Goal: Transaction & Acquisition: Purchase product/service

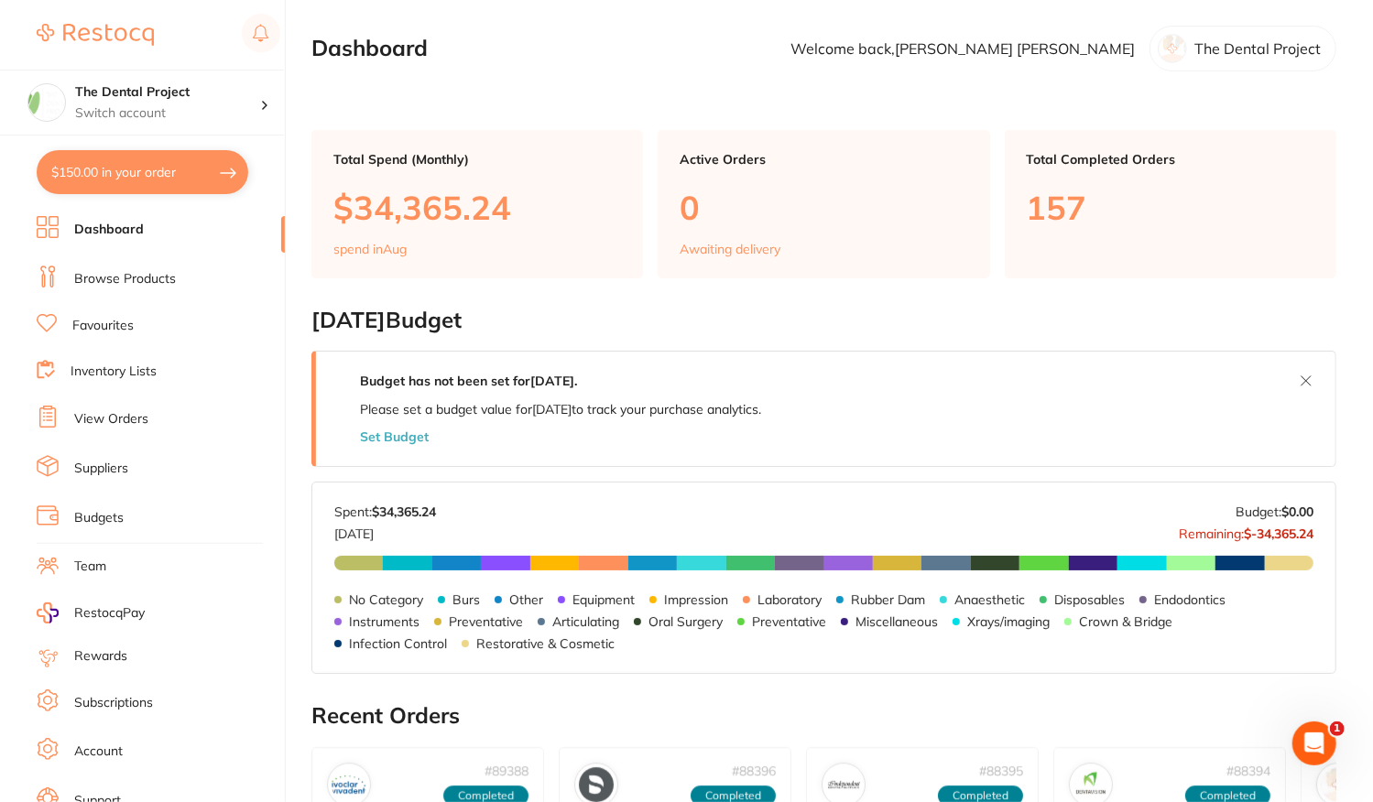
click at [109, 416] on link "View Orders" at bounding box center [111, 419] width 74 height 18
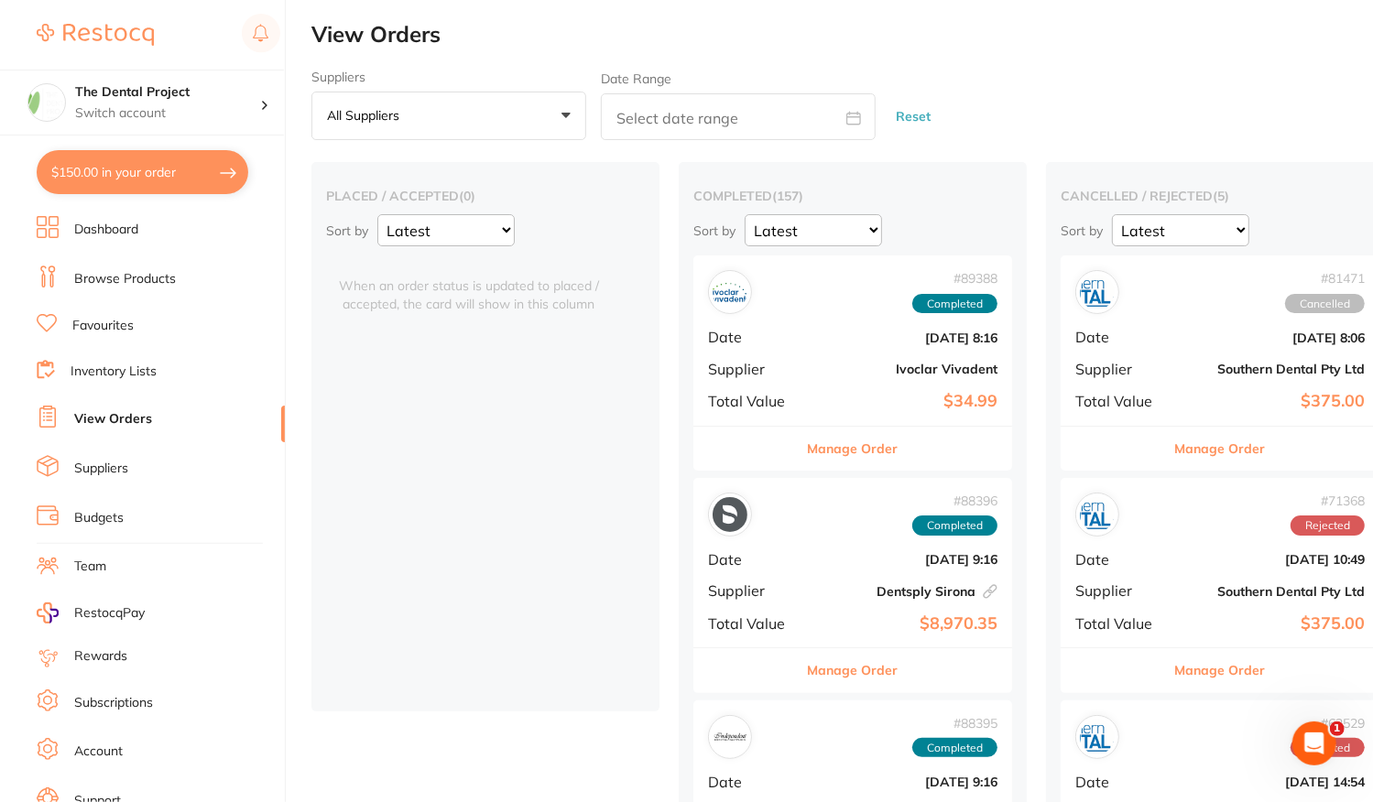
click at [99, 317] on link "Favourites" at bounding box center [102, 326] width 61 height 18
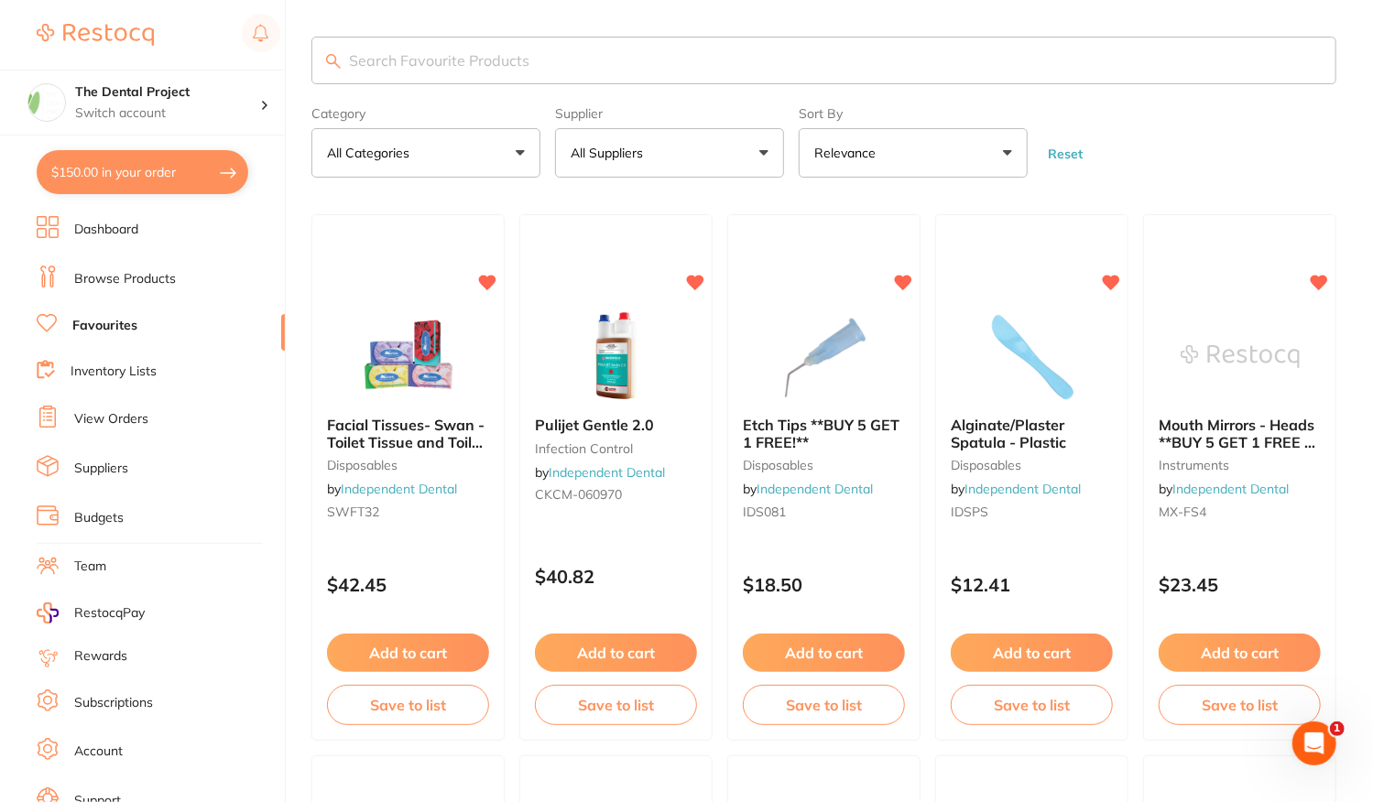
click at [347, 63] on input "search" at bounding box center [823, 61] width 1025 height 48
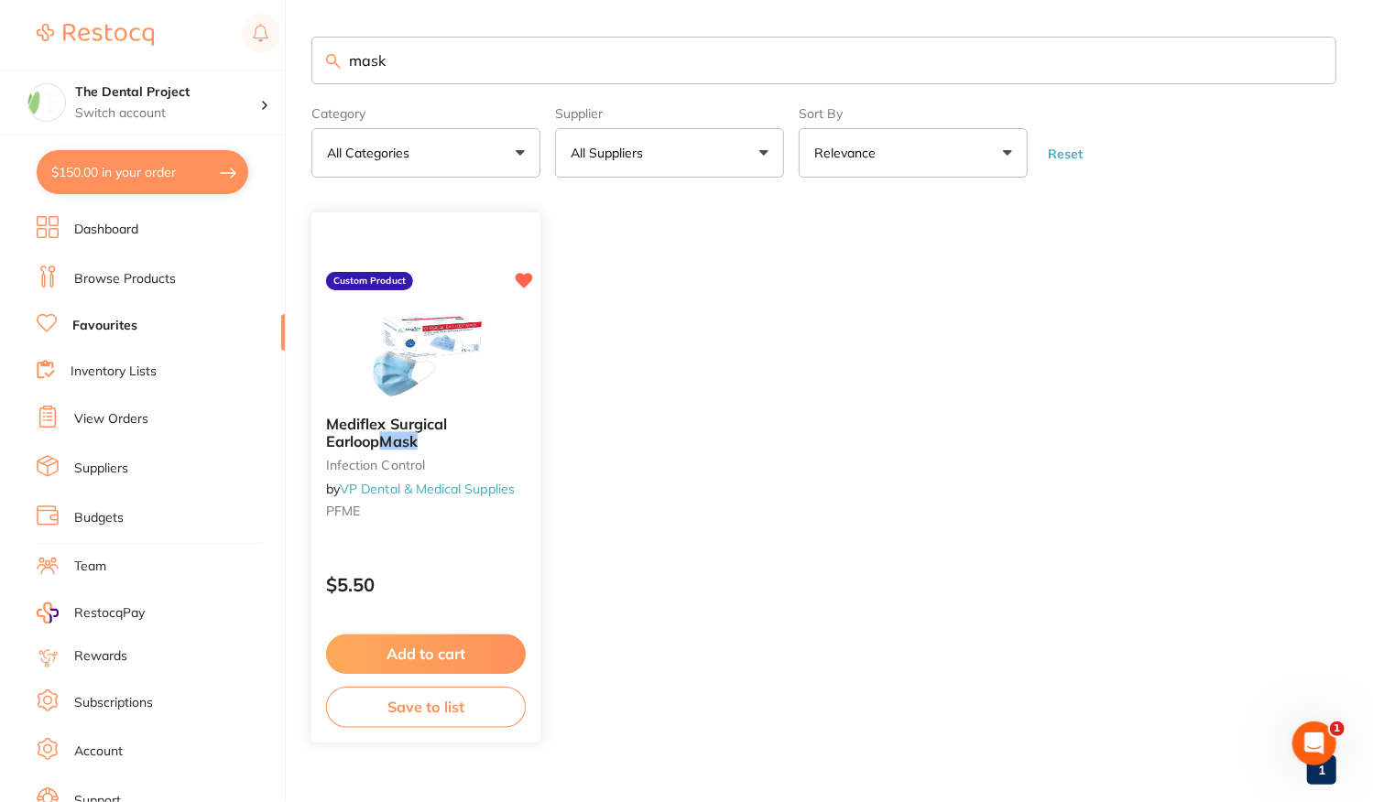
type input "mask"
click at [417, 646] on button "Add to cart" at bounding box center [426, 654] width 200 height 39
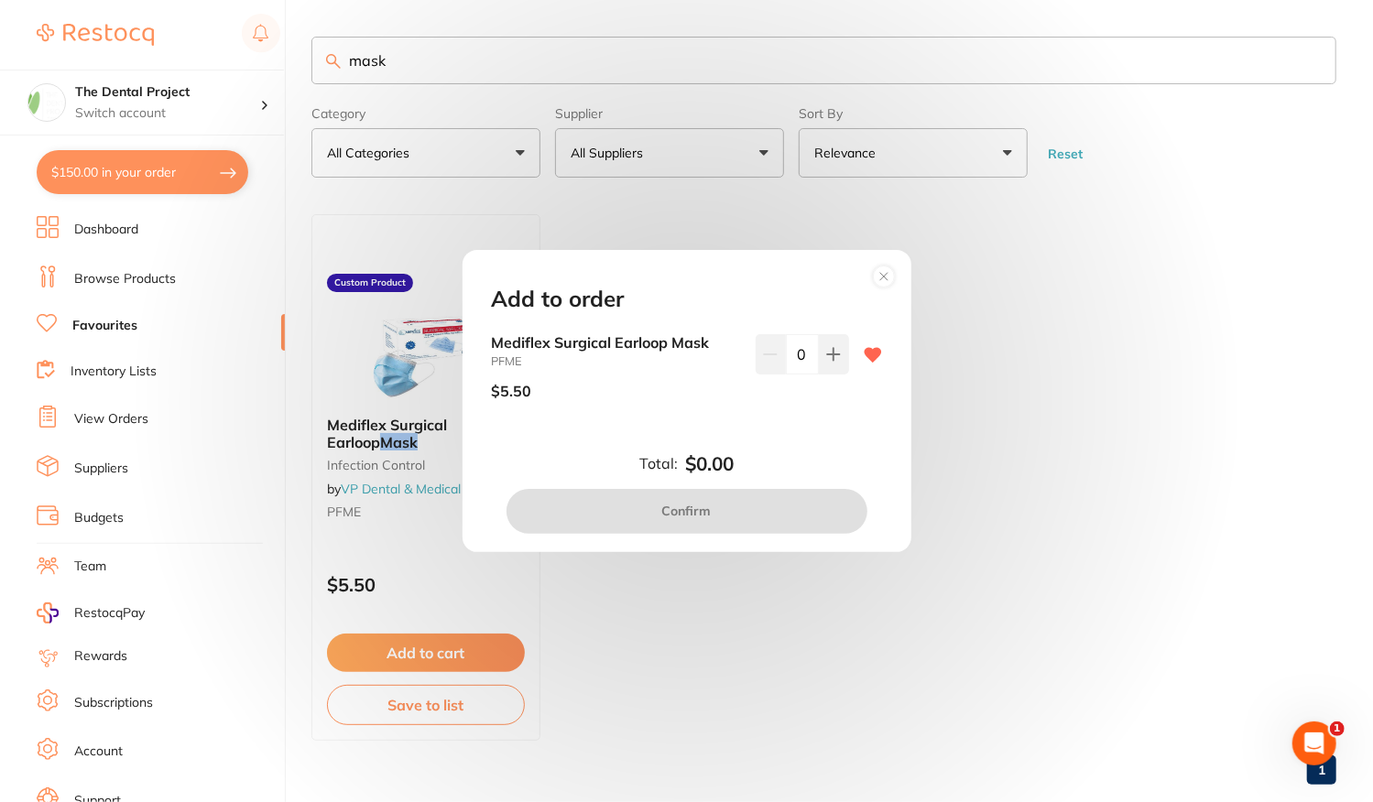
click at [804, 353] on input "0" at bounding box center [802, 354] width 33 height 40
type input "80"
click at [824, 432] on div "Mediflex Surgical Earloop Mask PFME $5.50 80" at bounding box center [687, 388] width 434 height 109
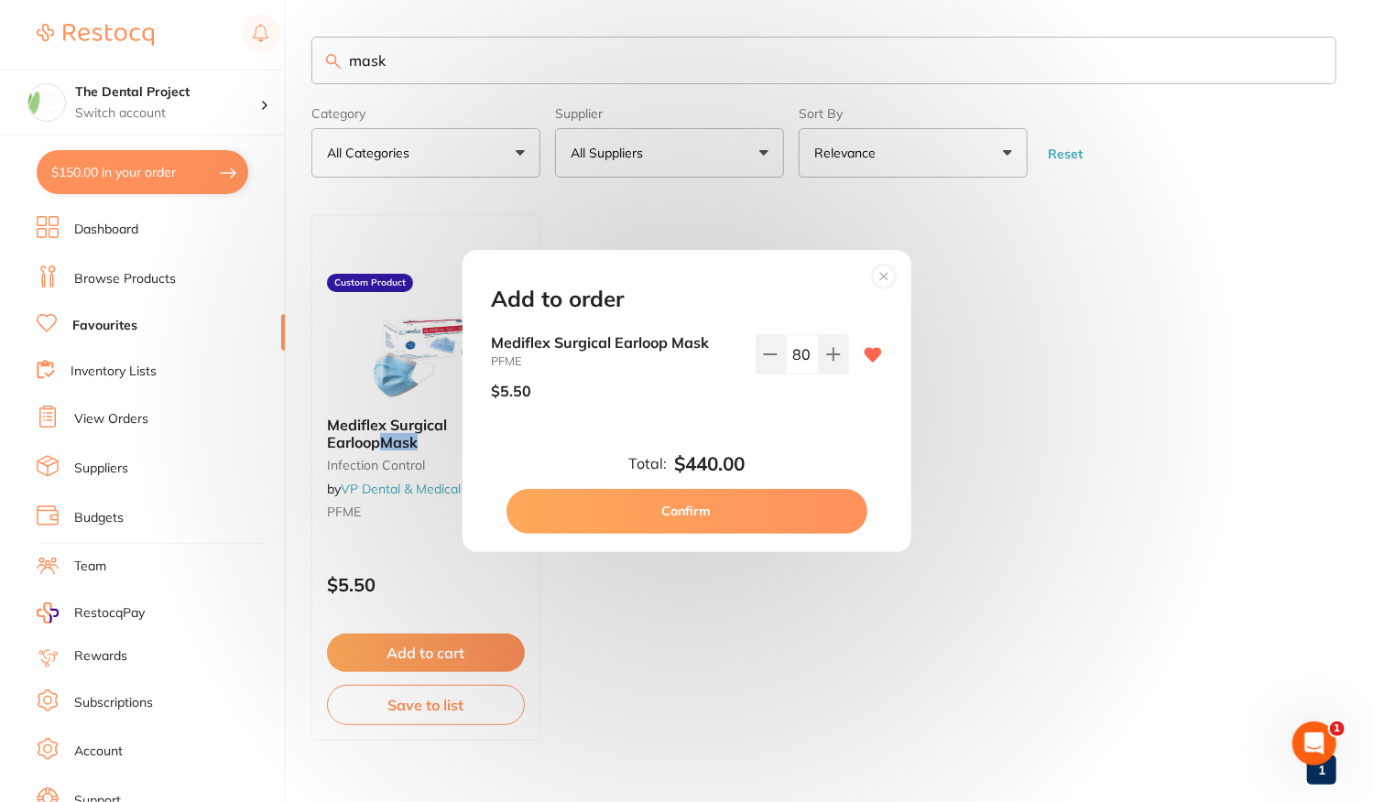
click at [687, 525] on button "Confirm" at bounding box center [686, 511] width 361 height 44
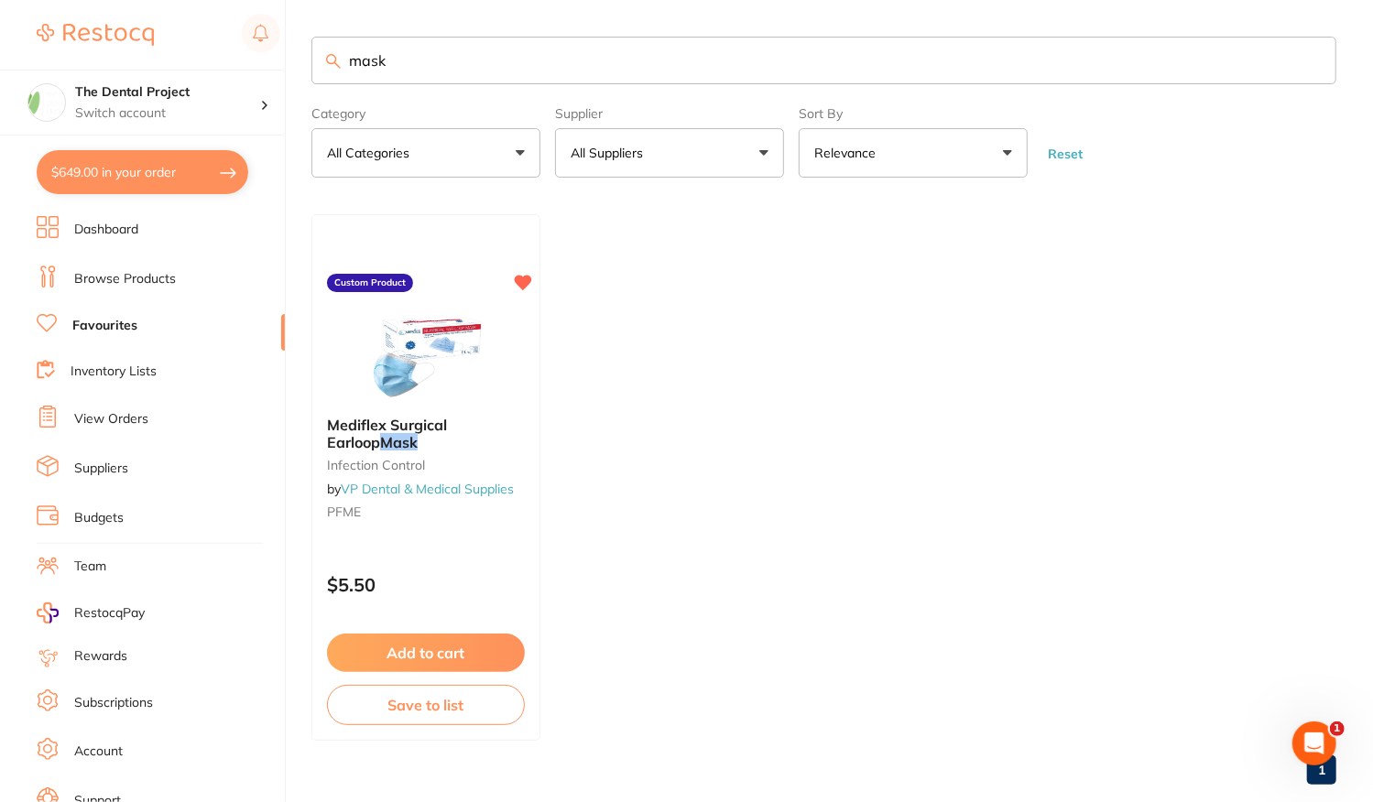
drag, startPoint x: 396, startPoint y: 62, endPoint x: 291, endPoint y: 59, distance: 104.5
click at [291, 59] on div "$649.00 The Dental Project Switch account The Dental Project $649.00 in your or…" at bounding box center [686, 401] width 1373 height 802
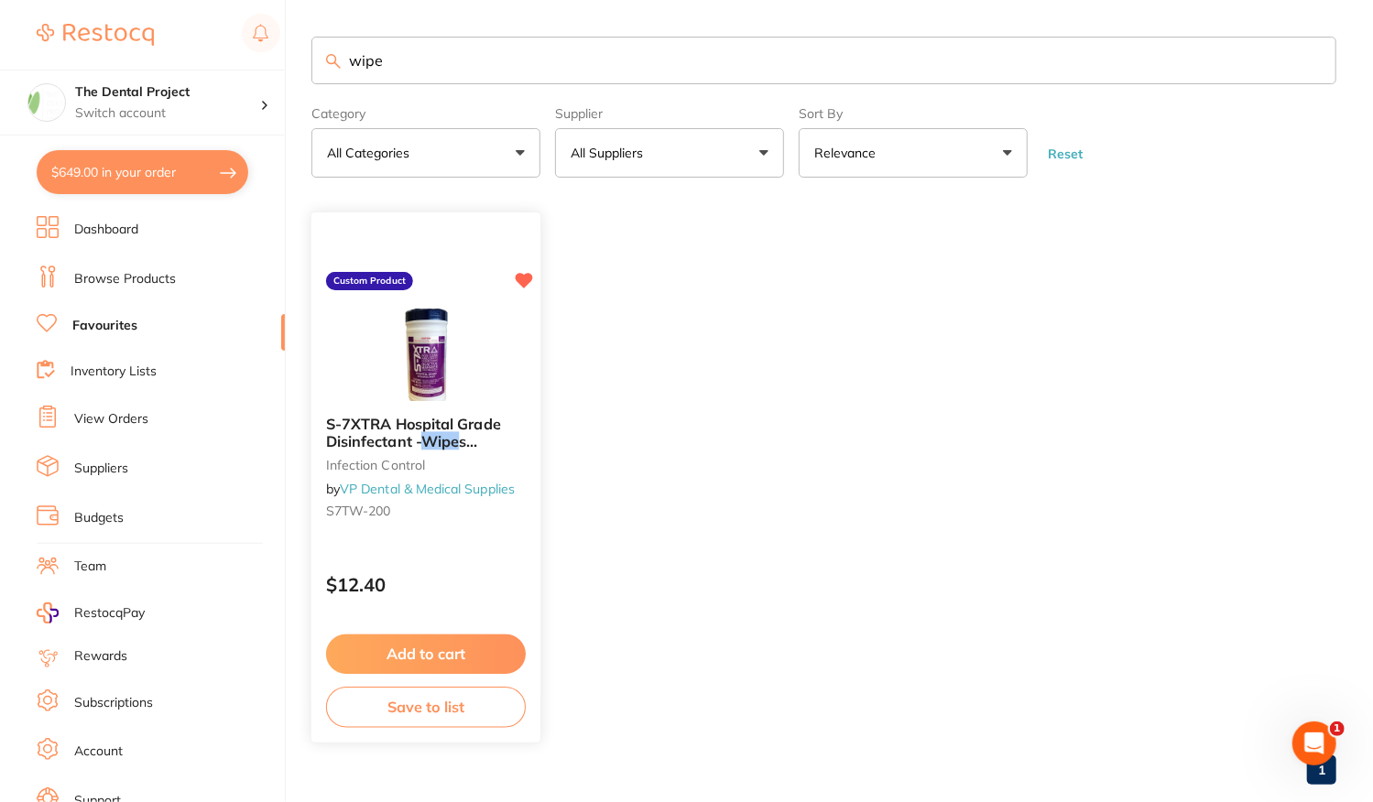
type input "wipe"
click at [473, 536] on div "S-7XTRA Hospital Grade Disinfectant - Wipe s Tub/200 infection control by VP De…" at bounding box center [425, 472] width 229 height 140
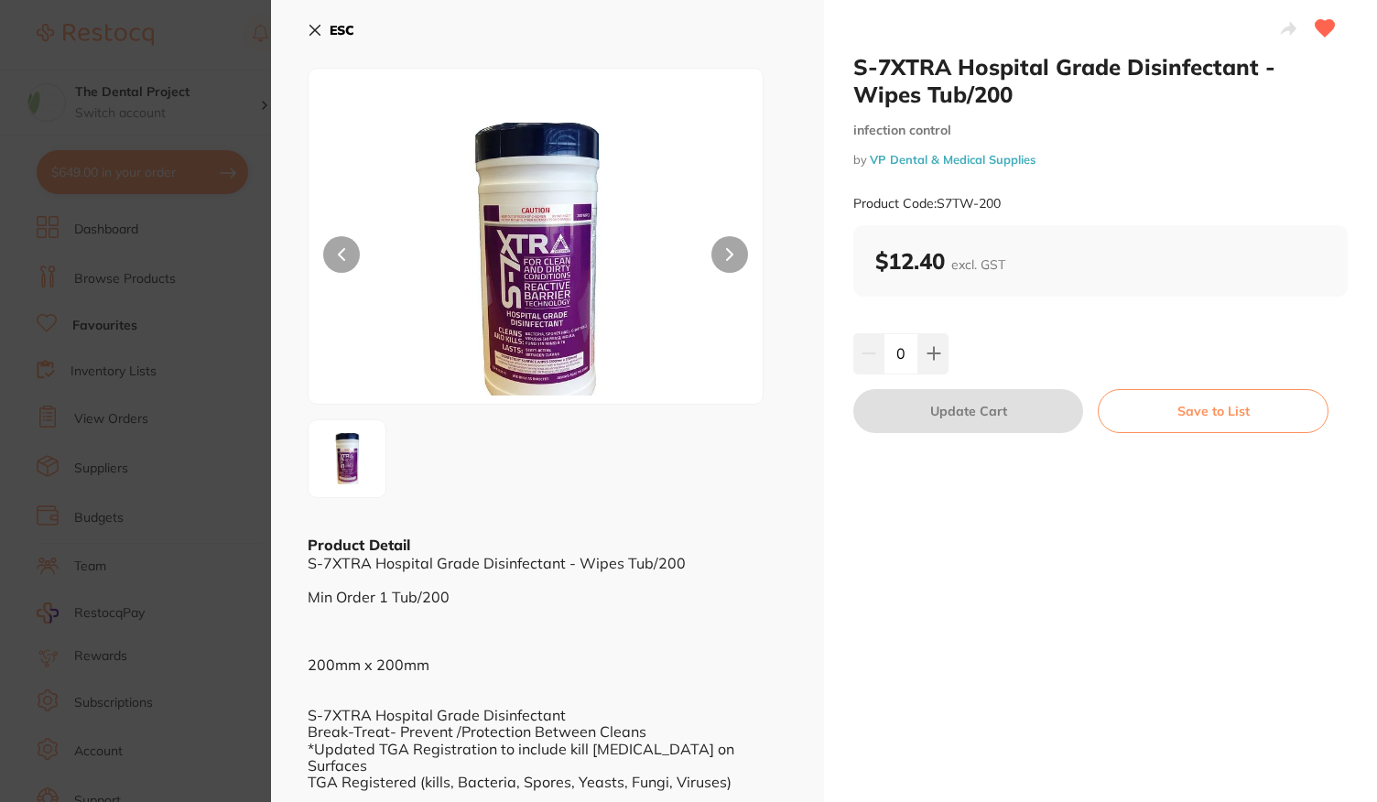
click at [911, 358] on input "0" at bounding box center [901, 353] width 35 height 40
type input "54"
click at [989, 356] on div "54" at bounding box center [1100, 353] width 494 height 40
click at [978, 413] on button "Update Cart" at bounding box center [968, 411] width 230 height 44
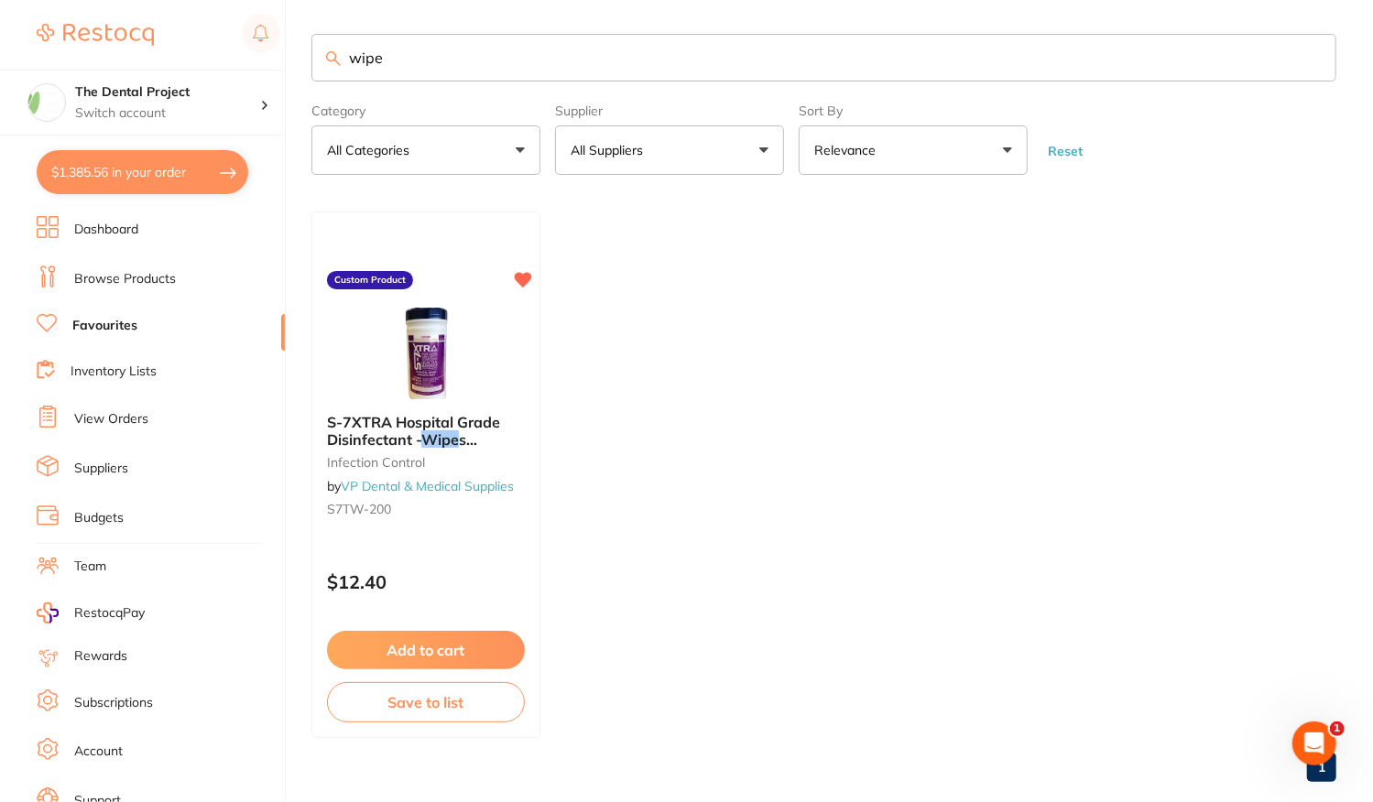
drag, startPoint x: 398, startPoint y: 39, endPoint x: 157, endPoint y: 29, distance: 241.0
click at [157, 29] on div "$1,385.56 The Dental Project Switch account The Dental Project $1,385.56 in you…" at bounding box center [686, 398] width 1373 height 802
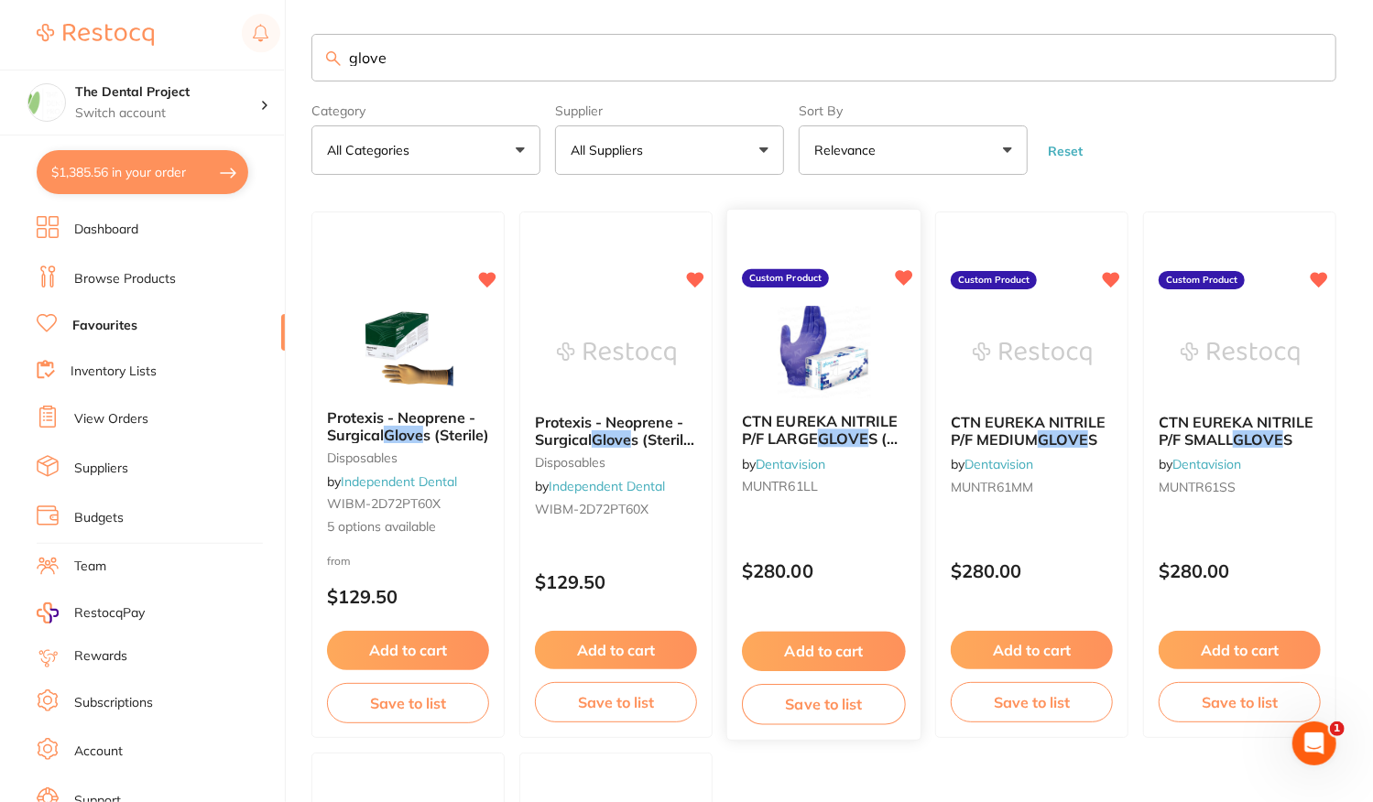
type input "glove"
click at [844, 534] on div "CTN EUREKA NITRILE P/F LARGE GLOVE S (10 X 300) by Dentavision MUNTR61LL Custom…" at bounding box center [823, 476] width 195 height 532
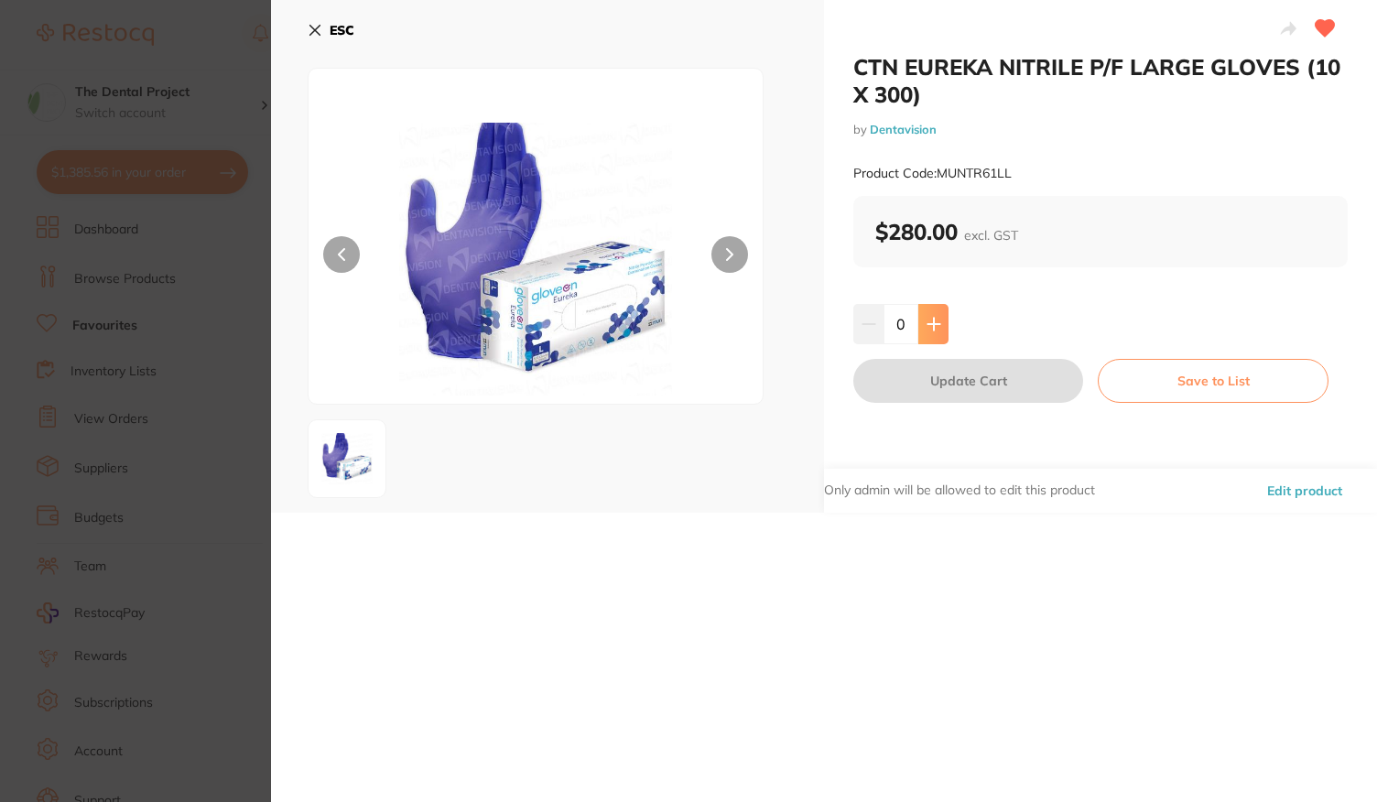
click at [939, 324] on button at bounding box center [933, 324] width 30 height 40
type input "1"
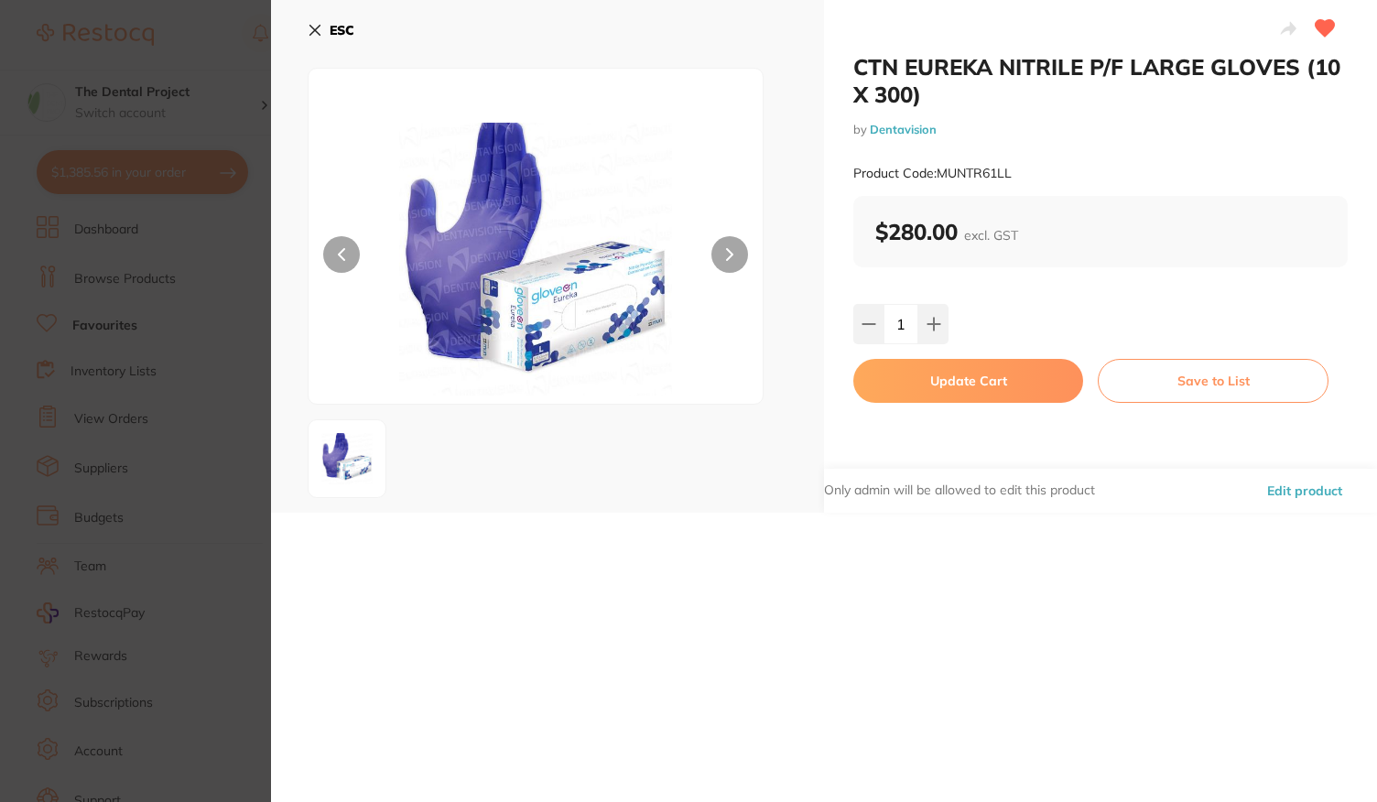
click at [972, 391] on button "Update Cart" at bounding box center [968, 381] width 230 height 44
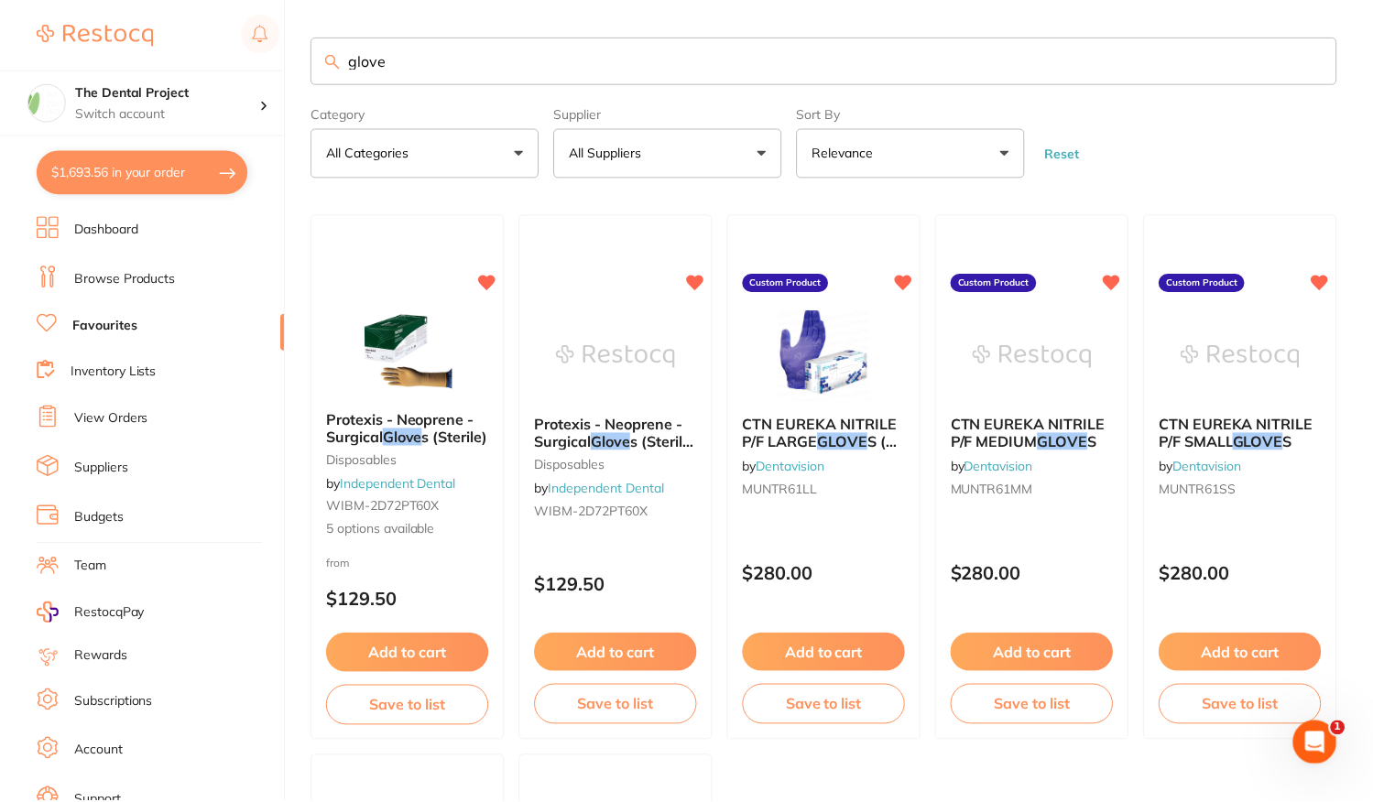
scroll to position [3, 0]
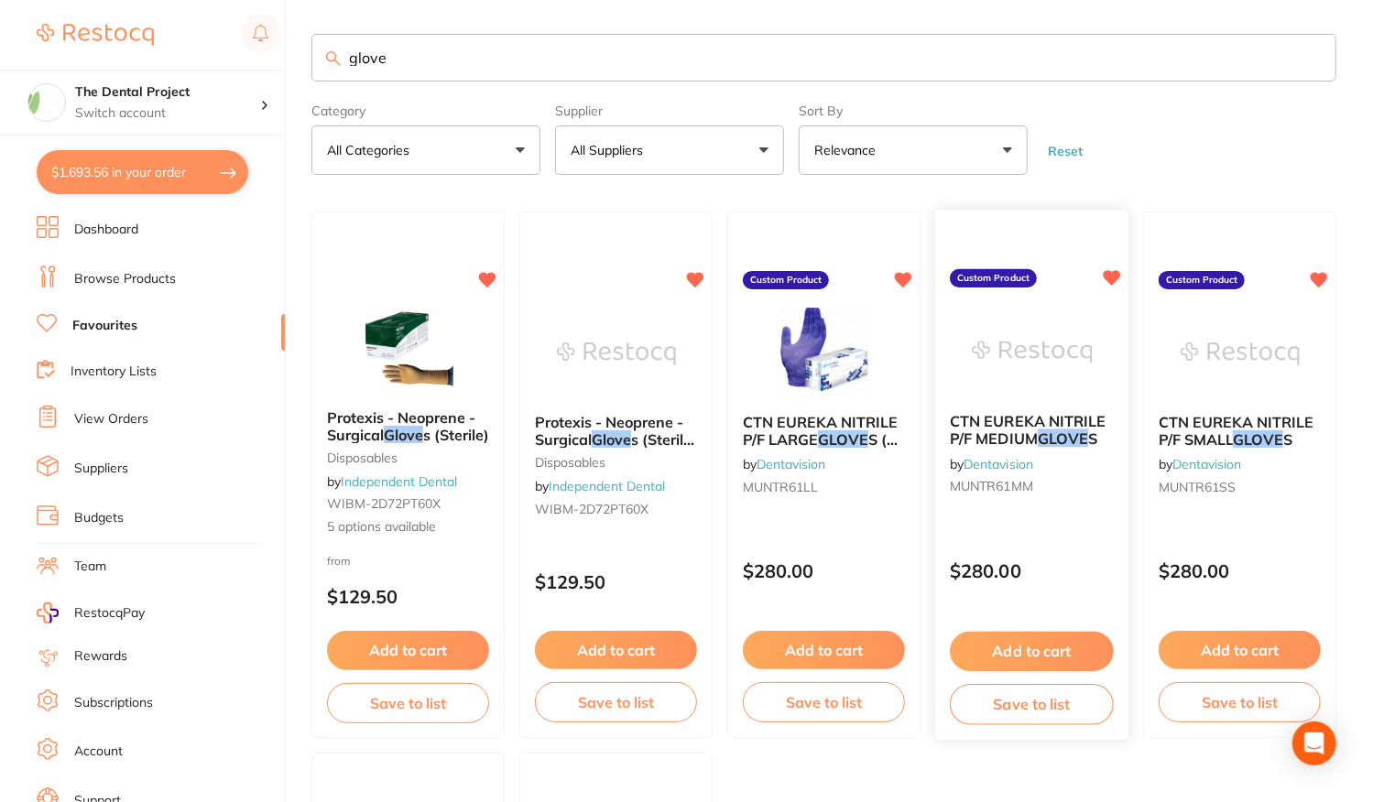
click at [1053, 572] on p "$280.00" at bounding box center [1032, 571] width 164 height 21
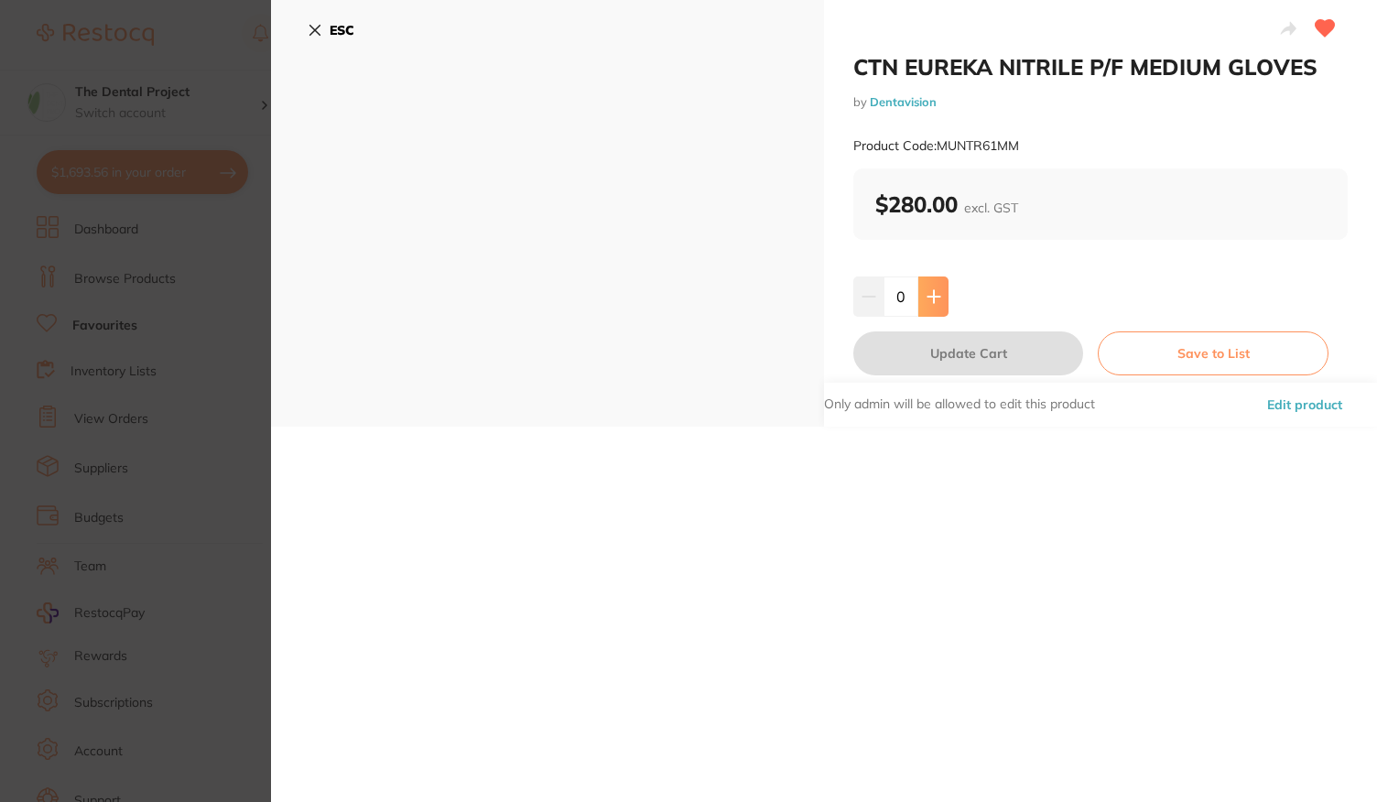
click at [922, 296] on button at bounding box center [933, 297] width 30 height 40
type input "2"
click at [961, 342] on button "Update Cart" at bounding box center [968, 353] width 230 height 44
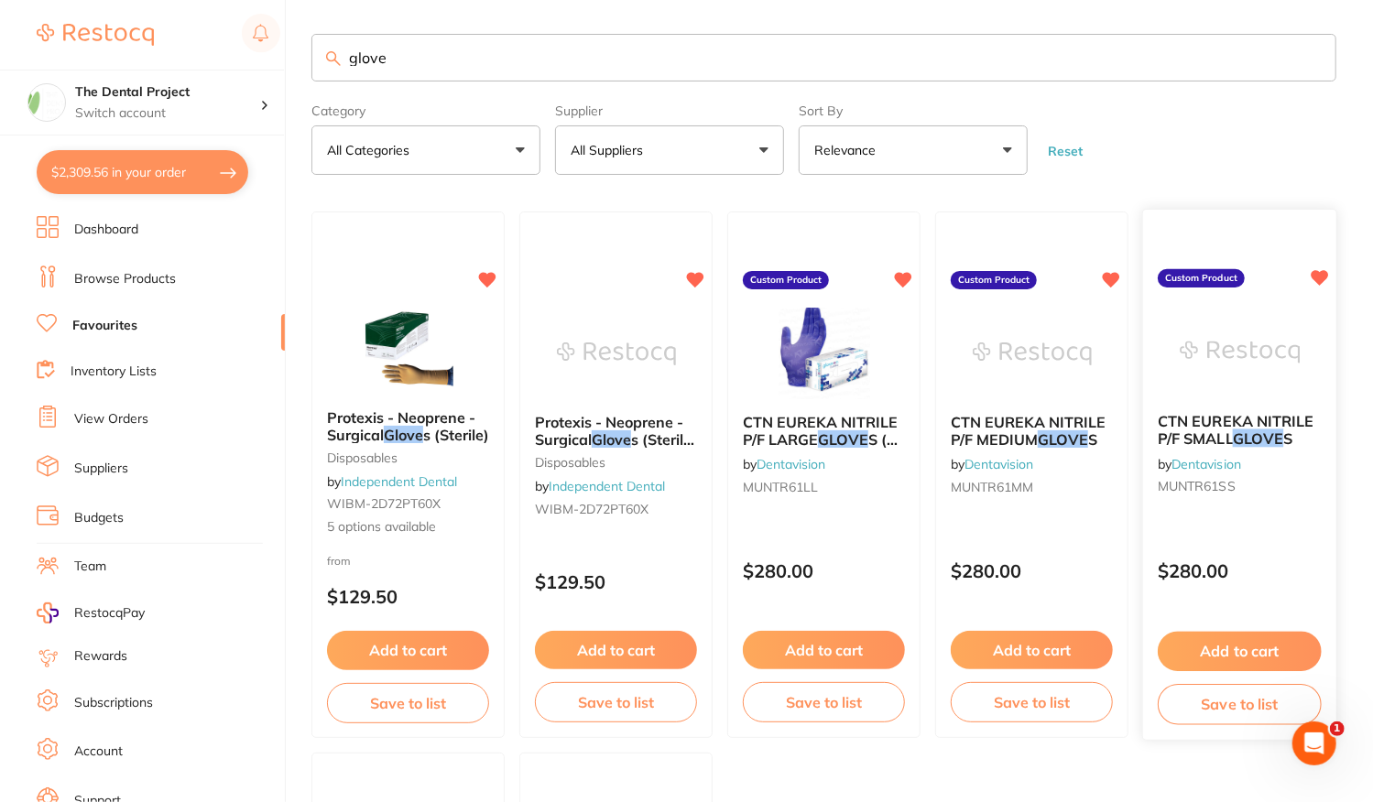
click at [1253, 517] on div "CTN EUREKA NITRILE P/F SMALL GLOVE S by Dentavision MUNTR61SS Custom Product $2…" at bounding box center [1239, 476] width 195 height 532
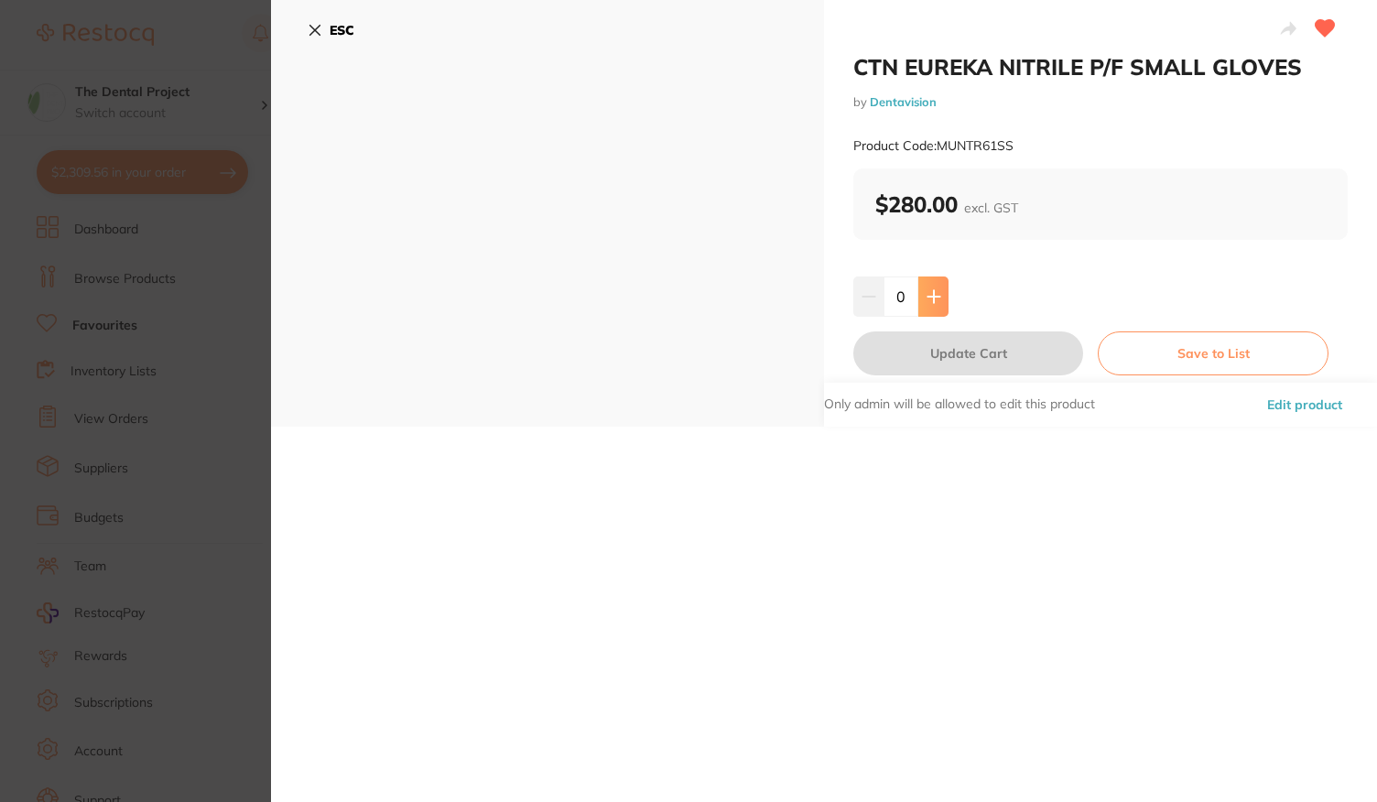
click at [935, 285] on button at bounding box center [933, 297] width 30 height 40
type input "3"
click at [976, 359] on button "Update Cart" at bounding box center [968, 353] width 230 height 44
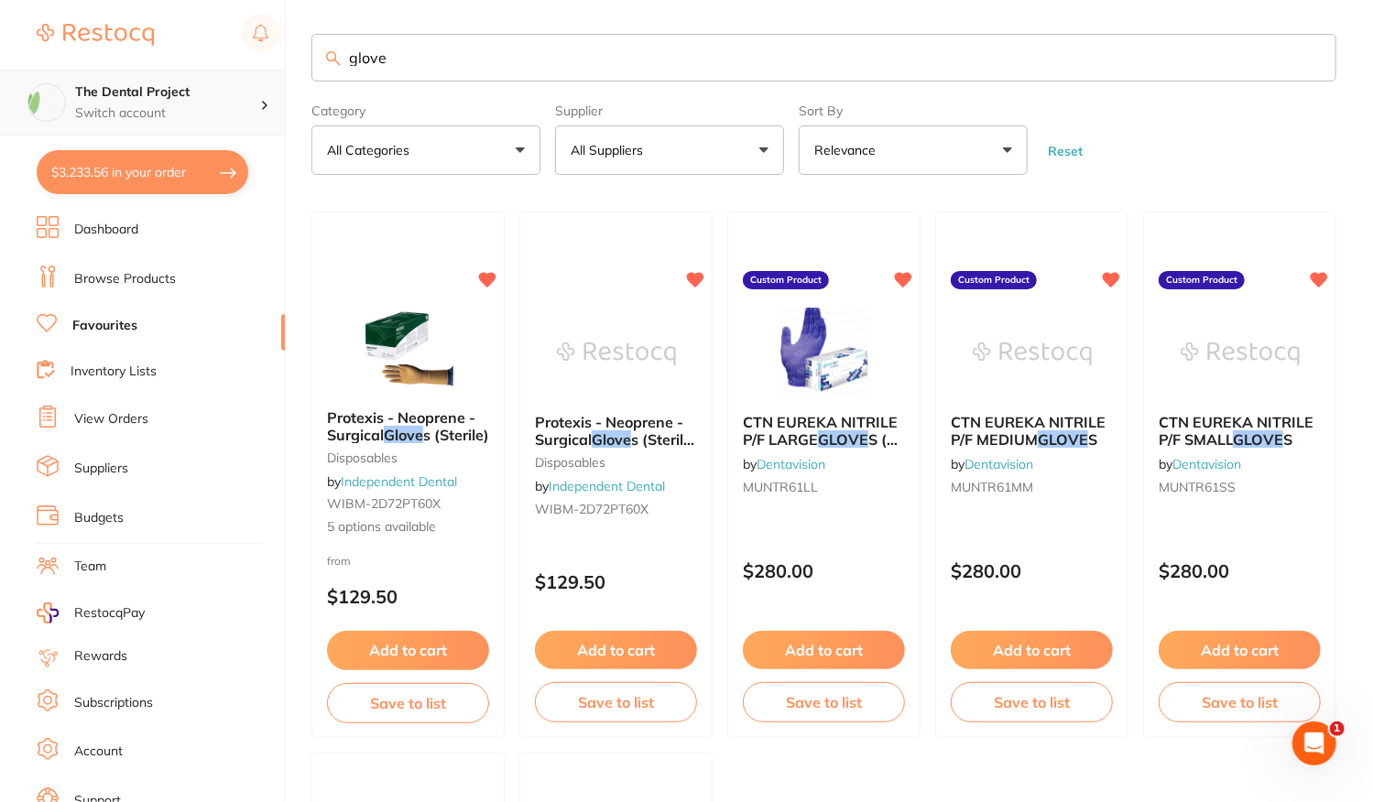
drag, startPoint x: 403, startPoint y: 72, endPoint x: 277, endPoint y: 71, distance: 126.4
click at [289, 74] on div "$3,233.56 The Dental Project Switch account The Dental Project $3,233.56 in you…" at bounding box center [686, 398] width 1373 height 802
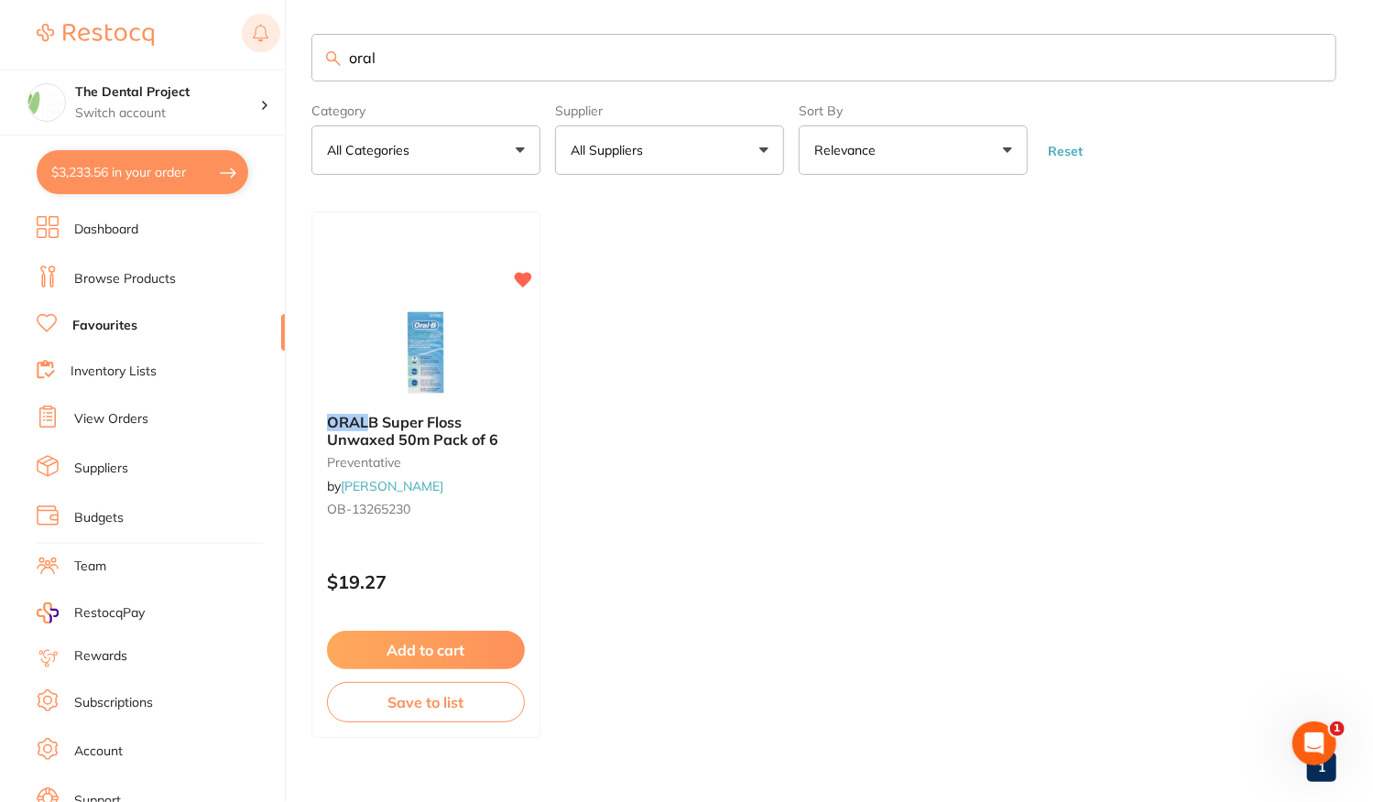
drag, startPoint x: 440, startPoint y: 50, endPoint x: 256, endPoint y: 54, distance: 184.1
click at [256, 54] on div "$3,233.56 The Dental Project Switch account The Dental Project $3,233.56 in you…" at bounding box center [686, 398] width 1373 height 802
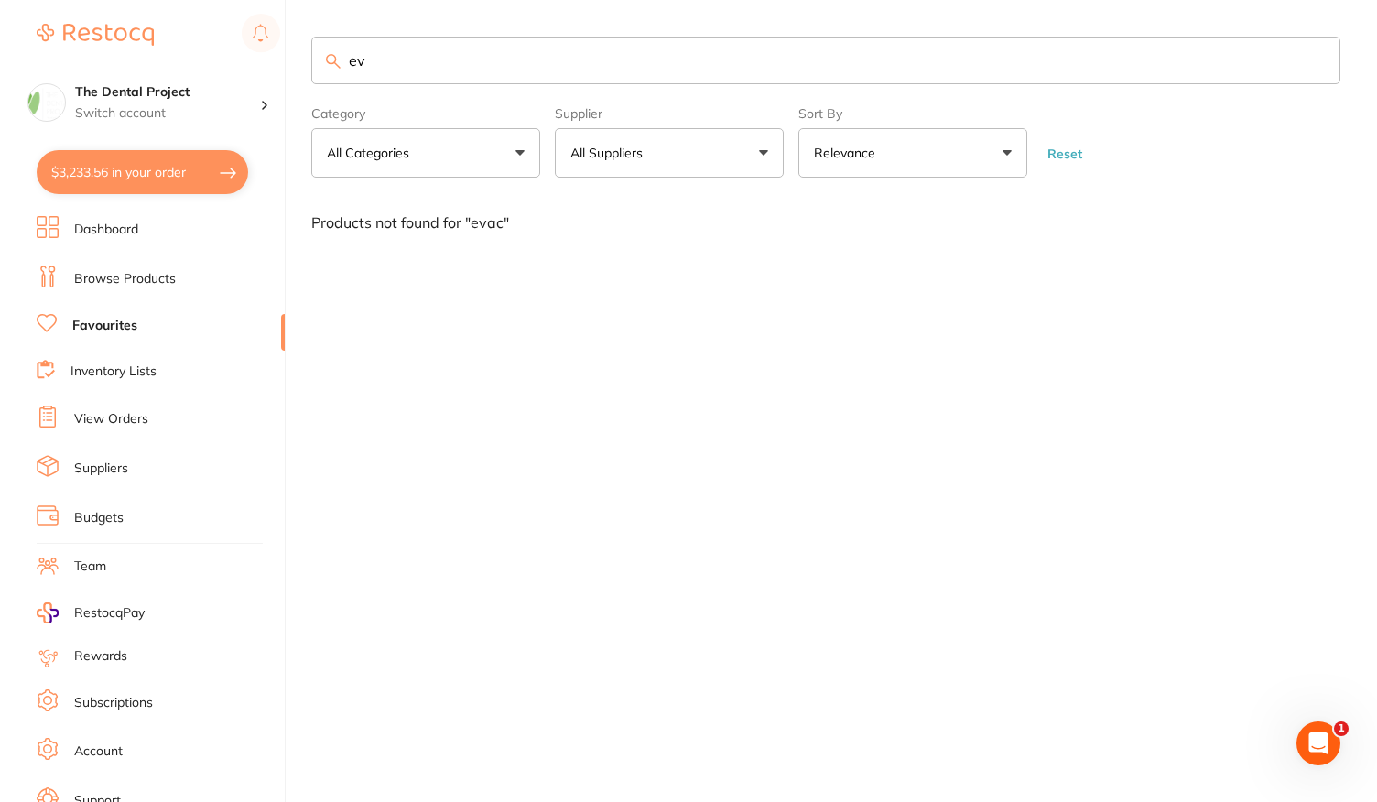
type input "e"
type input "s"
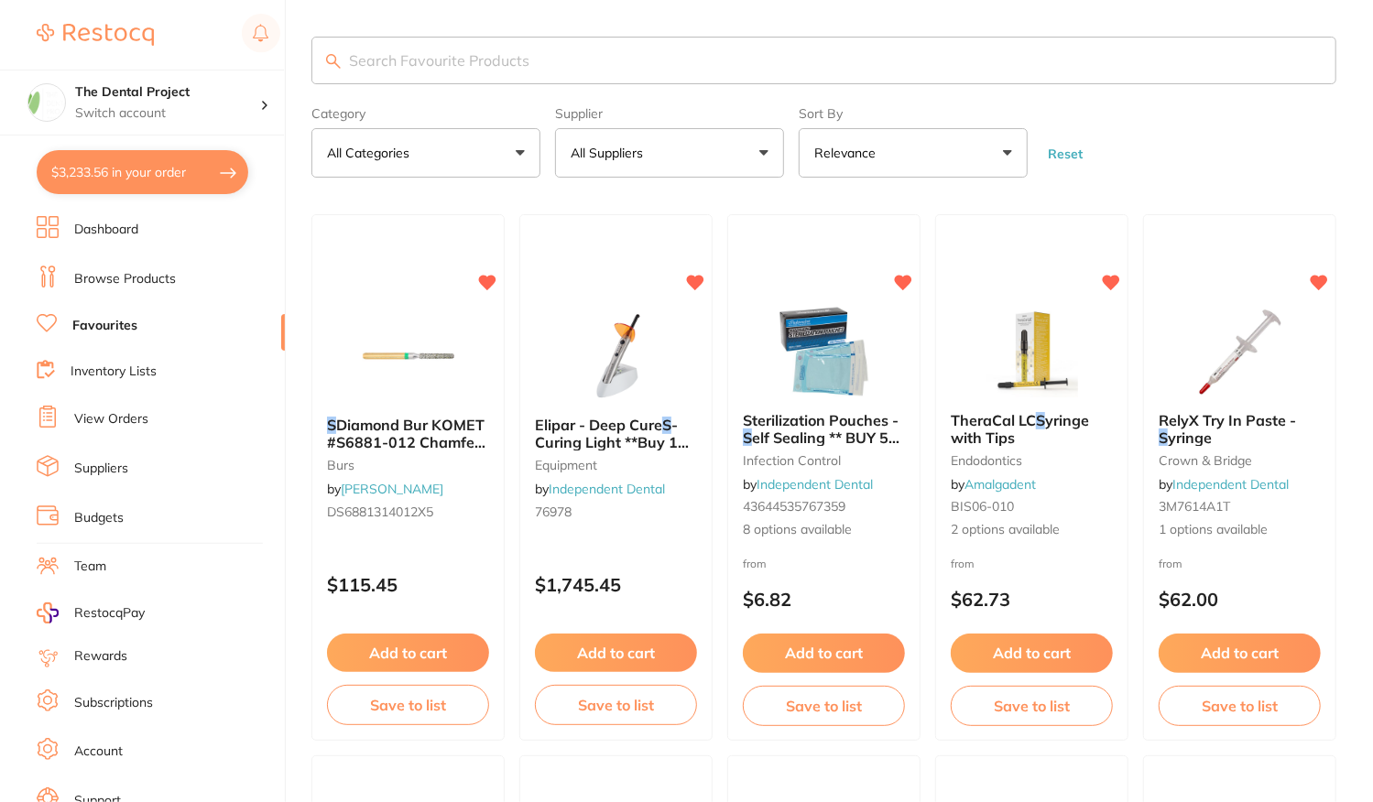
click at [474, 71] on input "search" at bounding box center [823, 61] width 1025 height 48
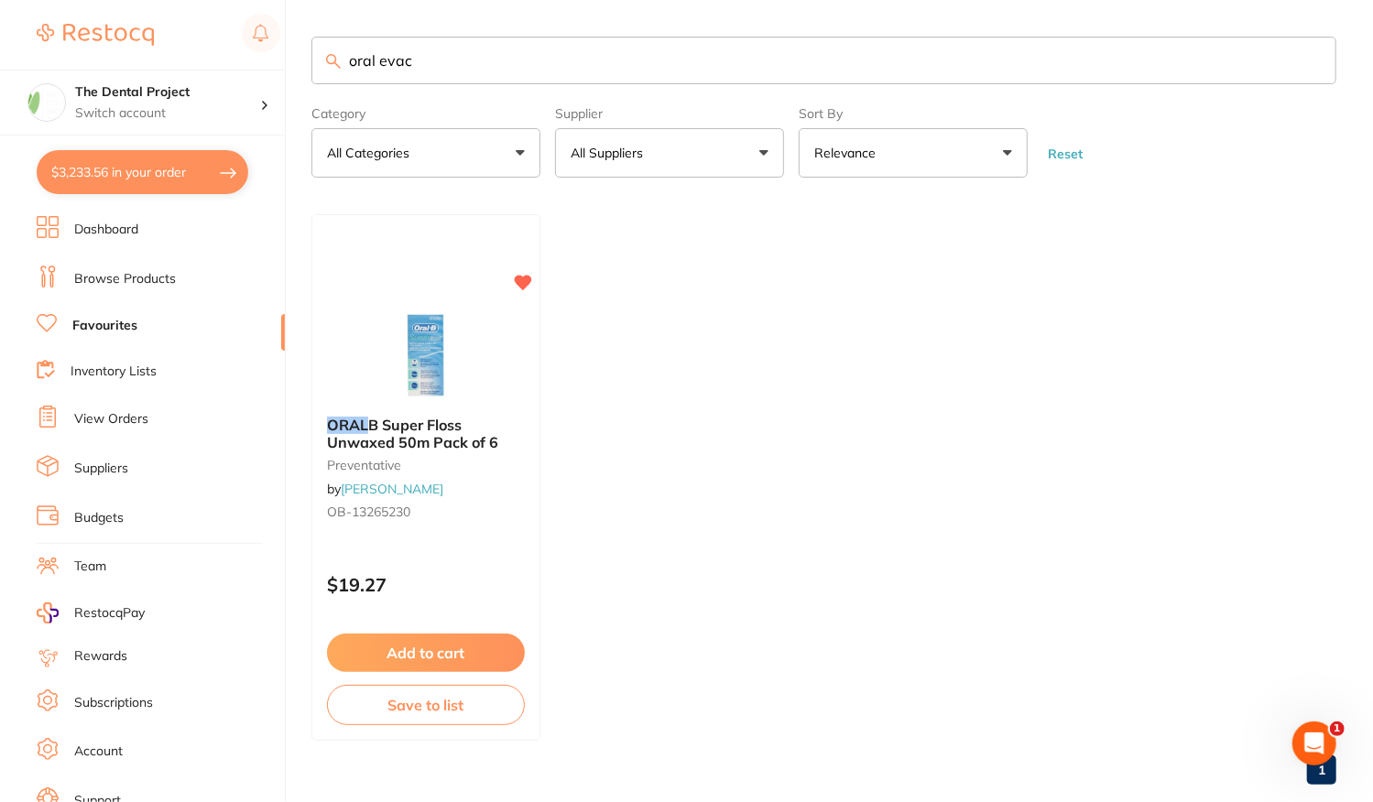
type input "oral evac"
click at [143, 276] on link "Browse Products" at bounding box center [125, 279] width 102 height 18
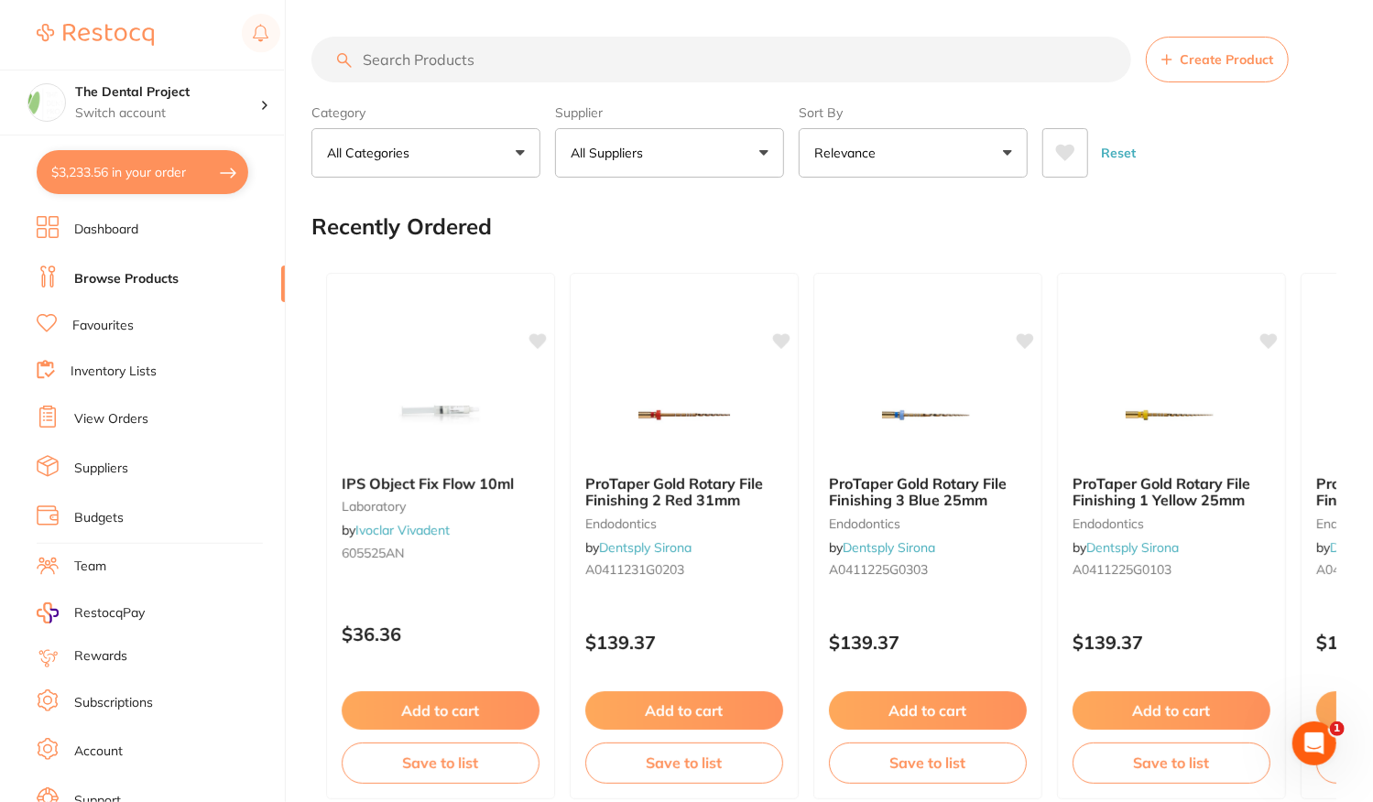
click at [765, 162] on button "All Suppliers" at bounding box center [669, 152] width 229 height 49
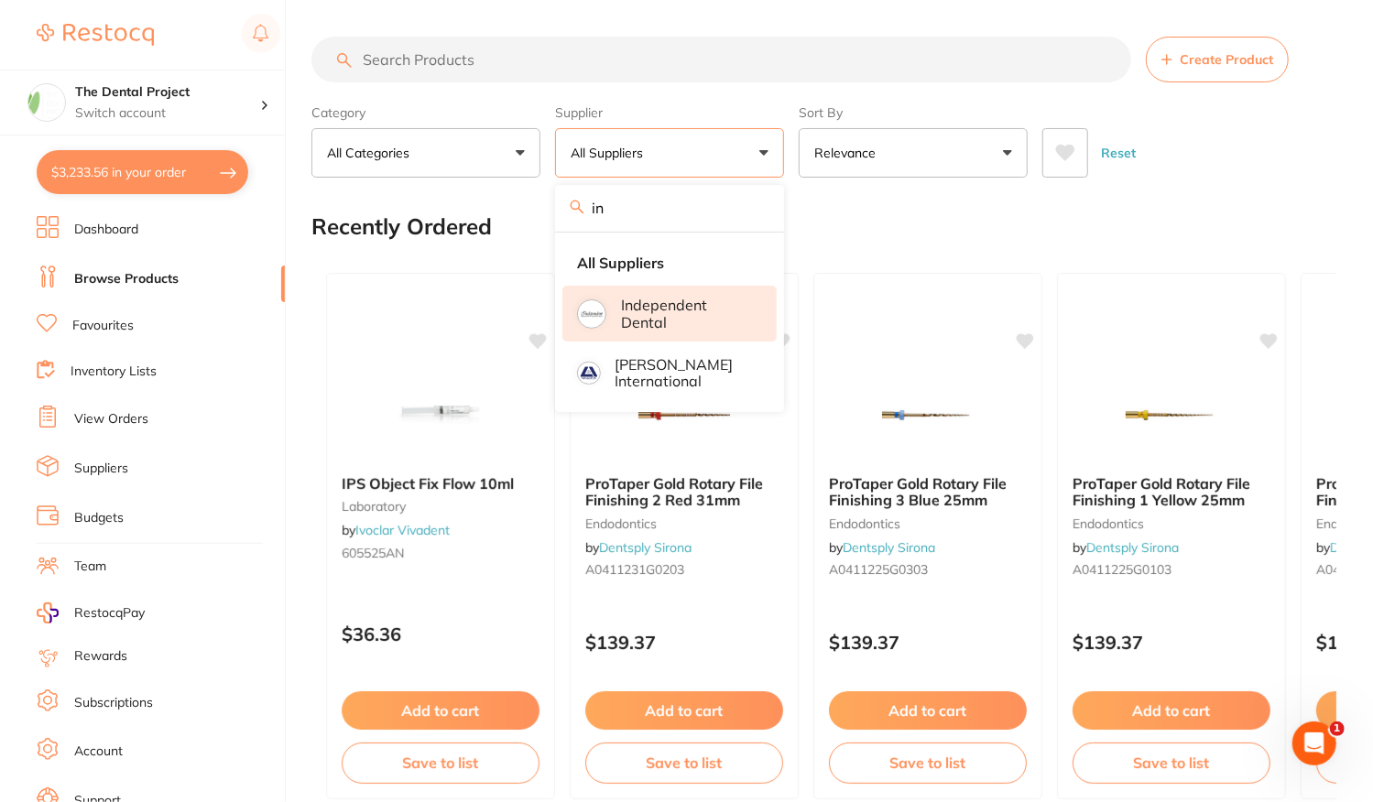
type input "in"
click at [672, 321] on p "Independent Dental" at bounding box center [686, 314] width 130 height 34
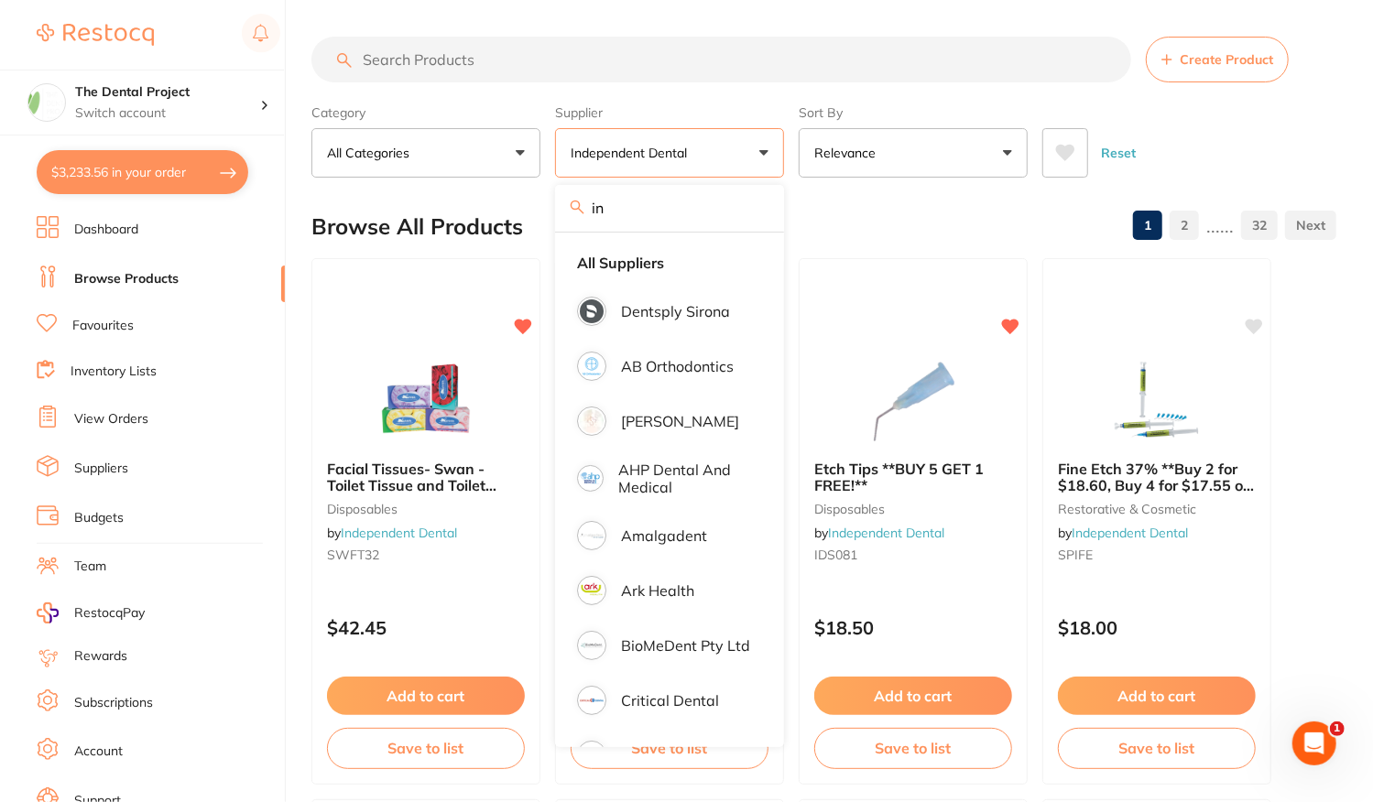
click at [412, 60] on input "search" at bounding box center [721, 60] width 820 height 46
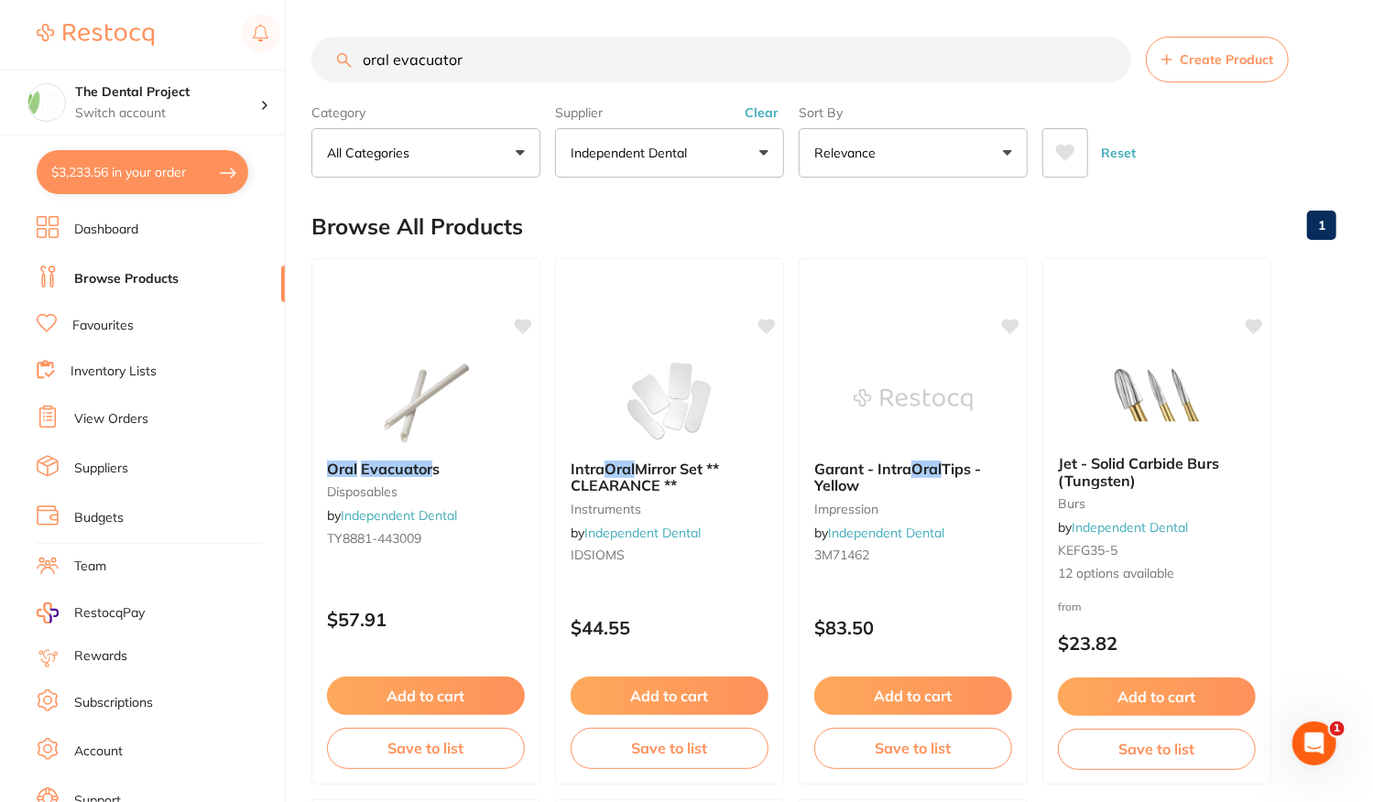
drag, startPoint x: 196, startPoint y: 32, endPoint x: 0, endPoint y: 17, distance: 196.5
click at [0, 18] on div "$3,233.56 The Dental Project Switch account The Dental Project $3,233.56 in you…" at bounding box center [686, 401] width 1373 height 802
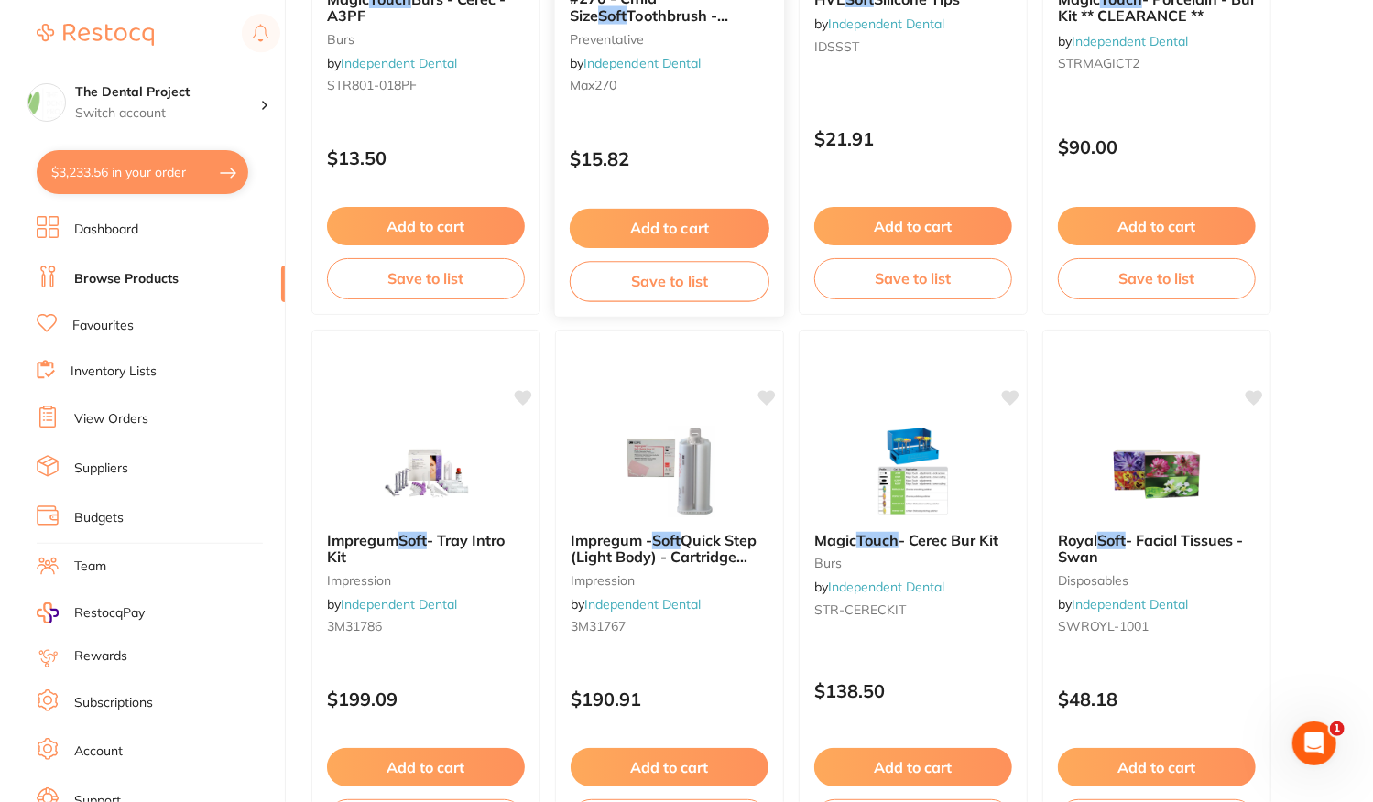
scroll to position [1557, 0]
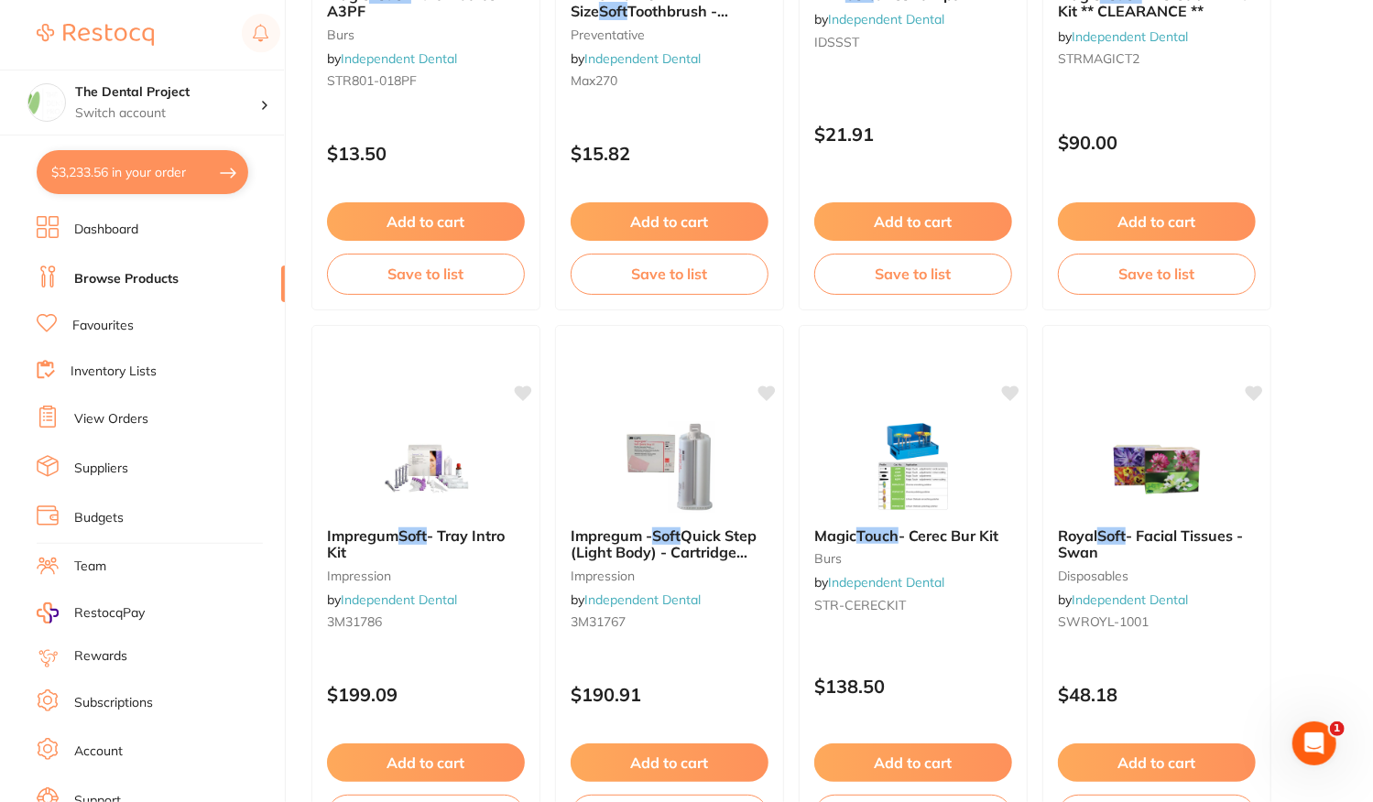
type input "soft touch"
click at [95, 335] on li "Favourites" at bounding box center [161, 326] width 248 height 24
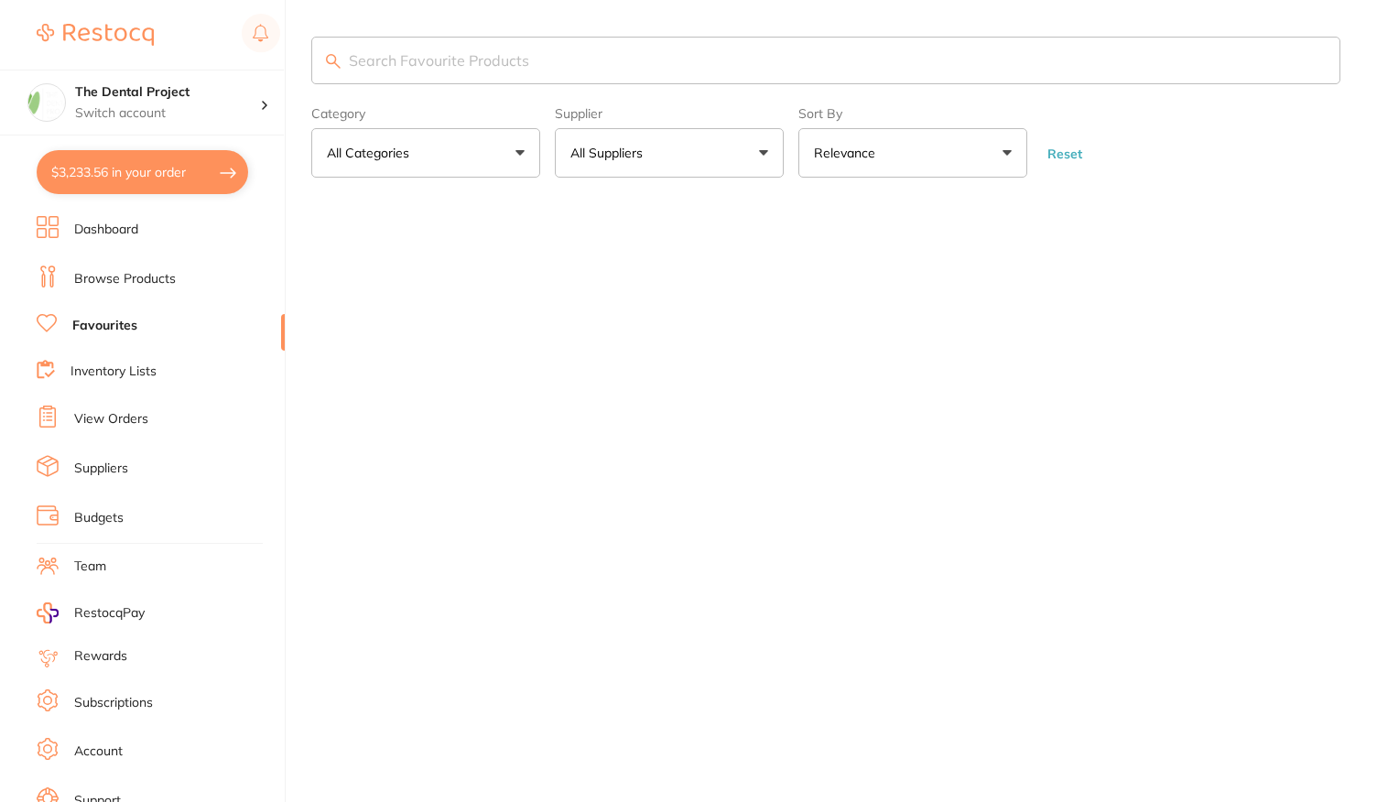
click at [458, 72] on input "search" at bounding box center [825, 61] width 1029 height 48
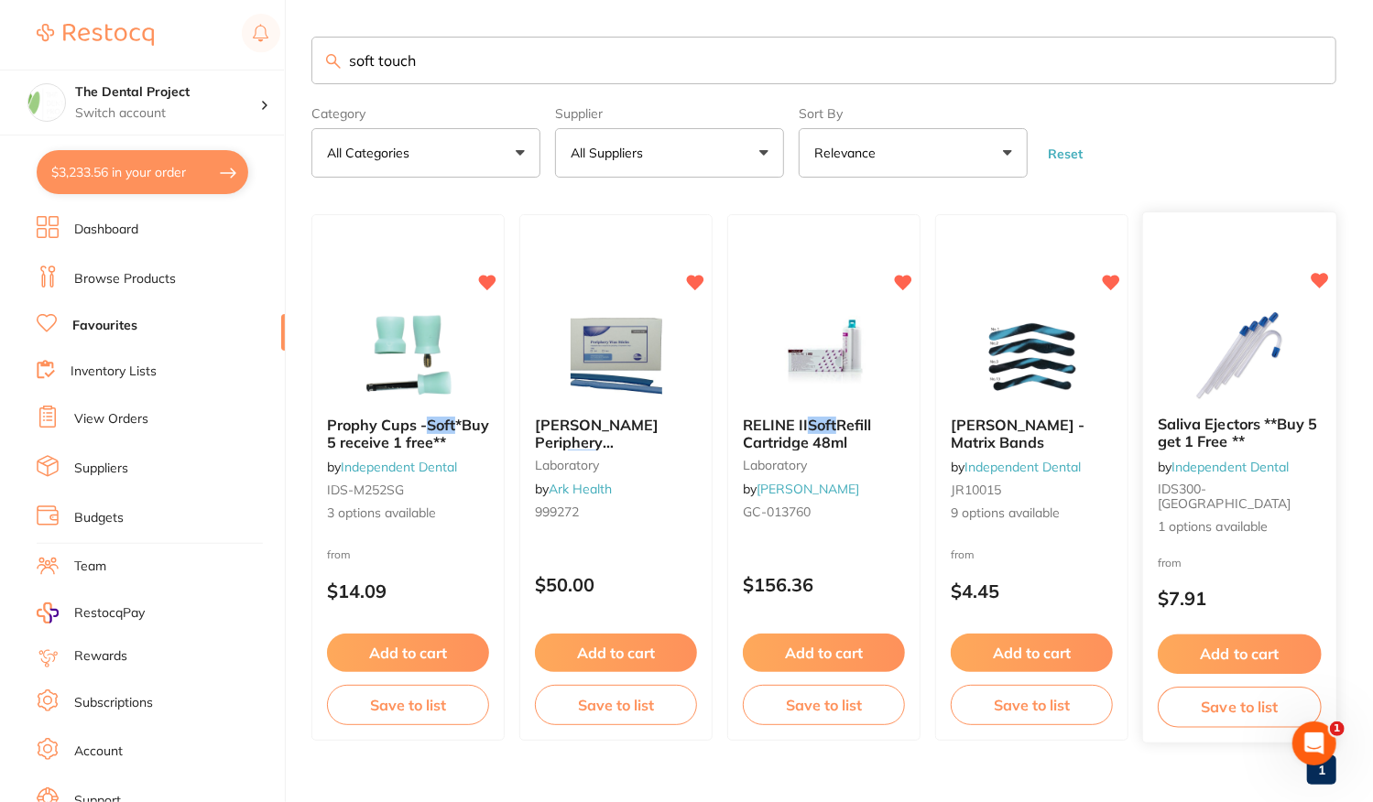
type input "soft touch"
click at [1265, 561] on div "from $7.91" at bounding box center [1239, 586] width 193 height 66
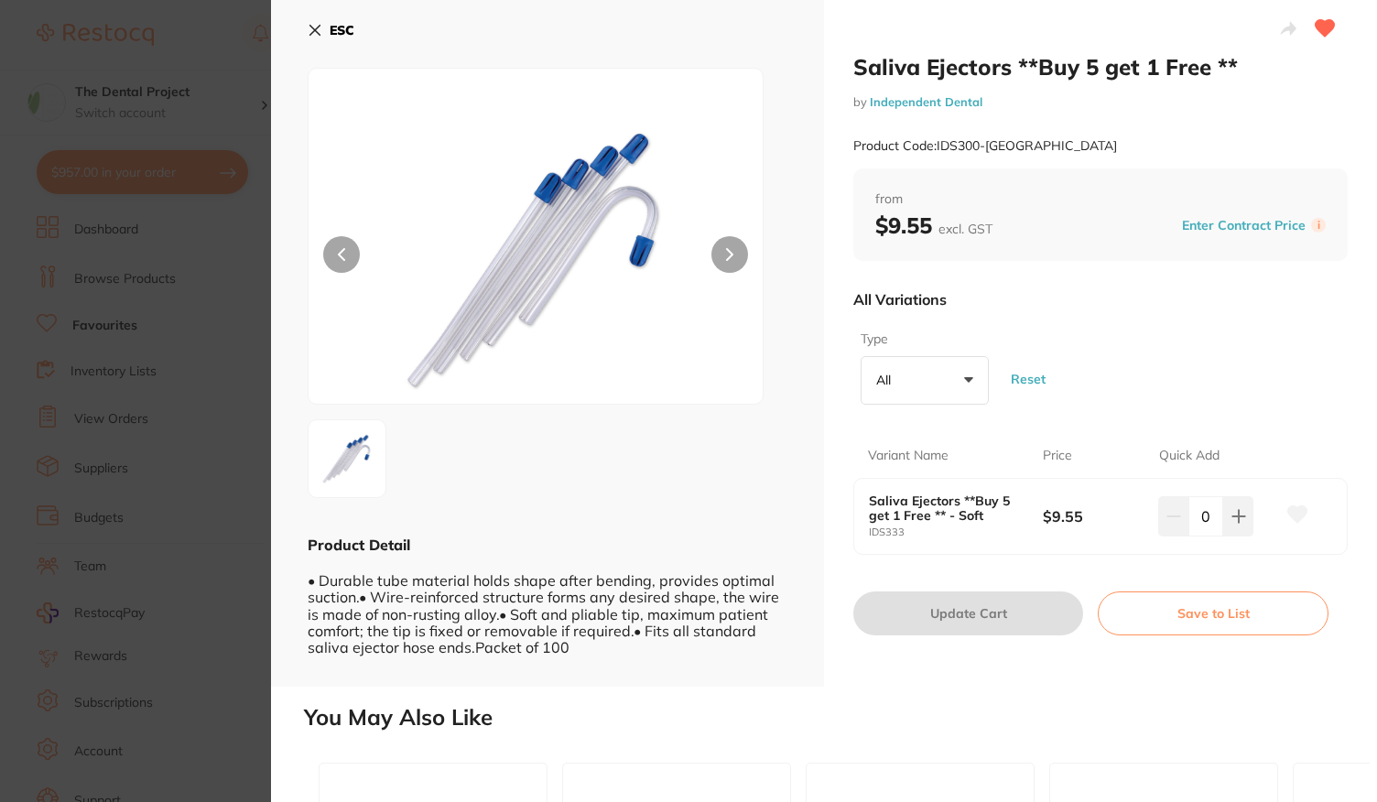
type input "160"
type input "55"
click at [336, 34] on b "ESC" at bounding box center [342, 30] width 25 height 16
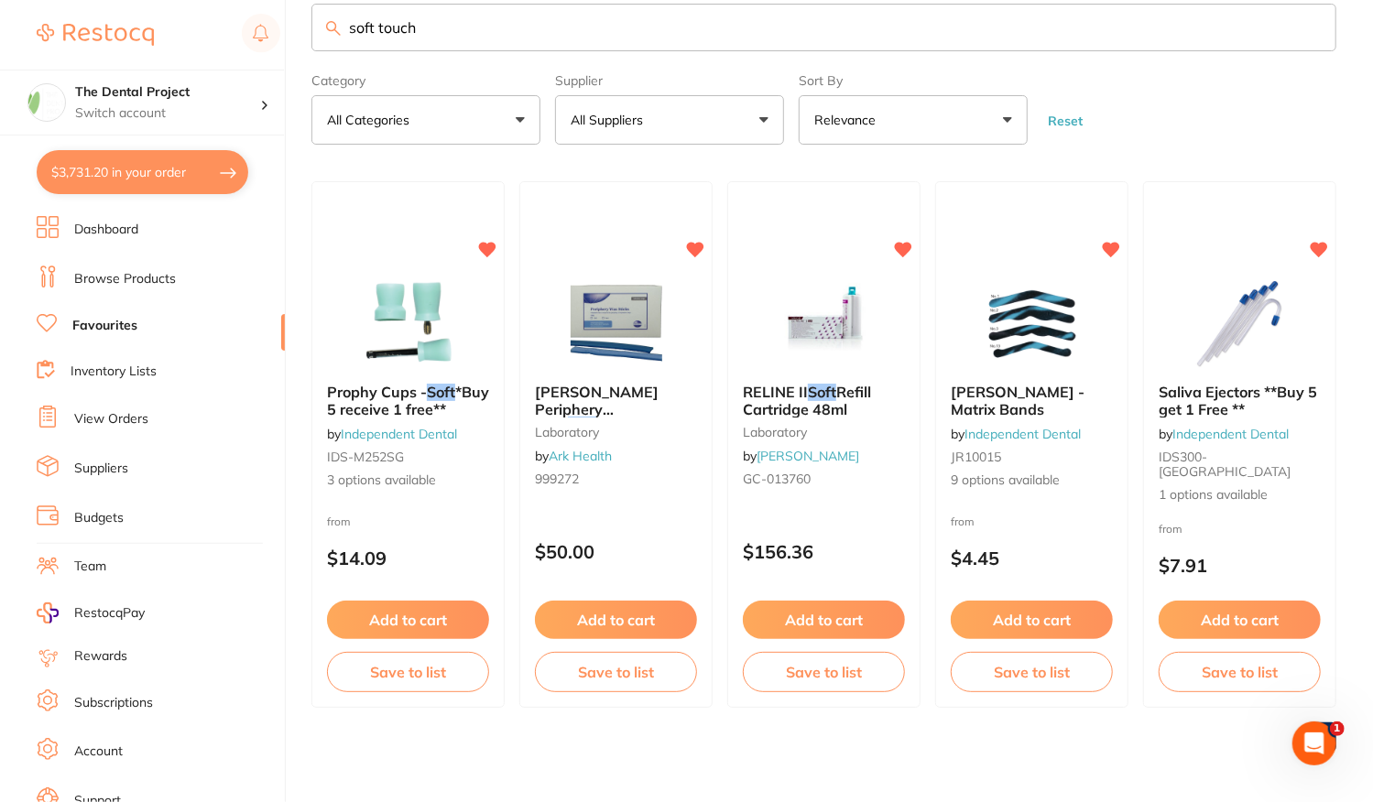
click at [147, 271] on link "Browse Products" at bounding box center [125, 279] width 102 height 18
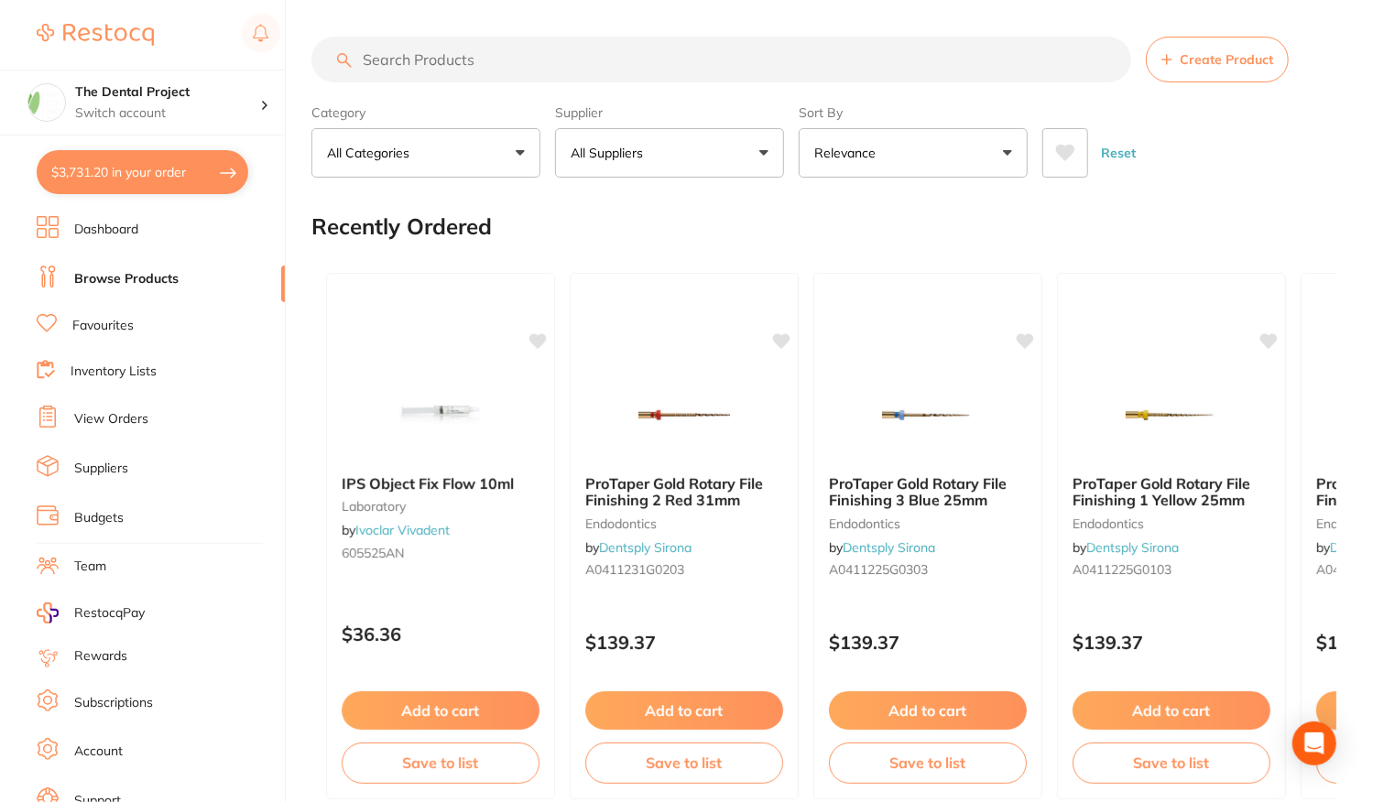
click at [432, 60] on input "search" at bounding box center [721, 60] width 820 height 46
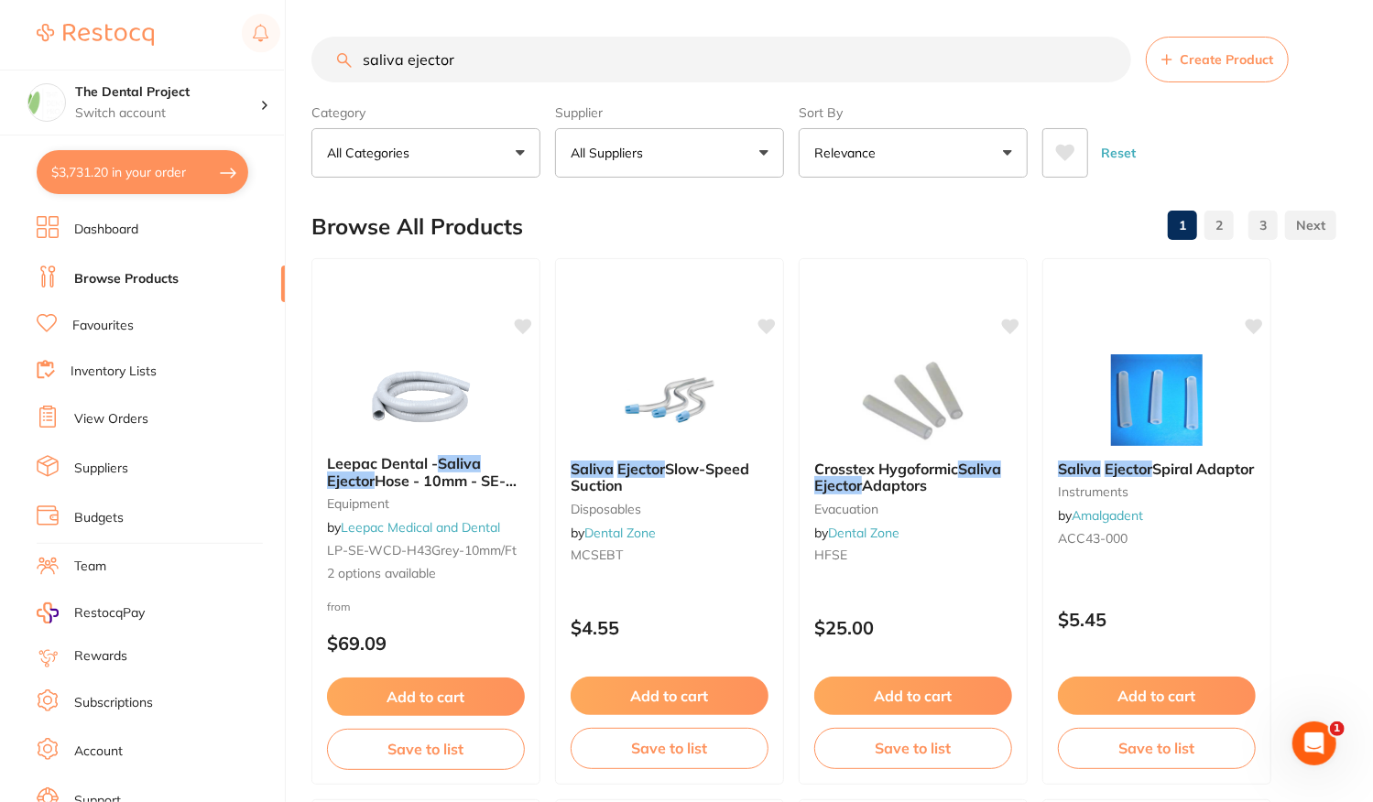
type input "saliva ejector"
click at [766, 164] on button "All Suppliers" at bounding box center [669, 152] width 229 height 49
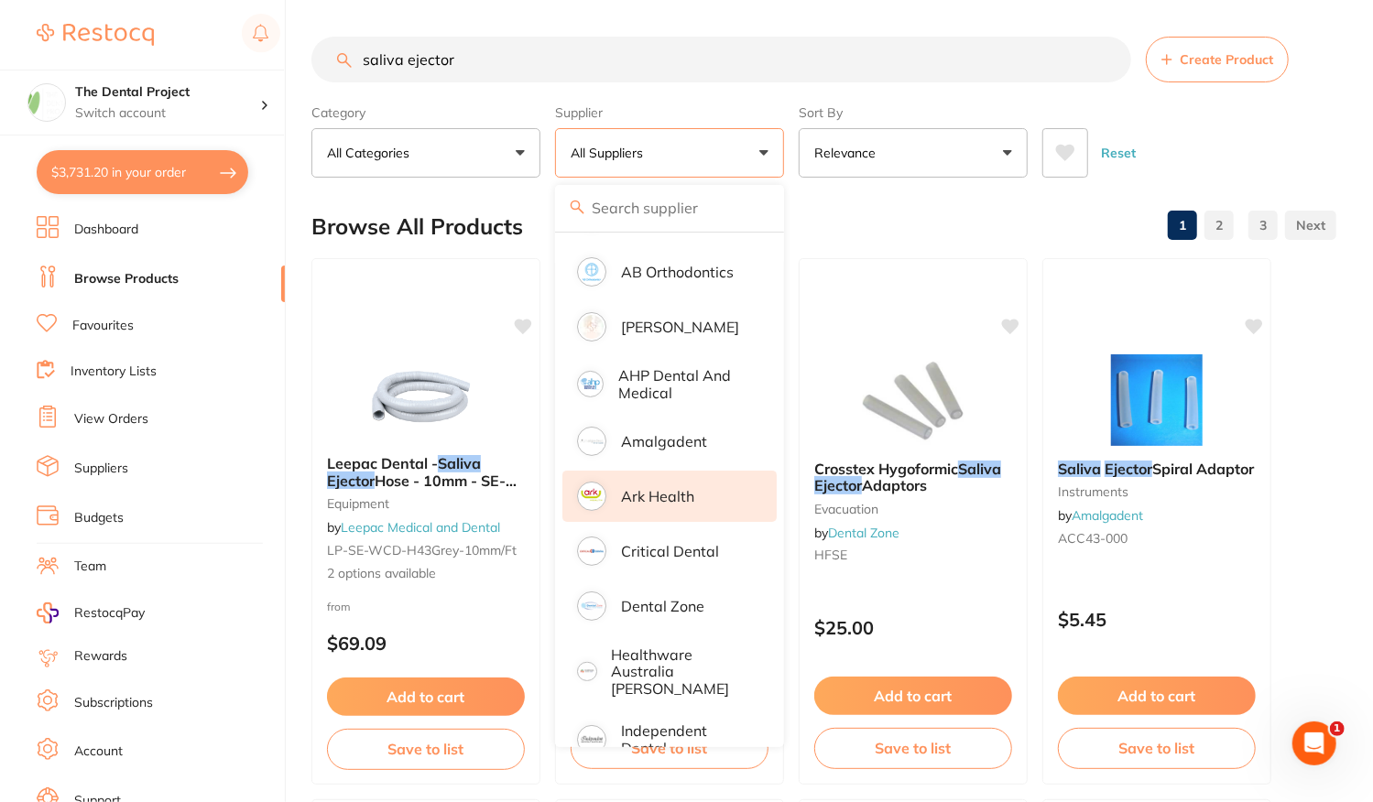
scroll to position [275, 0]
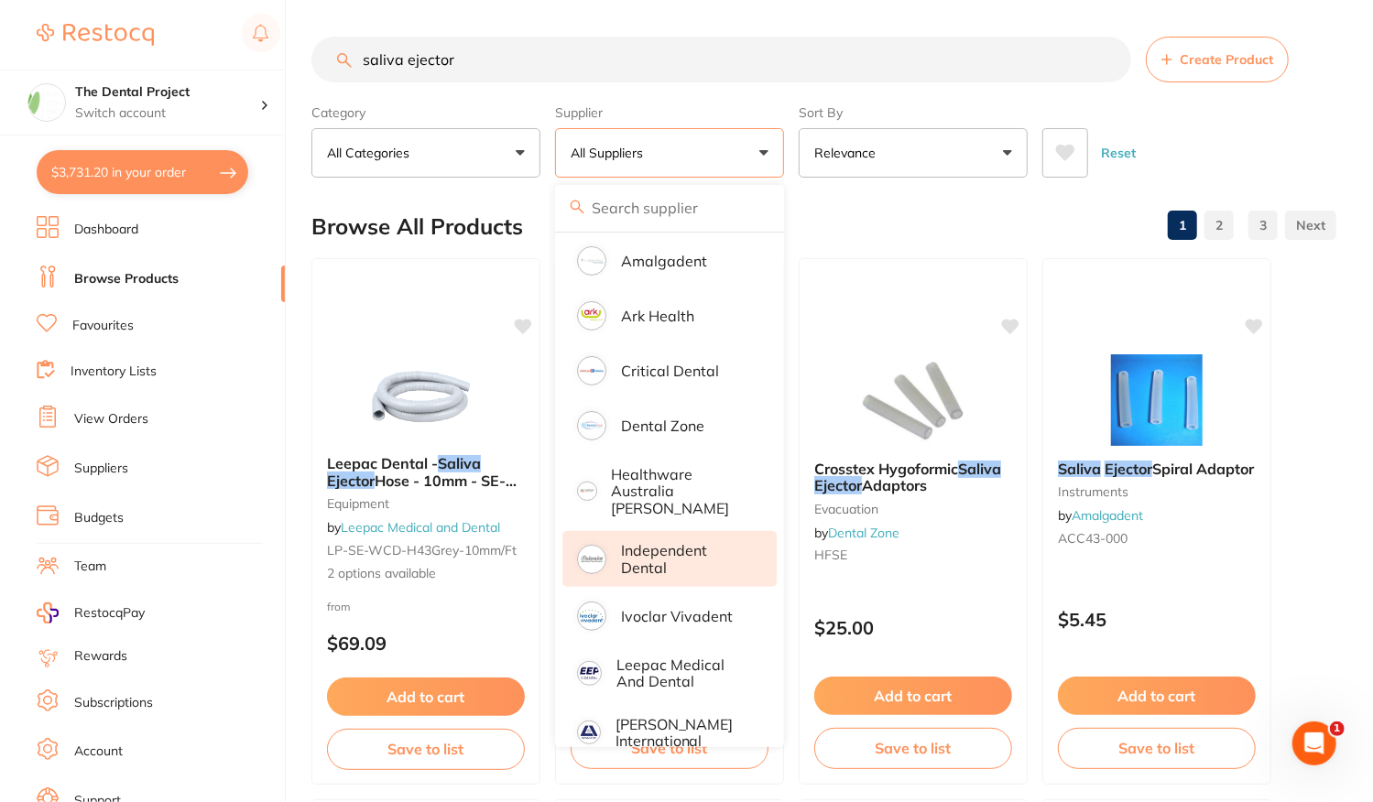
click at [646, 548] on p "Independent Dental" at bounding box center [686, 559] width 130 height 34
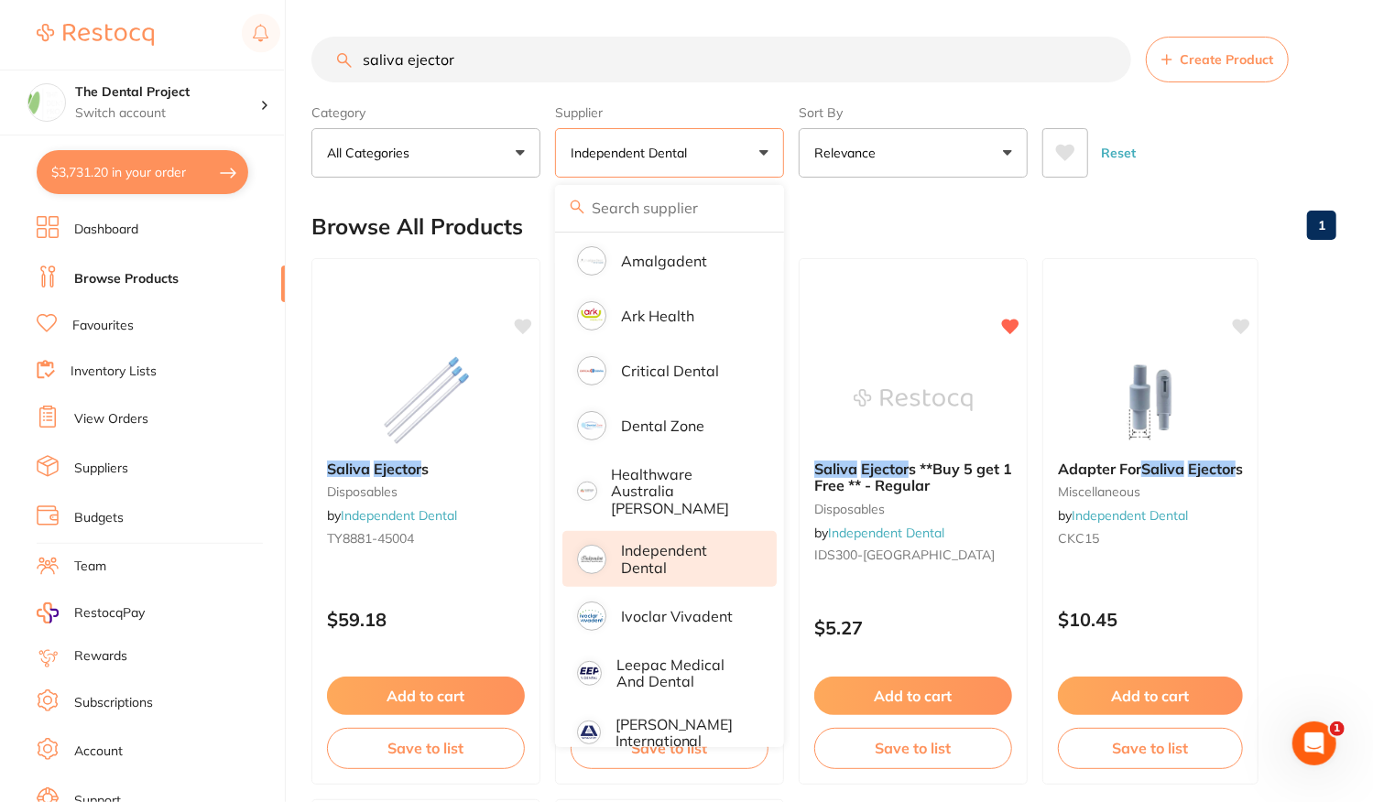
scroll to position [0, 0]
click at [648, 548] on p "Independent Dental" at bounding box center [686, 559] width 130 height 34
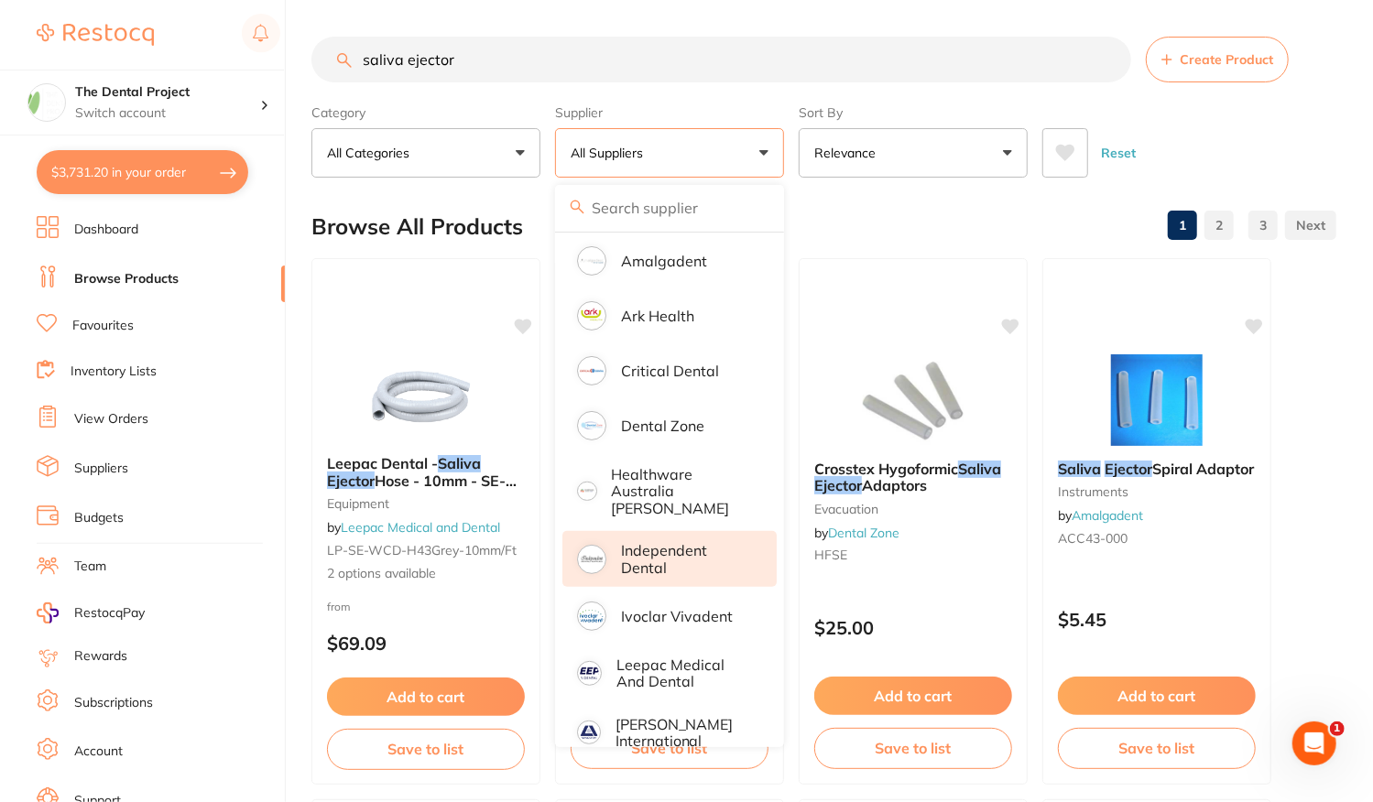
click at [706, 545] on p "Independent Dental" at bounding box center [686, 559] width 130 height 34
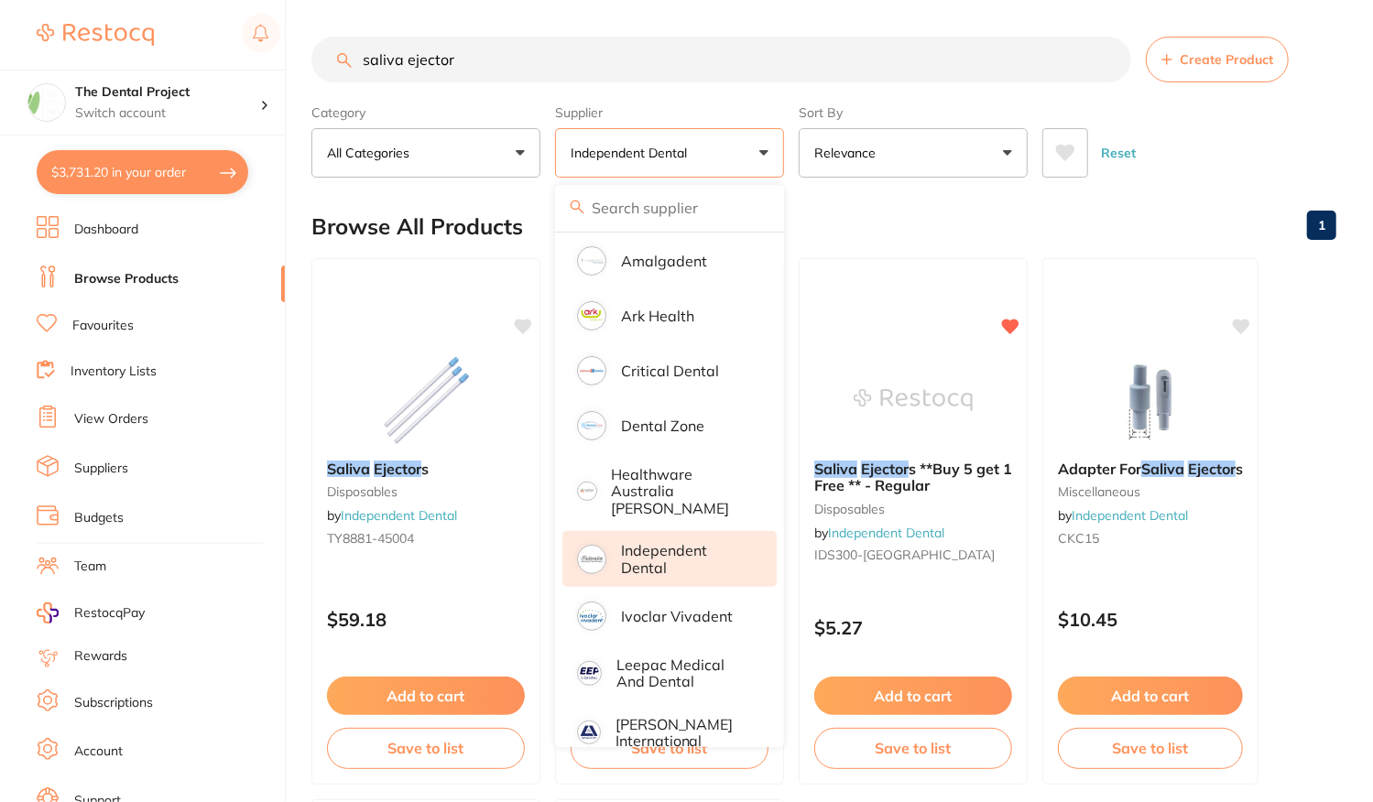
click at [1189, 137] on div "Reset" at bounding box center [1181, 146] width 279 height 64
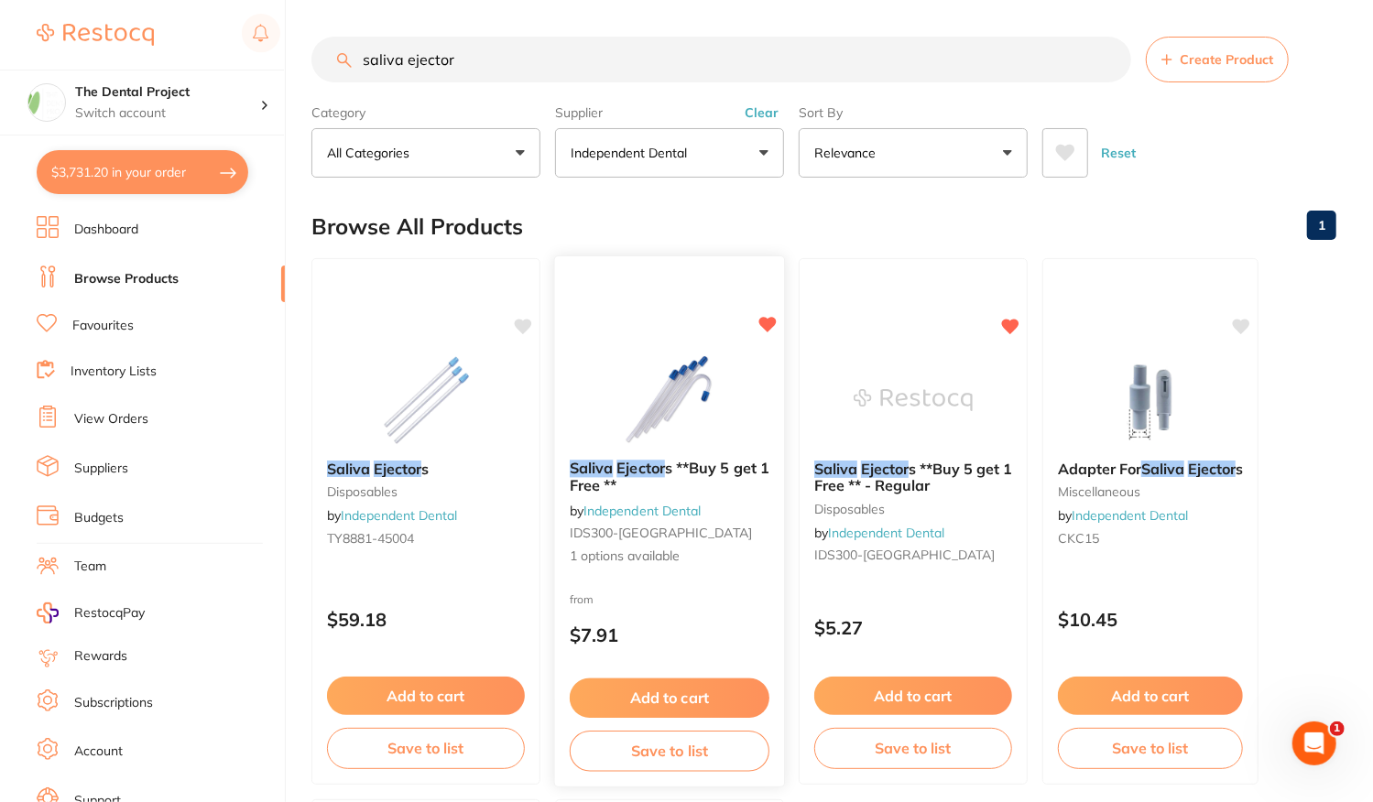
click at [692, 581] on div "Saliva Ejector s **Buy 5 get 1 Free ** by Independent Dental IDS300-BC 1 option…" at bounding box center [670, 521] width 232 height 532
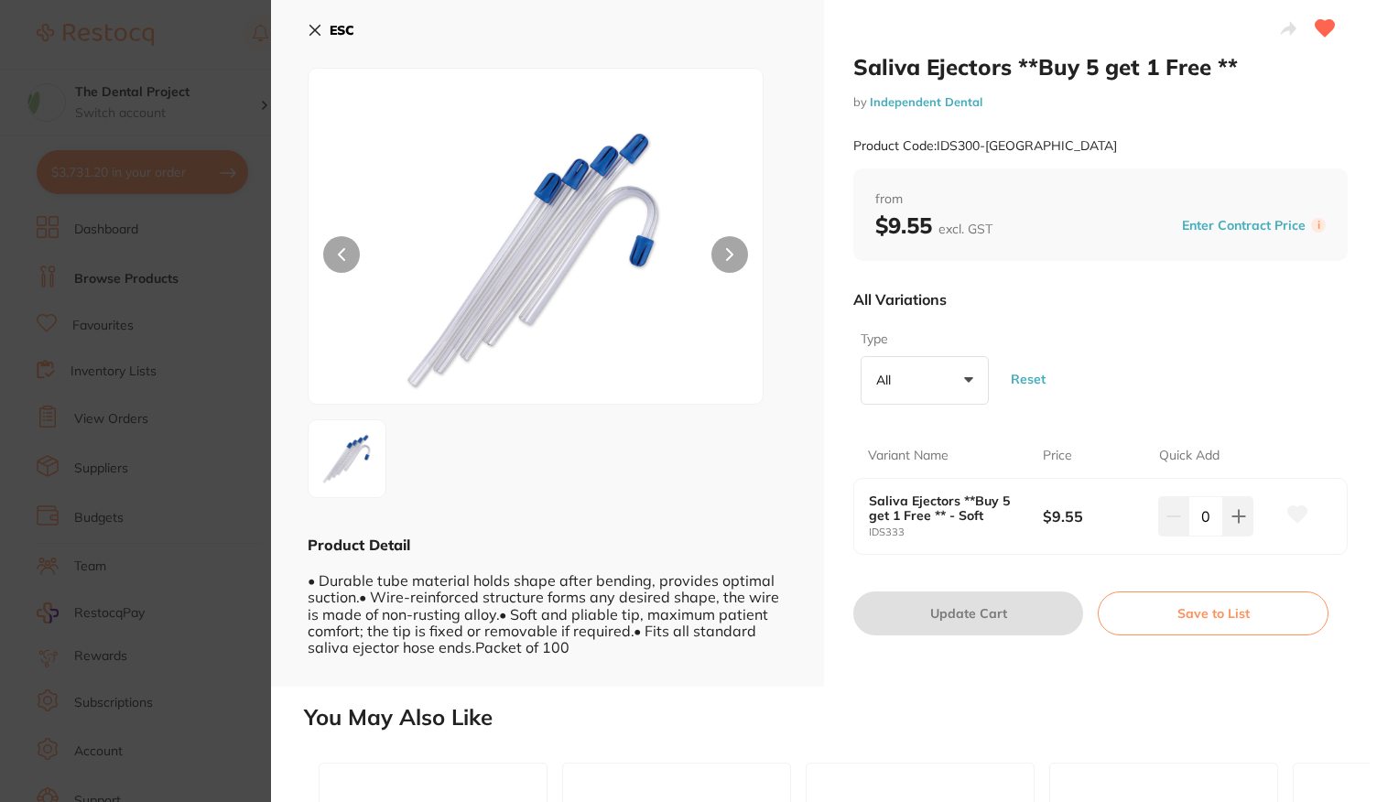
click at [346, 30] on b "ESC" at bounding box center [342, 30] width 25 height 16
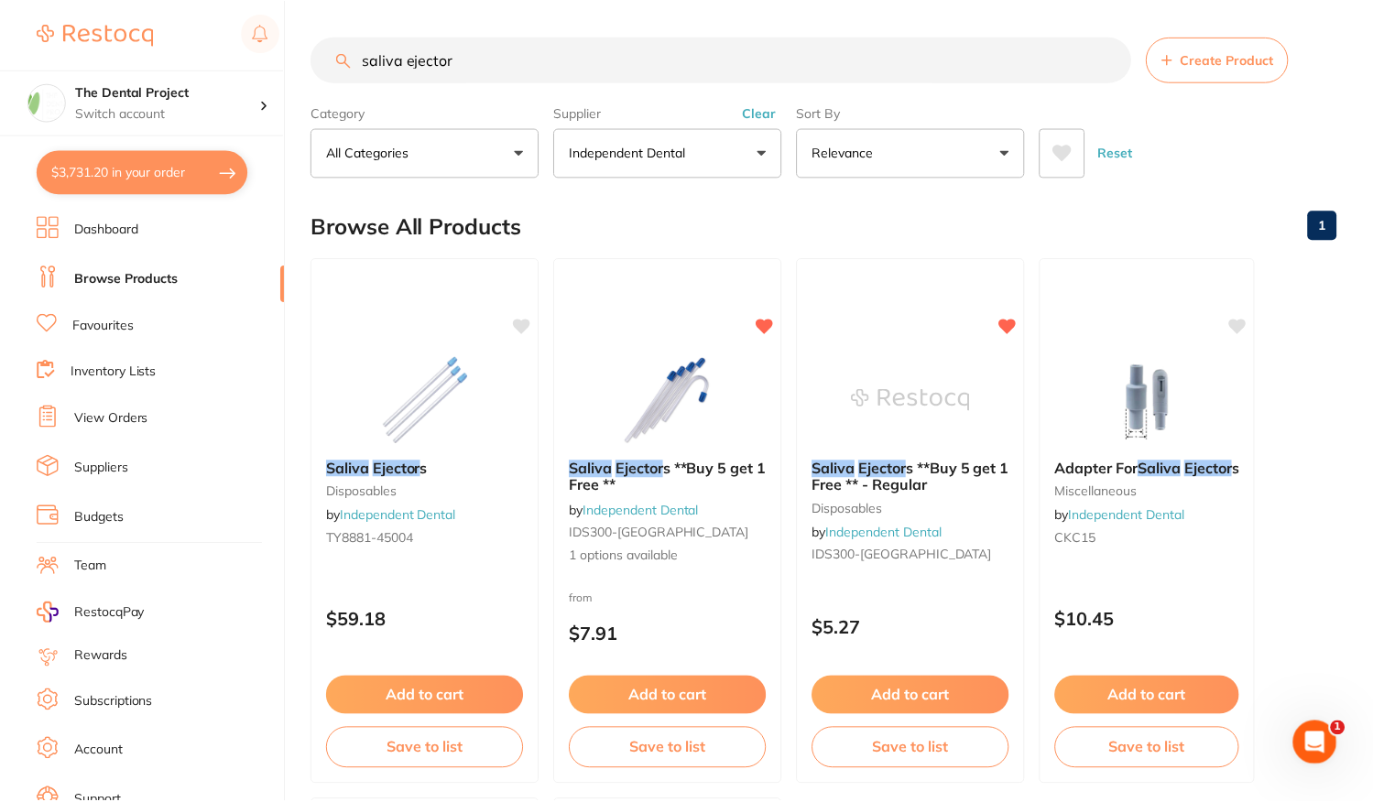
scroll to position [33, 0]
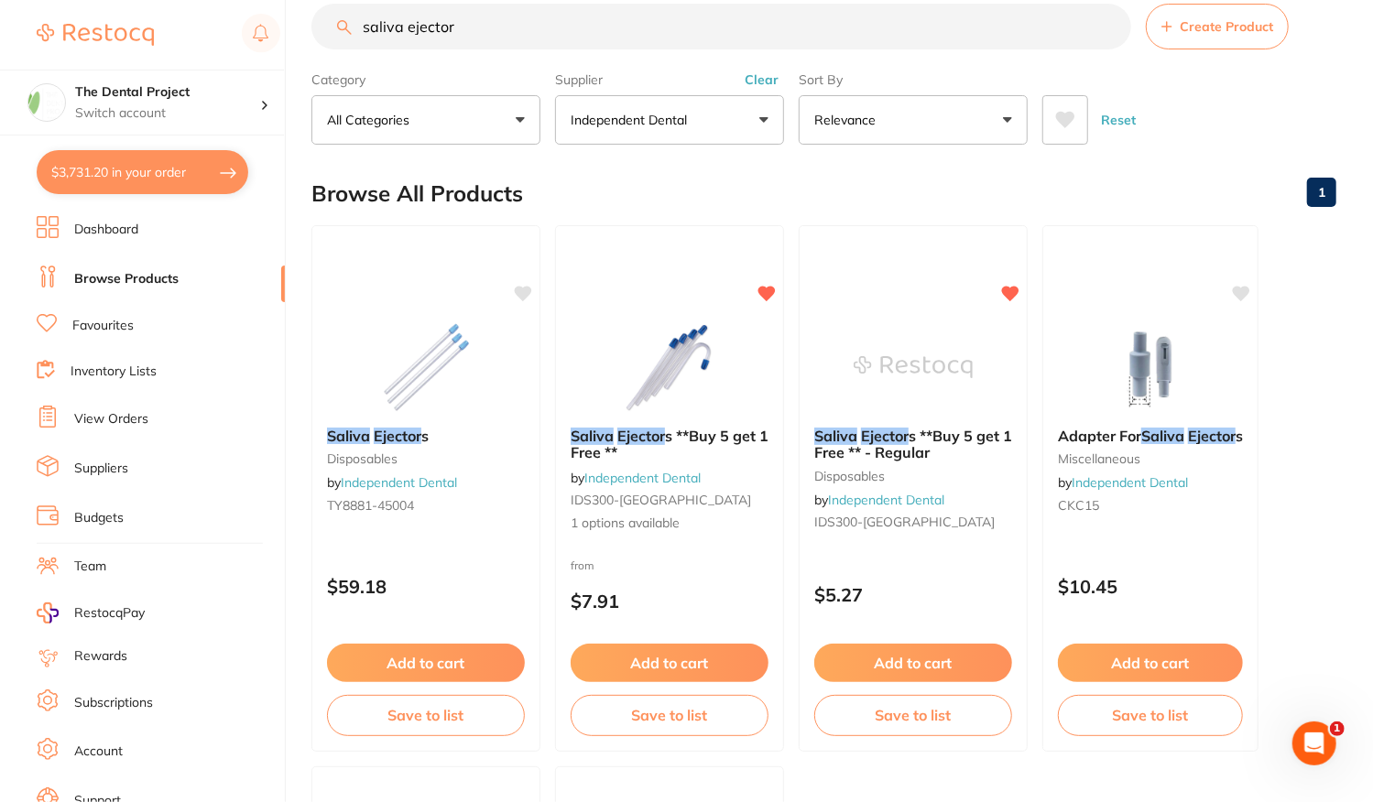
click at [948, 547] on div "Saliva Ejector s **Buy 5 get 1 Free ** - Regular disposables by Independent Den…" at bounding box center [912, 482] width 227 height 138
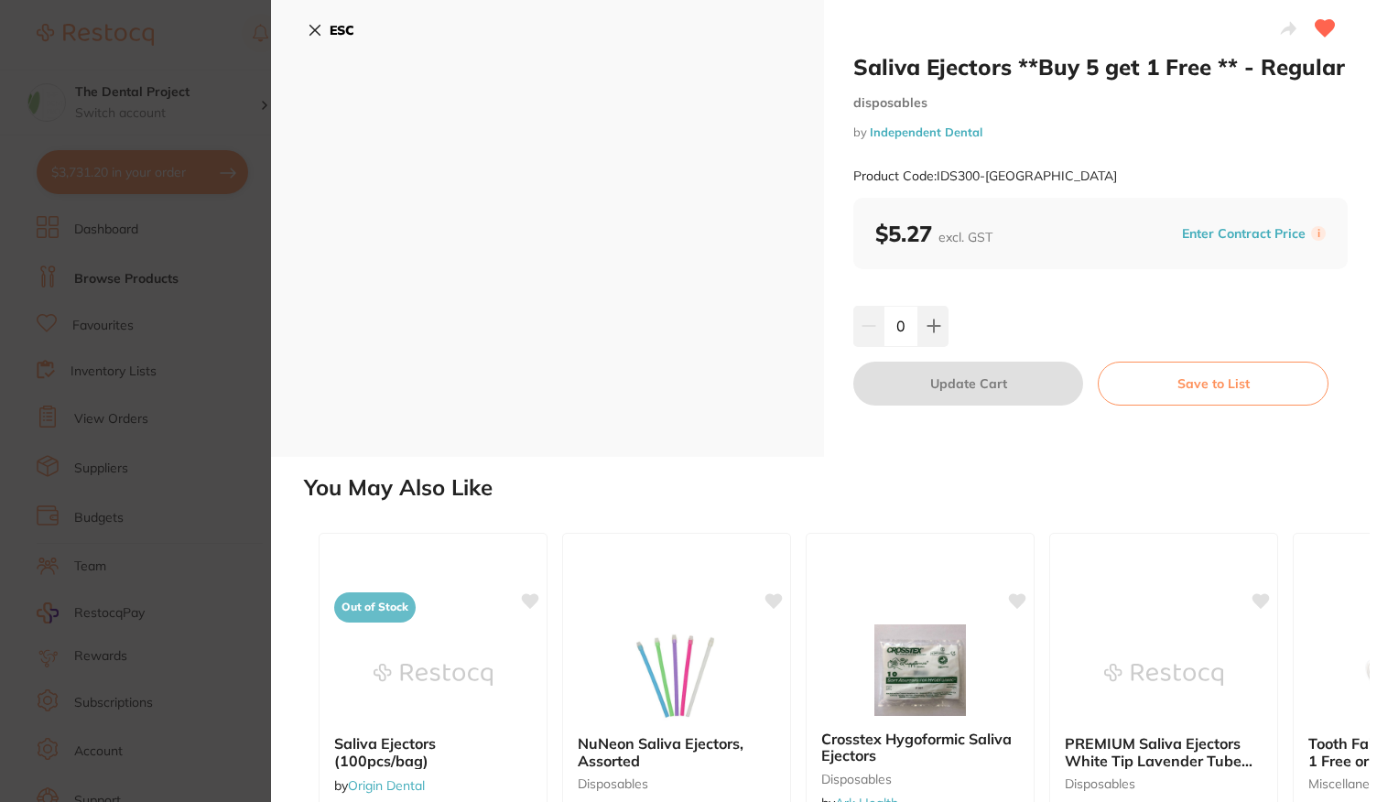
click at [322, 28] on button "ESC" at bounding box center [331, 30] width 47 height 31
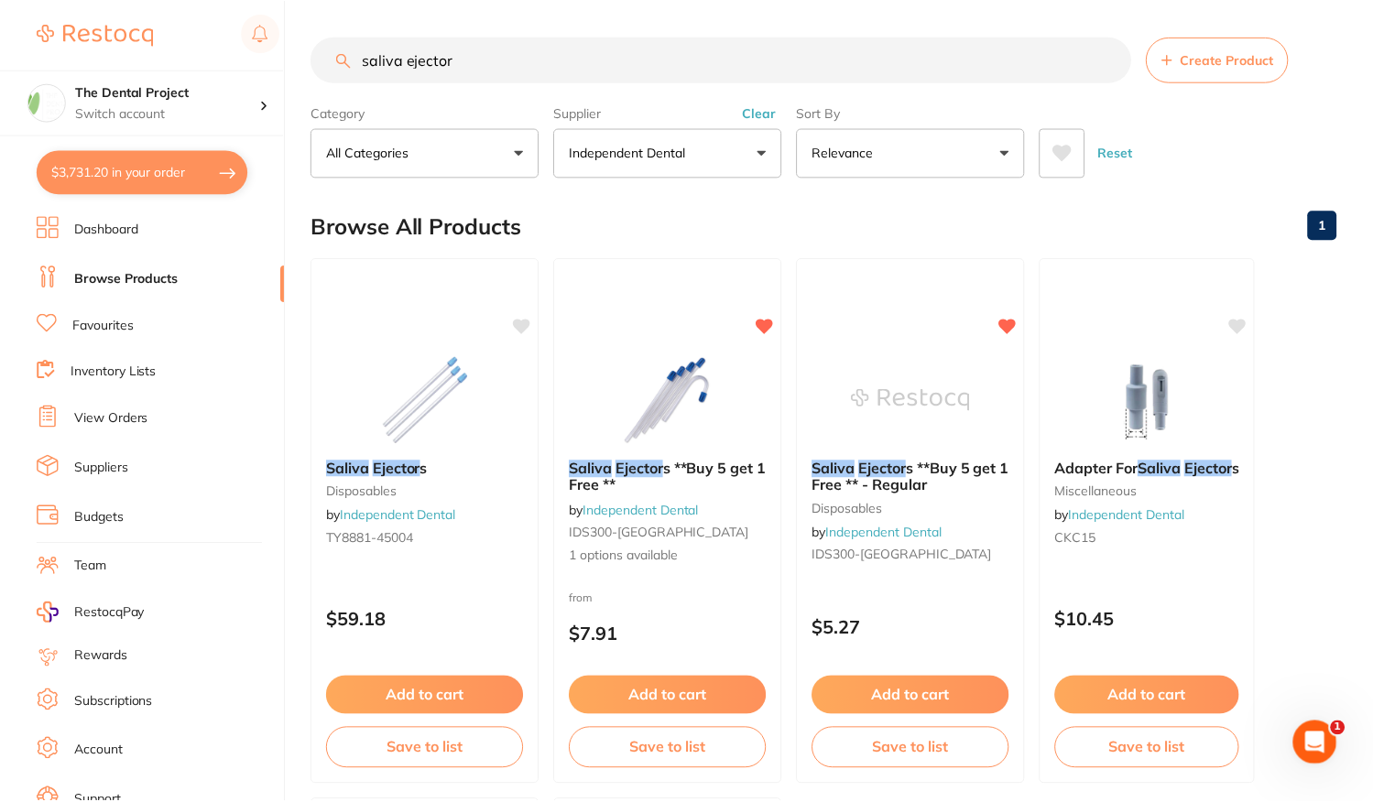
scroll to position [33, 0]
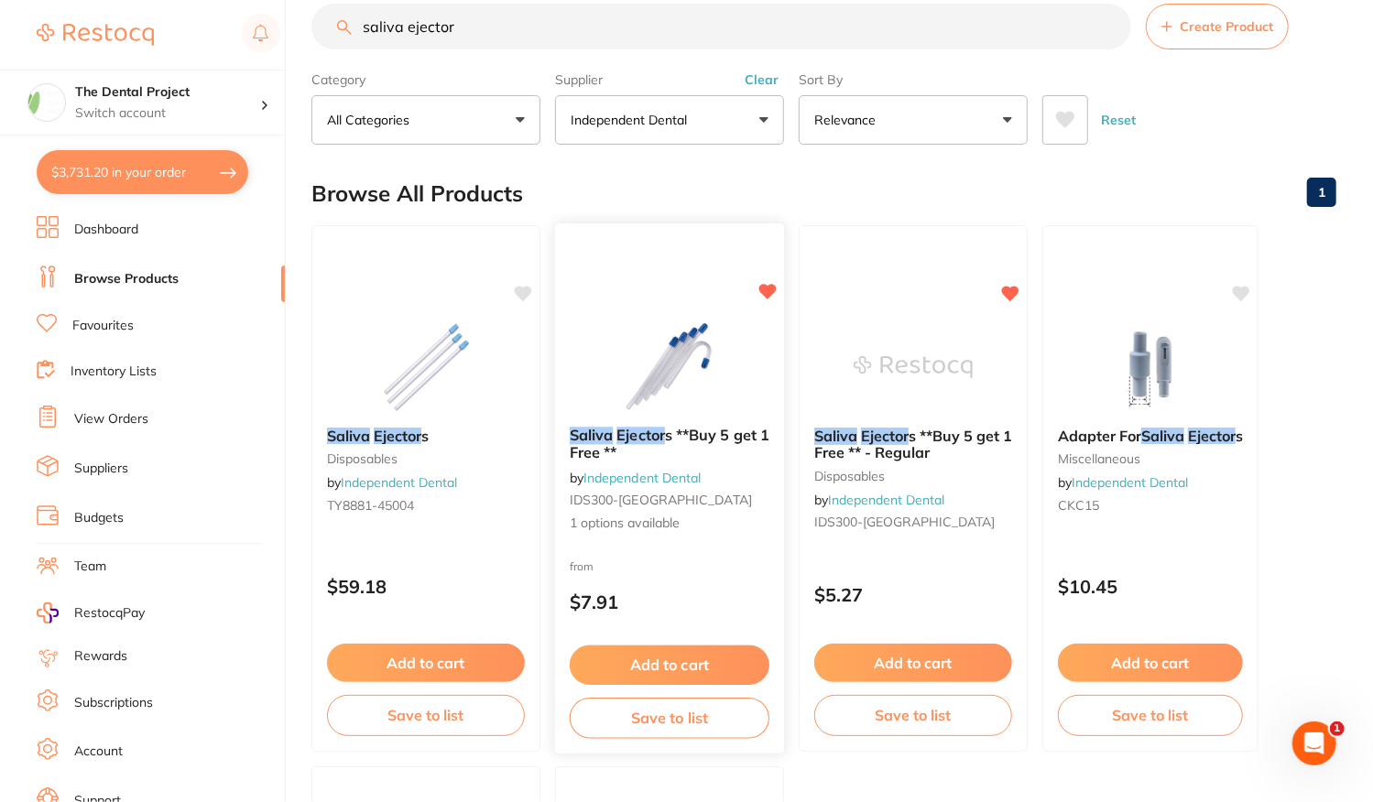
click at [769, 290] on icon at bounding box center [767, 292] width 17 height 16
click at [958, 556] on div "Saliva Ejector s **Buy 5 get 1 Free ** - Regular disposables by Independent Den…" at bounding box center [914, 489] width 232 height 532
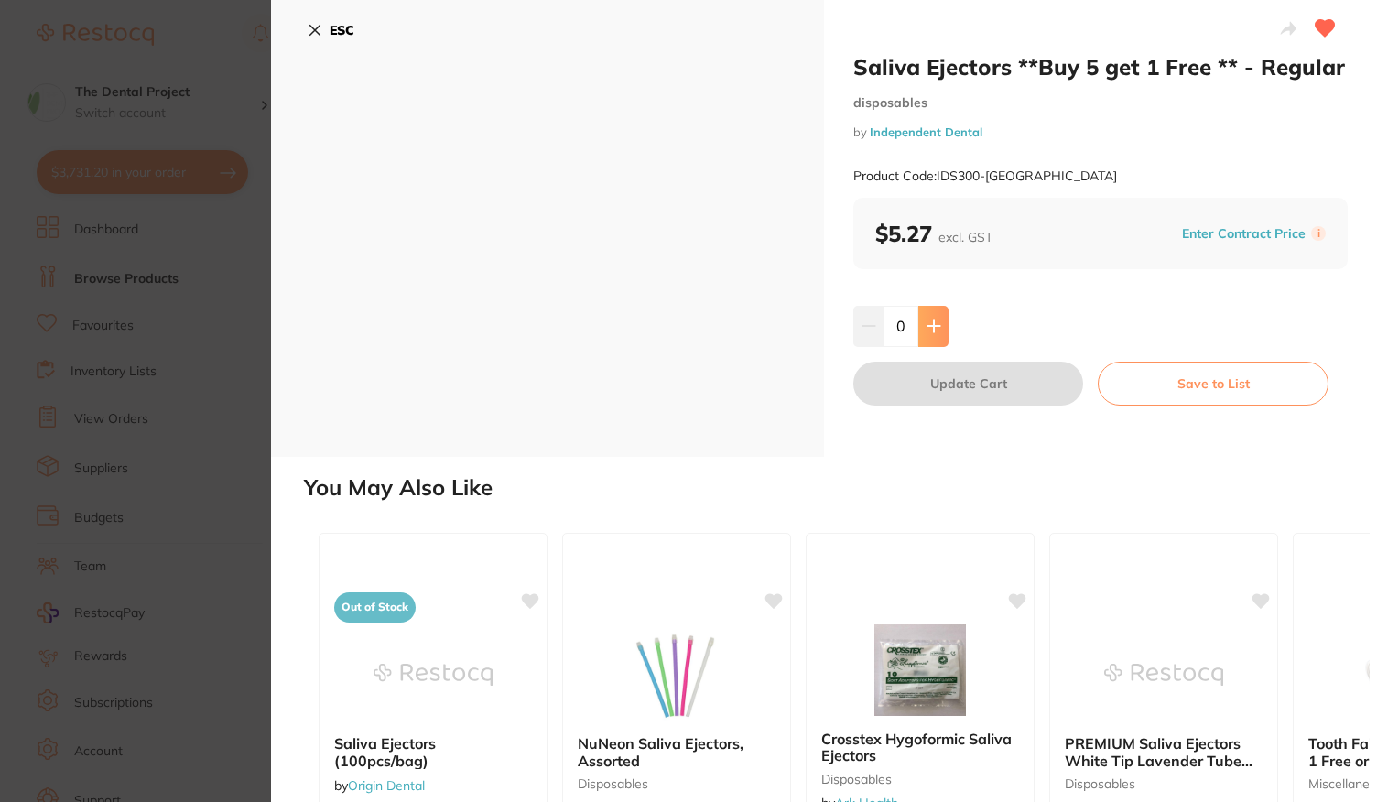
click at [938, 334] on button at bounding box center [933, 326] width 30 height 40
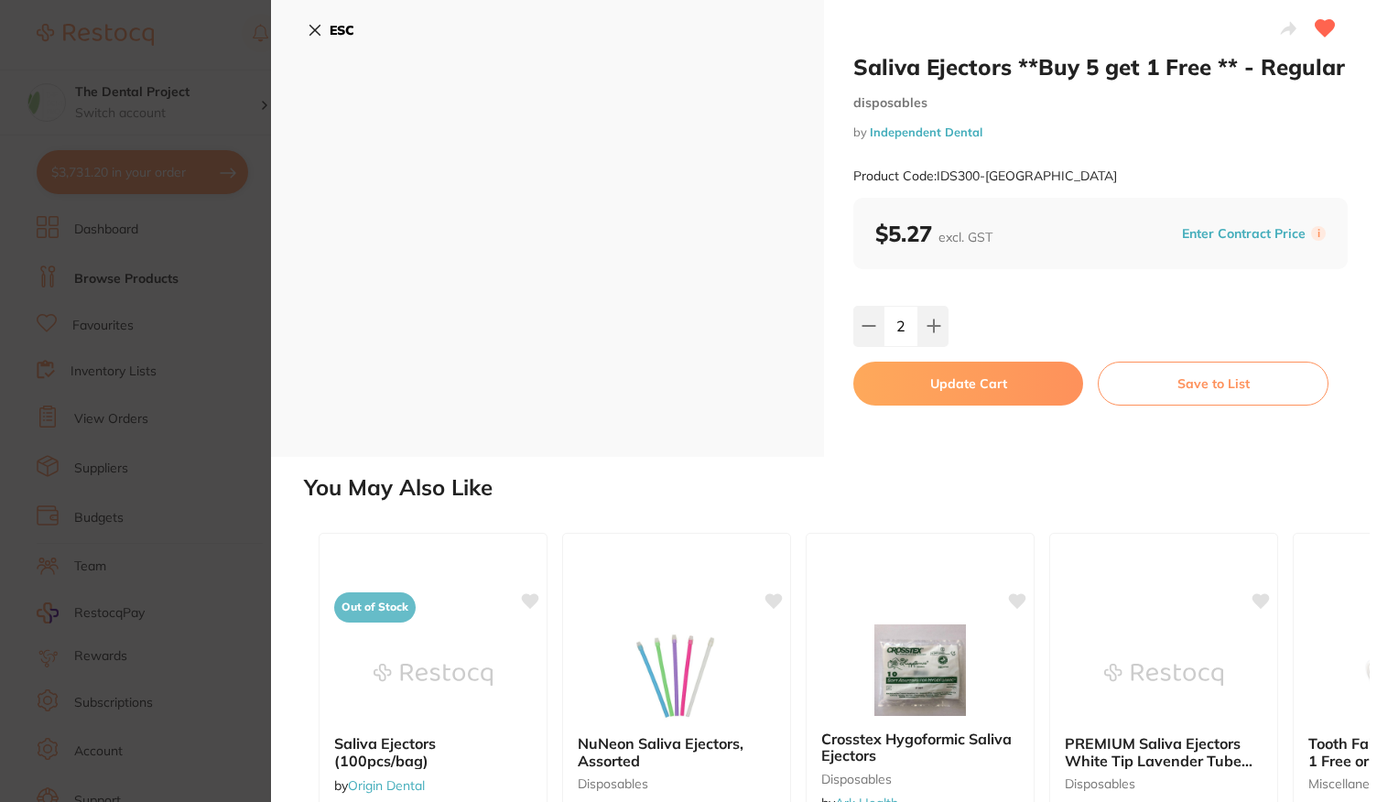
click at [909, 328] on input "2" at bounding box center [901, 326] width 35 height 40
type input "40"
click at [1100, 290] on div "Saliva Ejectors **Buy 5 get 1 Free ** - Regular disposables by Independent Dent…" at bounding box center [1100, 228] width 553 height 457
click at [995, 377] on button "Update Cart" at bounding box center [968, 384] width 230 height 44
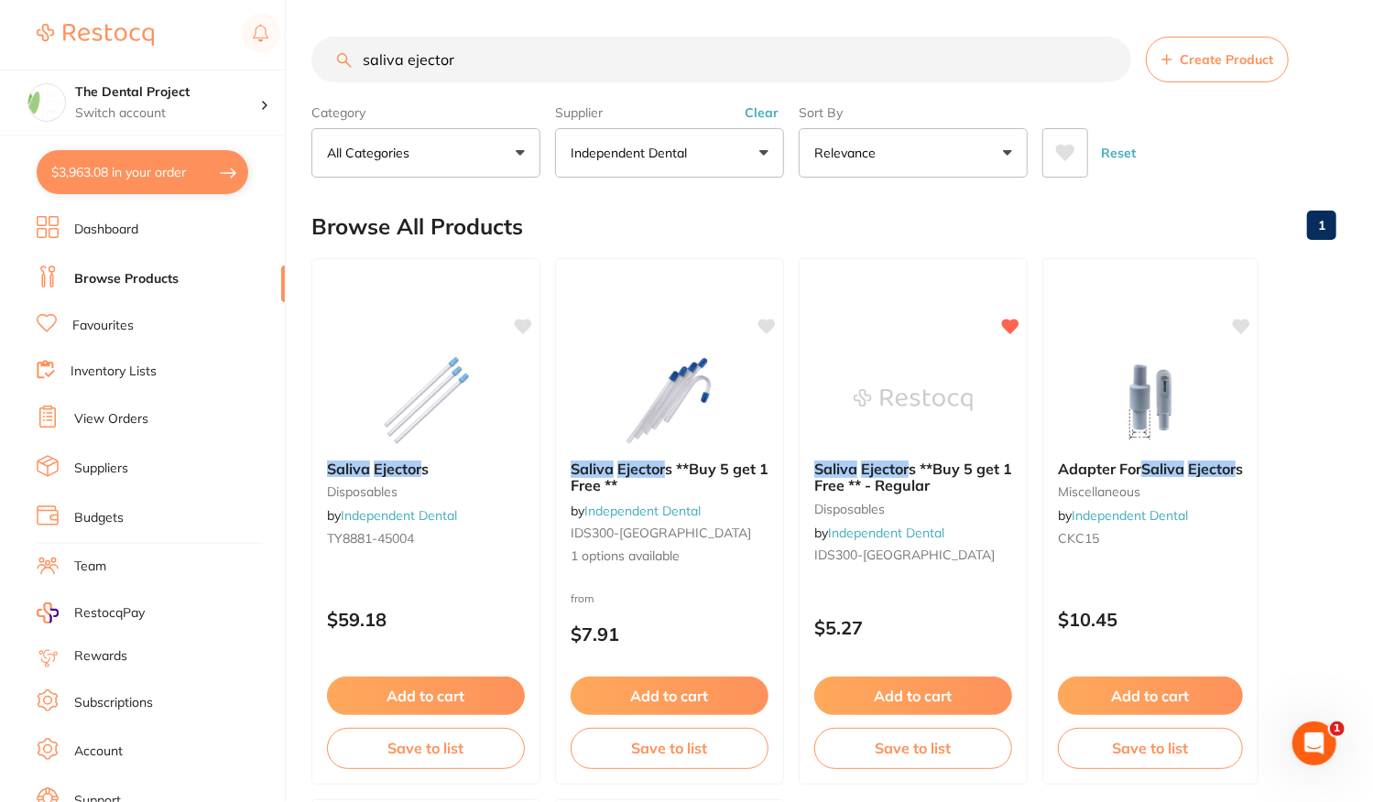
click at [112, 411] on link "View Orders" at bounding box center [111, 419] width 74 height 18
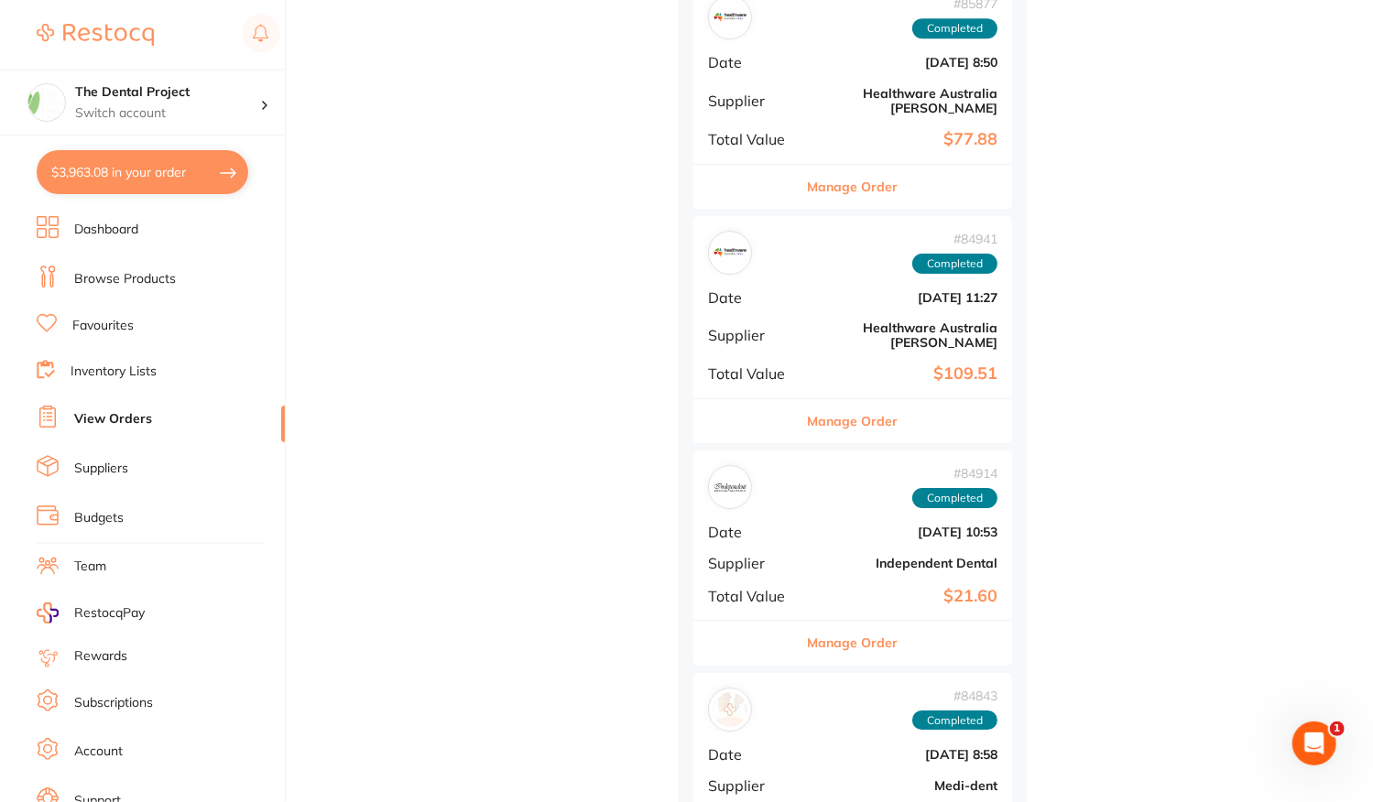
scroll to position [3663, 0]
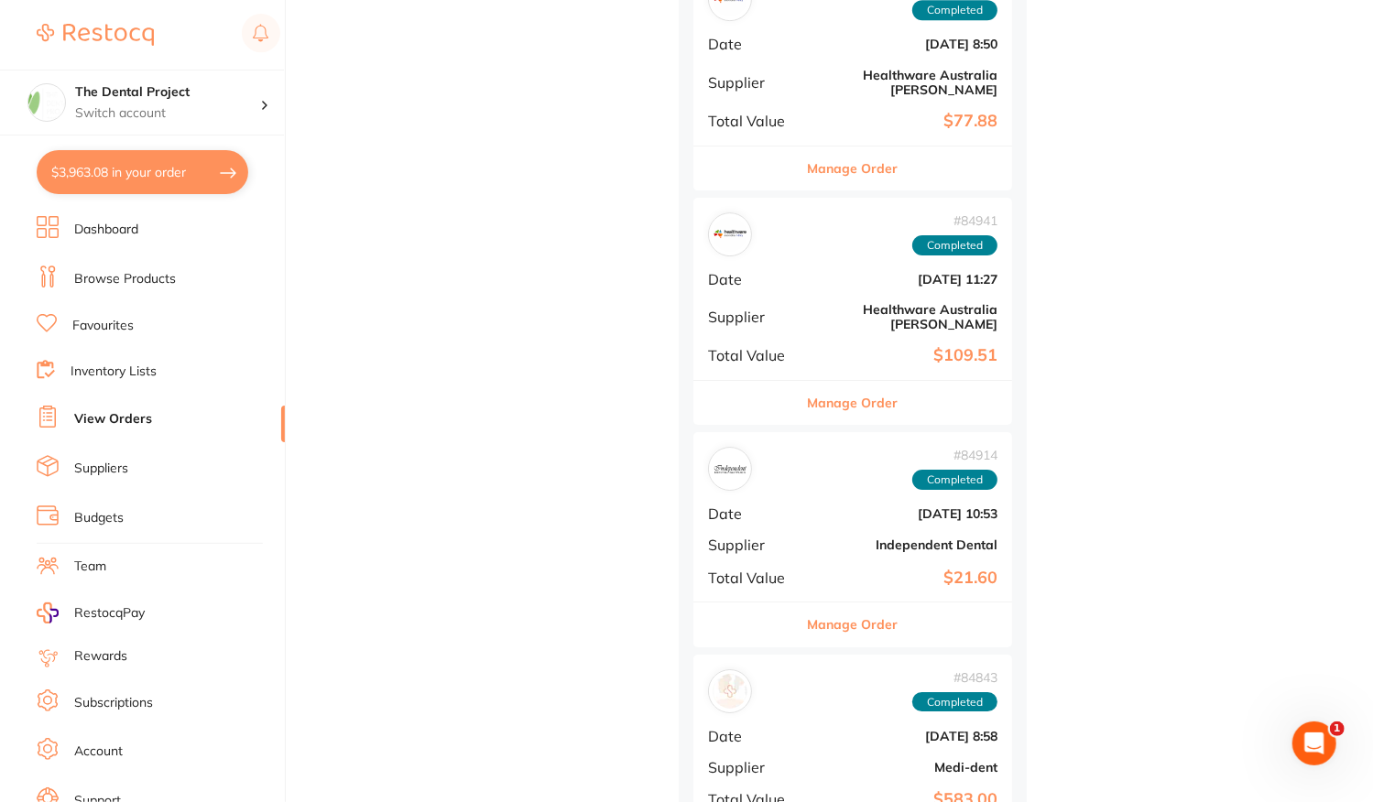
click at [805, 494] on div "# 84914 Completed Date Jul 1 2025, 10:53 Supplier Independent Dental Total Valu…" at bounding box center [852, 516] width 319 height 169
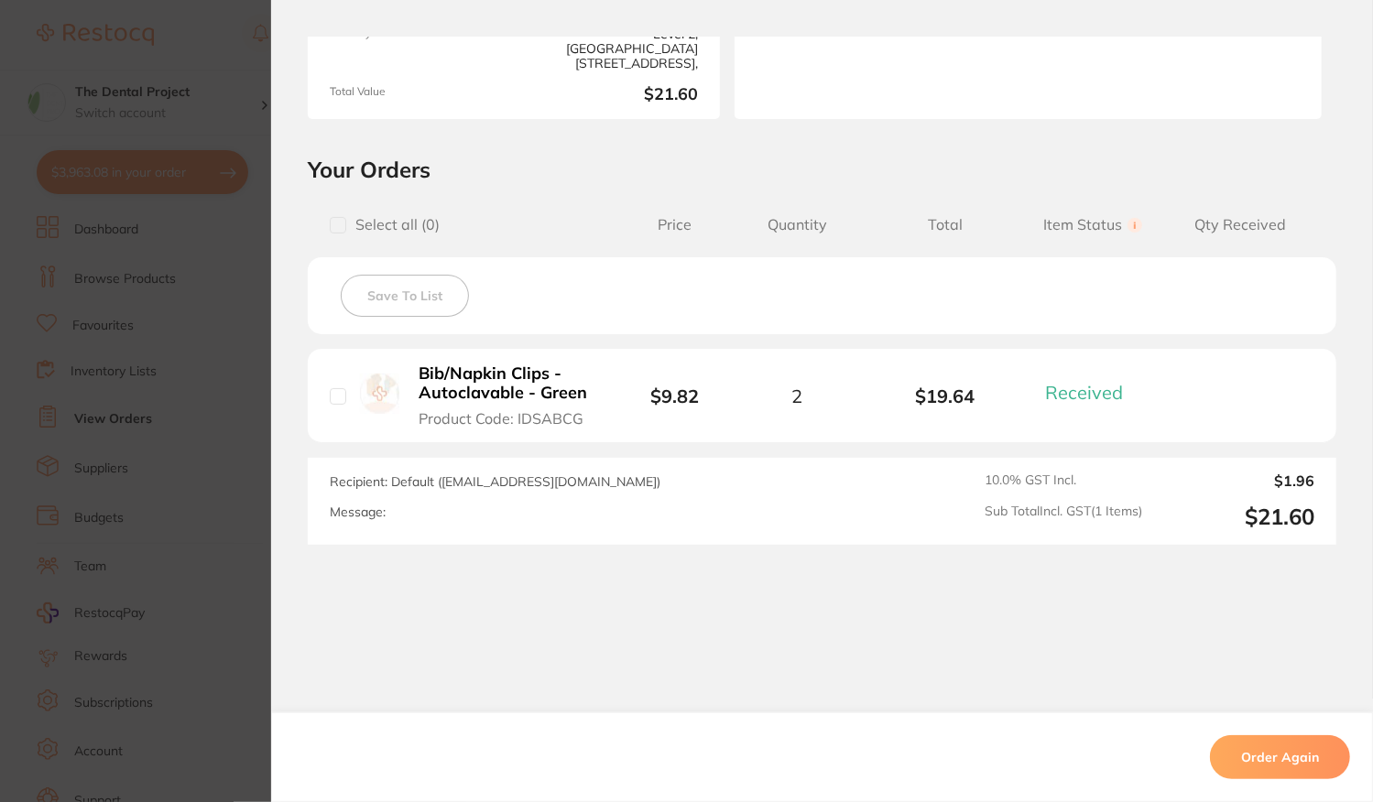
scroll to position [308, 0]
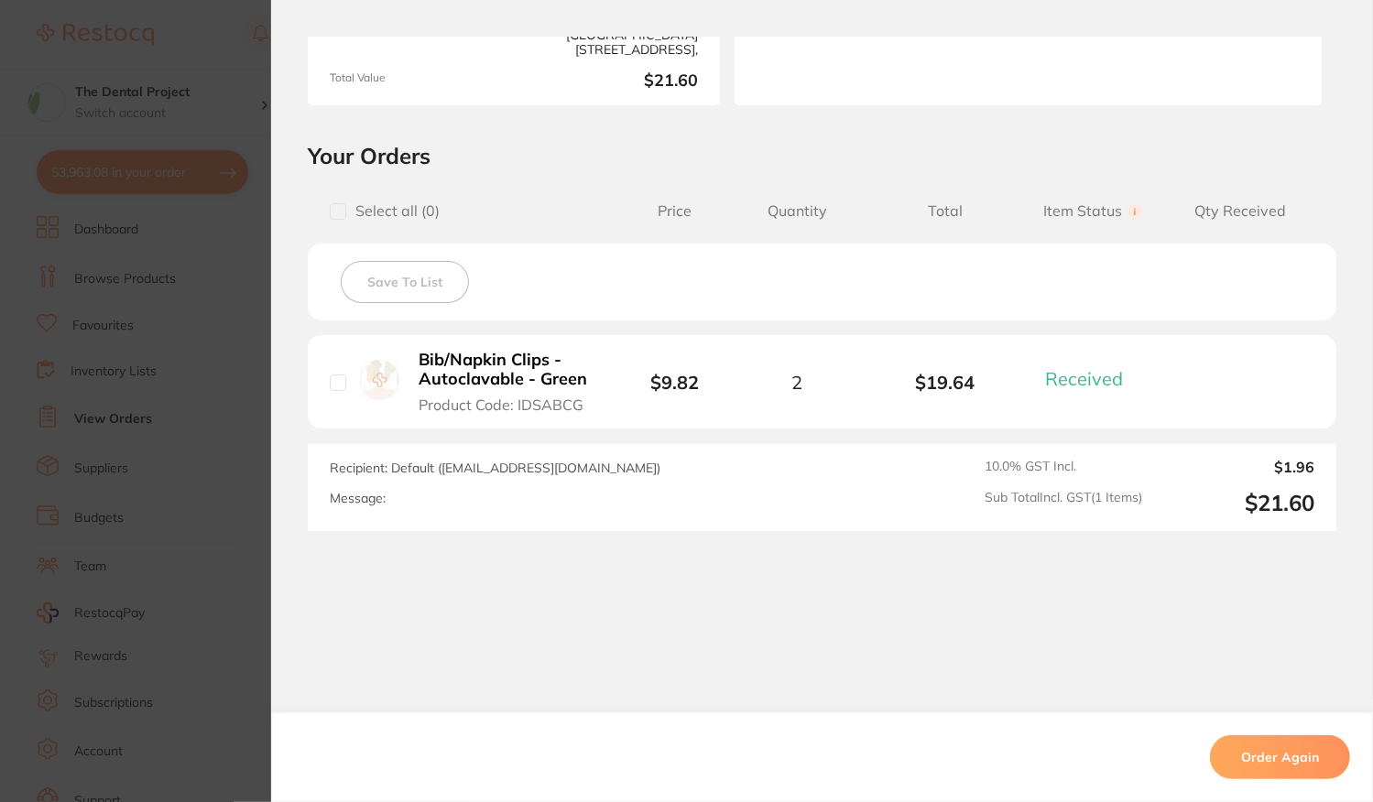
click at [265, 276] on section "Order ID: Restocq- 84914 Order Information 1 Received Completed Order Order Dat…" at bounding box center [686, 401] width 1373 height 802
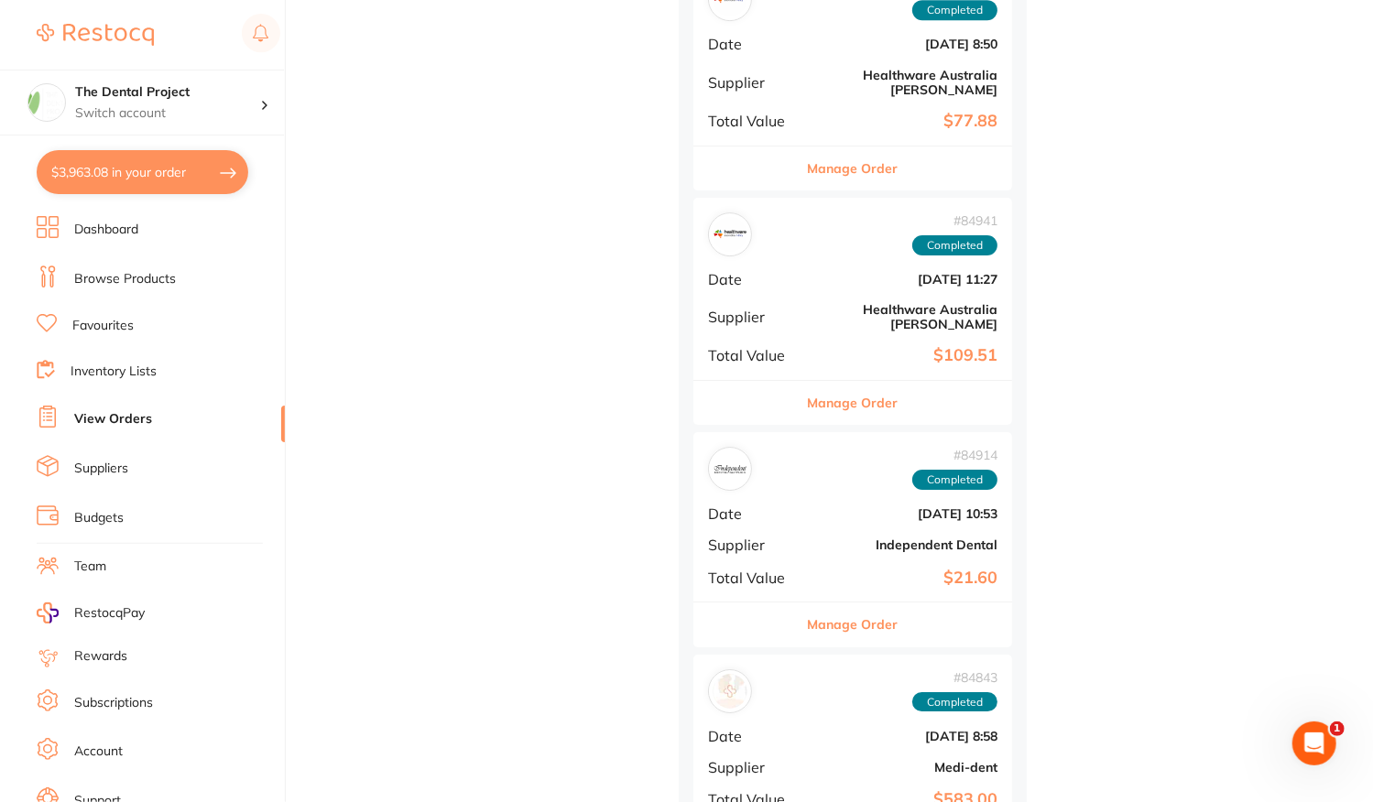
click at [114, 329] on link "Favourites" at bounding box center [102, 326] width 61 height 18
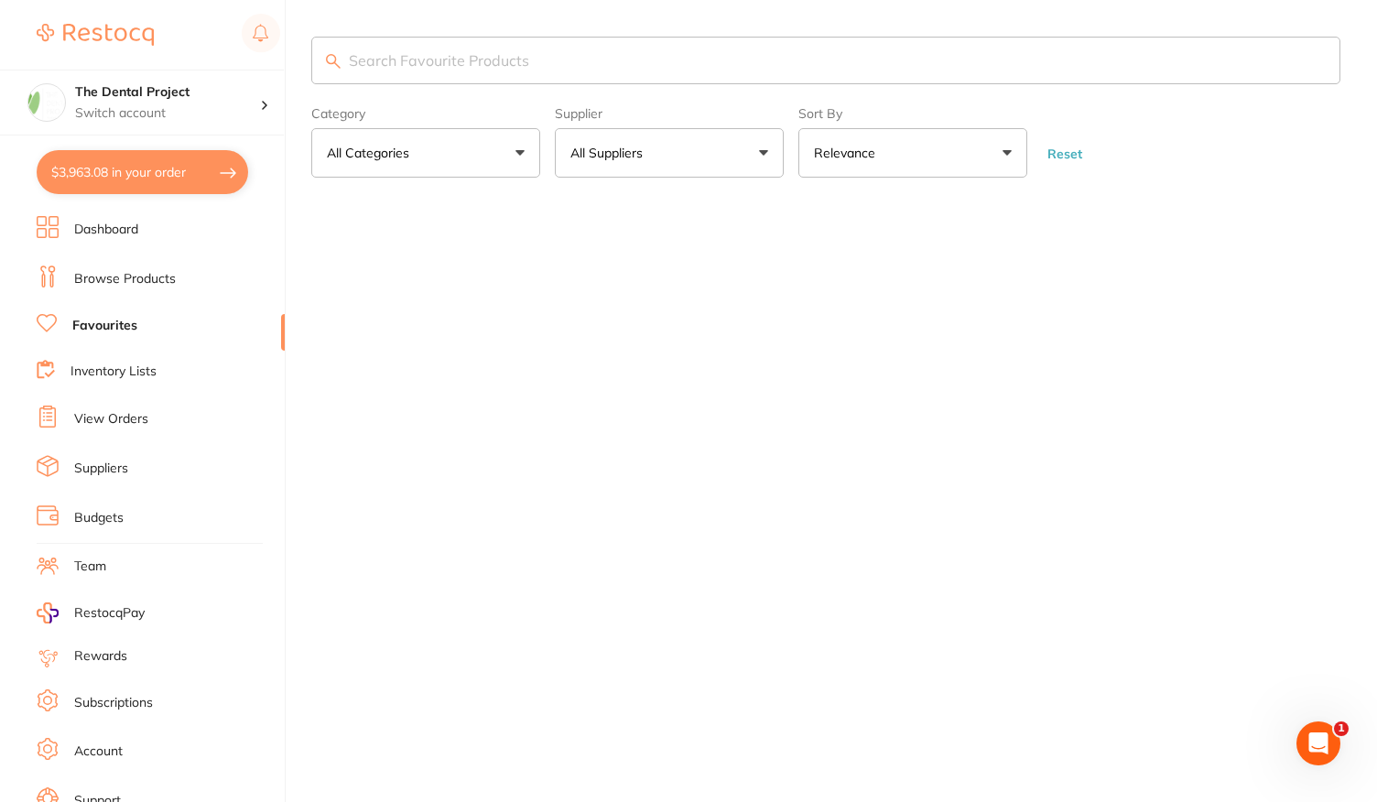
click at [661, 52] on input "search" at bounding box center [825, 61] width 1029 height 48
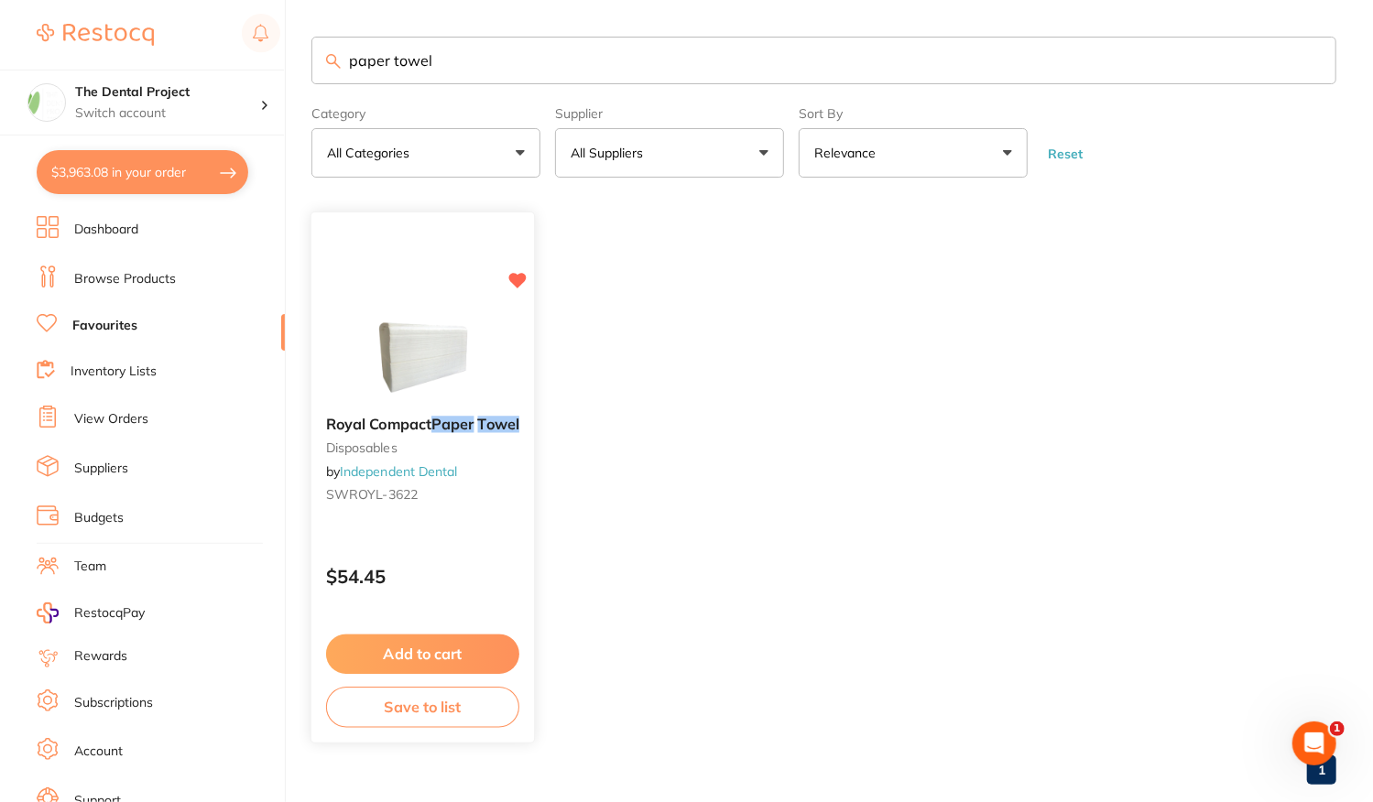
type input "paper towel"
click at [452, 559] on div "$54.45" at bounding box center [422, 572] width 223 height 49
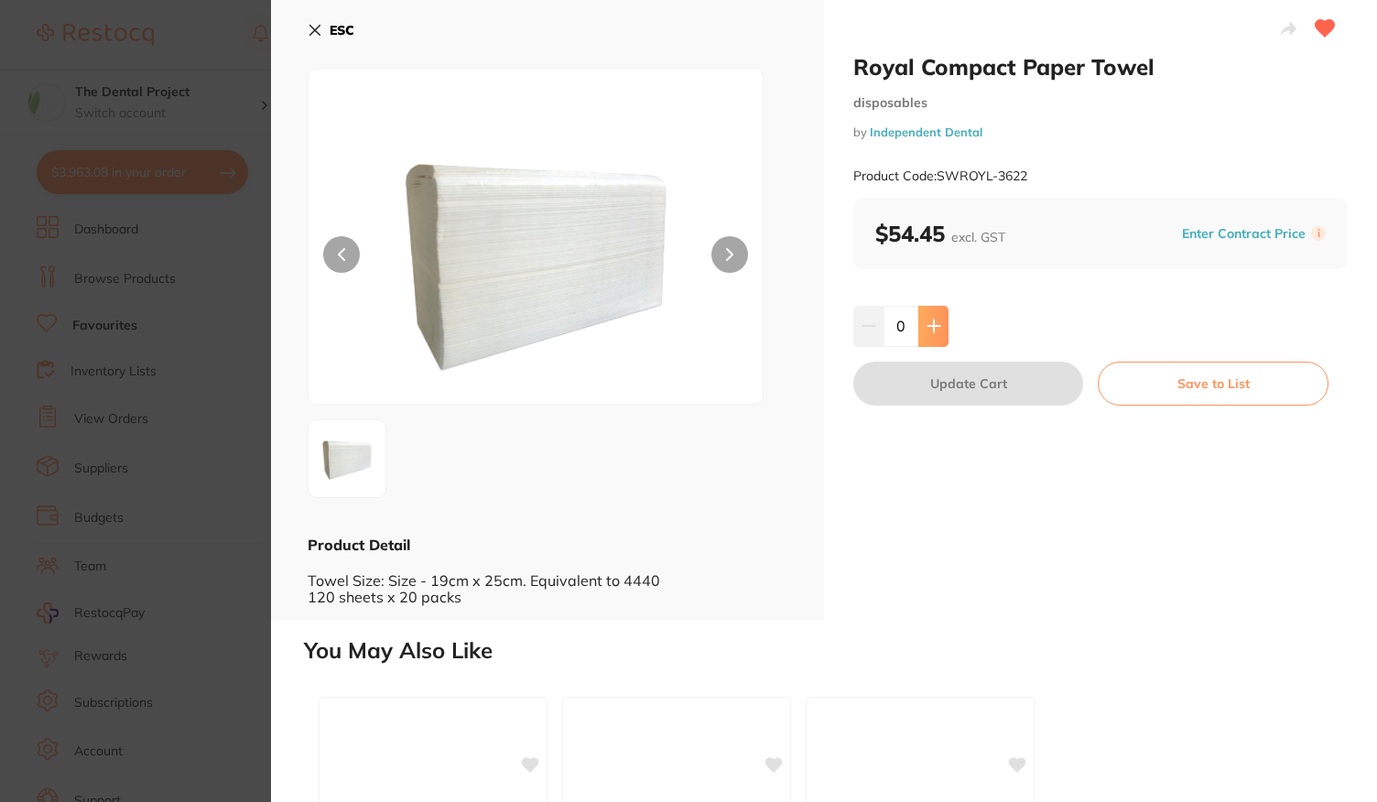
click at [935, 340] on button at bounding box center [933, 326] width 30 height 40
type input "2"
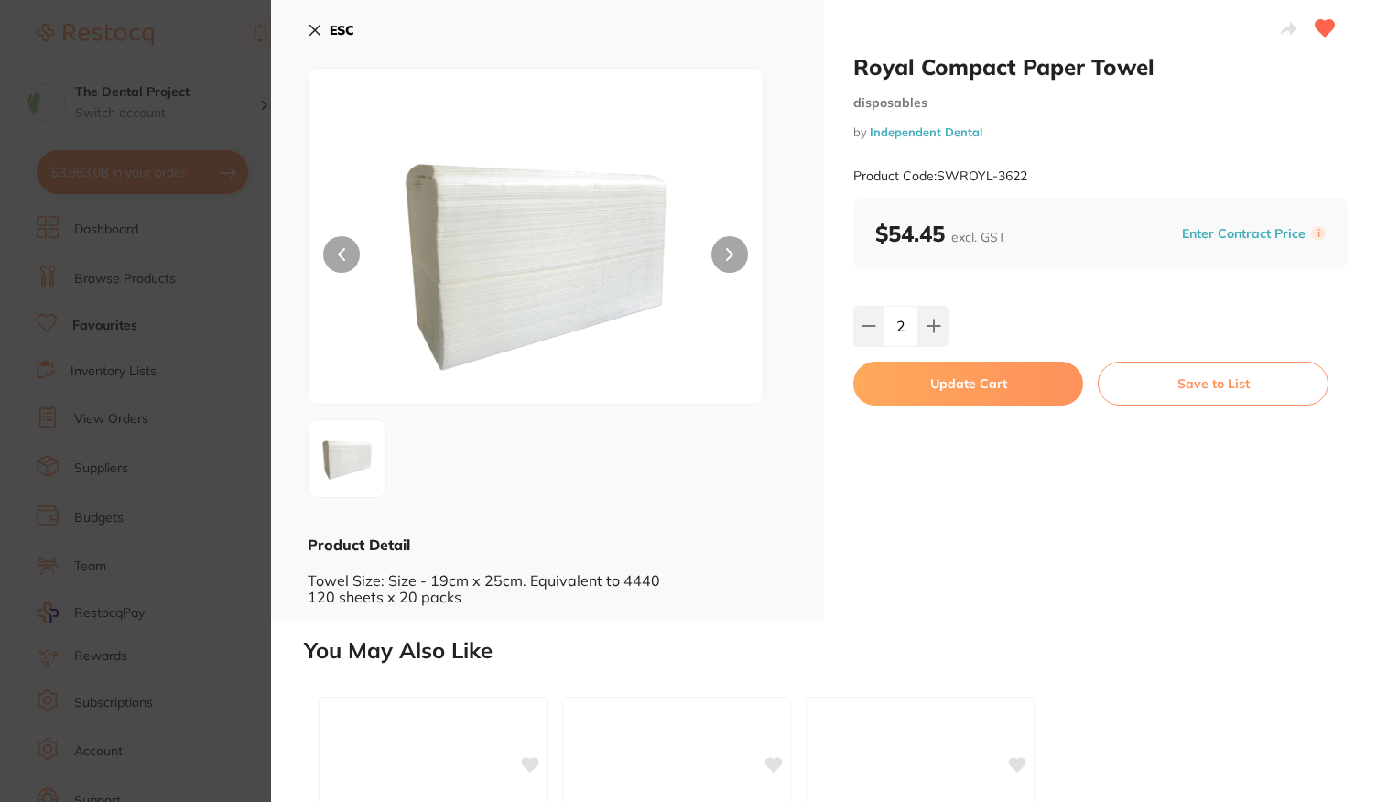
click at [941, 401] on button "Update Cart" at bounding box center [968, 384] width 230 height 44
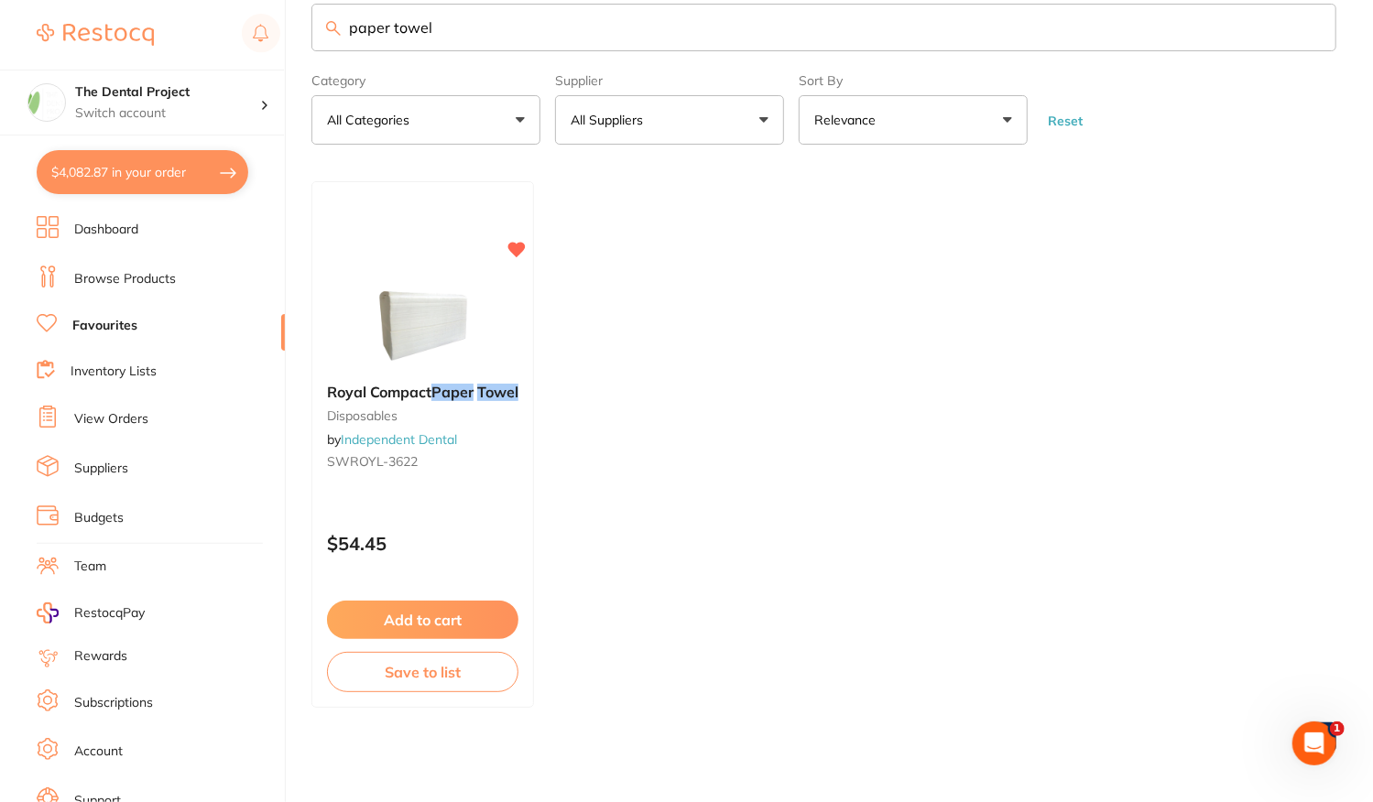
drag, startPoint x: 465, startPoint y: 36, endPoint x: 297, endPoint y: 55, distance: 169.6
click at [301, 54] on div "$4,082.87 The Dental Project Switch account The Dental Project $4,082.87 in you…" at bounding box center [686, 368] width 1373 height 802
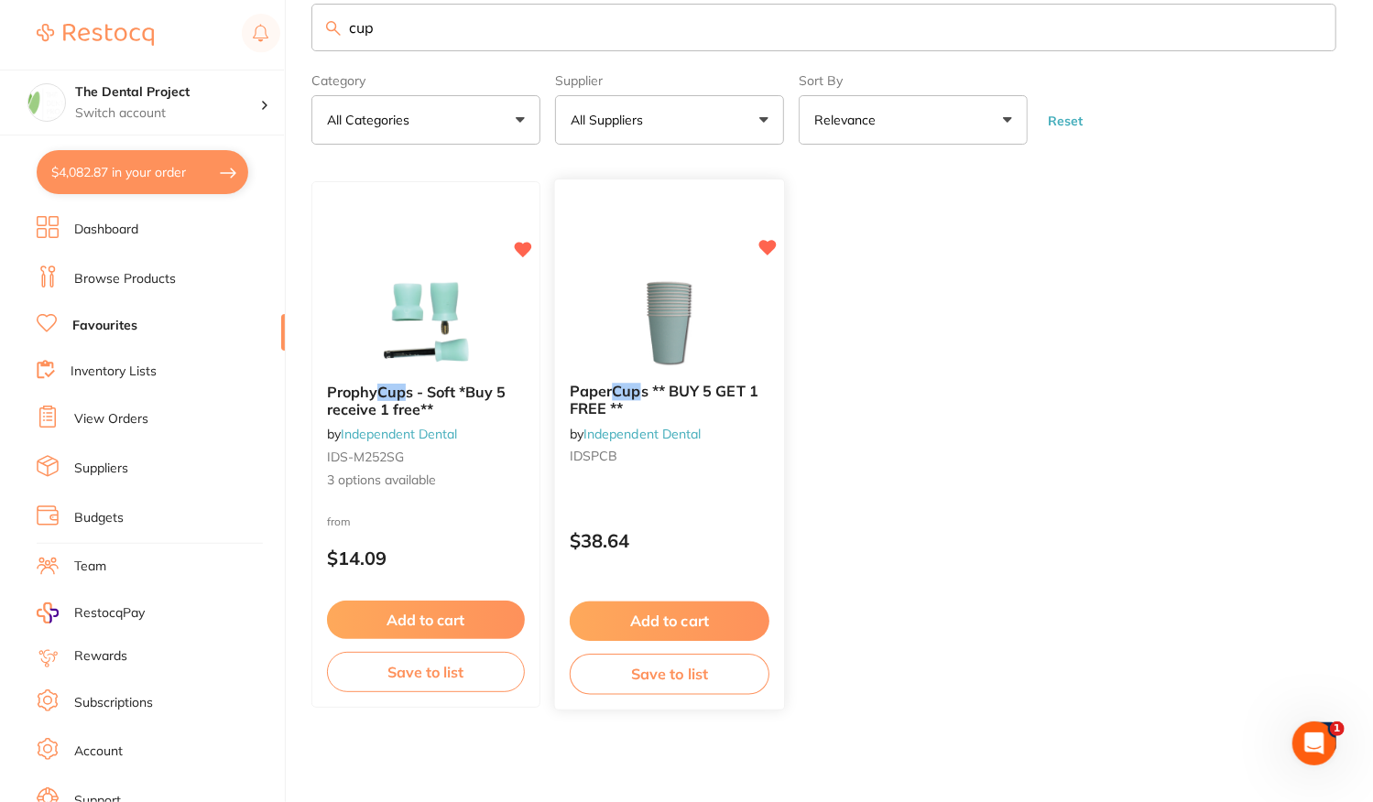
type input "cup"
click at [734, 486] on div "Paper Cup s ** BUY 5 GET 1 FREE ** by Independent Dental IDSPCB $38.64 Add to c…" at bounding box center [670, 445] width 232 height 532
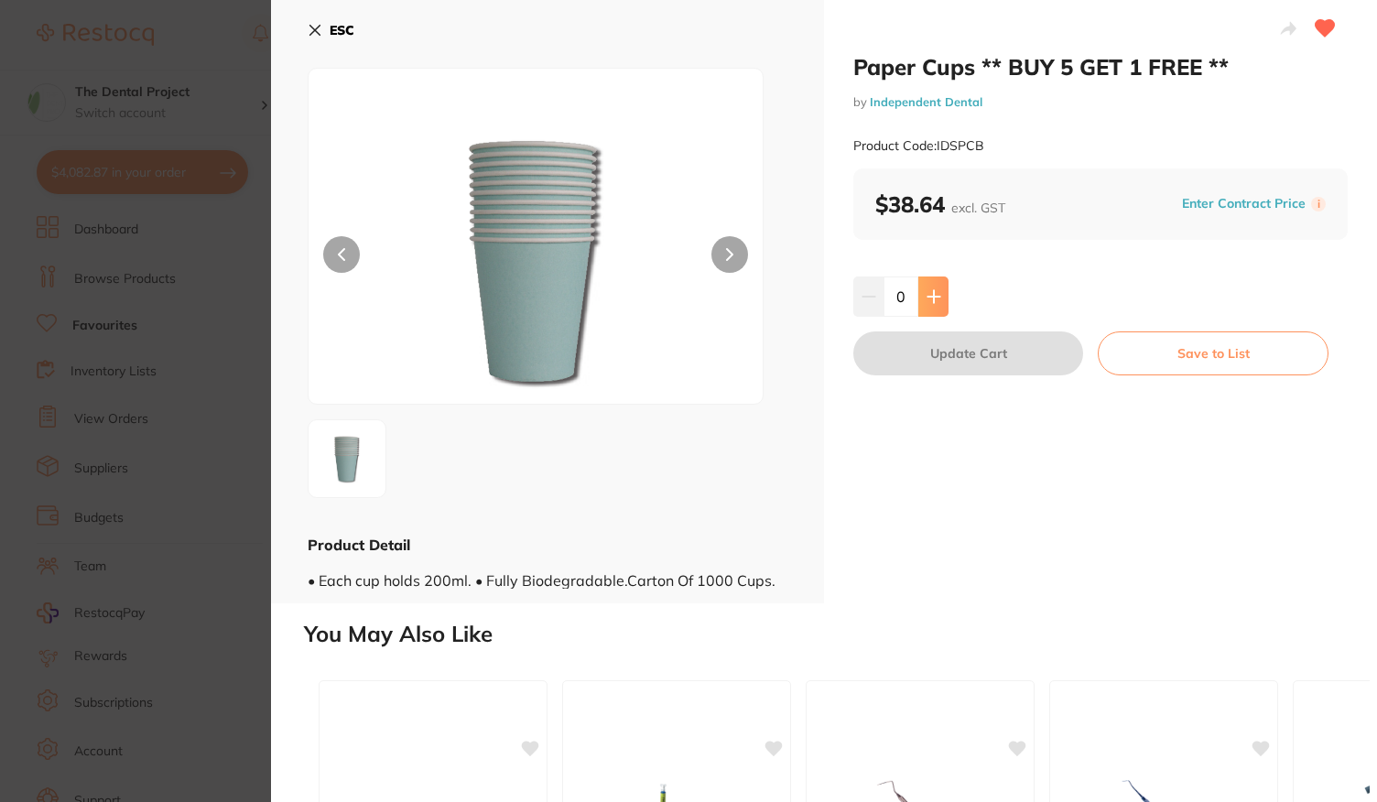
click at [929, 301] on icon at bounding box center [934, 296] width 15 height 15
type input "1"
click at [938, 358] on button "Update Cart" at bounding box center [968, 353] width 230 height 44
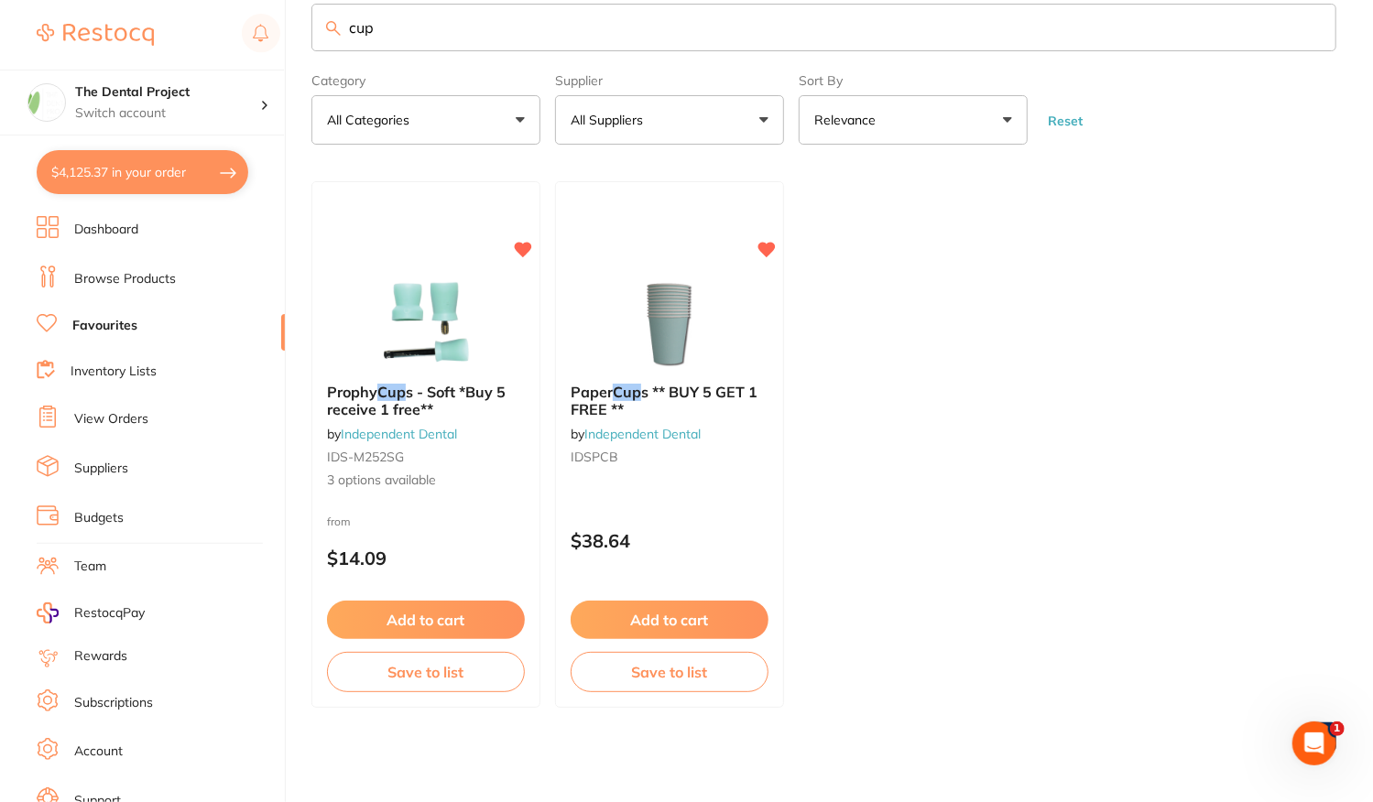
click at [458, 44] on input "cup" at bounding box center [823, 28] width 1025 height 48
type input "c"
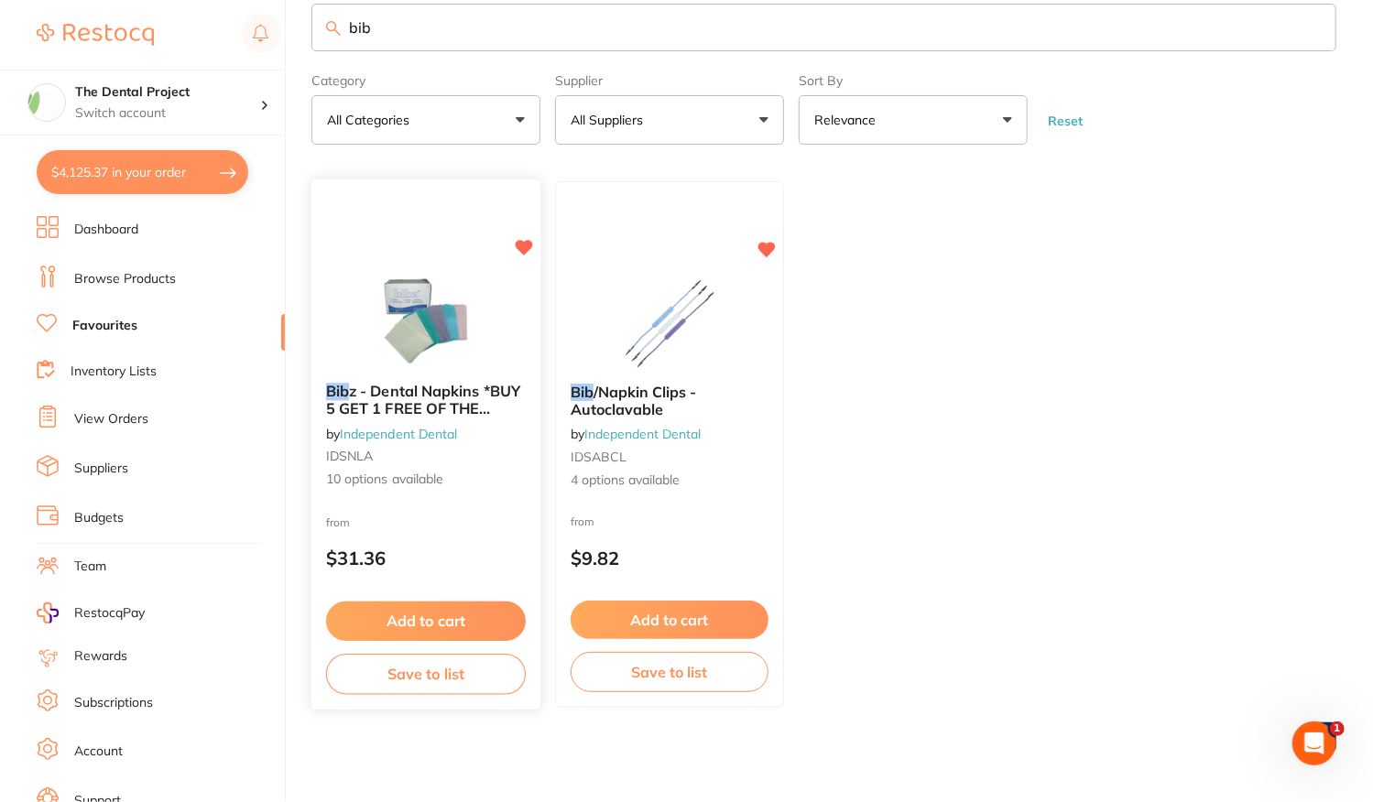
type input "bib"
click at [441, 558] on p "$31.36" at bounding box center [426, 558] width 200 height 21
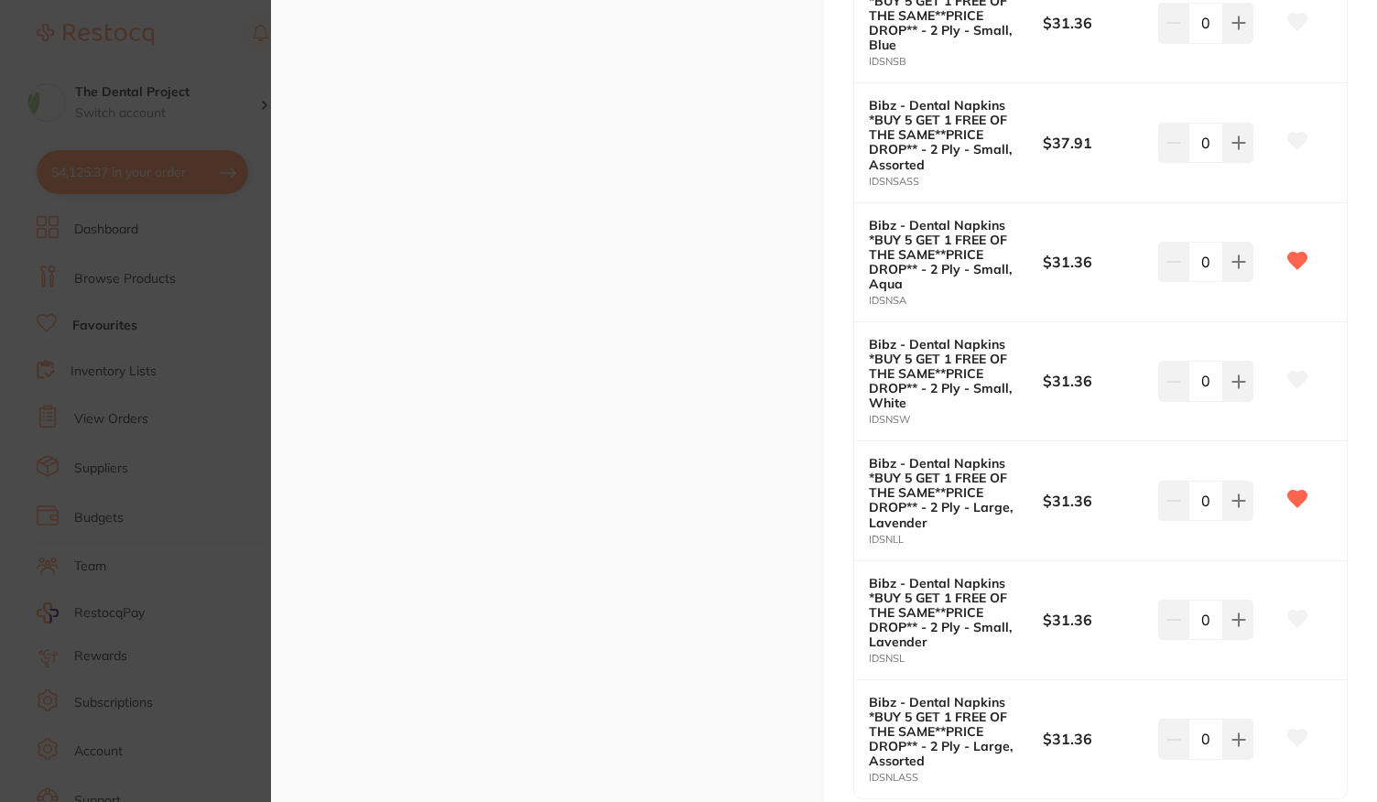
scroll to position [1007, 0]
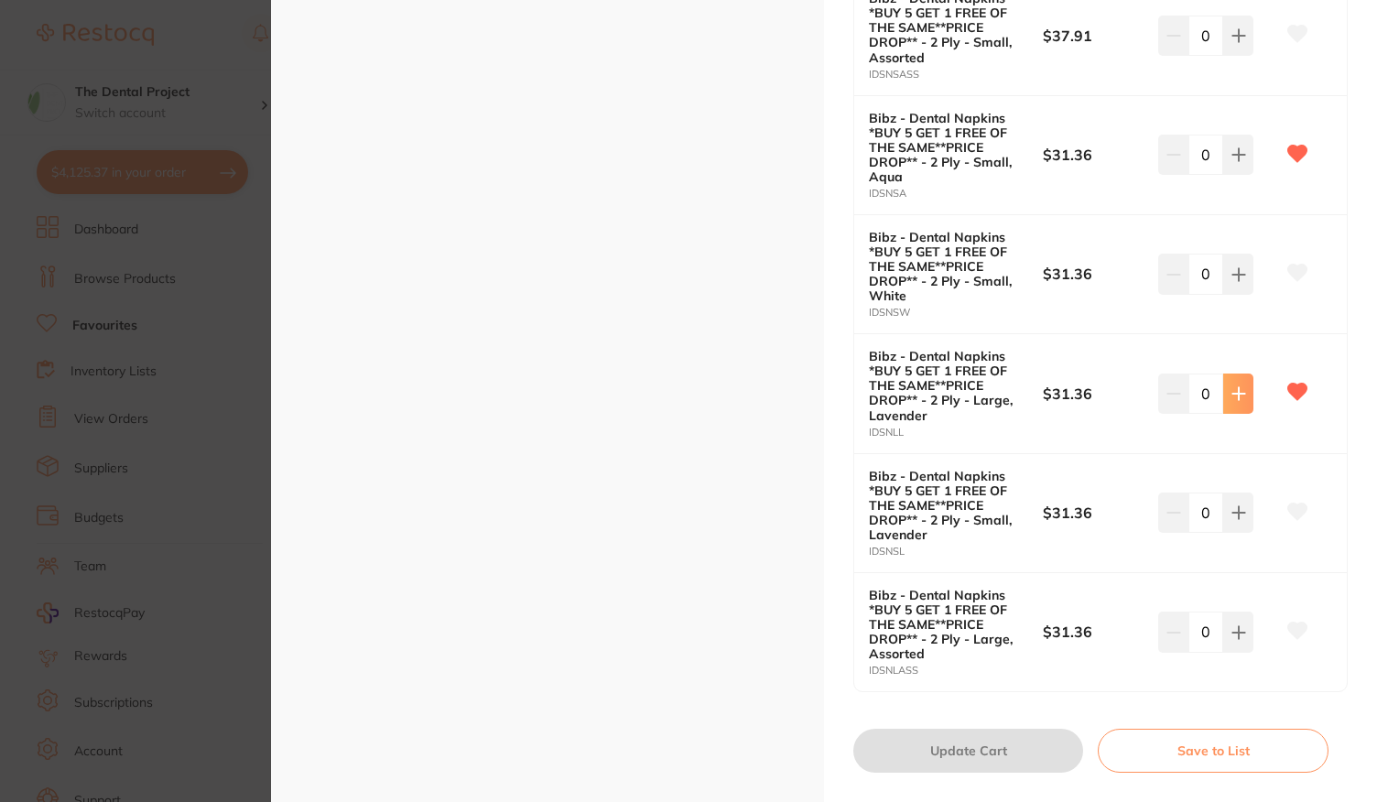
click at [1245, 387] on button at bounding box center [1238, 394] width 30 height 40
type input "1"
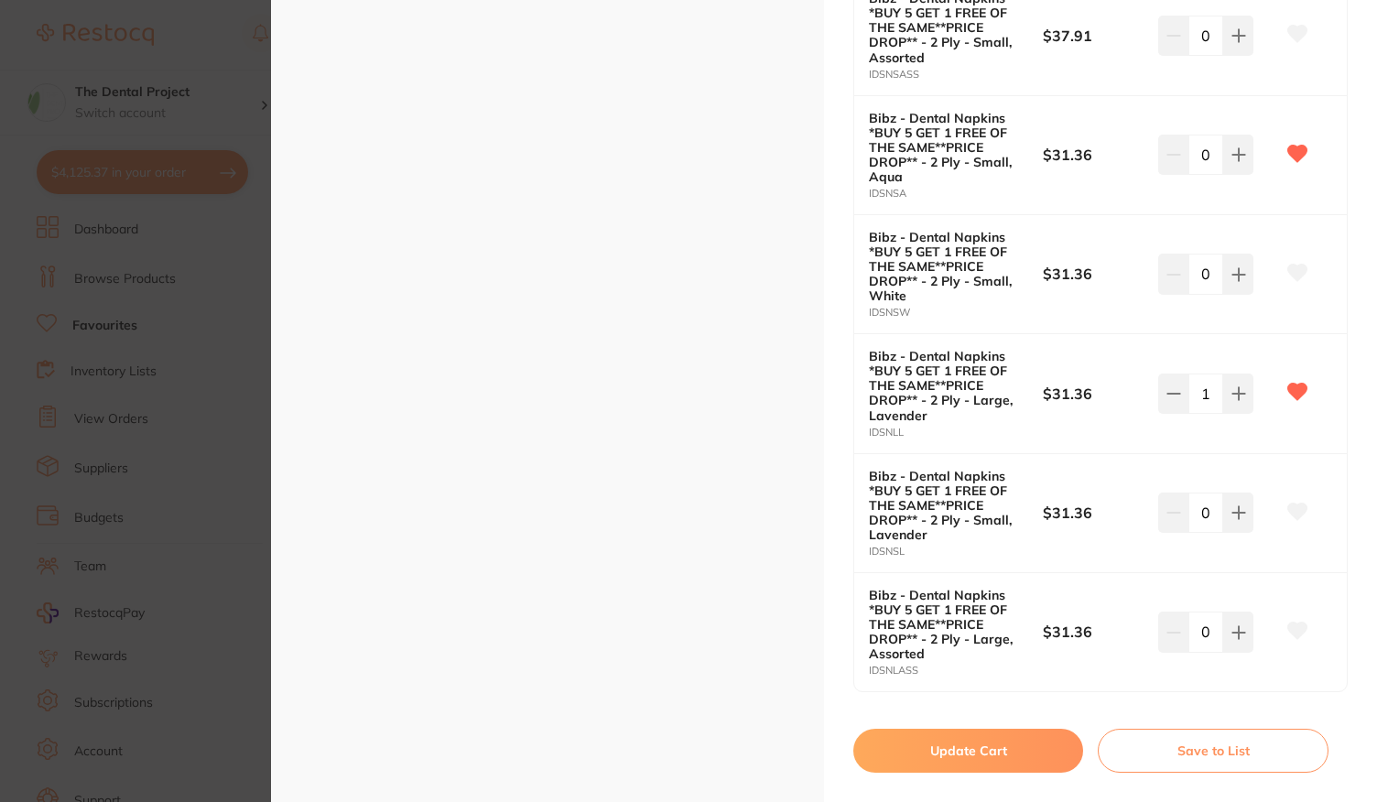
click at [980, 744] on button "Update Cart" at bounding box center [968, 751] width 230 height 44
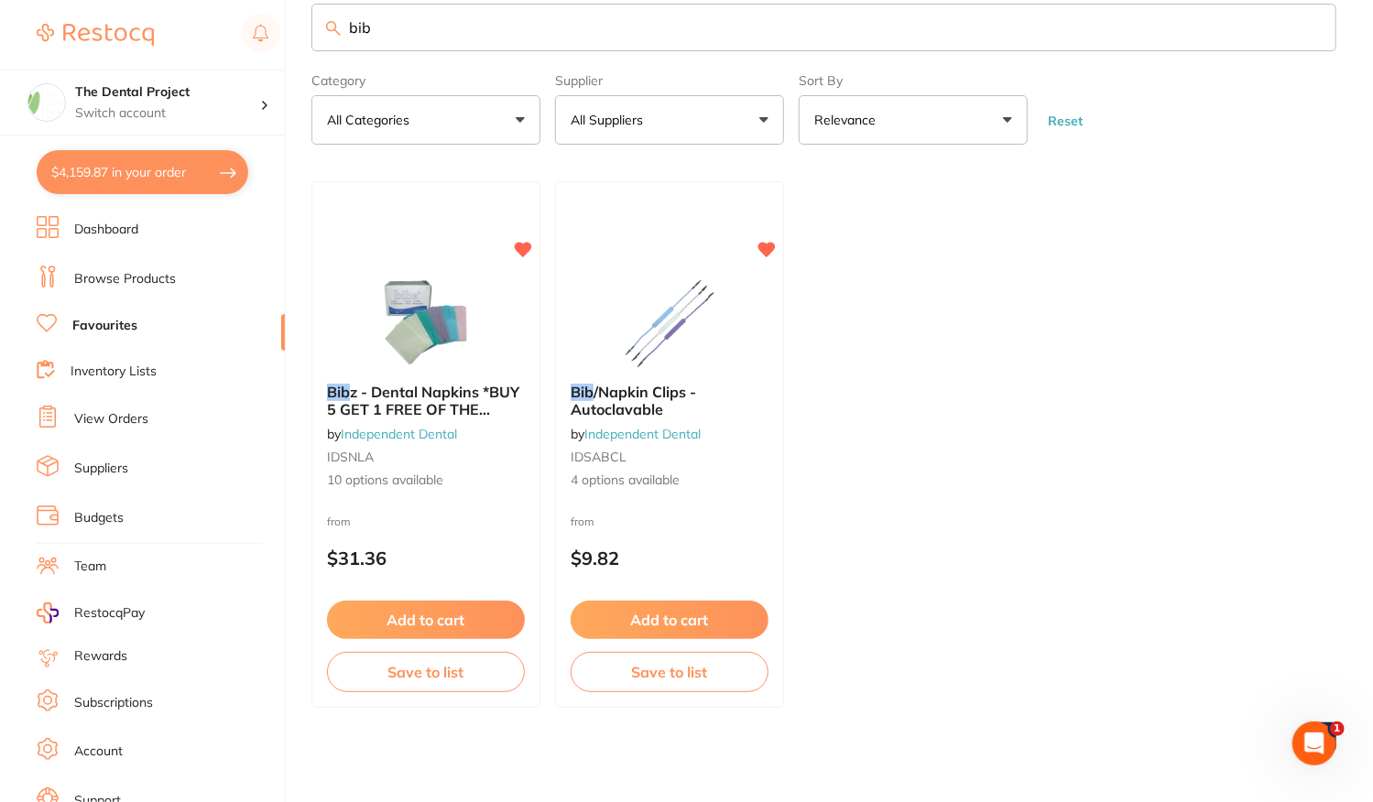
click at [424, 31] on input "bib" at bounding box center [823, 28] width 1025 height 48
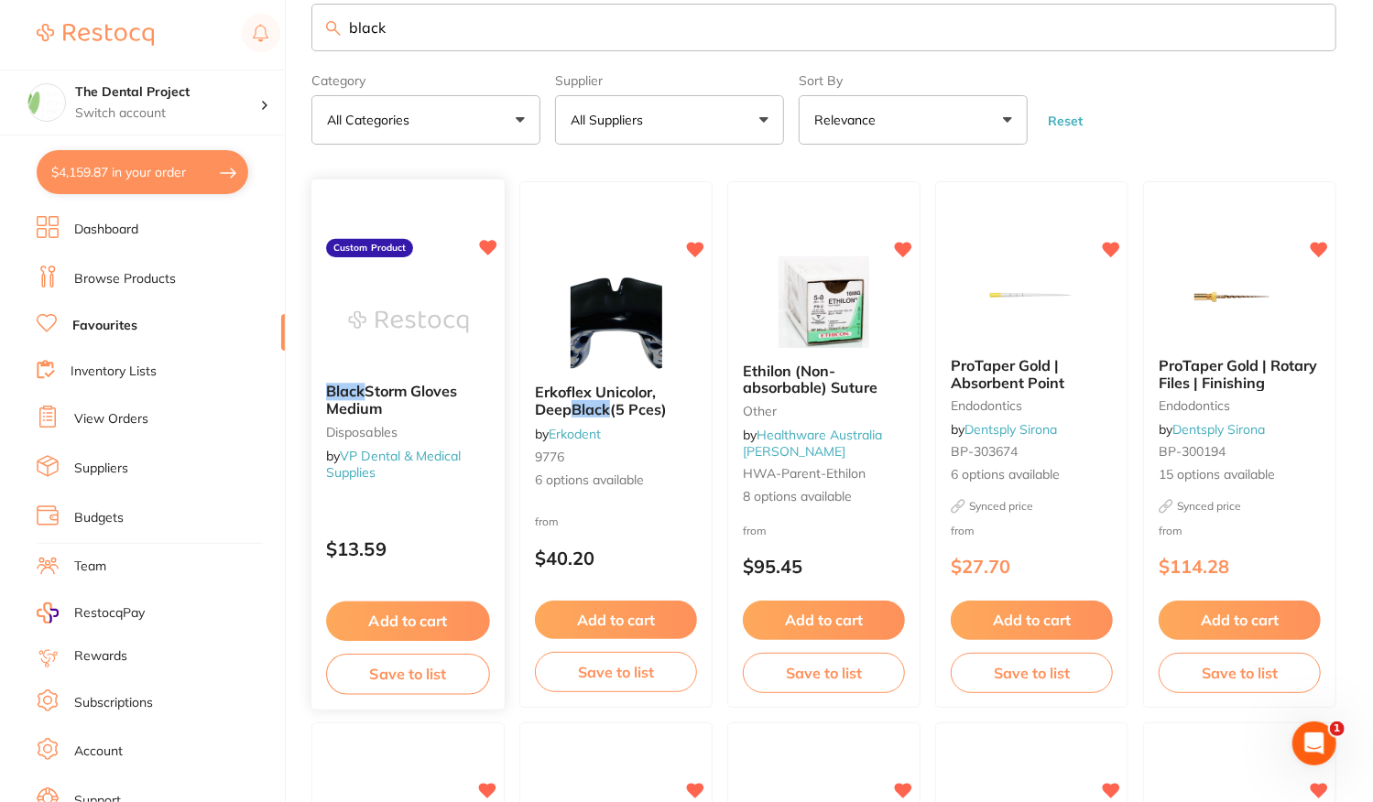
type input "black"
click at [425, 492] on div "Black Storm Gloves Medium disposables by VP Dental & Medical Supplies" at bounding box center [407, 436] width 193 height 135
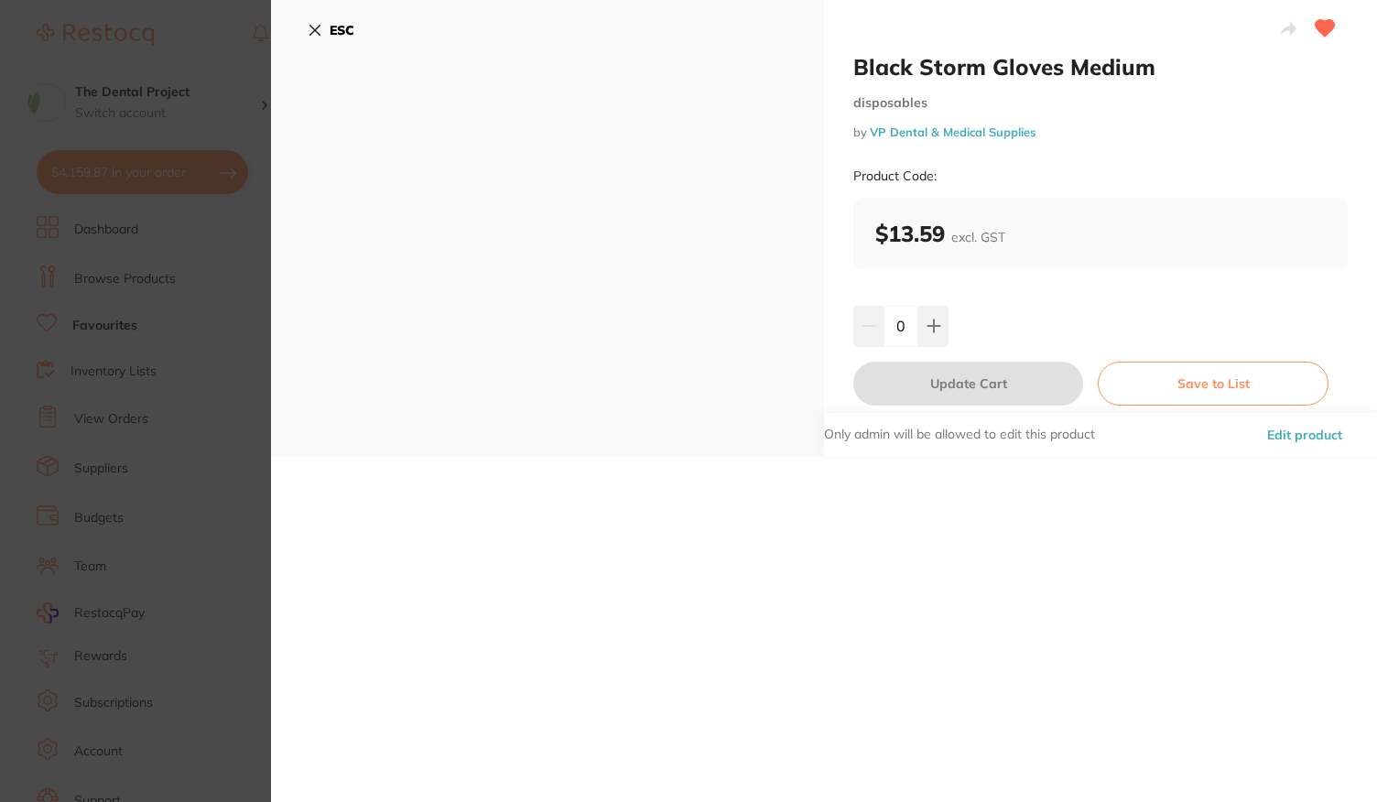
click at [905, 325] on input "0" at bounding box center [901, 326] width 35 height 40
type input "20"
click at [1020, 321] on div "20" at bounding box center [1100, 326] width 494 height 40
click at [982, 379] on button "Update Cart" at bounding box center [968, 384] width 230 height 44
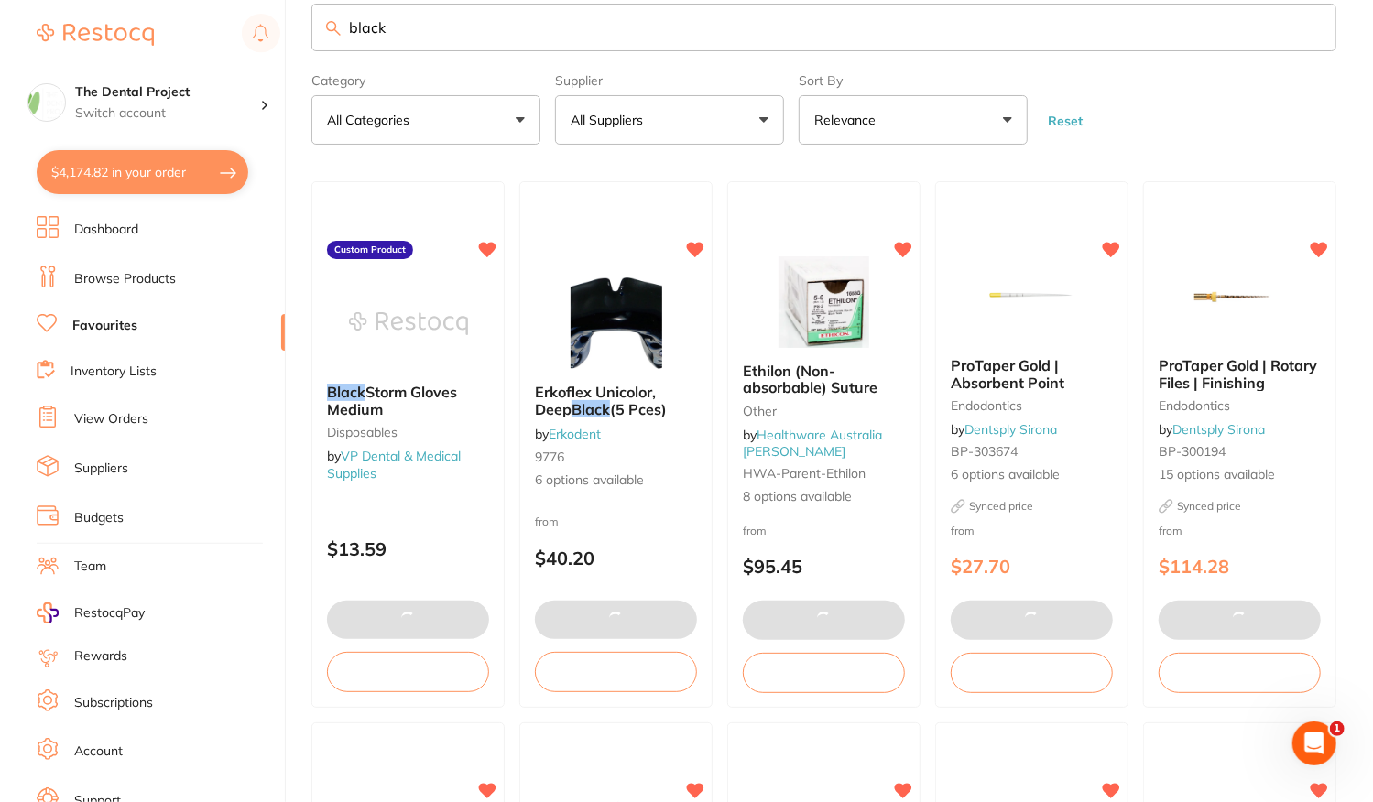
type input "20"
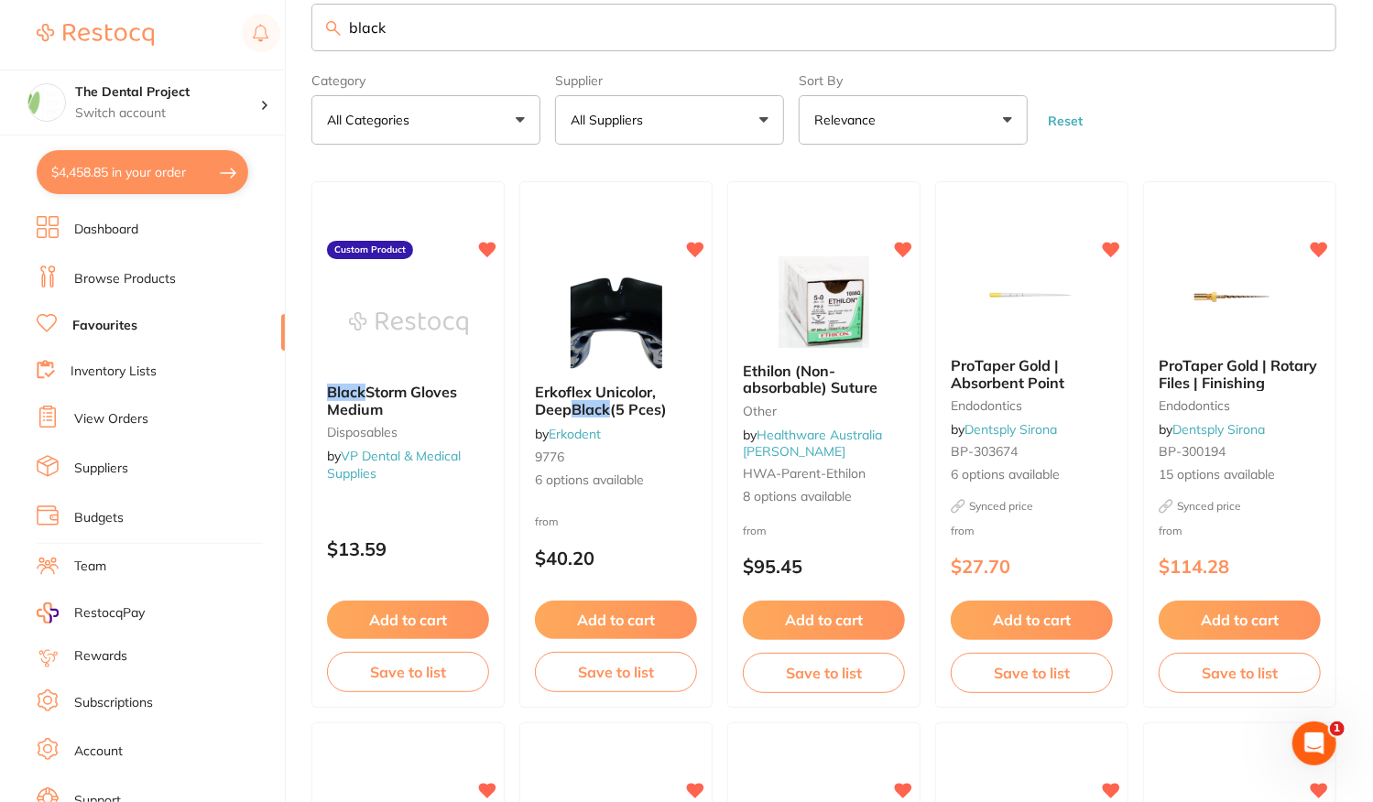
drag, startPoint x: 559, startPoint y: 39, endPoint x: 114, endPoint y: 35, distance: 445.0
click at [114, 35] on div "$4,458.85 The Dental Project Switch account The Dental Project $4,458.85 in you…" at bounding box center [686, 368] width 1373 height 802
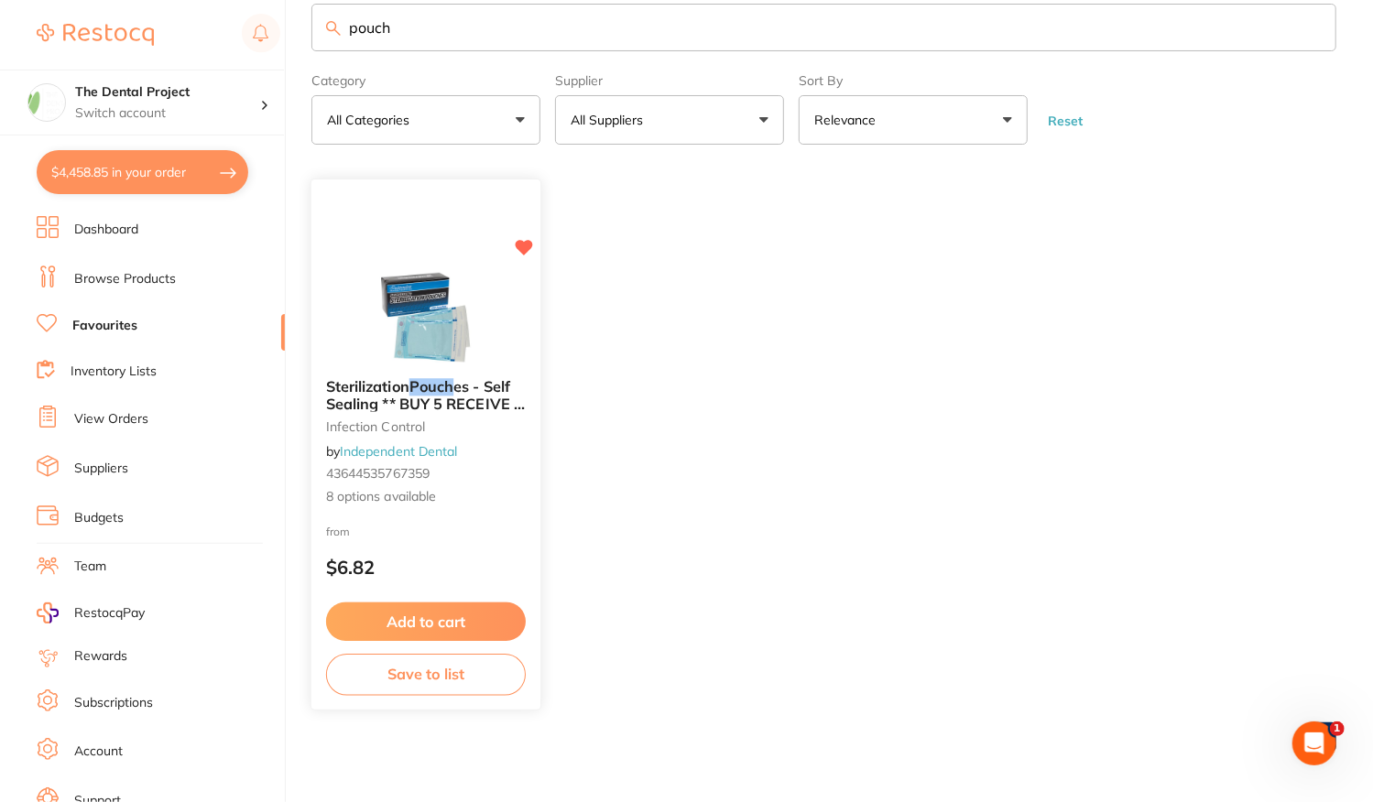
type input "pouch"
click at [462, 512] on div "Sterilization Pouch es - Self Sealing ** BUY 5 RECEIVE 1 FREE ** infection cont…" at bounding box center [425, 443] width 229 height 158
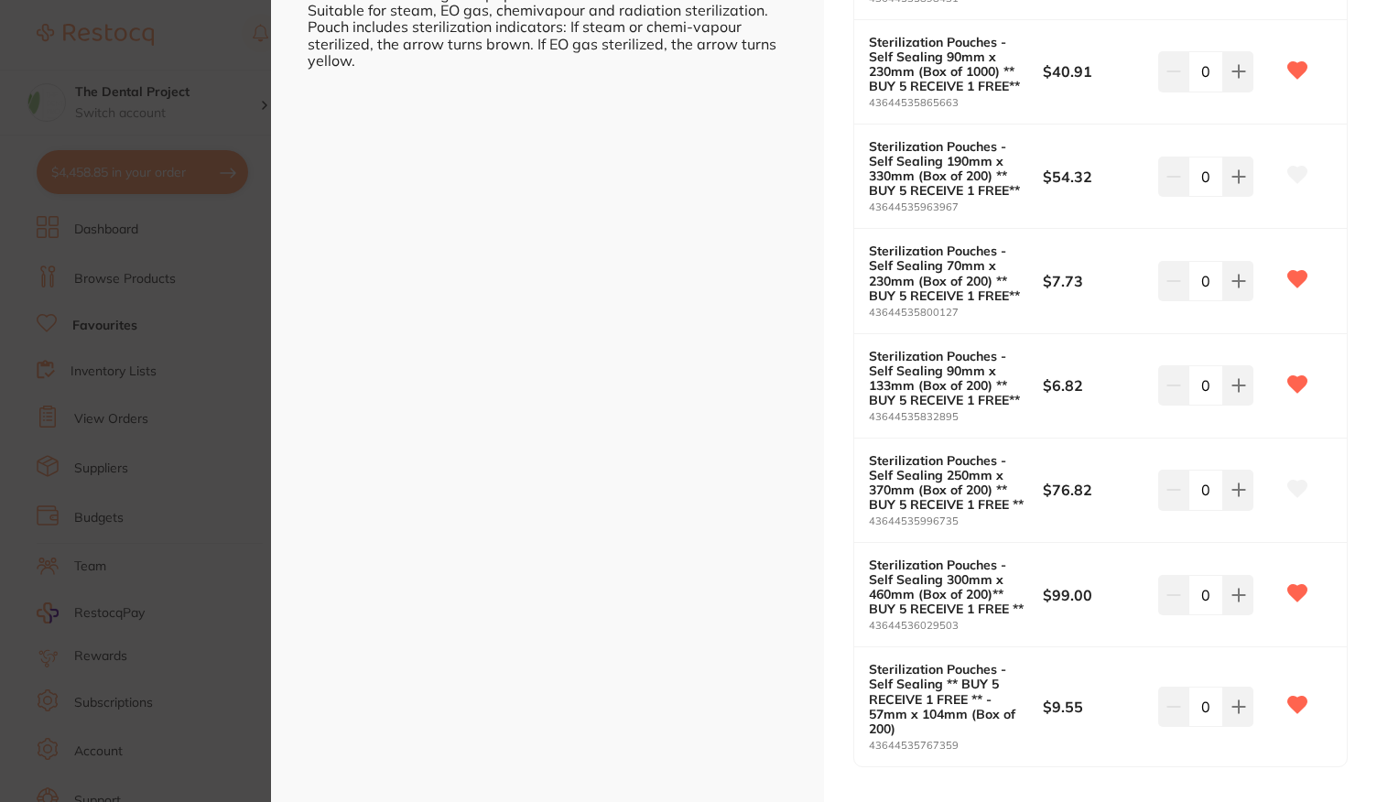
scroll to position [641, 0]
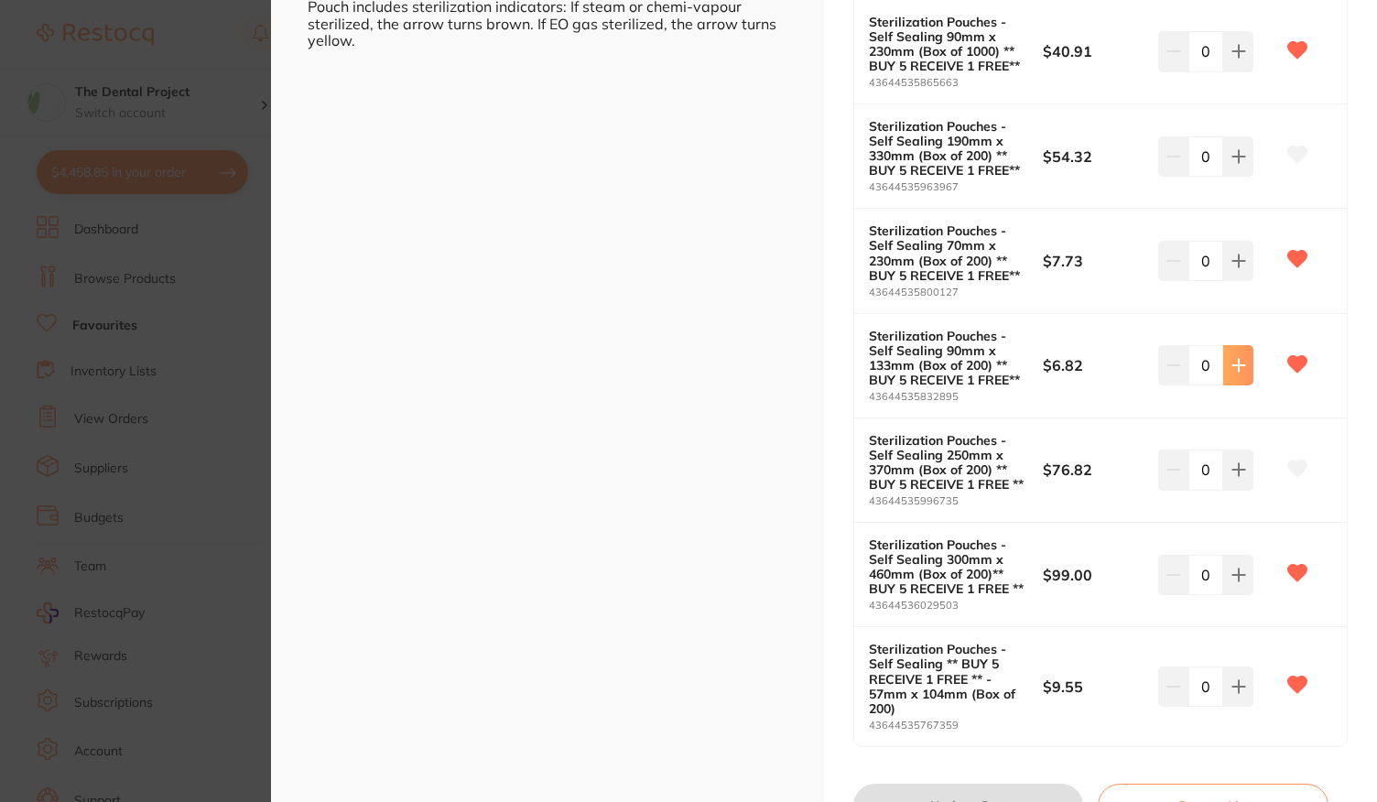
click at [1238, 378] on button at bounding box center [1238, 365] width 30 height 40
click at [1214, 371] on input "1" at bounding box center [1206, 365] width 35 height 40
click at [1236, 366] on icon at bounding box center [1239, 365] width 15 height 15
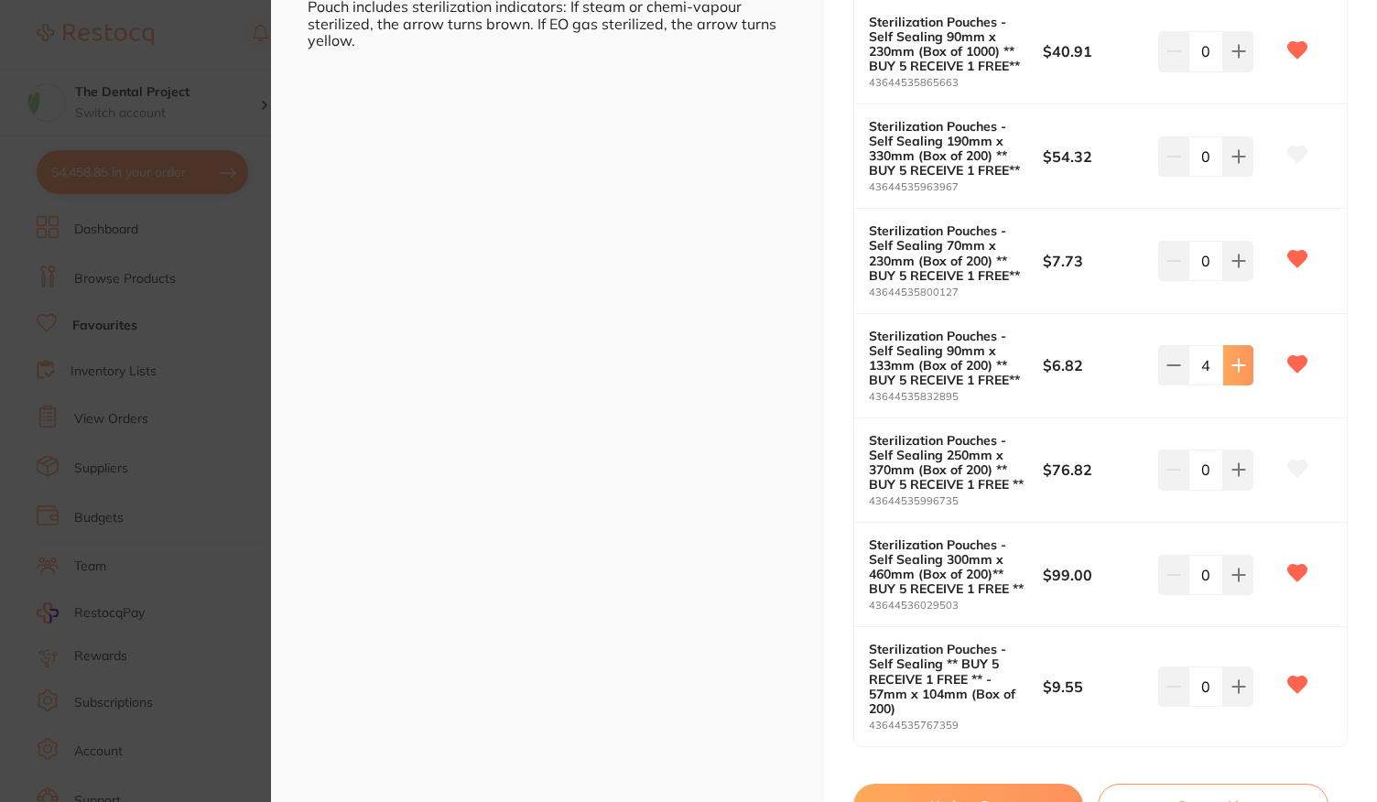
click at [1236, 366] on icon at bounding box center [1239, 365] width 15 height 15
type input "8"
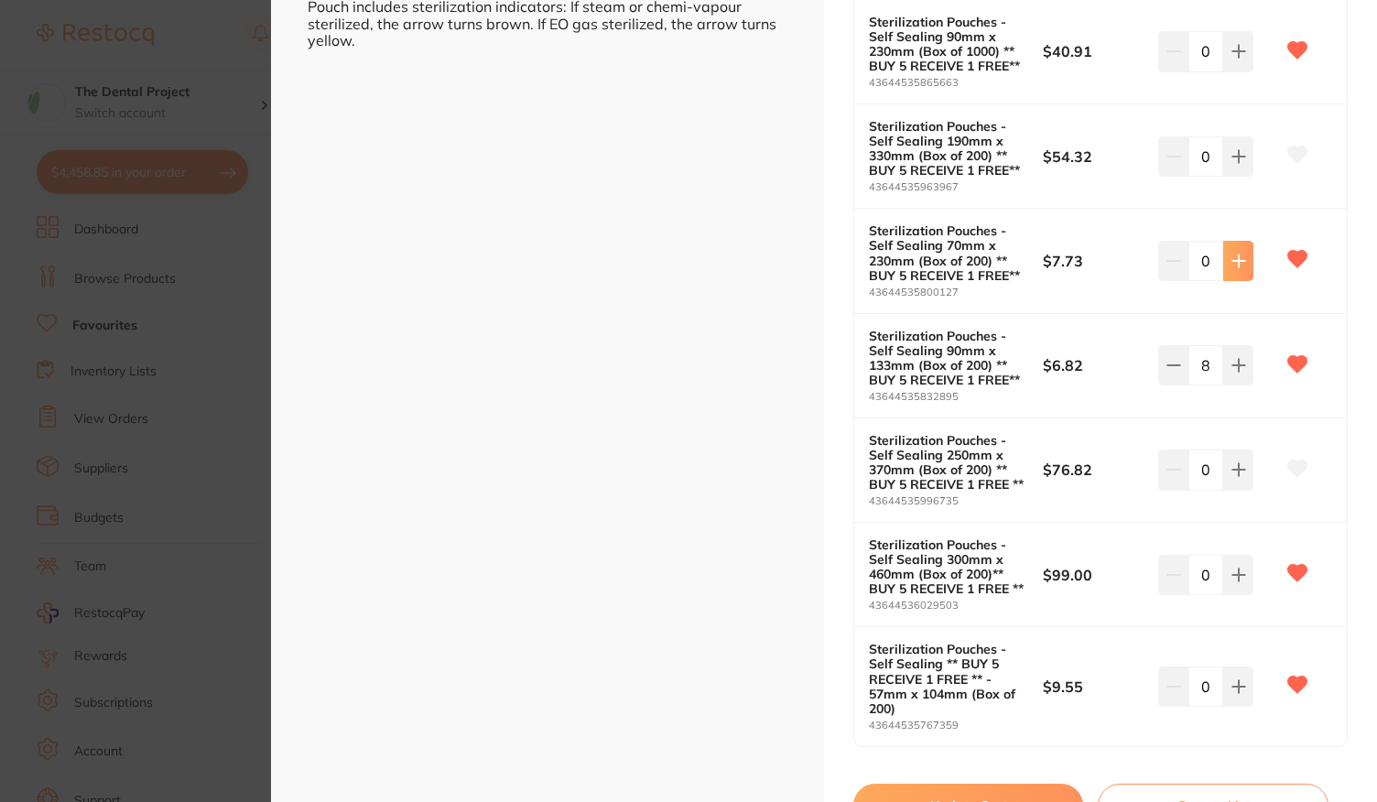
click at [1236, 267] on button at bounding box center [1238, 261] width 30 height 40
type input "4"
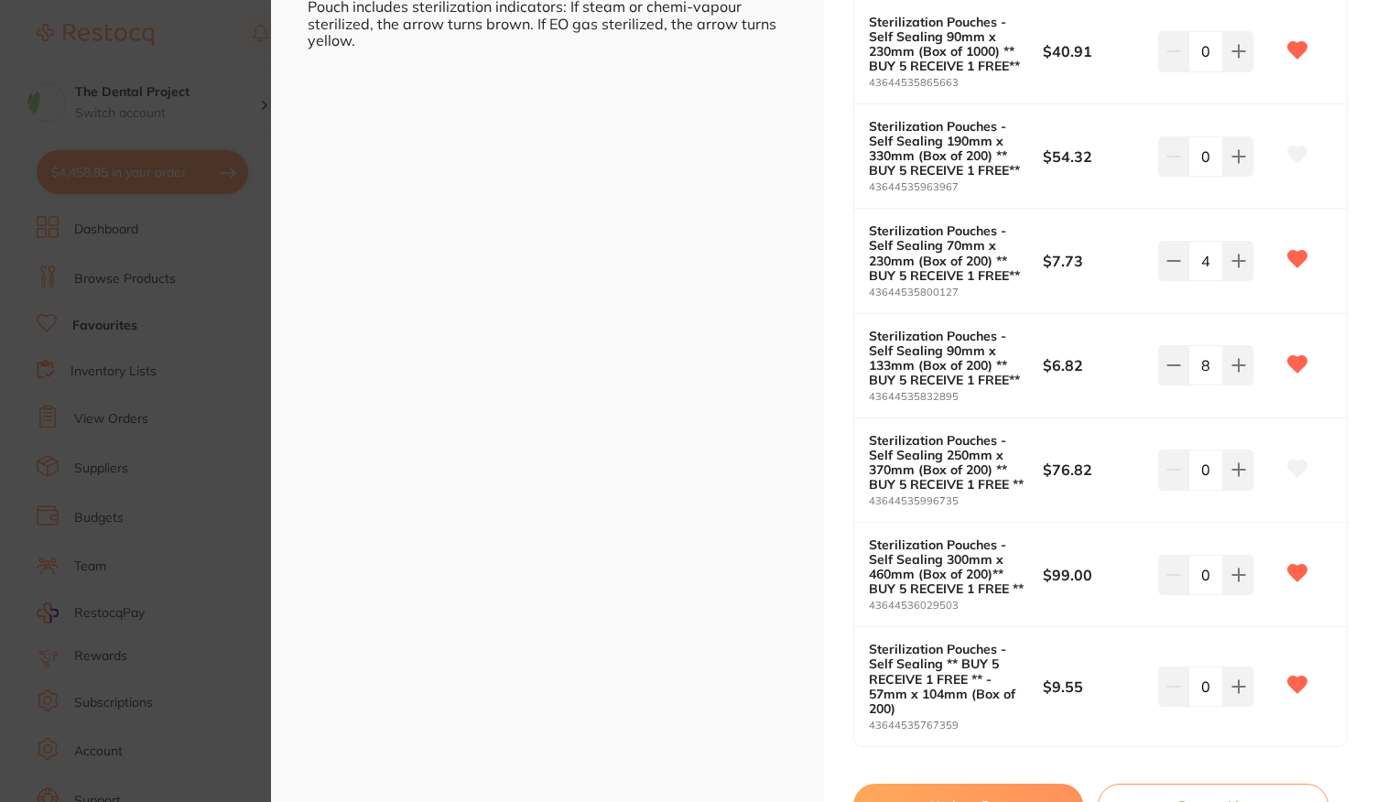
scroll to position [757, 0]
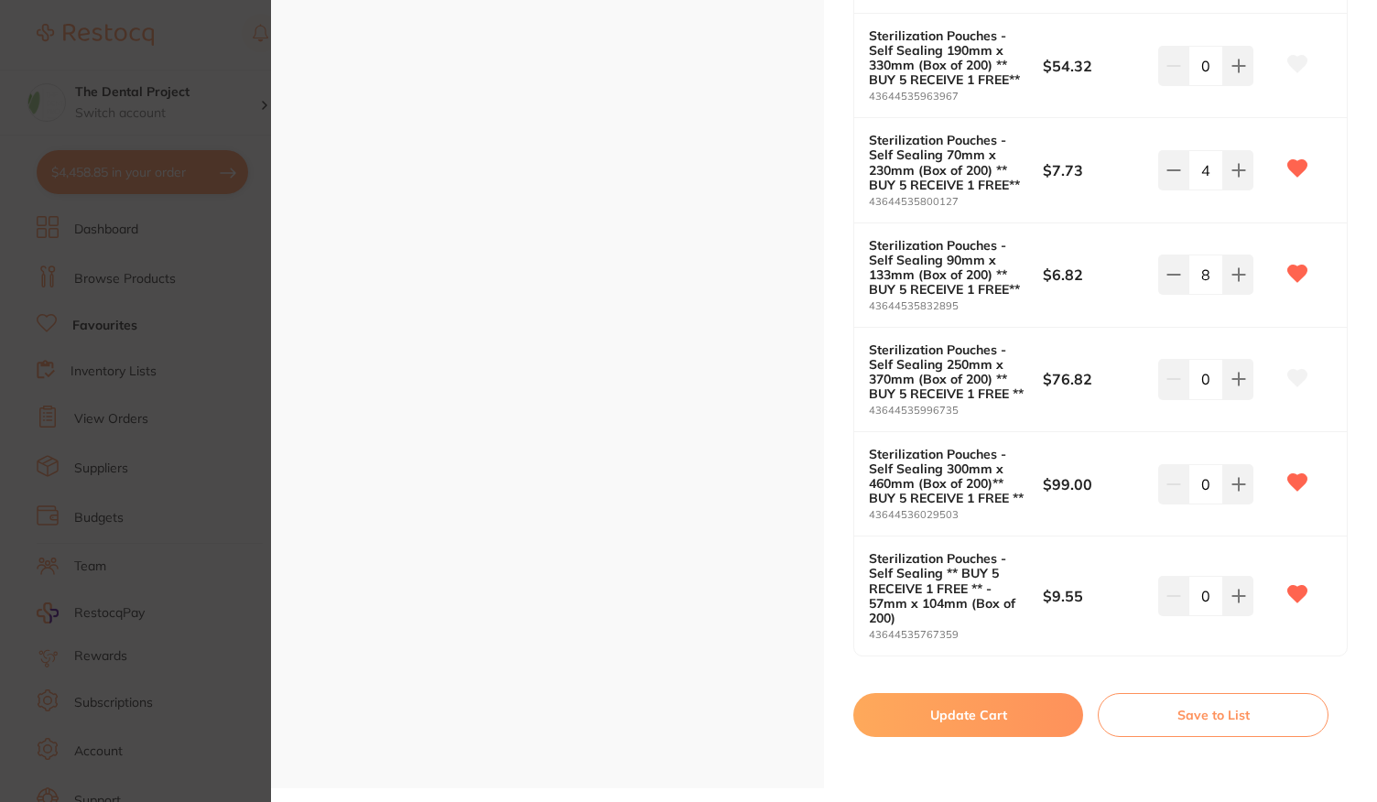
click at [968, 711] on button "Update Cart" at bounding box center [968, 715] width 230 height 44
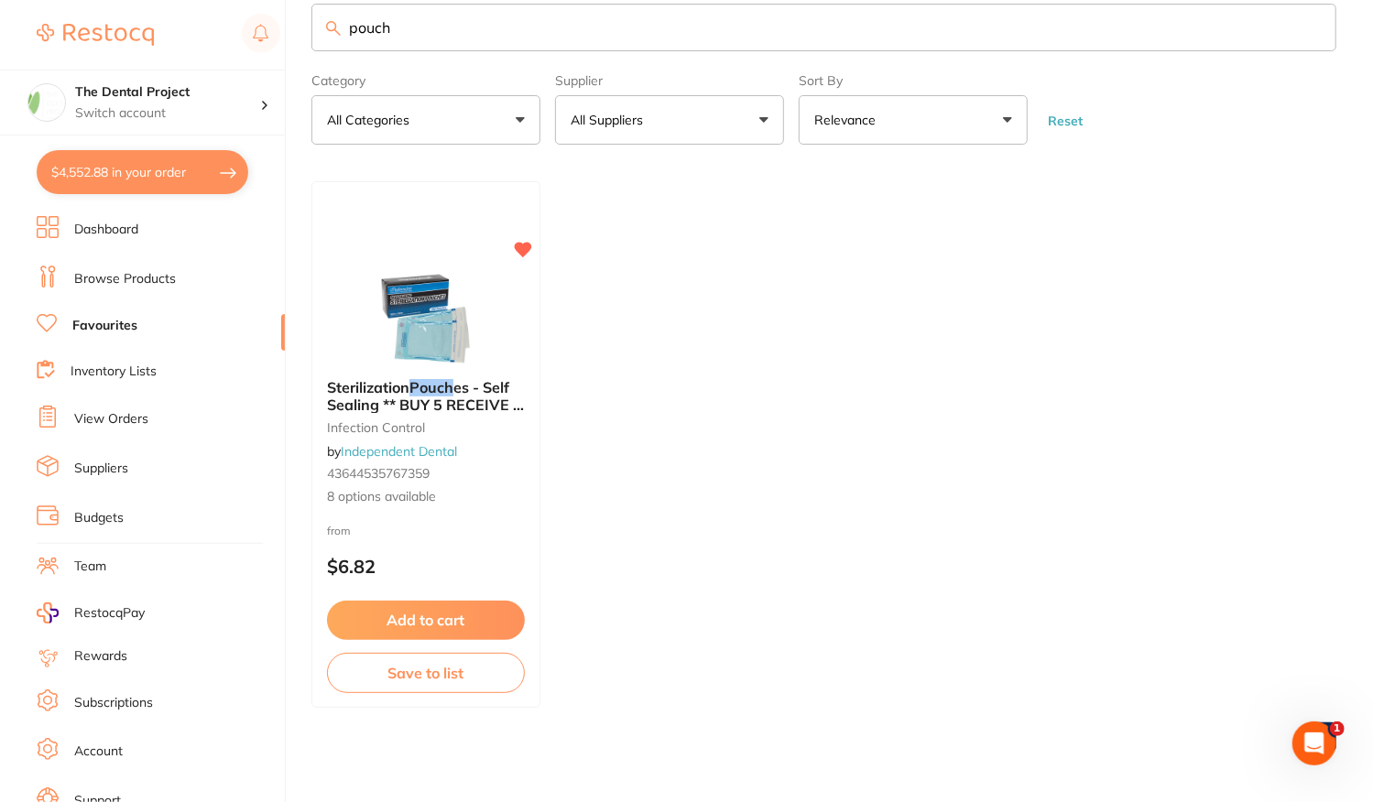
drag, startPoint x: 424, startPoint y: 30, endPoint x: 178, endPoint y: 32, distance: 246.3
click at [178, 32] on div "$4,552.88 The Dental Project Switch account The Dental Project $4,552.88 in you…" at bounding box center [686, 368] width 1373 height 802
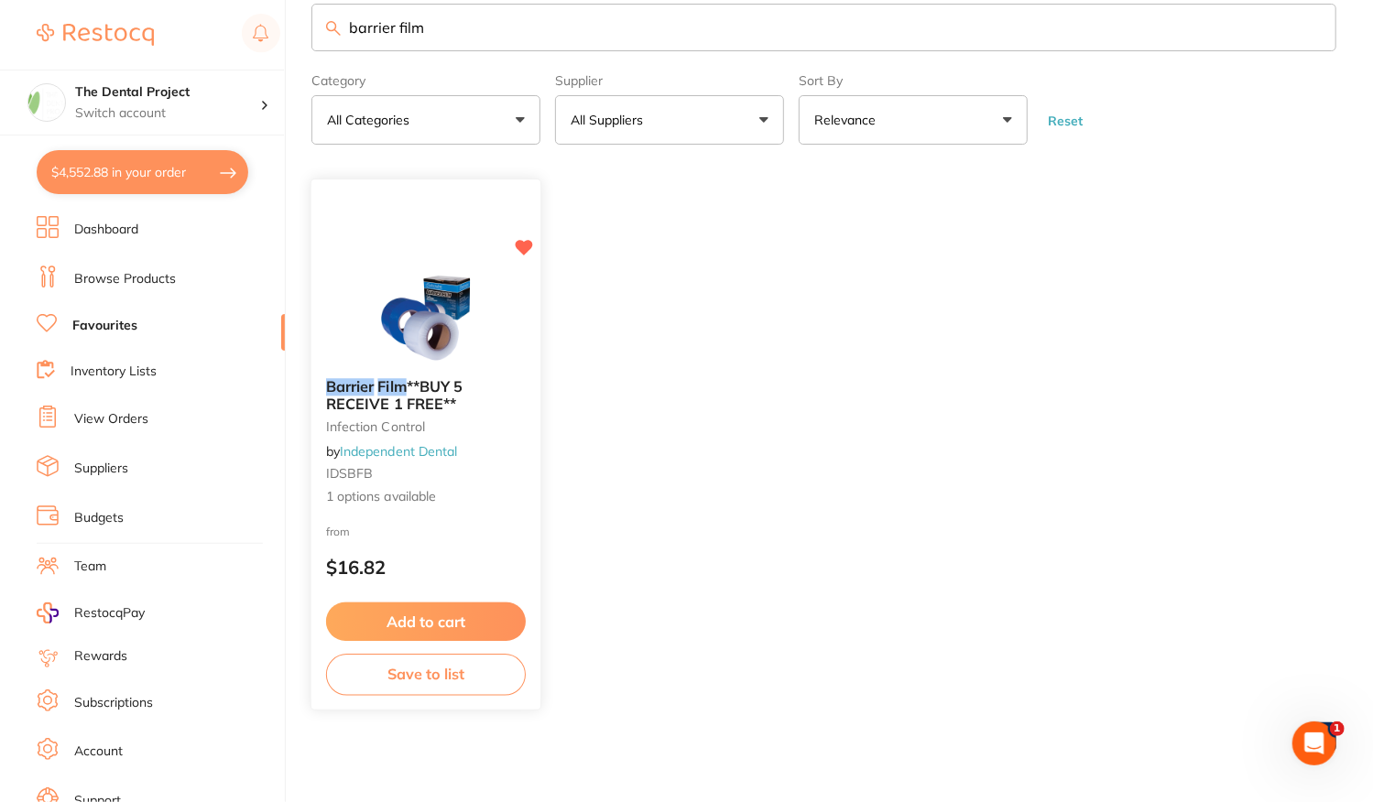
type input "barrier film"
click at [448, 616] on button "Add to cart" at bounding box center [426, 622] width 200 height 39
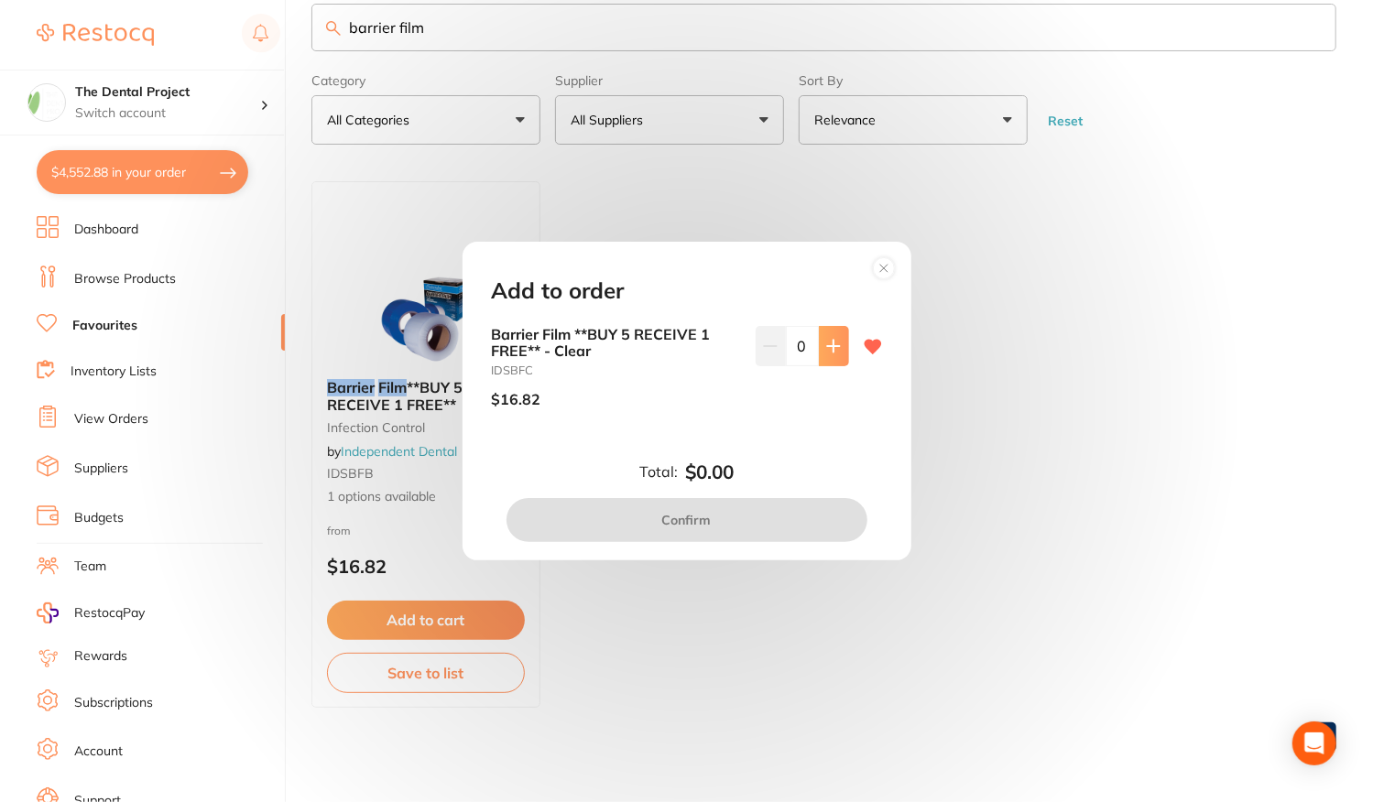
click at [833, 345] on icon at bounding box center [833, 346] width 12 height 12
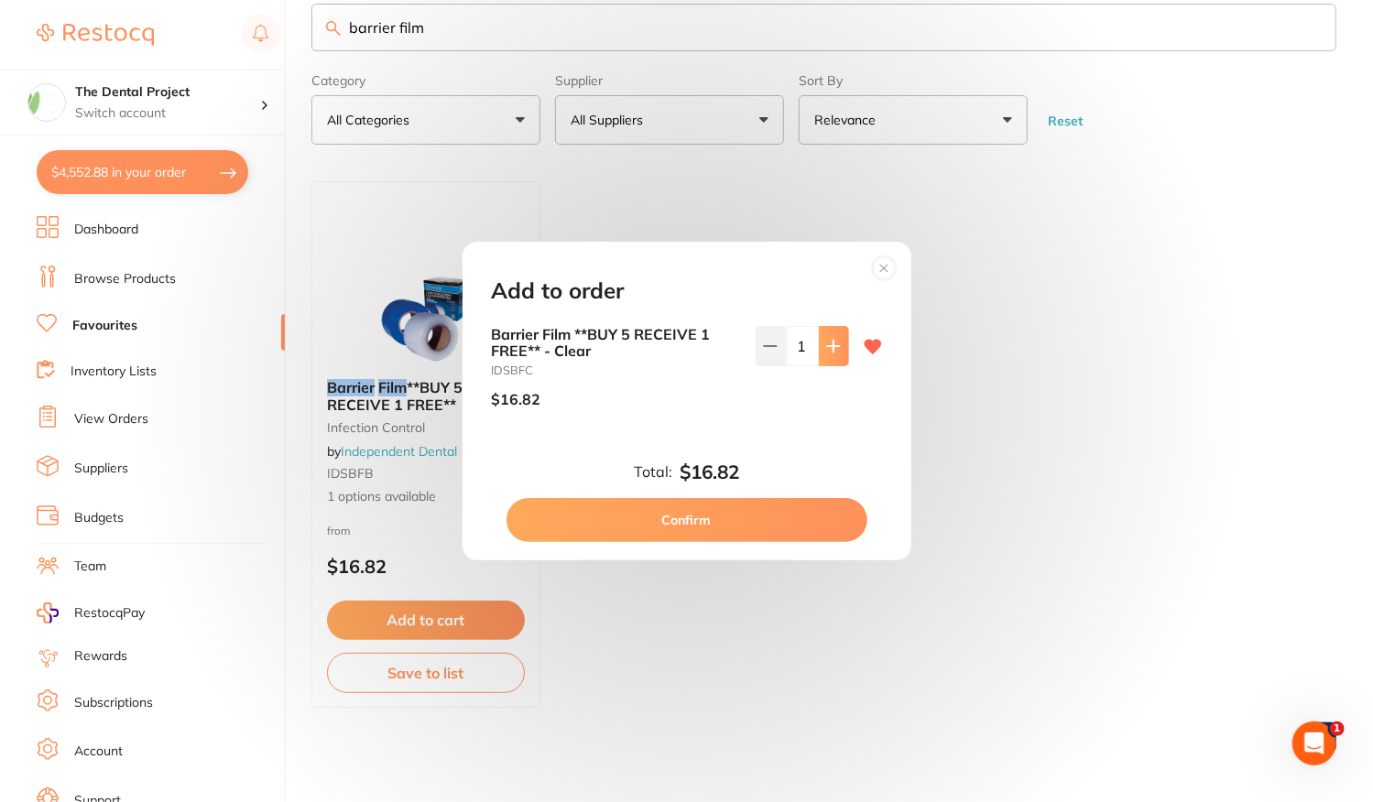
click at [833, 345] on icon at bounding box center [833, 346] width 12 height 12
type input "2"
click at [722, 532] on button "Confirm" at bounding box center [686, 520] width 361 height 44
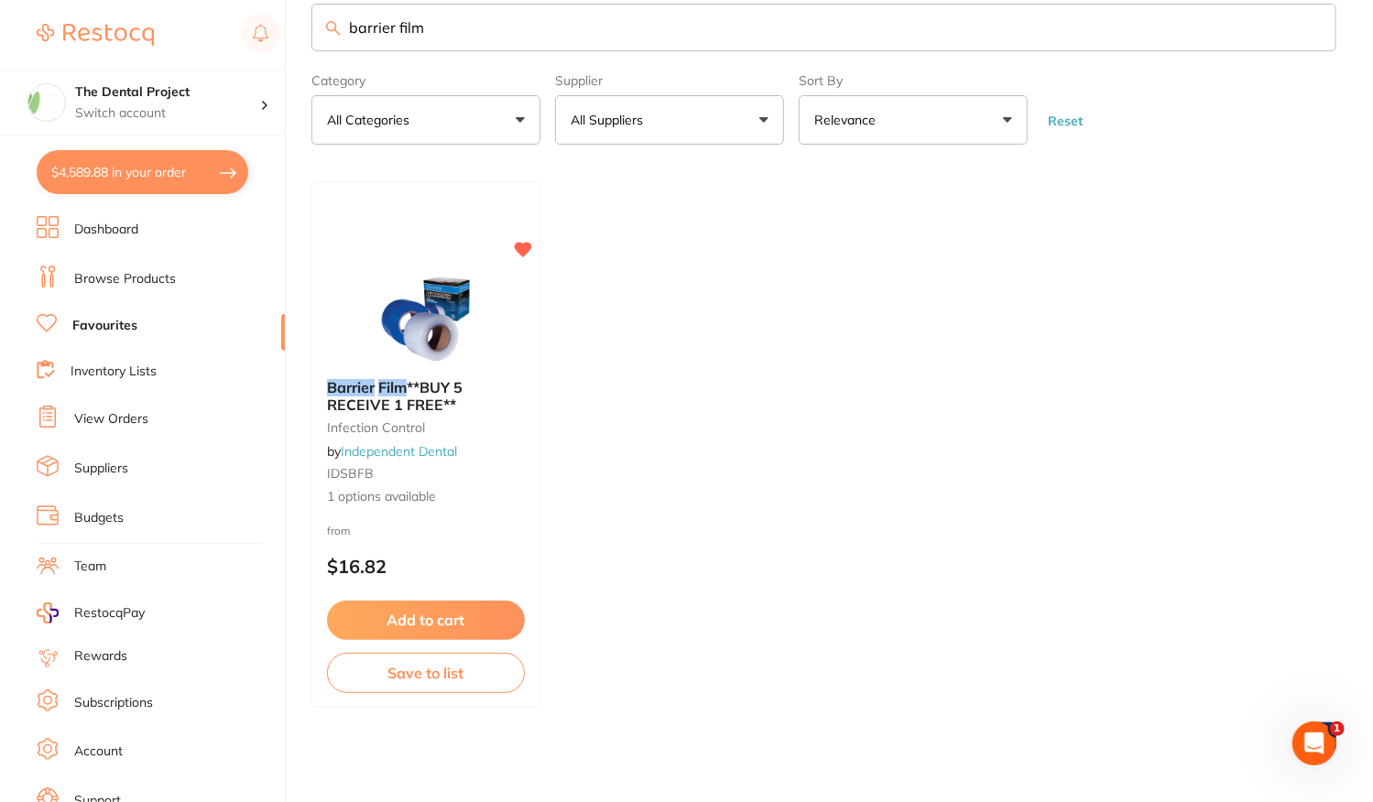
scroll to position [2, 0]
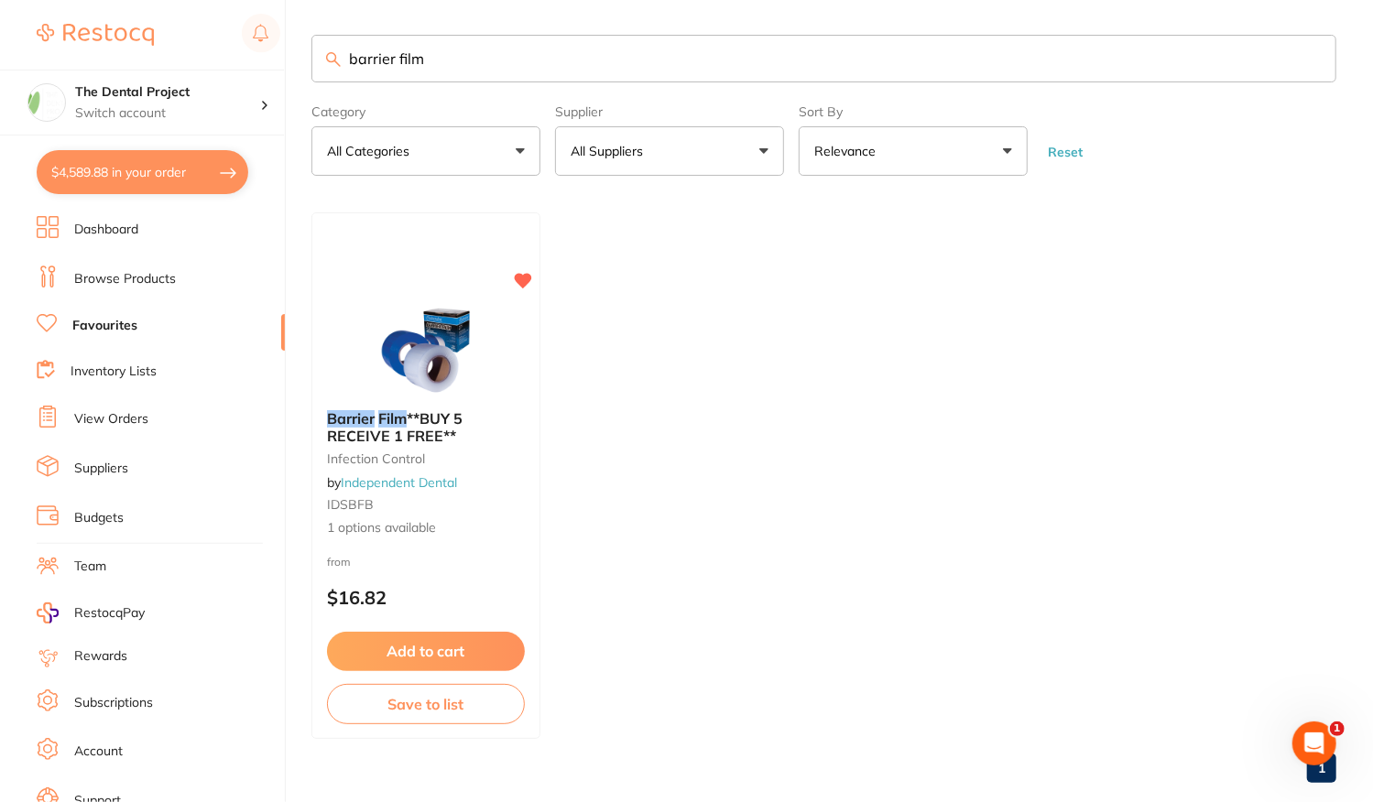
drag, startPoint x: 463, startPoint y: 25, endPoint x: 269, endPoint y: 3, distance: 195.4
click at [269, 3] on div "$4,589.88 The Dental Project Switch account The Dental Project $4,589.88 in you…" at bounding box center [686, 399] width 1373 height 802
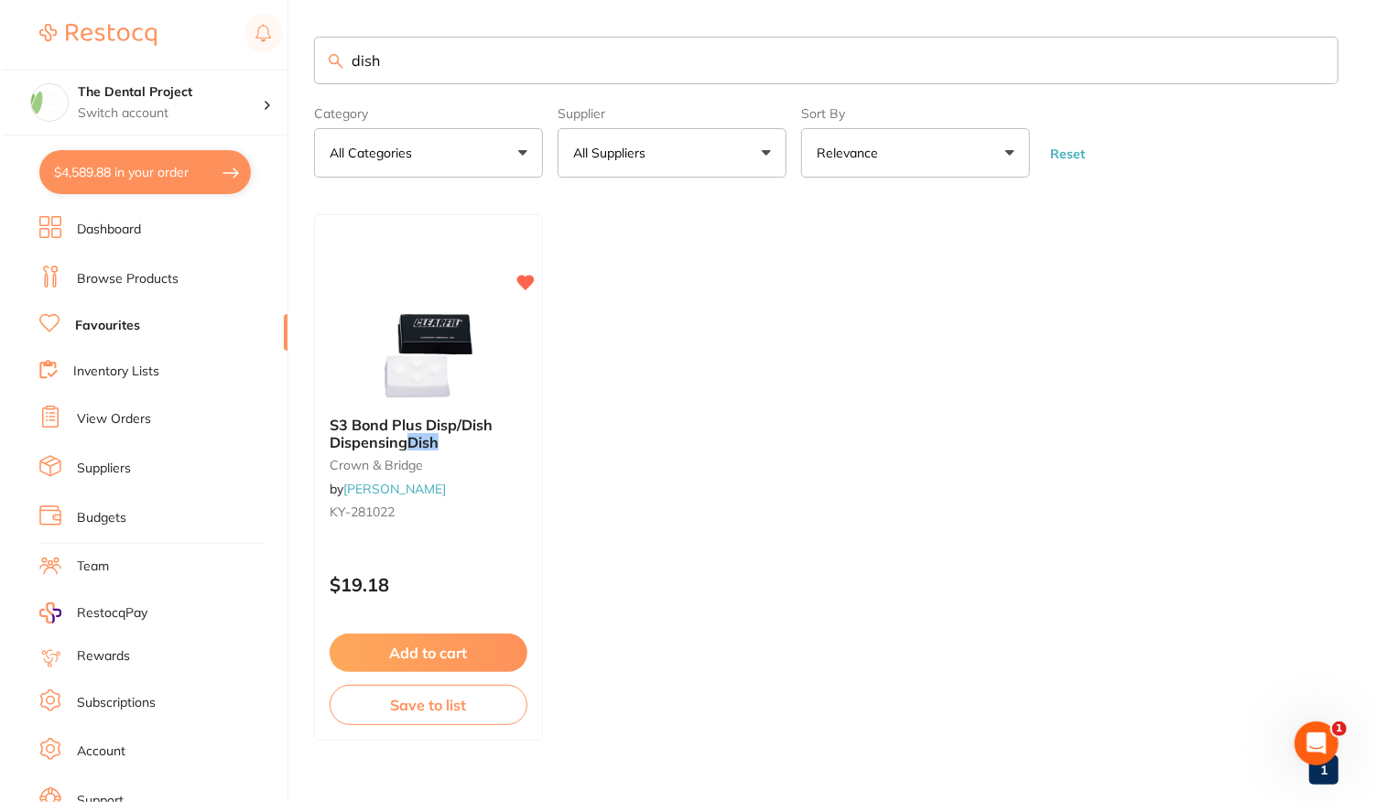
scroll to position [0, 0]
type input "dish"
click at [487, 576] on p "$19.18" at bounding box center [426, 585] width 200 height 21
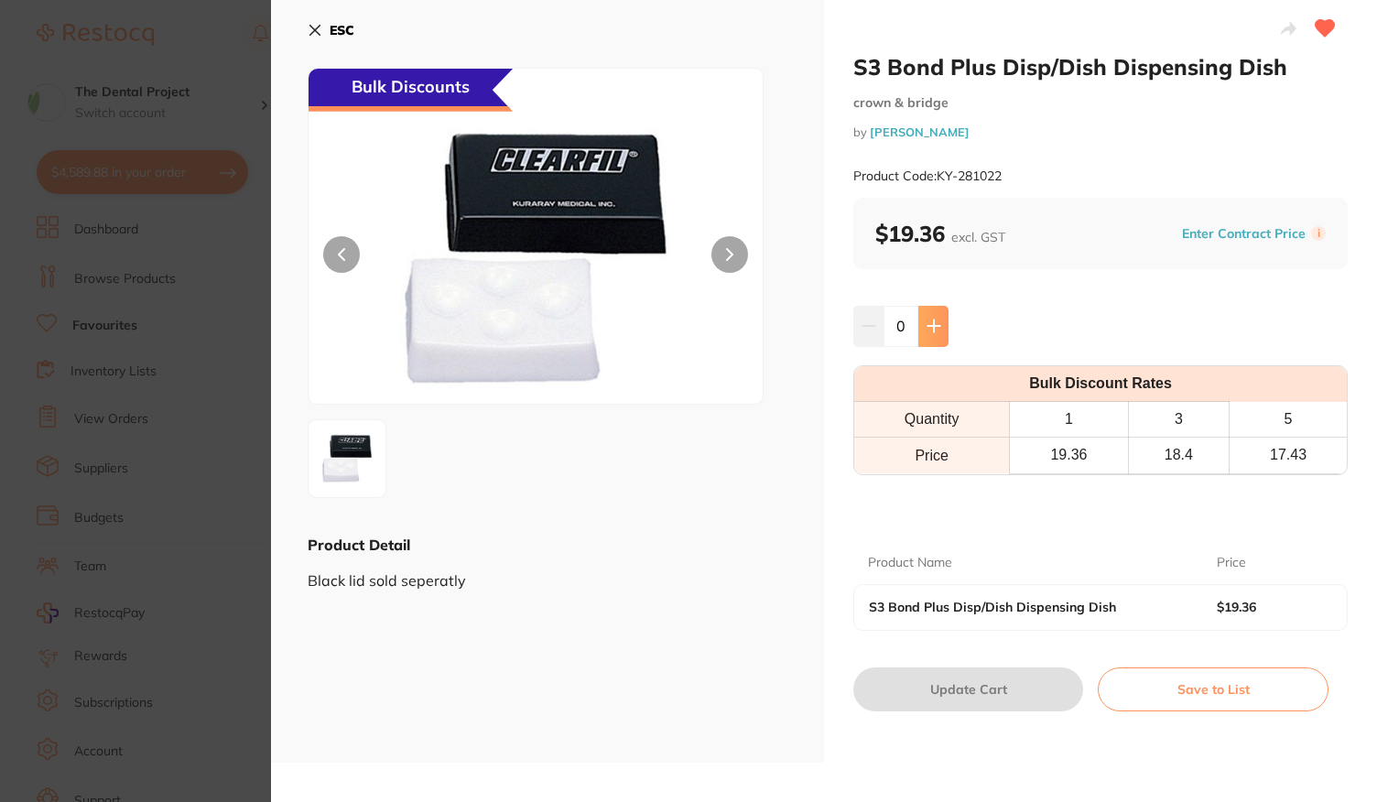
click at [929, 311] on button at bounding box center [933, 326] width 30 height 40
click at [931, 331] on icon at bounding box center [934, 326] width 12 height 12
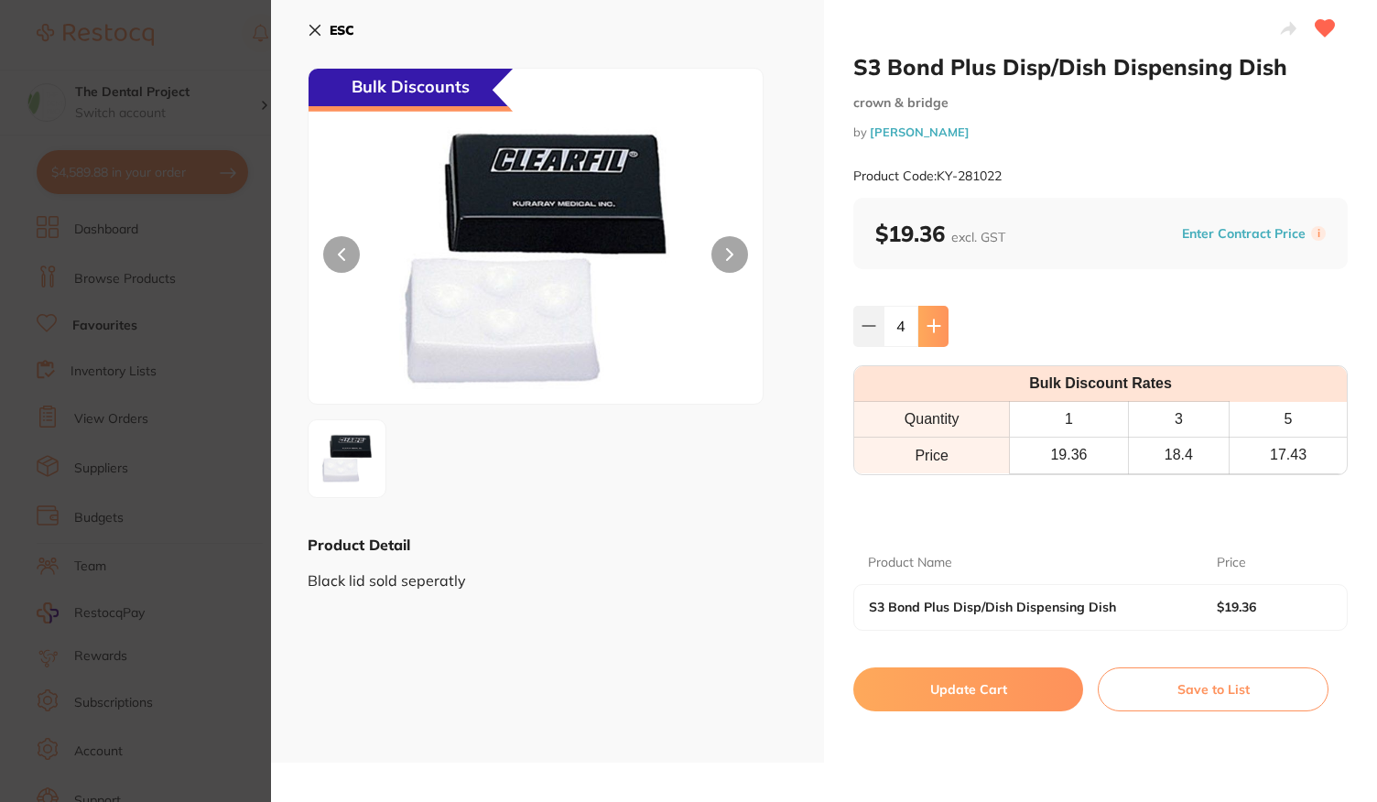
type input "5"
click at [929, 673] on button "Update Cart" at bounding box center [968, 690] width 230 height 44
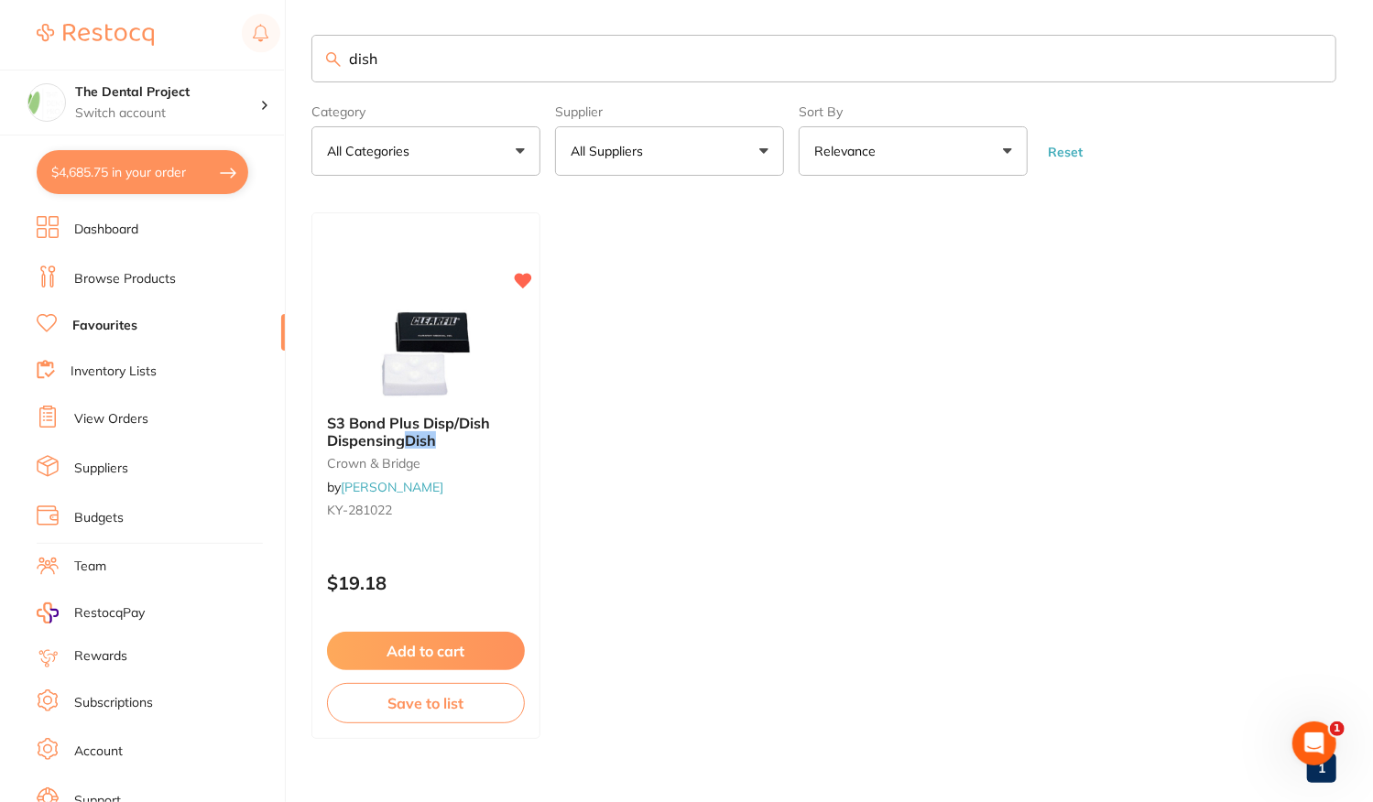
drag, startPoint x: 390, startPoint y: 60, endPoint x: 230, endPoint y: 65, distance: 160.3
click at [236, 65] on div "$4,685.75 The Dental Project Switch account The Dental Project $4,685.75 in you…" at bounding box center [686, 399] width 1373 height 802
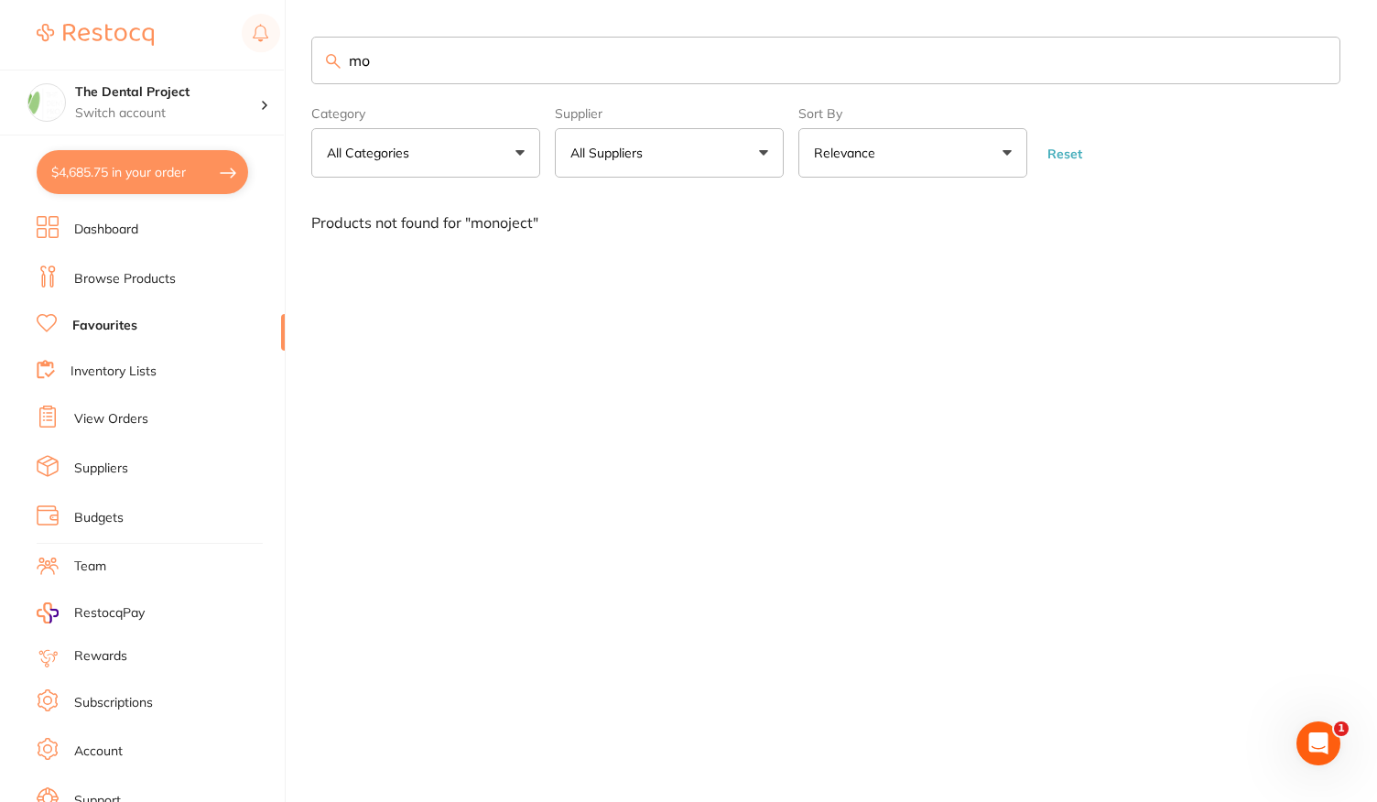
type input "m"
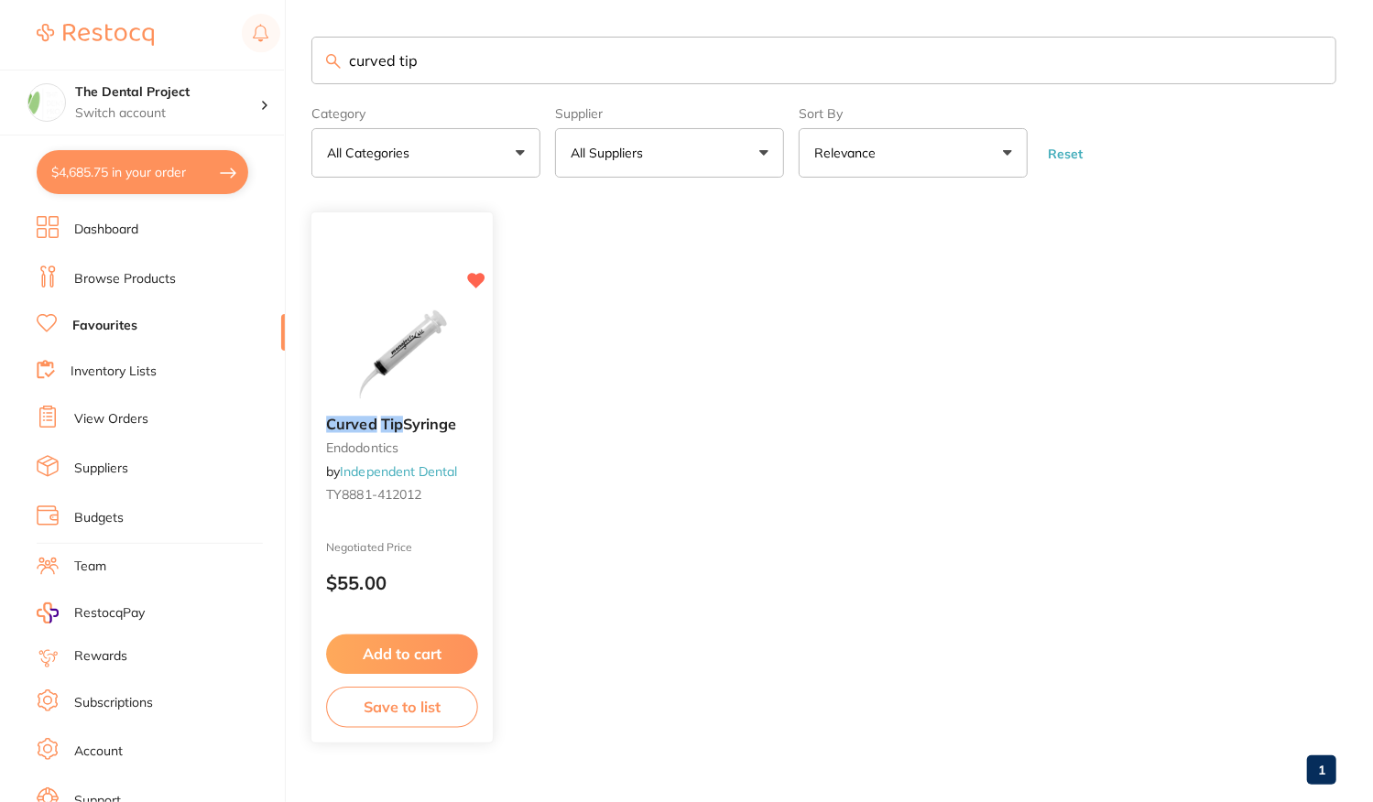
type input "curved tip"
click at [432, 646] on button "Add to cart" at bounding box center [402, 654] width 152 height 39
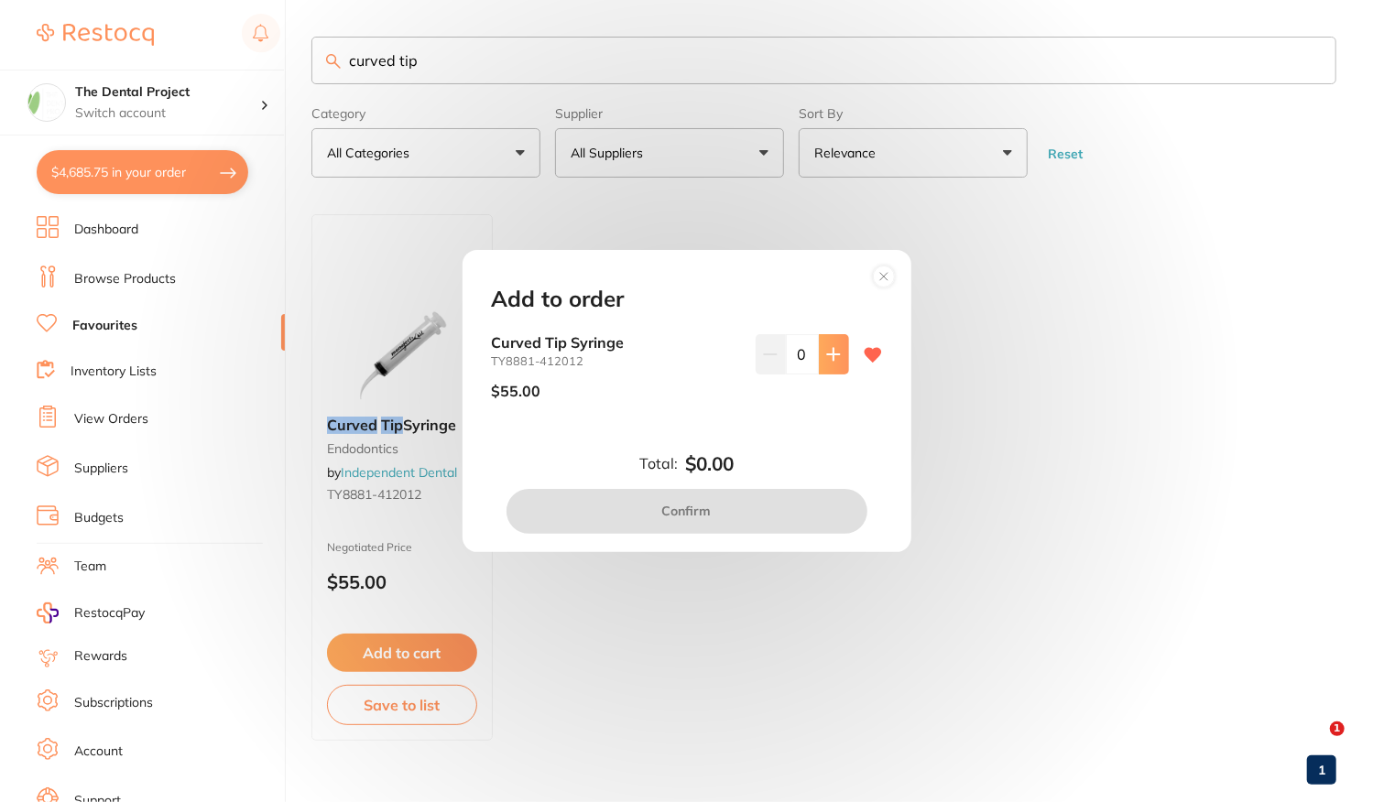
click at [830, 350] on icon at bounding box center [833, 354] width 15 height 15
type input "1"
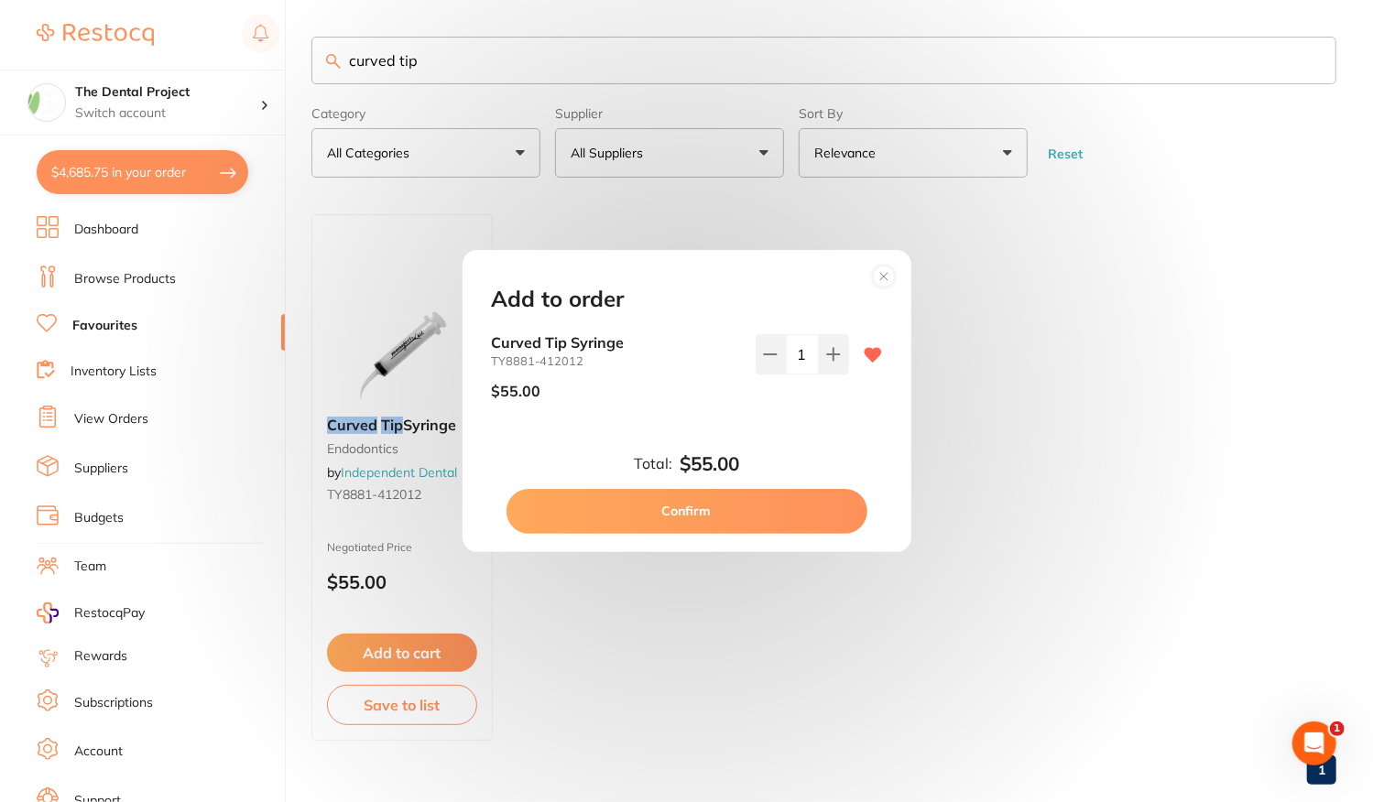
click at [711, 491] on button "Confirm" at bounding box center [686, 511] width 361 height 44
click at [691, 512] on ul "Curved Tip Syringe endodontics by Independent Dental TY8881-412012 Negotiated P…" at bounding box center [823, 477] width 1025 height 527
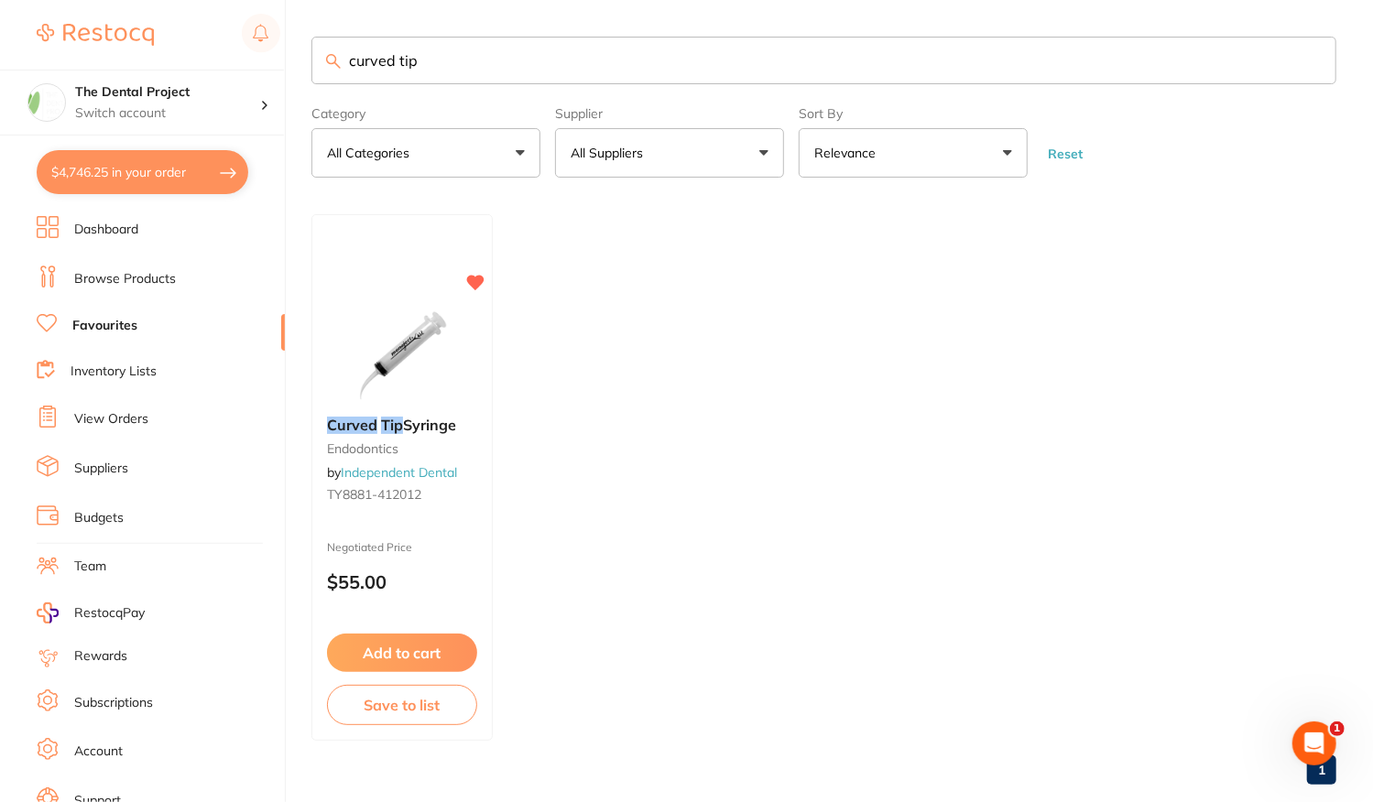
drag, startPoint x: 417, startPoint y: 52, endPoint x: 139, endPoint y: 52, distance: 277.5
click at [139, 52] on div "$4,746.25 The Dental Project Switch account The Dental Project $4,746.25 in you…" at bounding box center [686, 401] width 1373 height 802
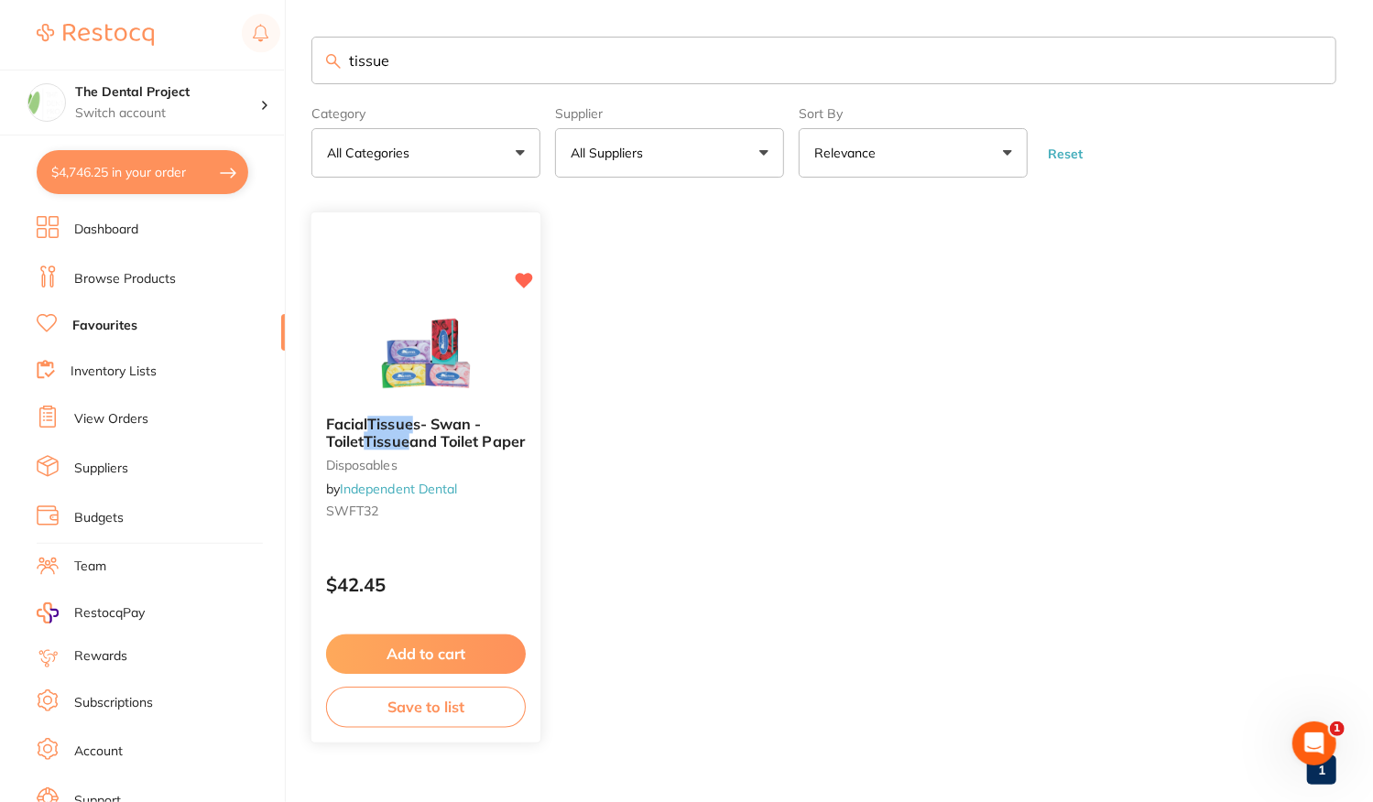
type input "tissue"
click at [438, 664] on button "Add to cart" at bounding box center [426, 654] width 200 height 39
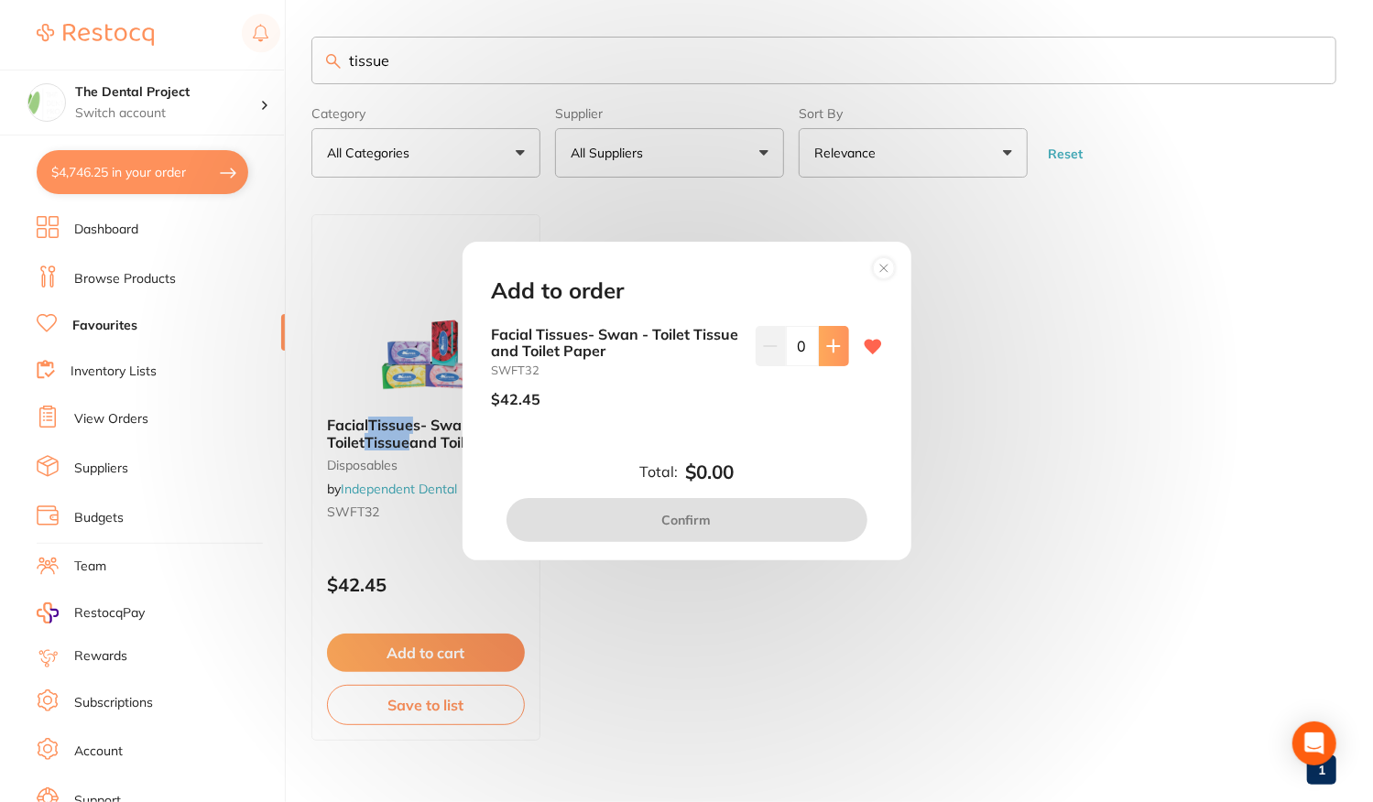
click at [828, 344] on icon at bounding box center [833, 346] width 15 height 15
type input "1"
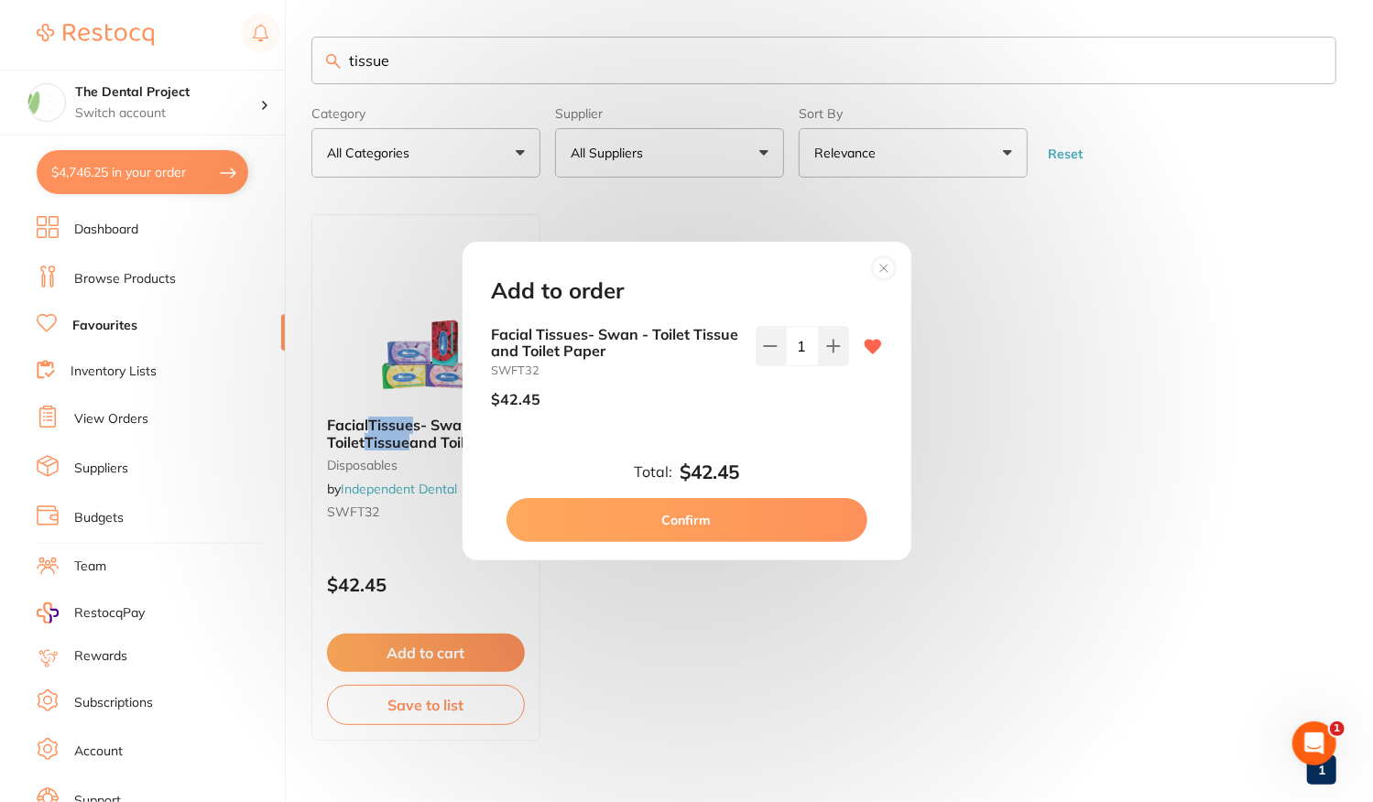
click at [706, 507] on button "Confirm" at bounding box center [686, 520] width 361 height 44
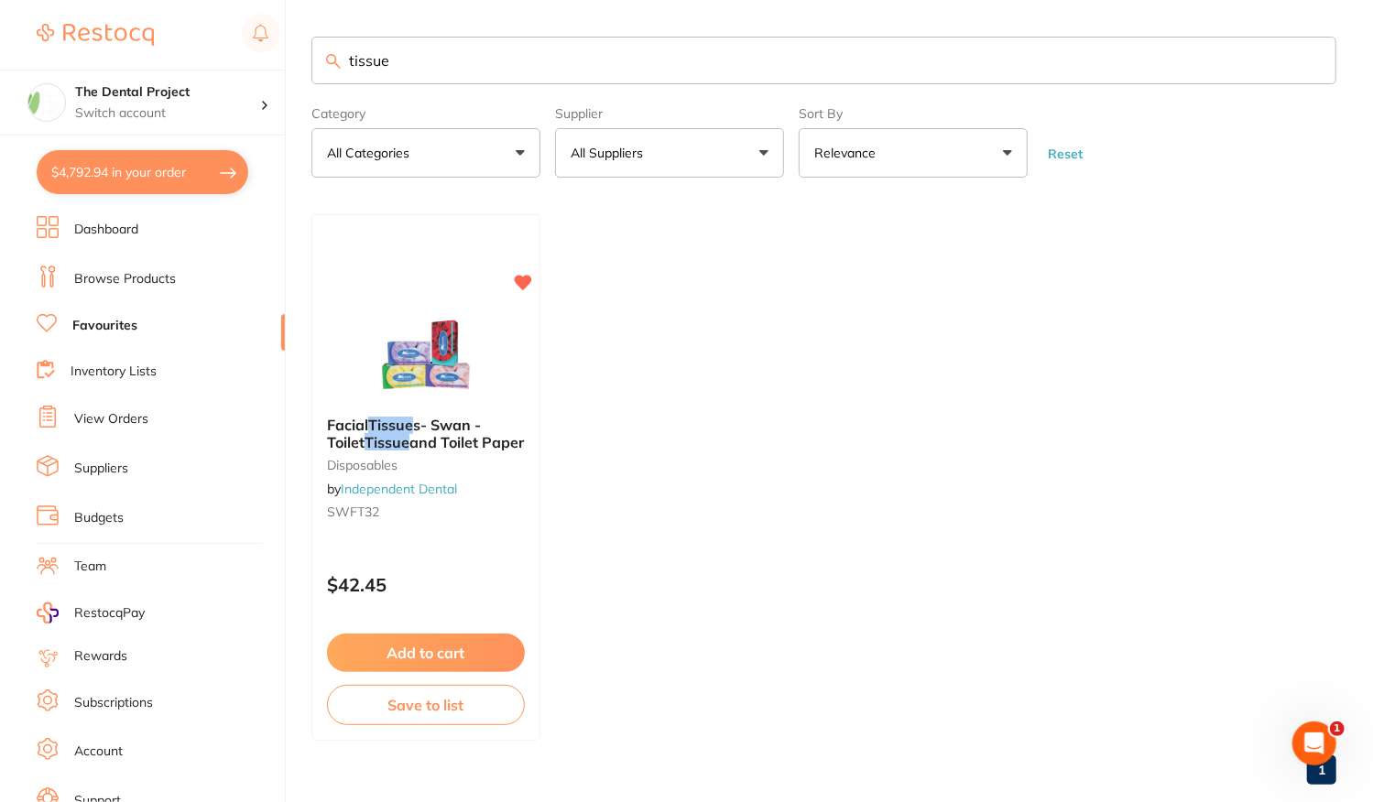
drag, startPoint x: 487, startPoint y: 53, endPoint x: 172, endPoint y: 22, distance: 316.5
click at [172, 22] on div "$4,792.94 The Dental Project Switch account The Dental Project $4,792.94 in you…" at bounding box center [686, 401] width 1373 height 802
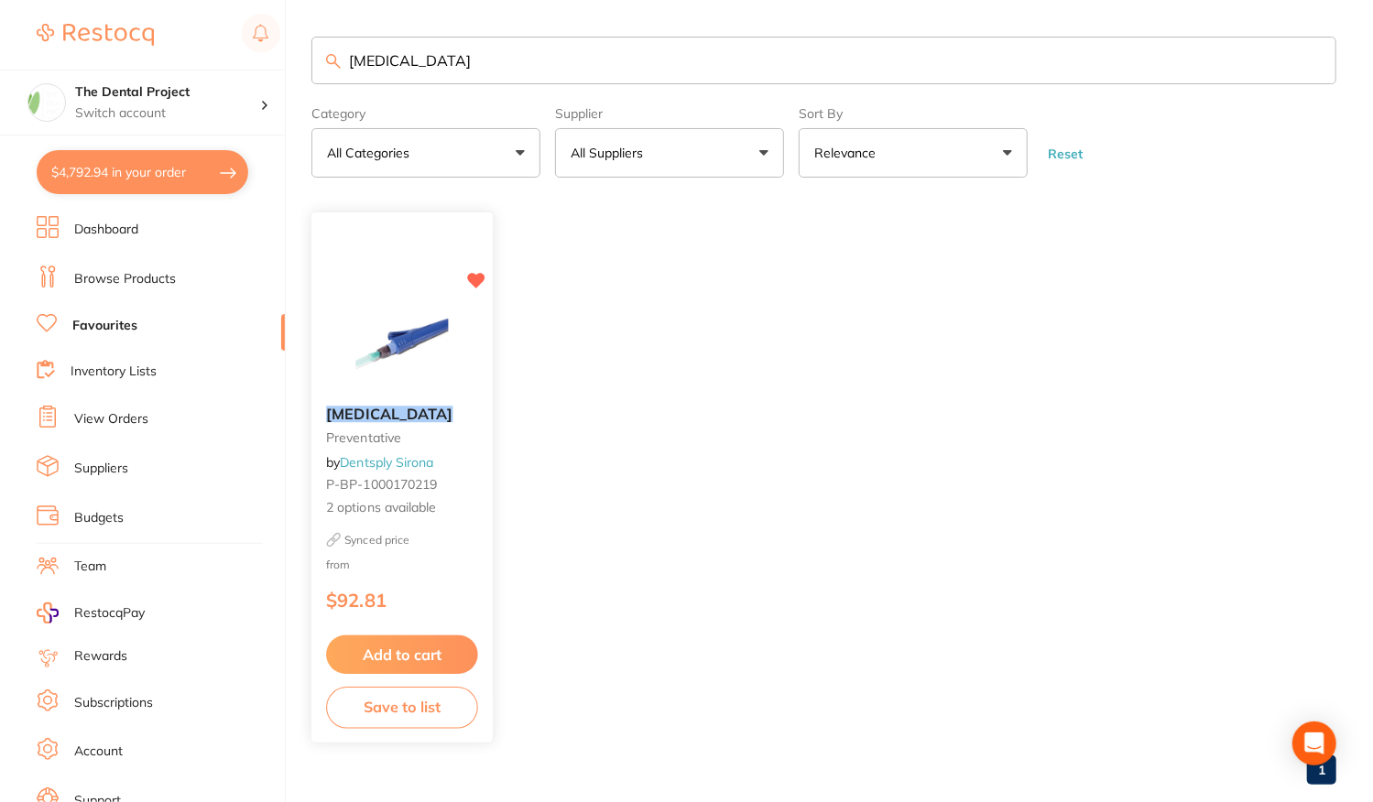
type input "oraqix"
click at [440, 576] on div "Synced price from $92.81" at bounding box center [401, 577] width 181 height 88
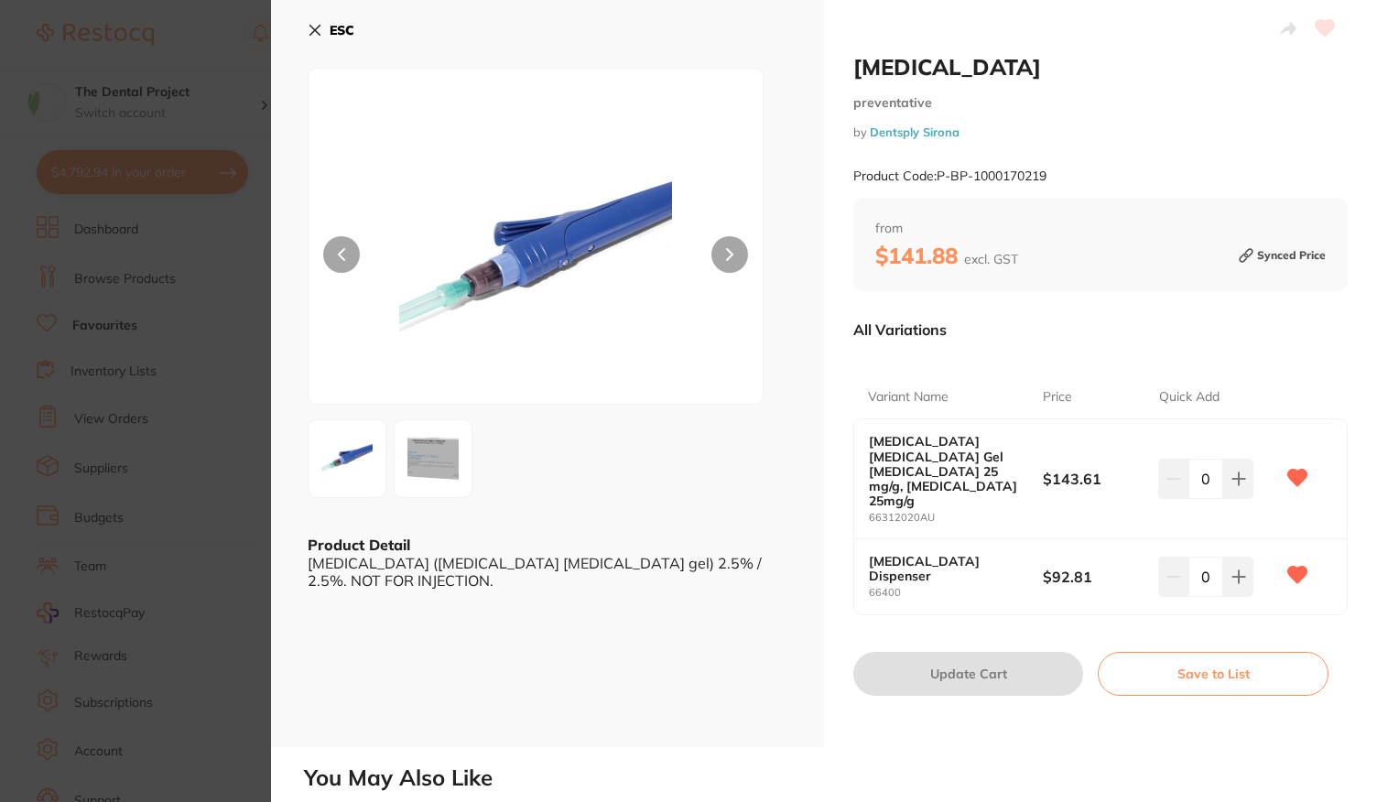
click at [1251, 473] on div "0" at bounding box center [1216, 479] width 116 height 40
click at [1245, 472] on button at bounding box center [1238, 479] width 30 height 40
type input "1"
click at [999, 652] on button "Update Cart" at bounding box center [968, 674] width 230 height 44
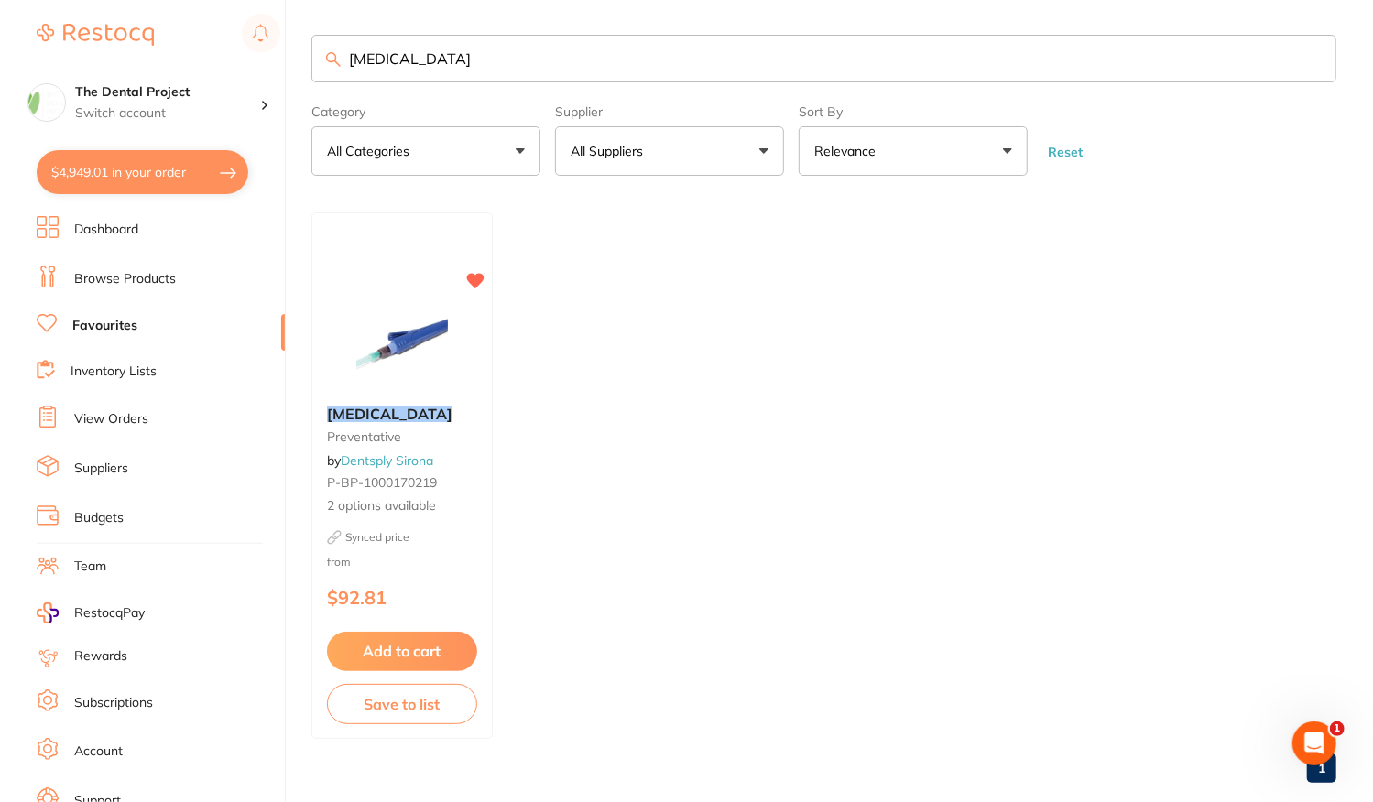
drag, startPoint x: 442, startPoint y: 67, endPoint x: 207, endPoint y: 62, distance: 235.4
click at [207, 62] on div "$4,949.01 The Dental Project Switch account The Dental Project $4,949.01 in you…" at bounding box center [686, 399] width 1373 height 802
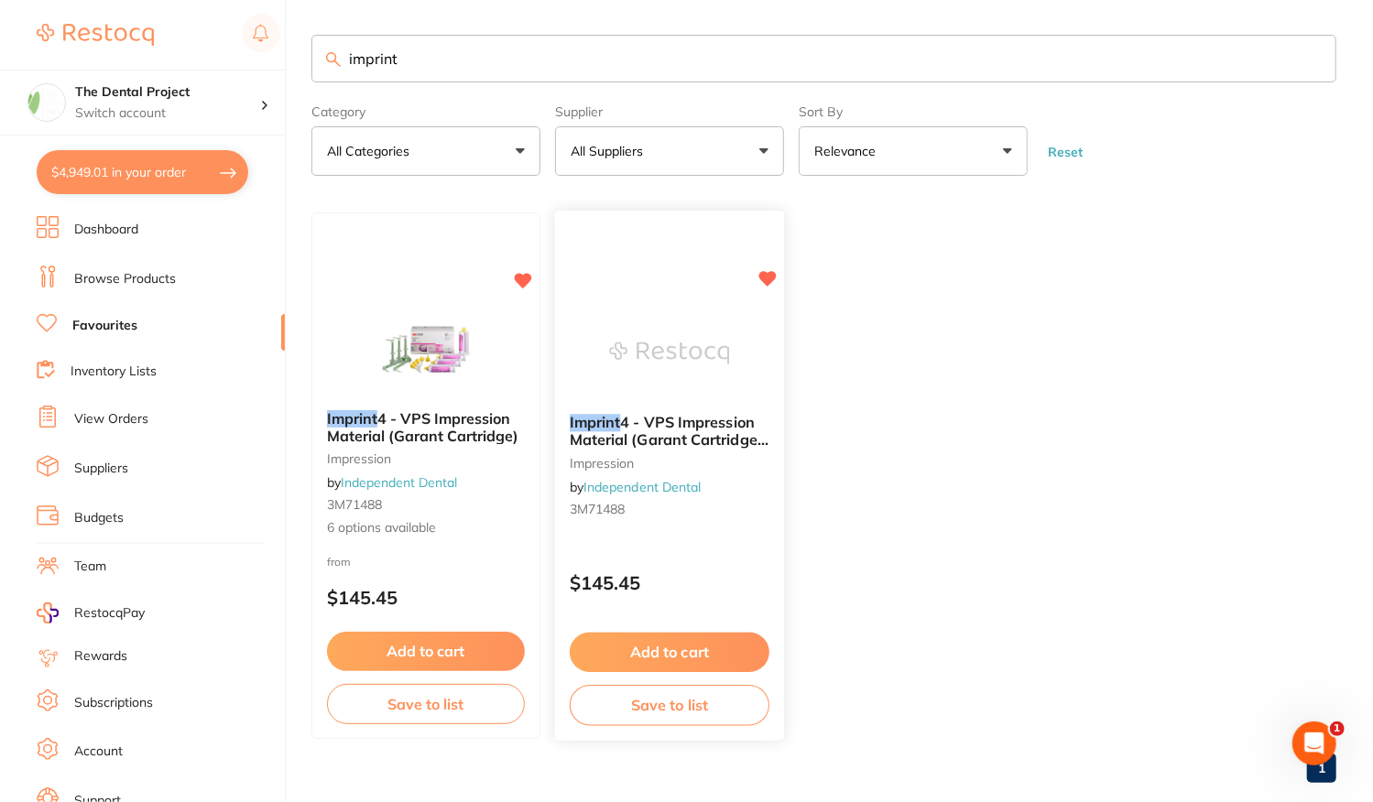
type input "imprint"
click at [676, 533] on div "Imprint 4 - VPS Impression Material (Garant Cartridge) **PROMOTION!! BUY 5, GET…" at bounding box center [669, 470] width 229 height 140
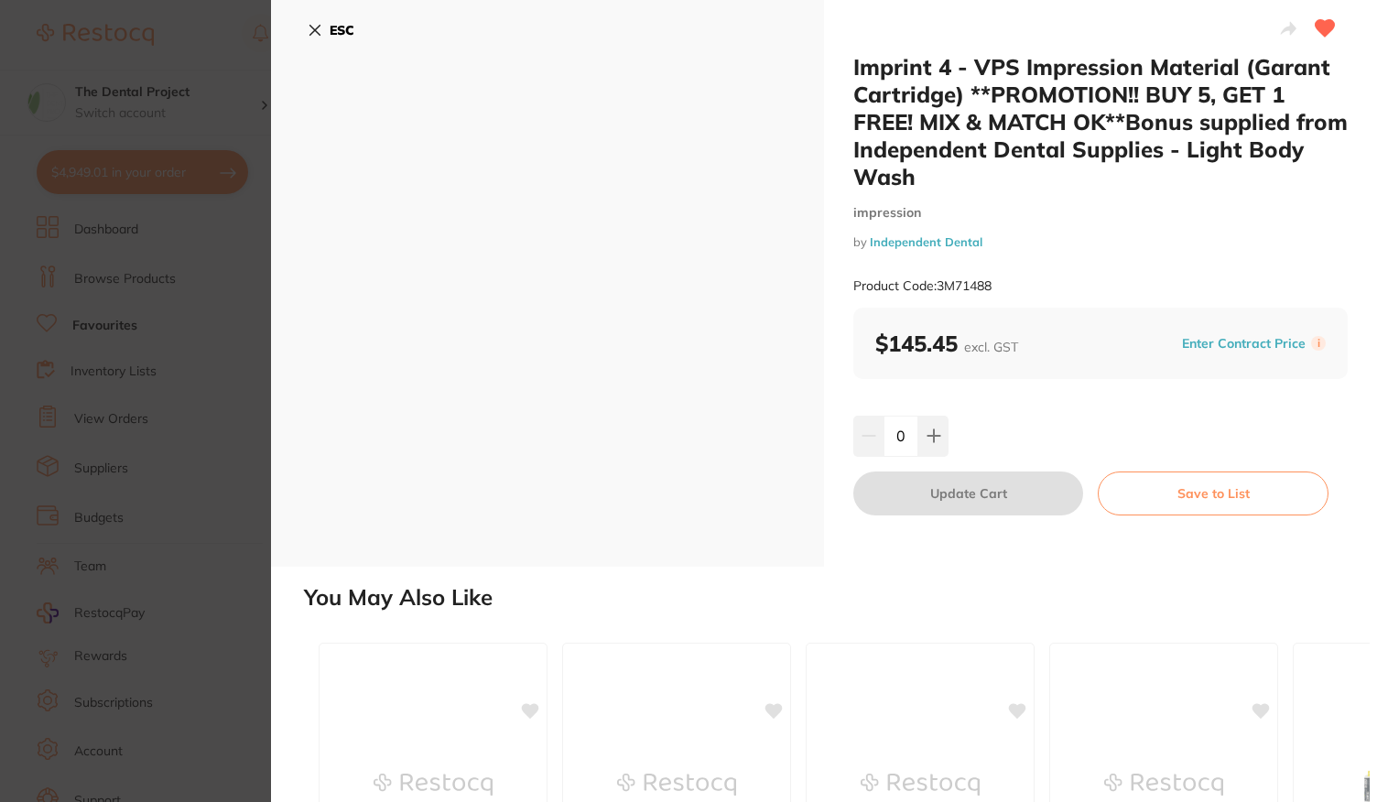
click at [353, 28] on b "ESC" at bounding box center [342, 30] width 25 height 16
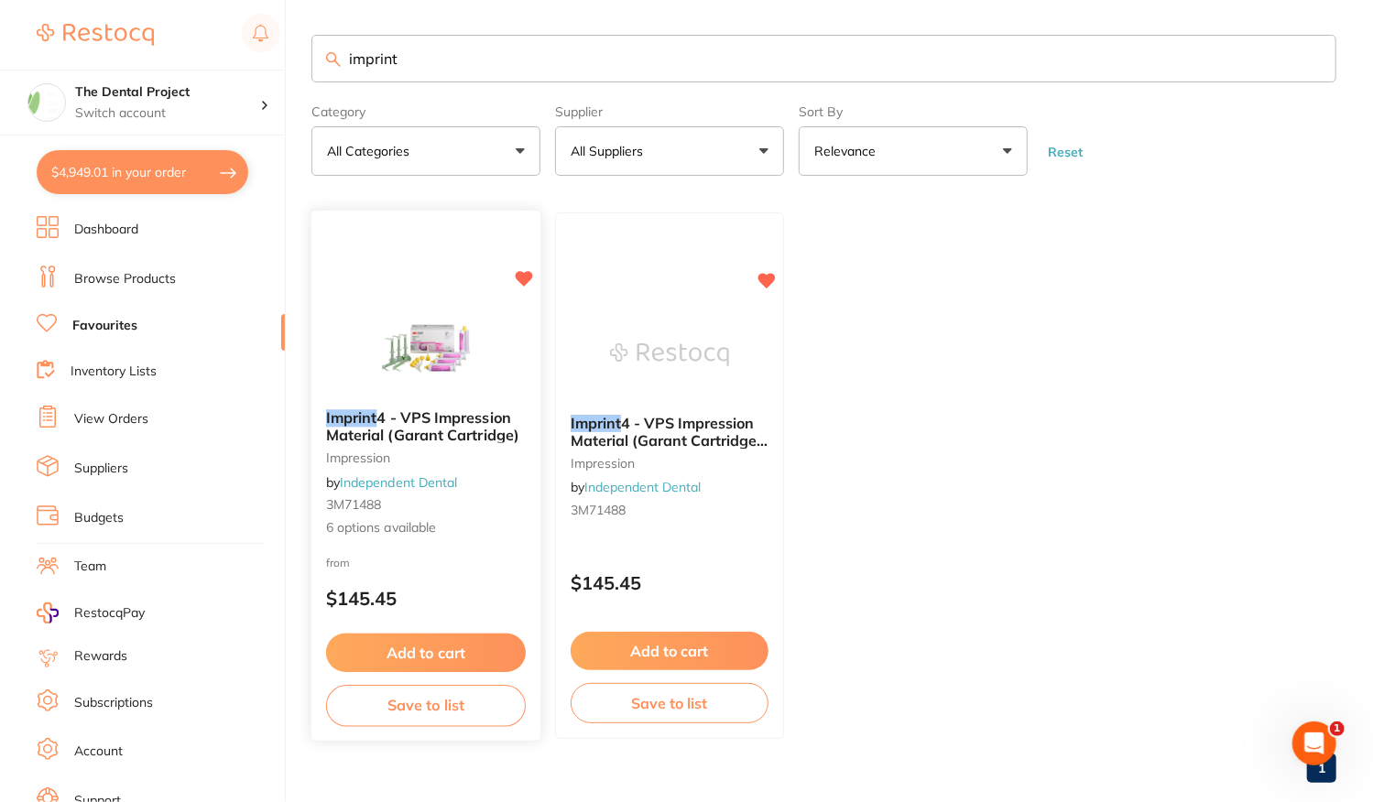
click at [481, 561] on div "from $145.45" at bounding box center [425, 586] width 229 height 66
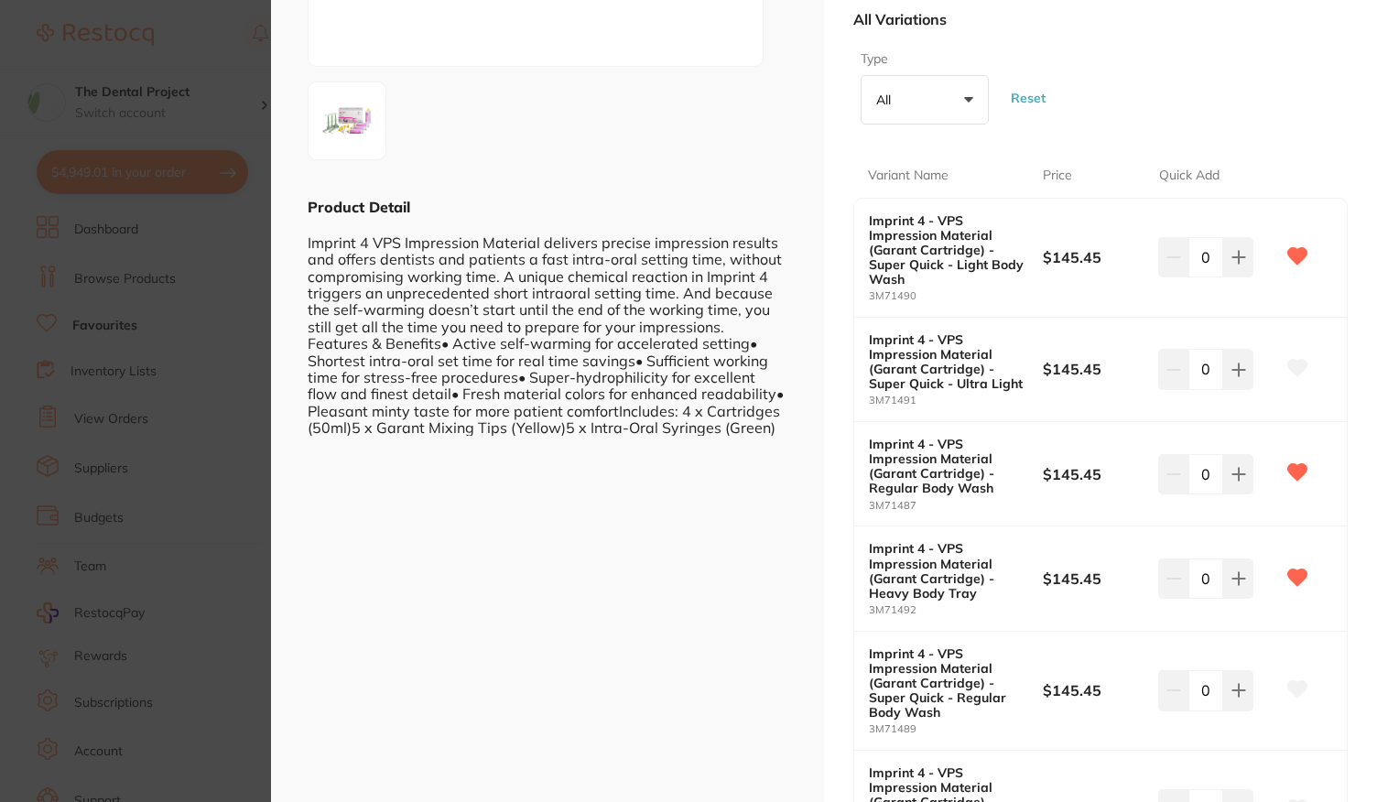
scroll to position [366, 0]
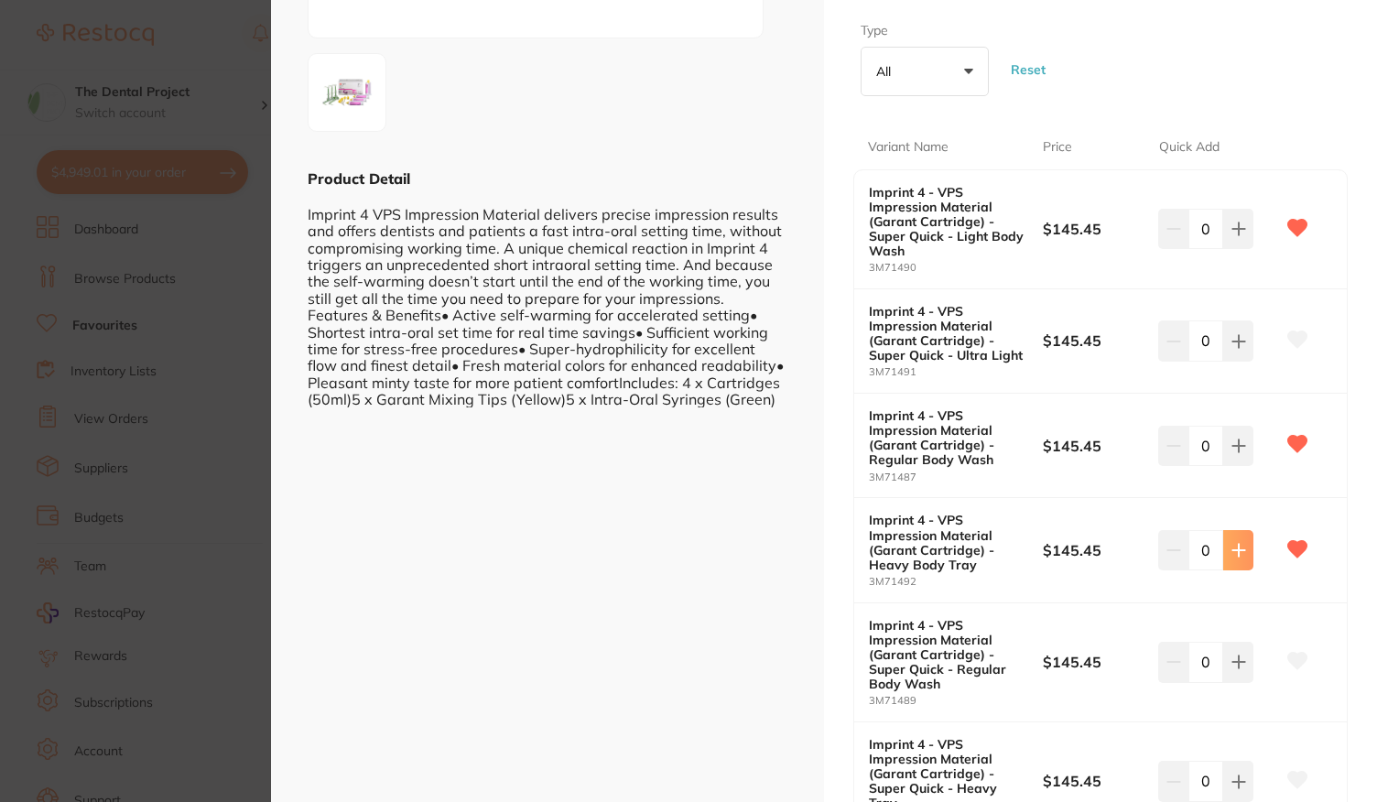
click at [1243, 542] on button at bounding box center [1238, 550] width 30 height 40
type input "1"
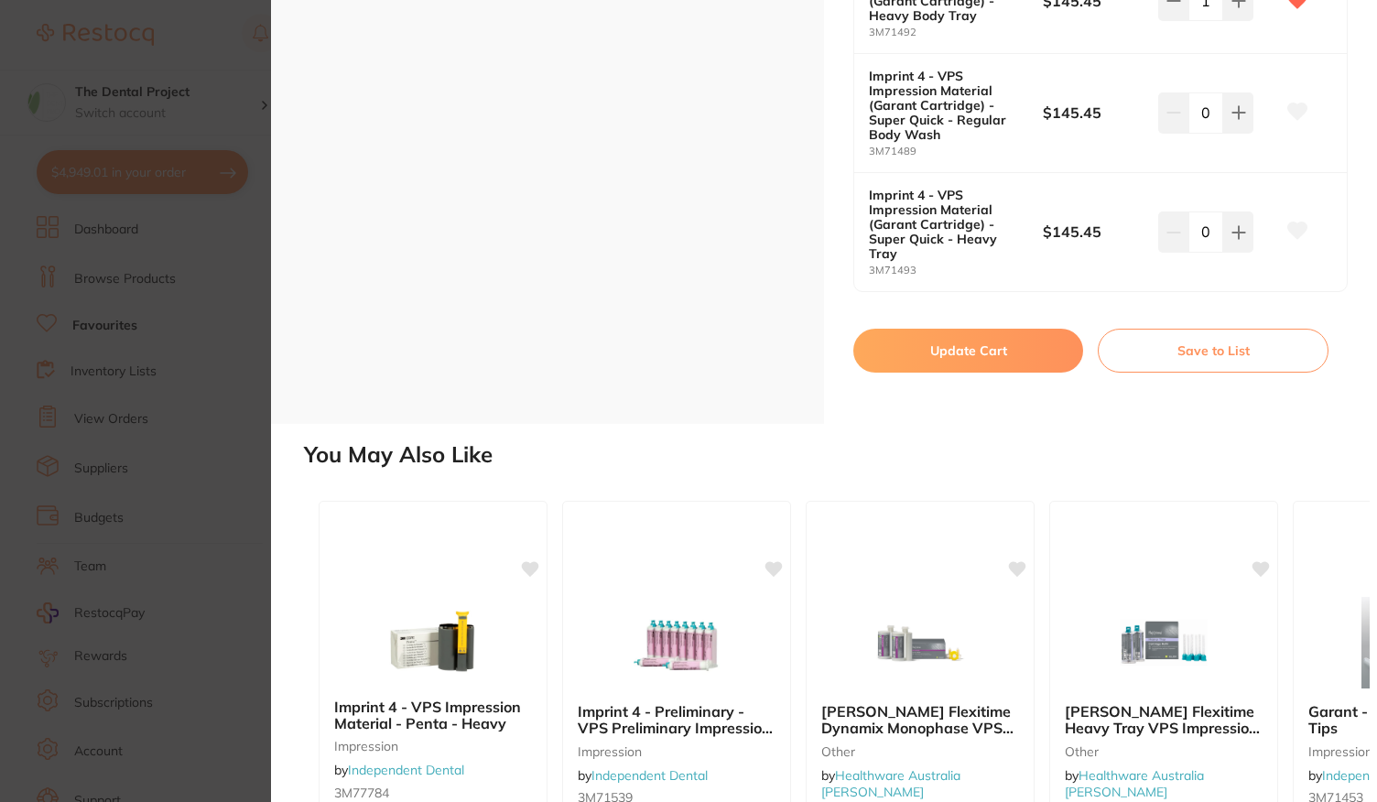
click at [963, 339] on button "Update Cart" at bounding box center [968, 351] width 230 height 44
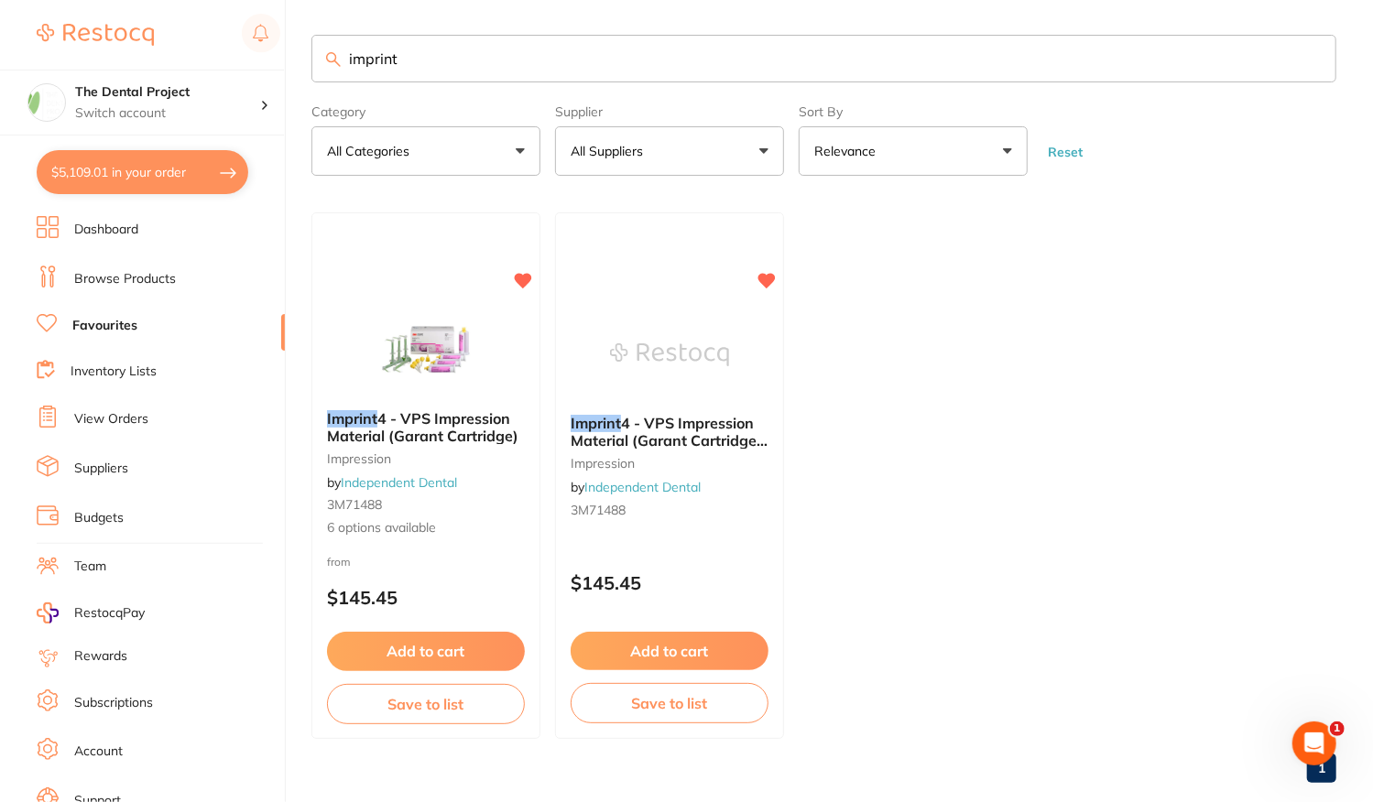
click at [136, 286] on link "Browse Products" at bounding box center [125, 279] width 102 height 18
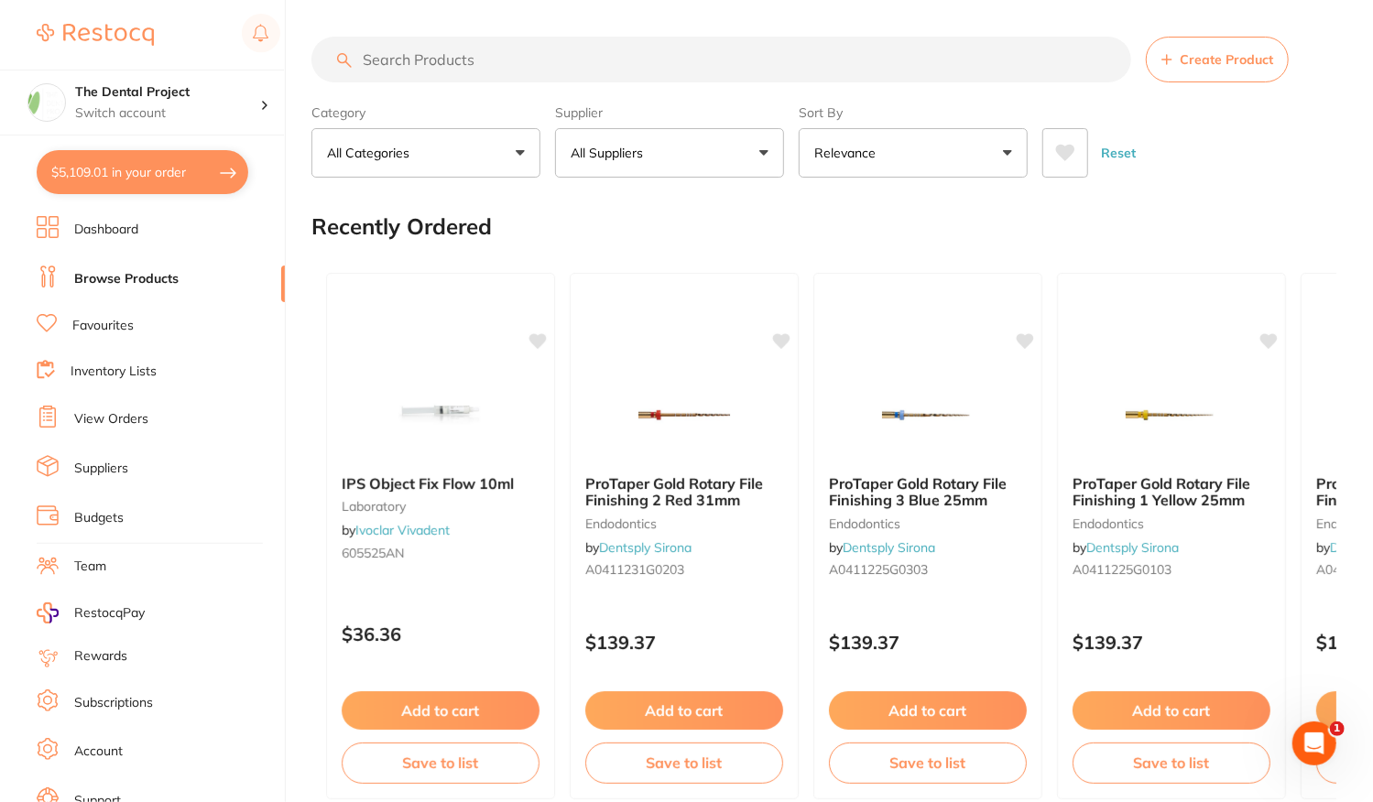
click at [756, 156] on button "All Suppliers" at bounding box center [669, 152] width 229 height 49
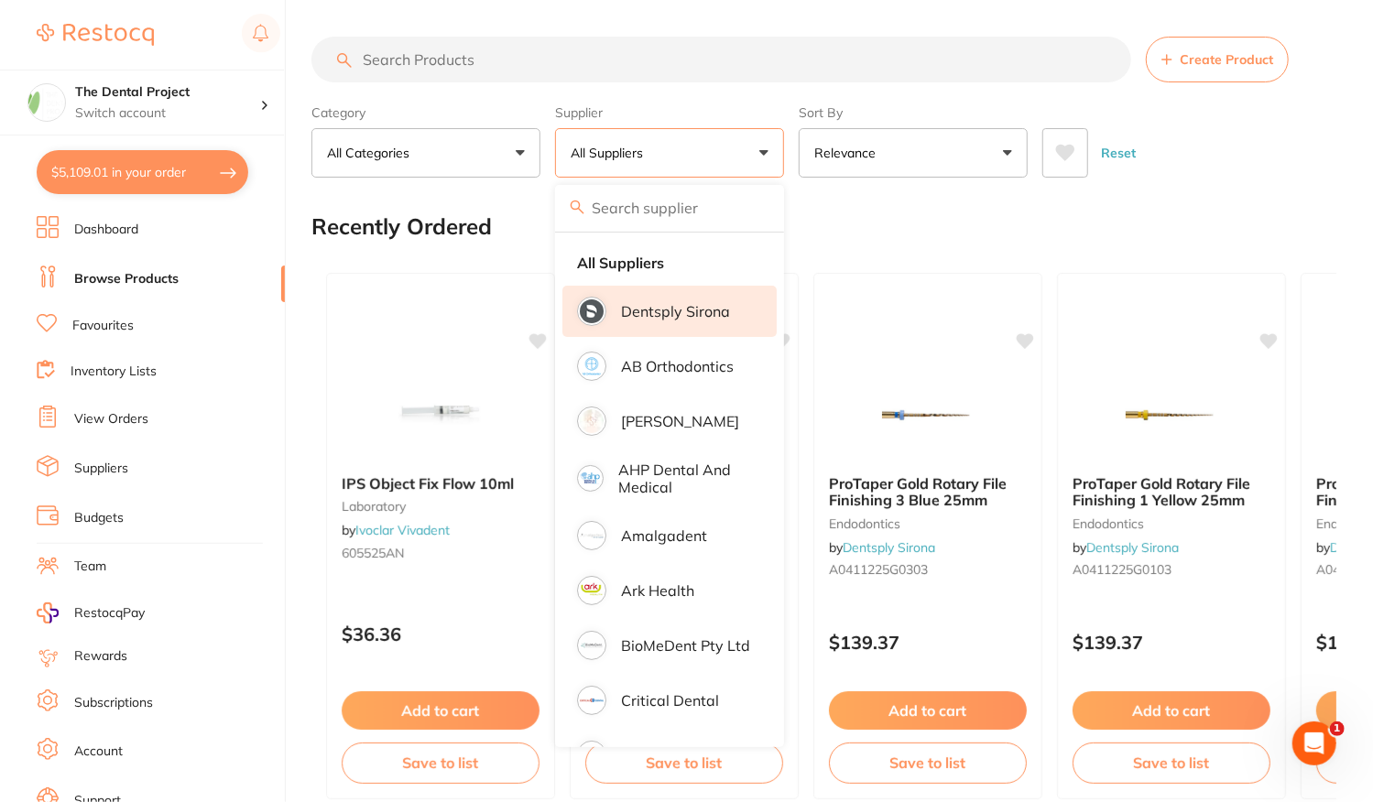
click at [684, 307] on p "Dentsply Sirona" at bounding box center [675, 311] width 109 height 16
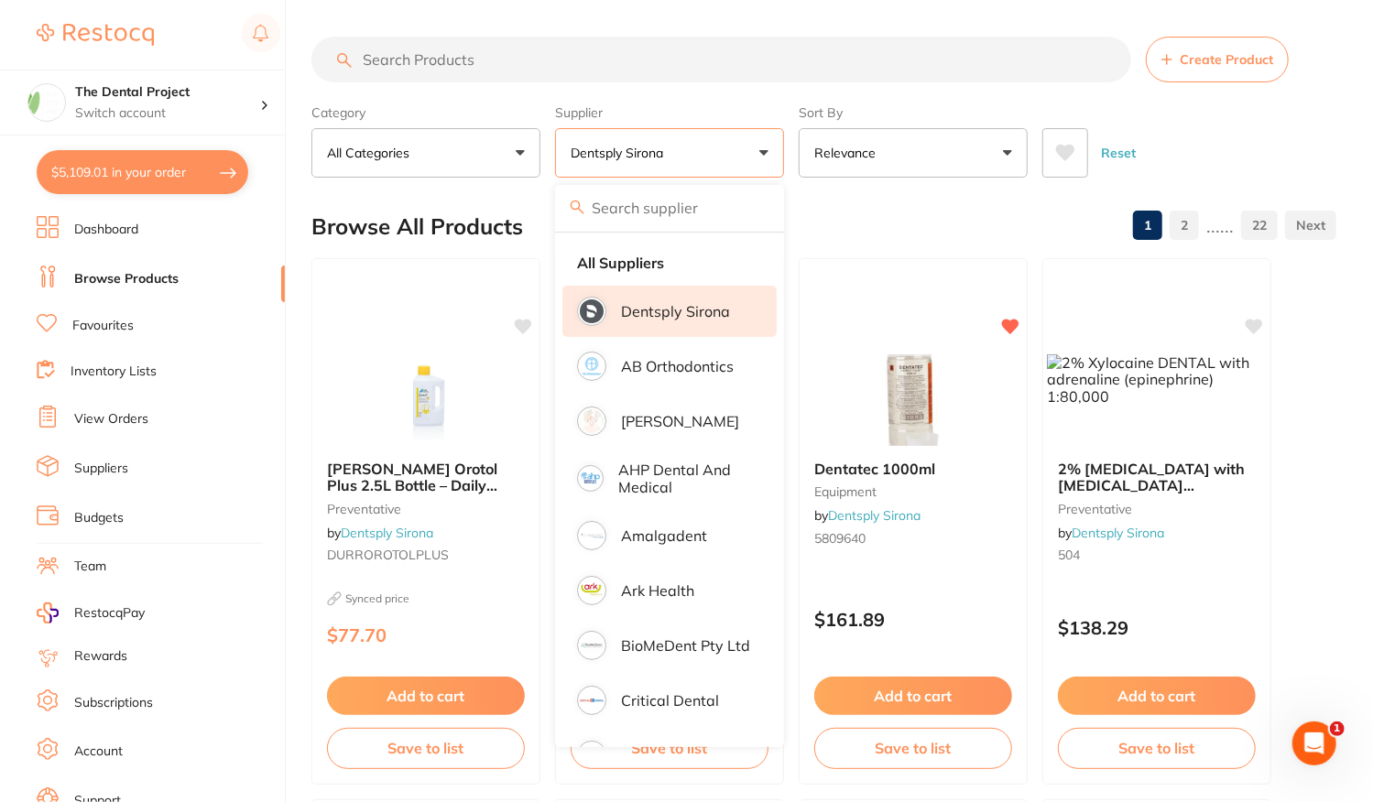
click at [463, 60] on input "search" at bounding box center [721, 60] width 820 height 46
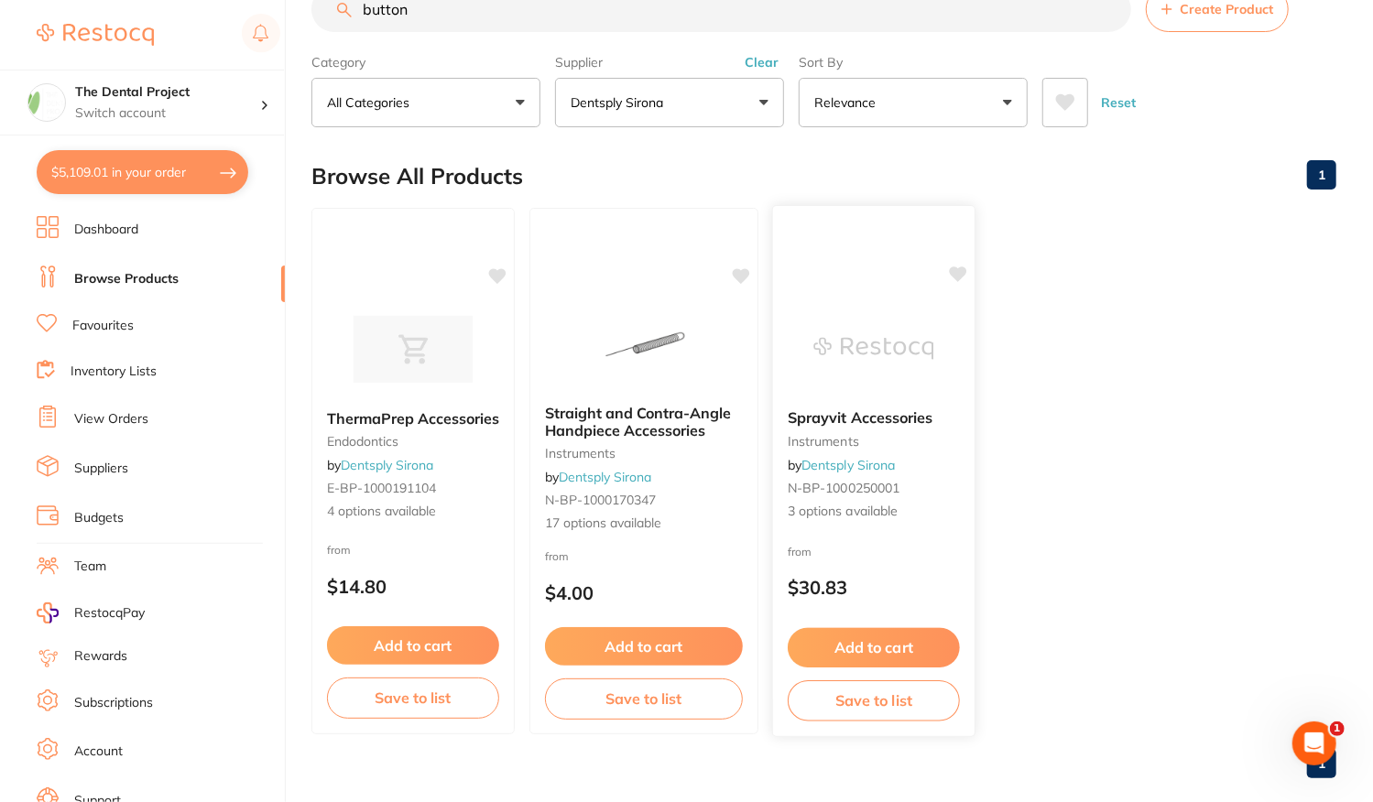
scroll to position [77, 0]
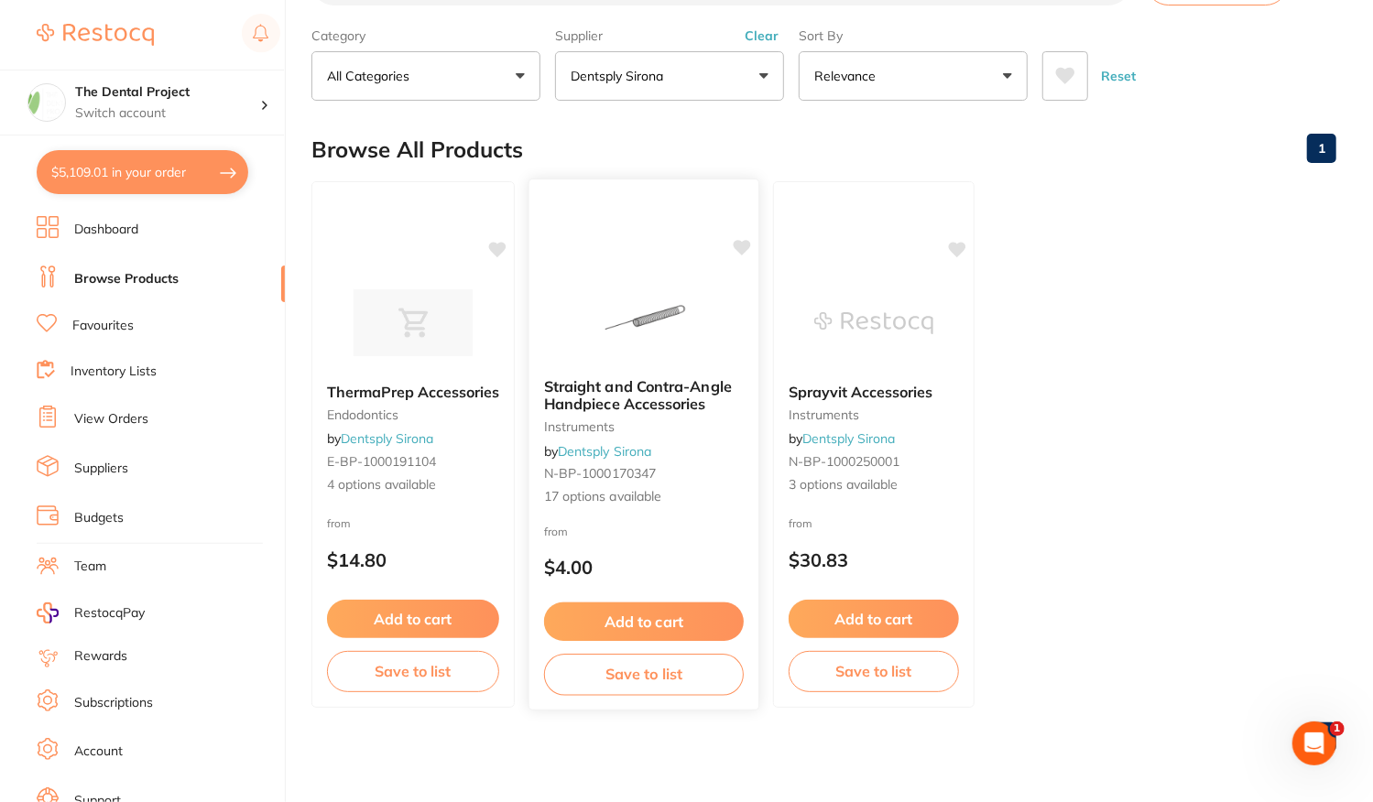
type input "button"
click at [746, 560] on div "from $4.00" at bounding box center [643, 554] width 229 height 66
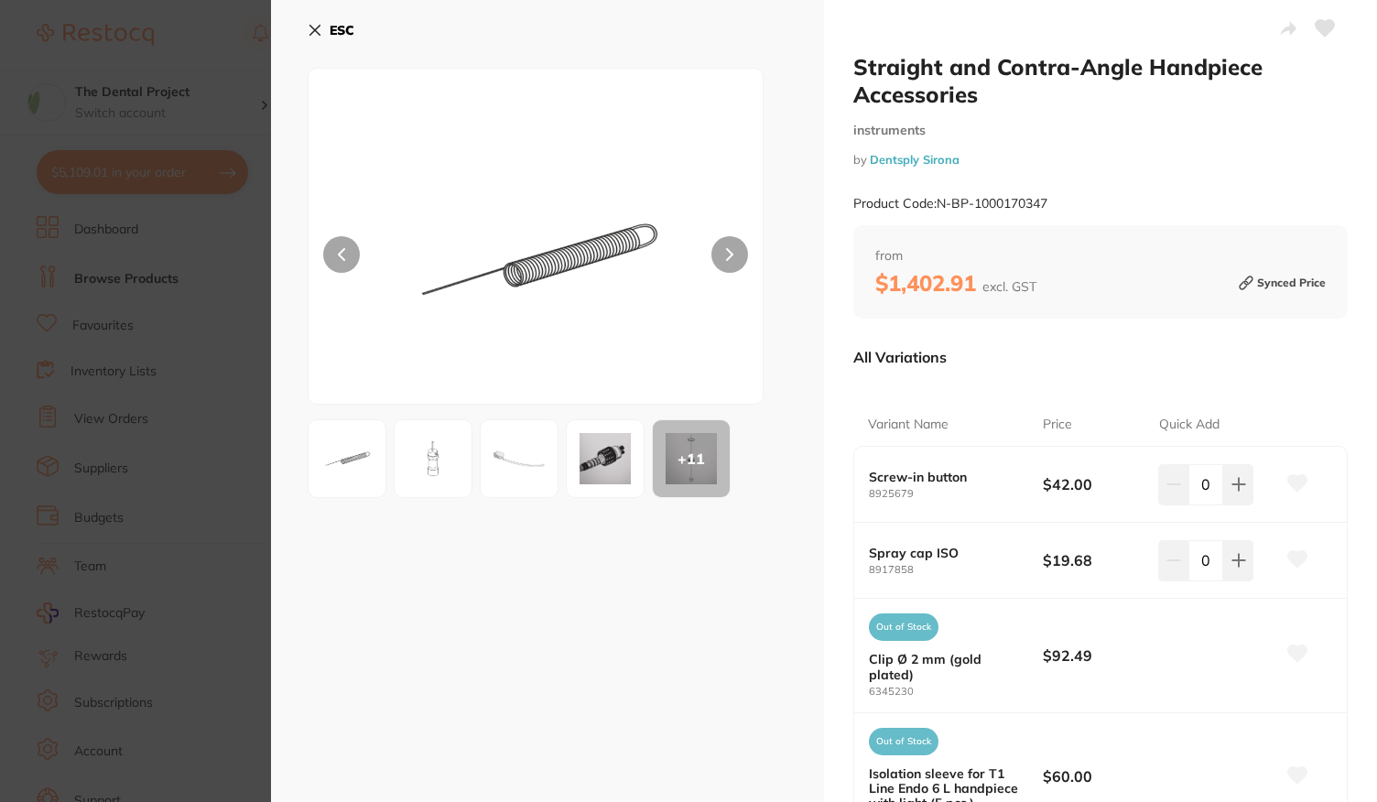
click at [726, 248] on icon at bounding box center [729, 254] width 7 height 13
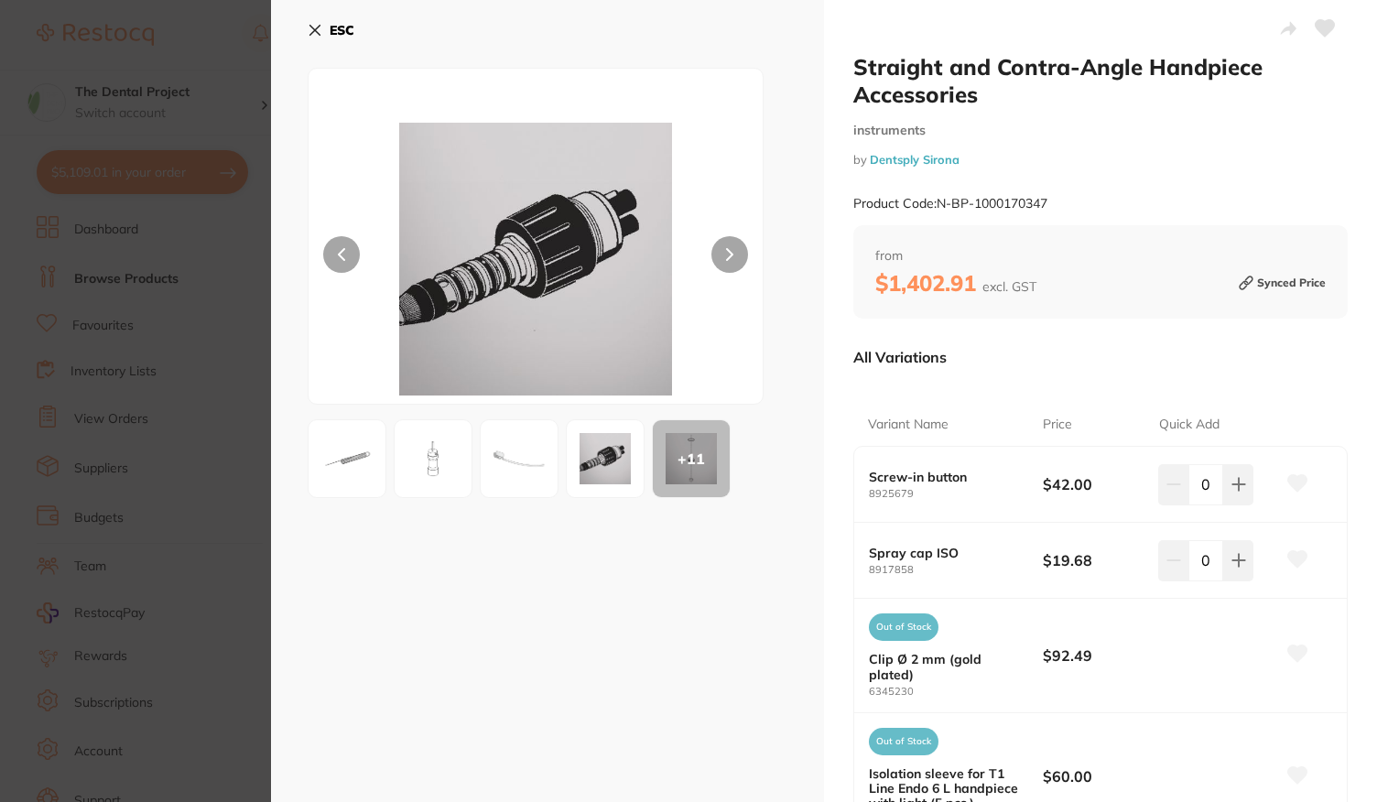
click at [726, 248] on icon at bounding box center [729, 254] width 7 height 13
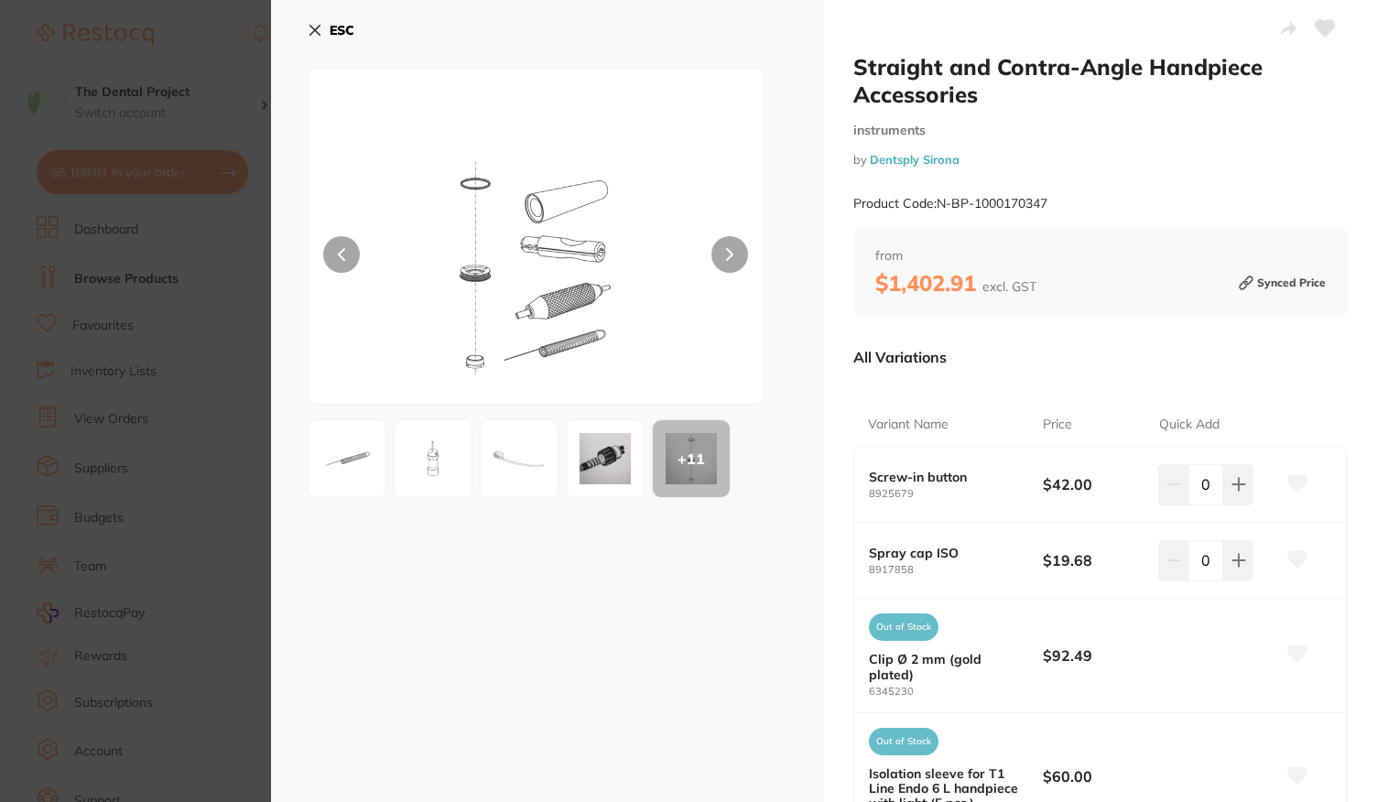
click at [726, 248] on icon at bounding box center [729, 254] width 7 height 13
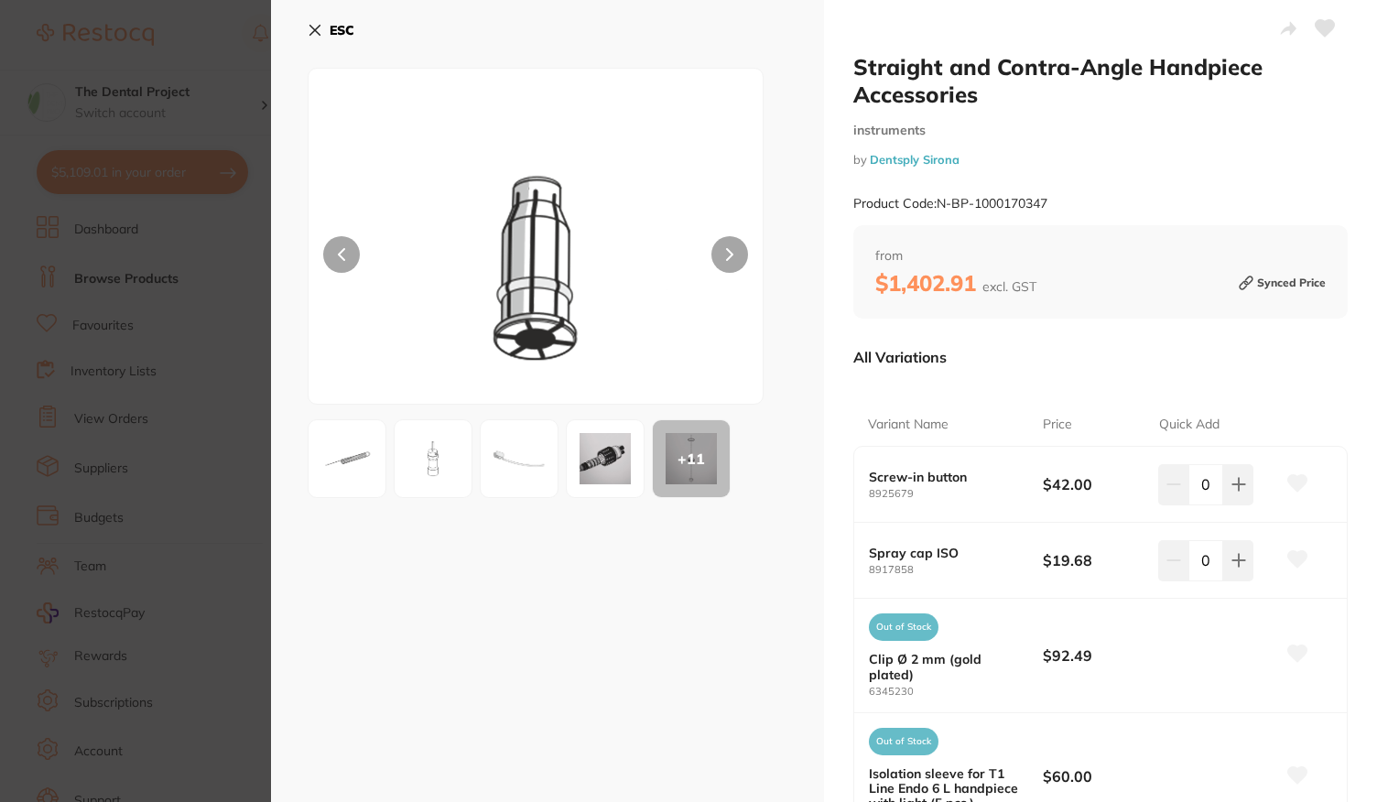
click at [726, 248] on icon at bounding box center [729, 254] width 7 height 13
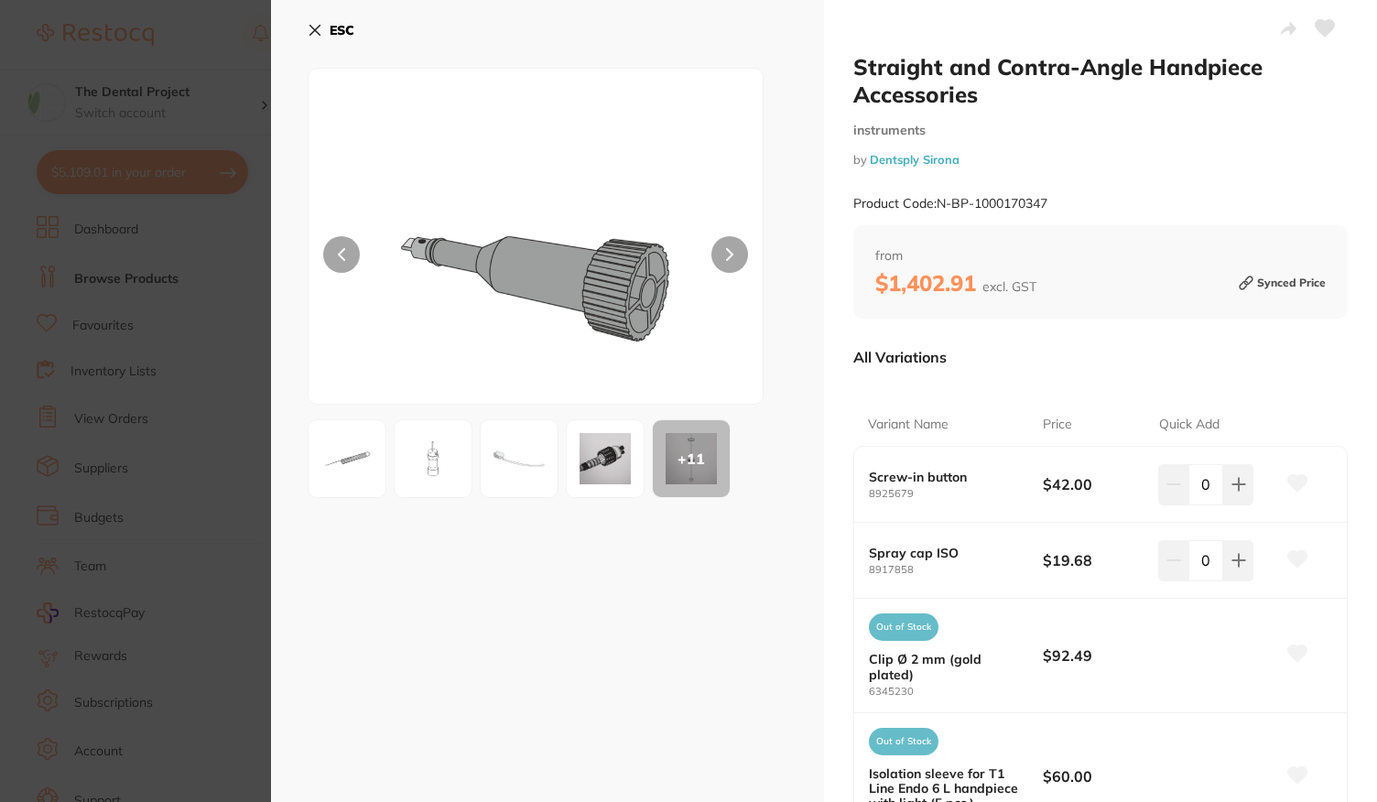
click at [726, 248] on icon at bounding box center [729, 254] width 7 height 13
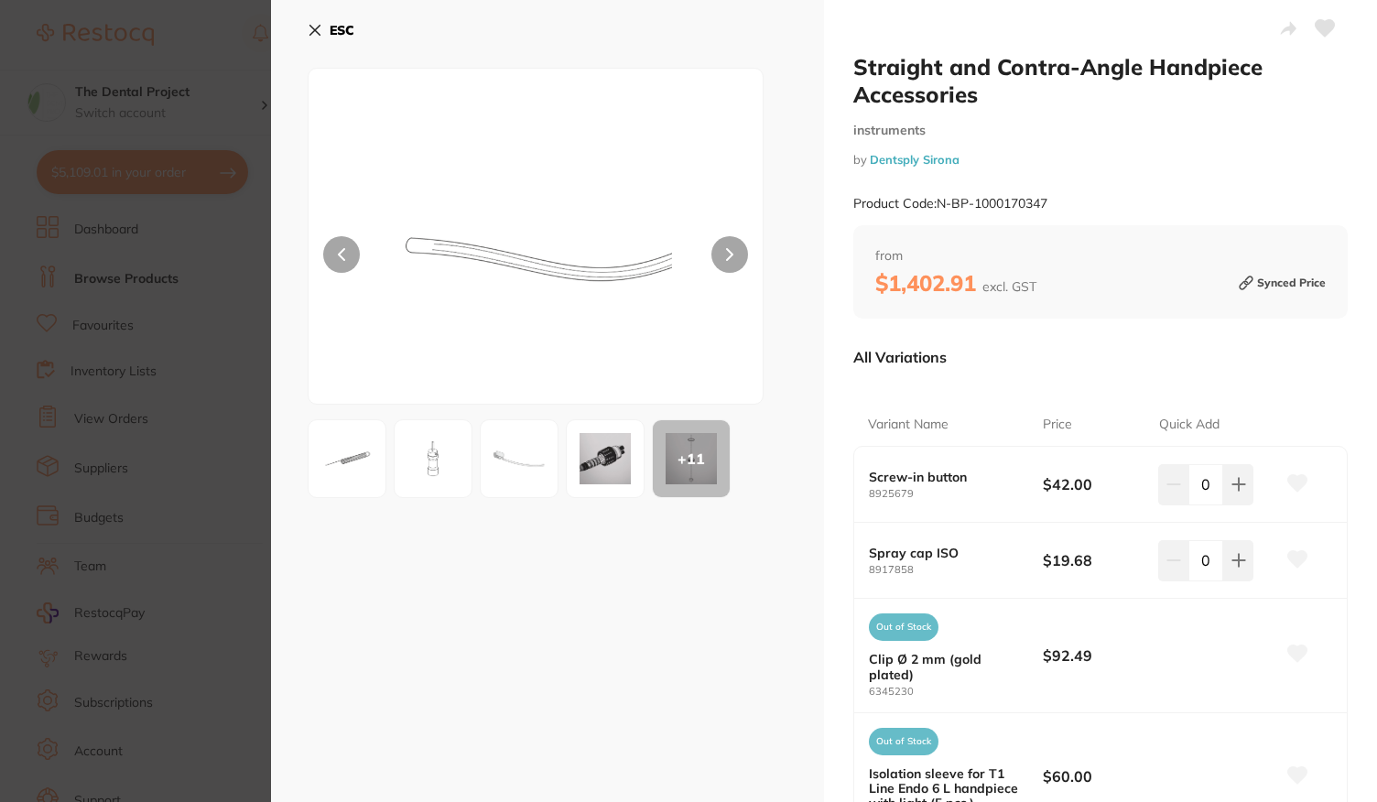
click at [726, 248] on icon at bounding box center [729, 254] width 7 height 13
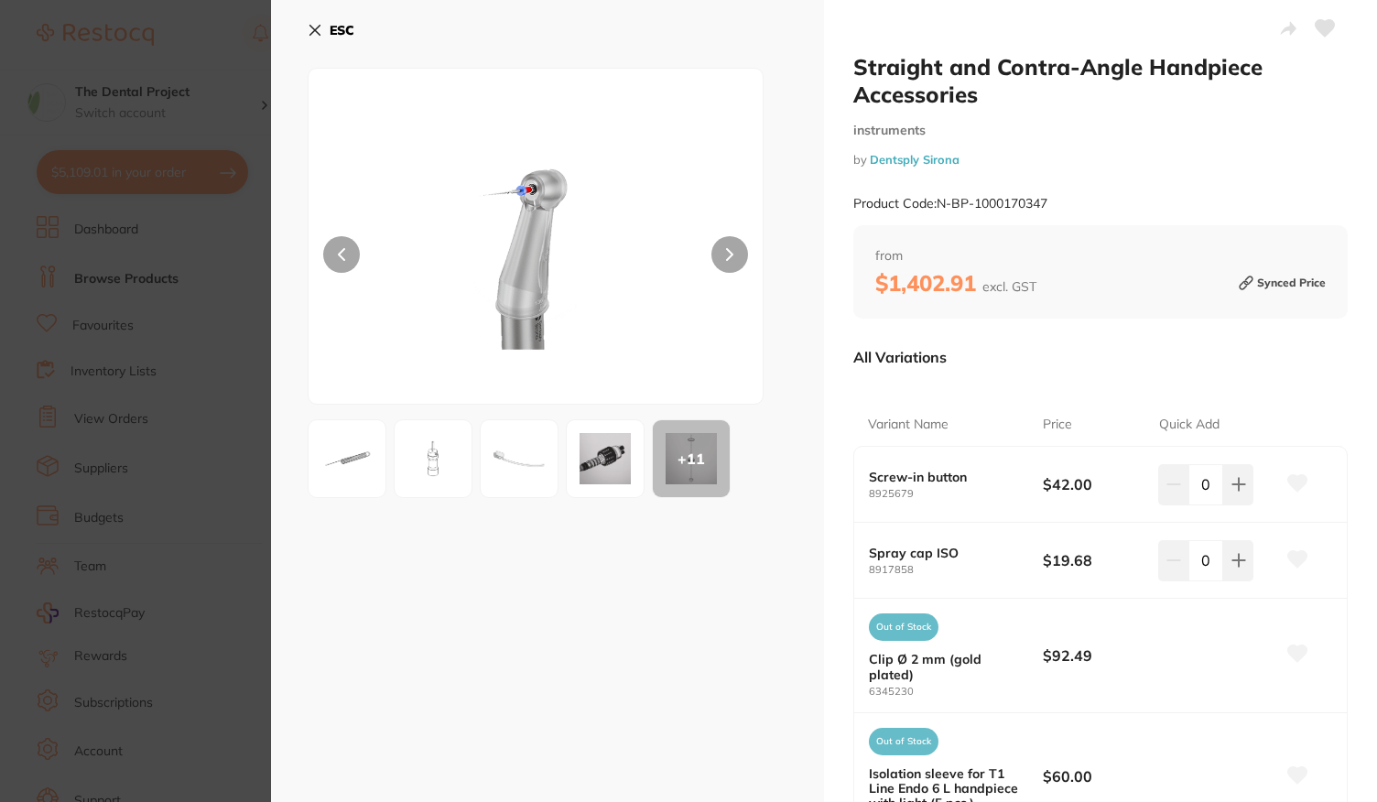
click at [726, 248] on icon at bounding box center [729, 254] width 7 height 13
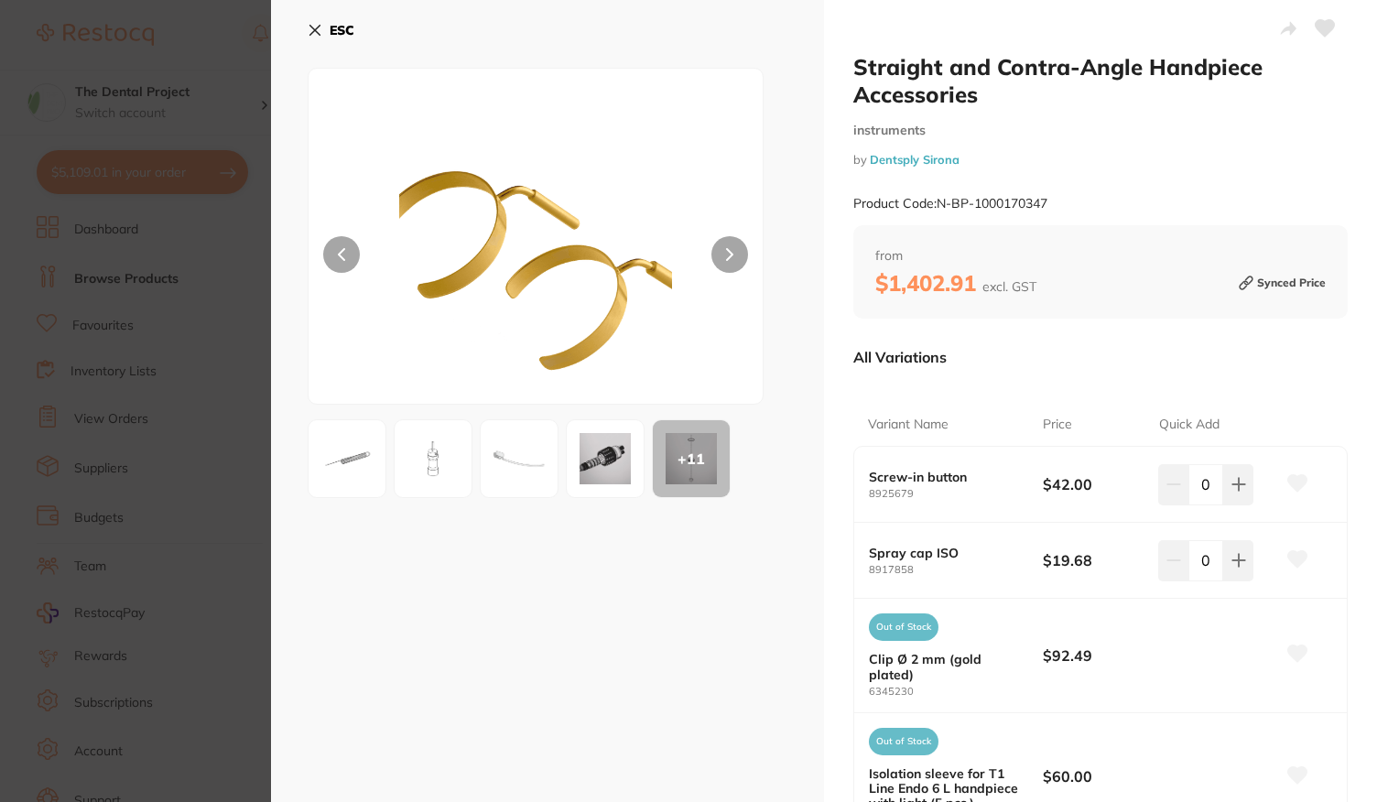
click at [335, 34] on b "ESC" at bounding box center [342, 30] width 25 height 16
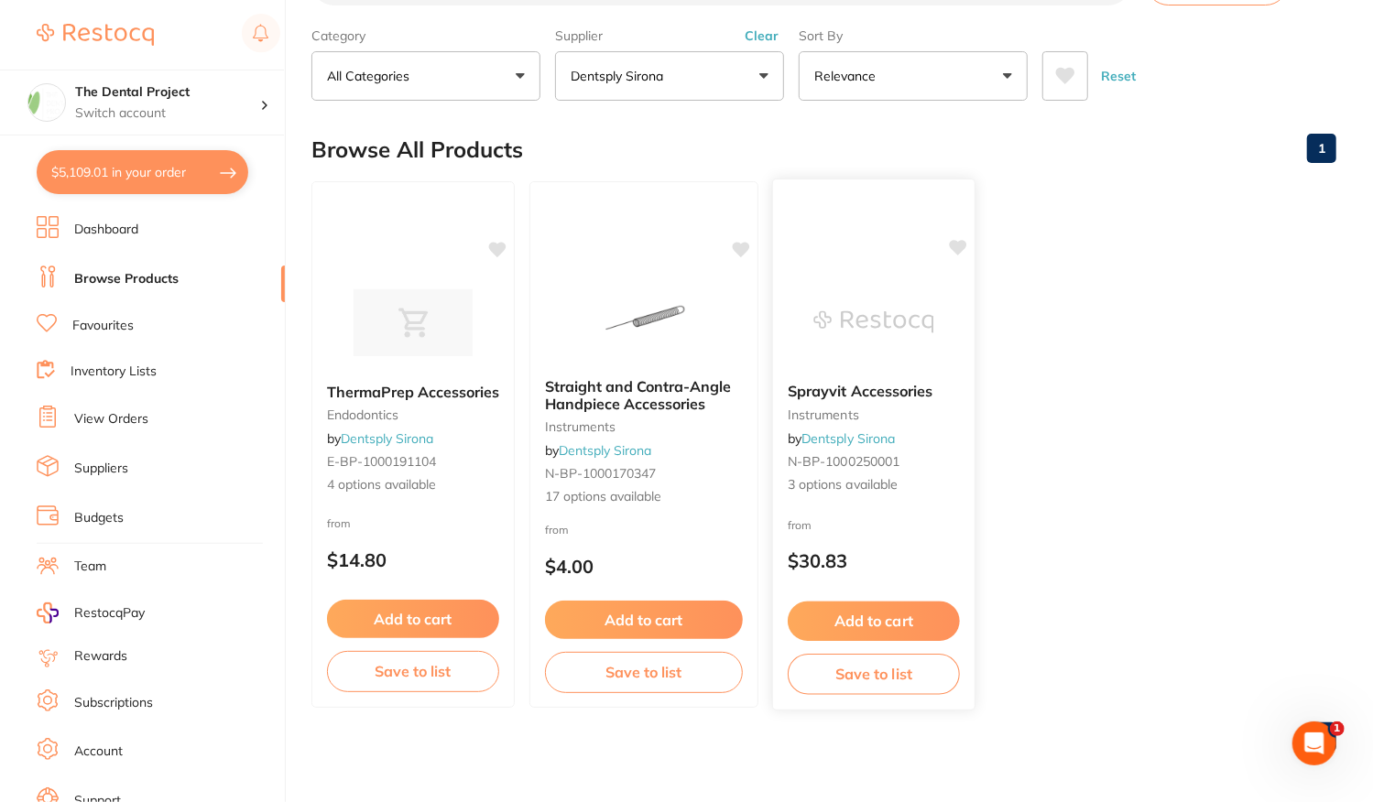
click at [929, 579] on div "from $30.83" at bounding box center [873, 548] width 201 height 66
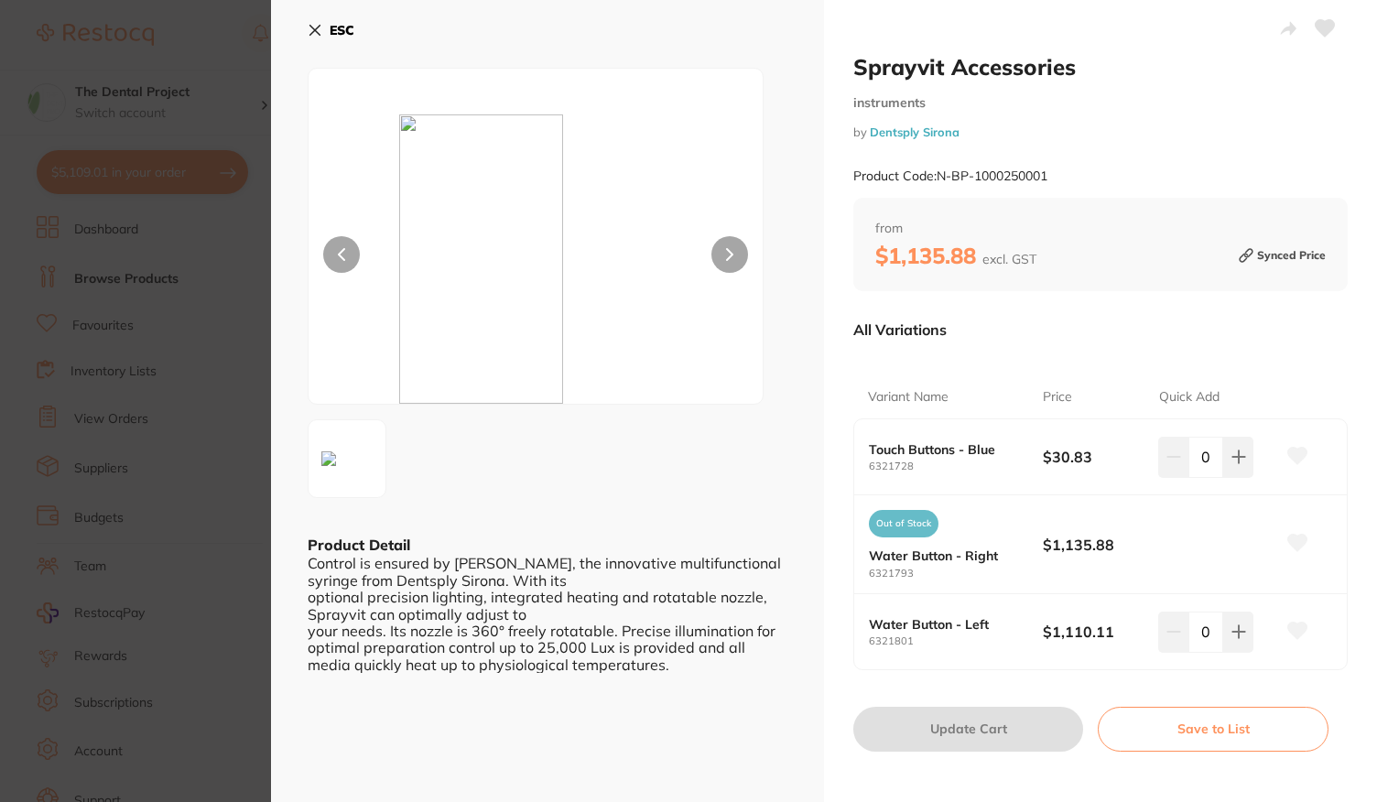
click at [335, 29] on b "ESC" at bounding box center [342, 30] width 25 height 16
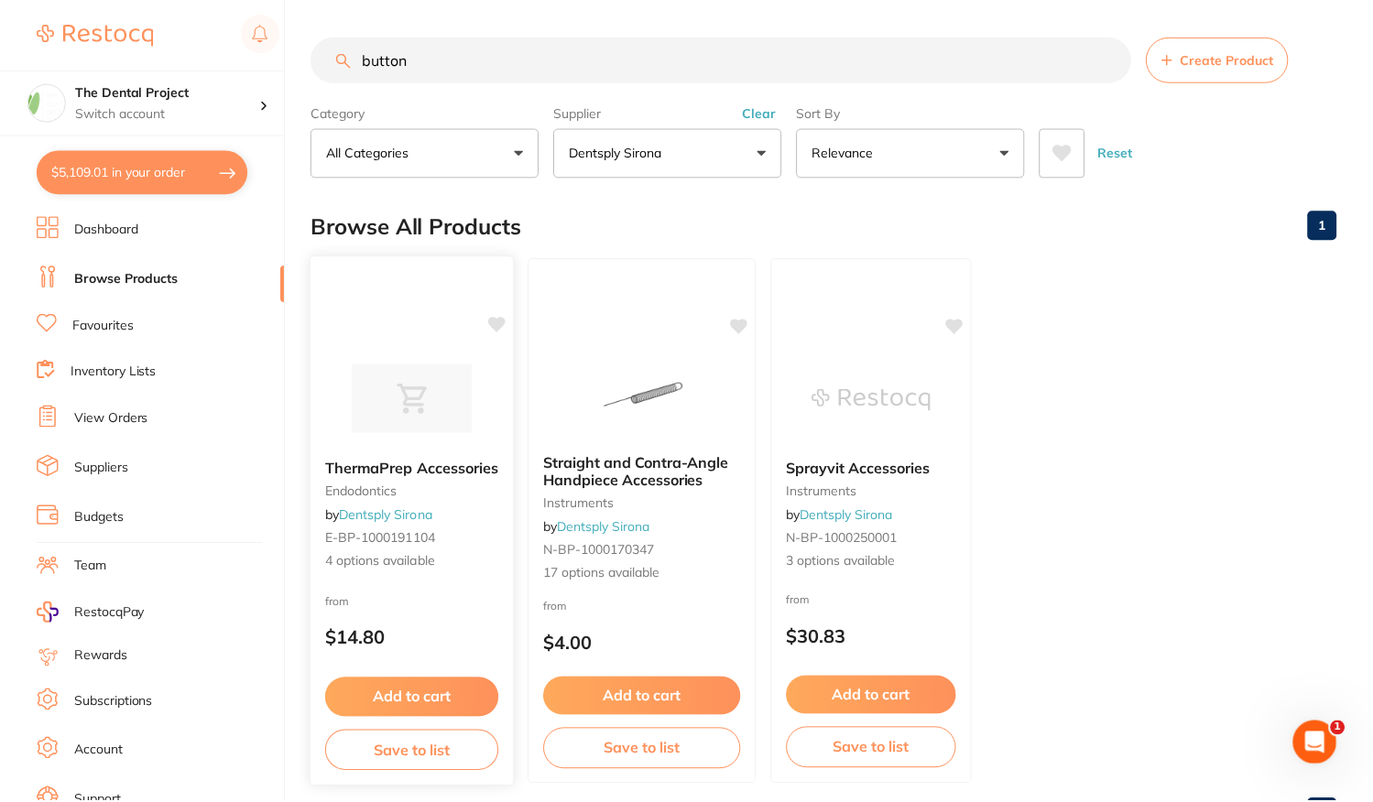
scroll to position [77, 0]
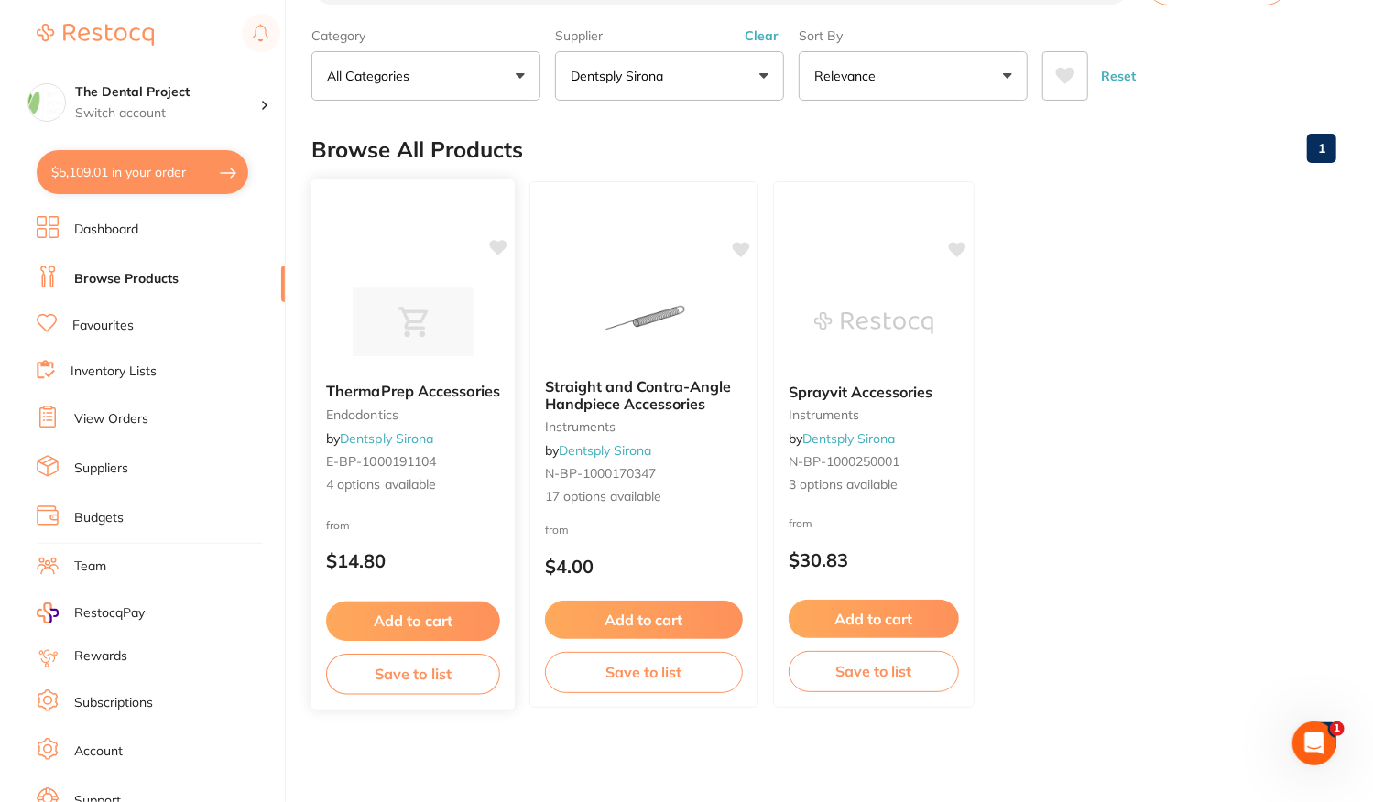
click at [449, 510] on div "ThermaPrep Accessories endodontics by Dentsply Sirona E-BP-1000191104 4 options…" at bounding box center [412, 445] width 205 height 532
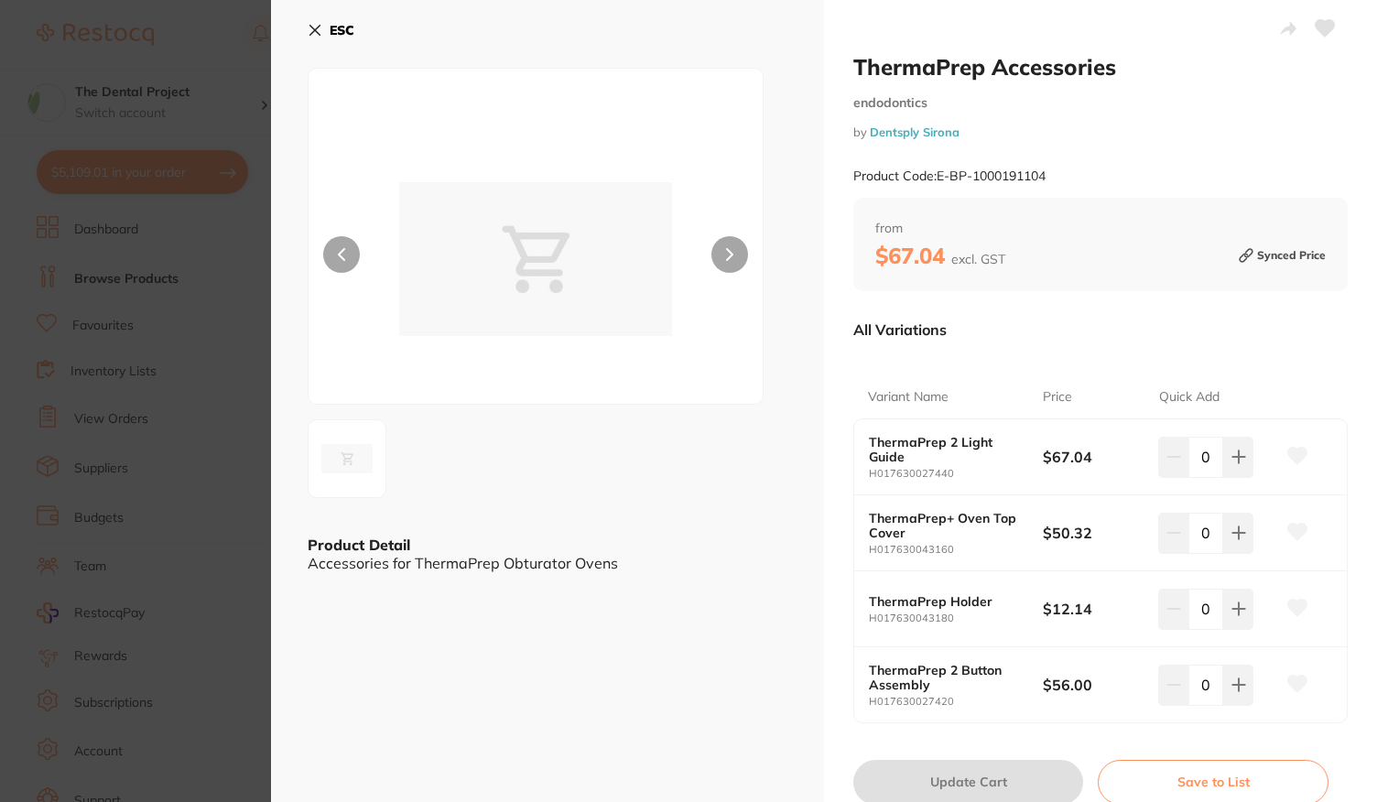
click at [315, 30] on icon at bounding box center [315, 31] width 10 height 10
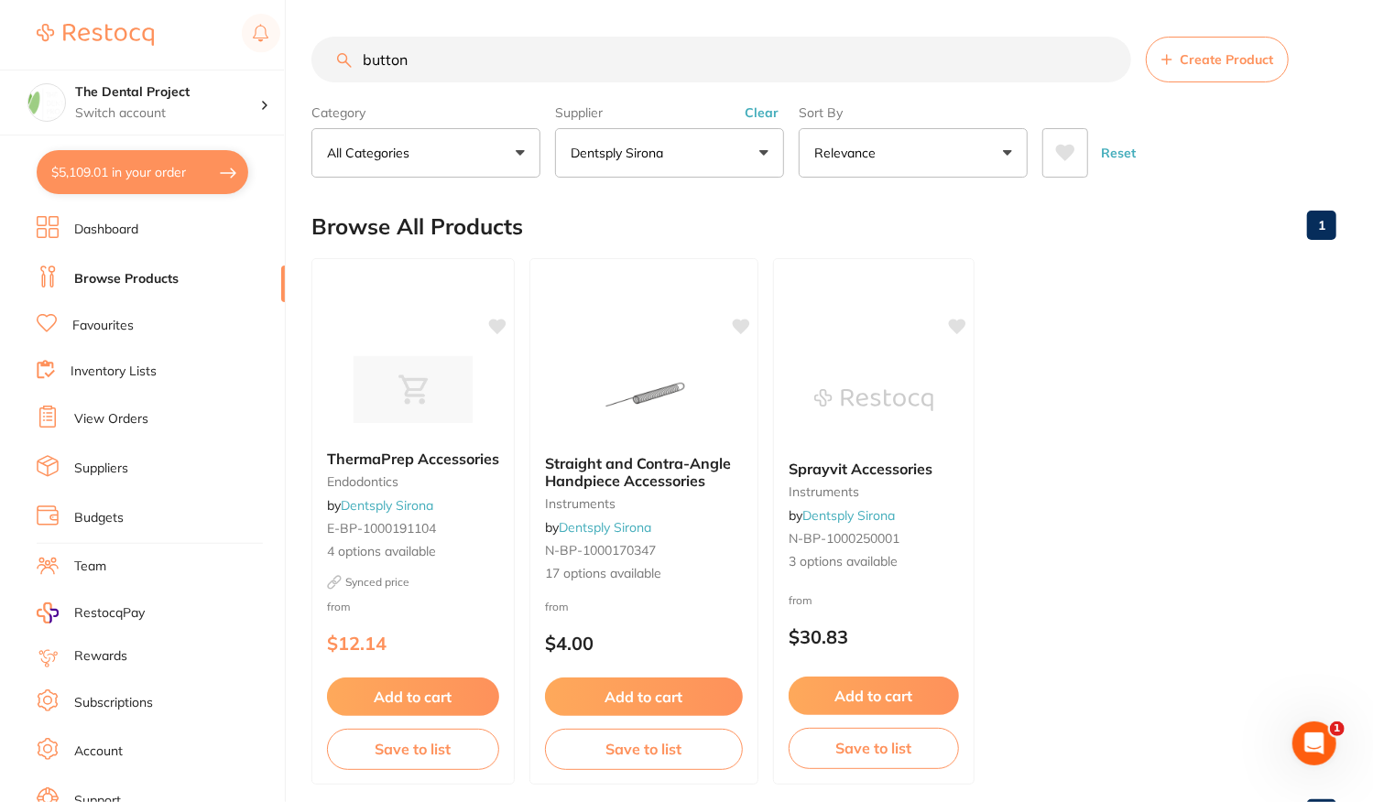
drag, startPoint x: 407, startPoint y: 68, endPoint x: 297, endPoint y: 83, distance: 111.0
click at [297, 83] on div "$5,109.01 The Dental Project Switch account The Dental Project $5,109.01 in you…" at bounding box center [686, 401] width 1373 height 802
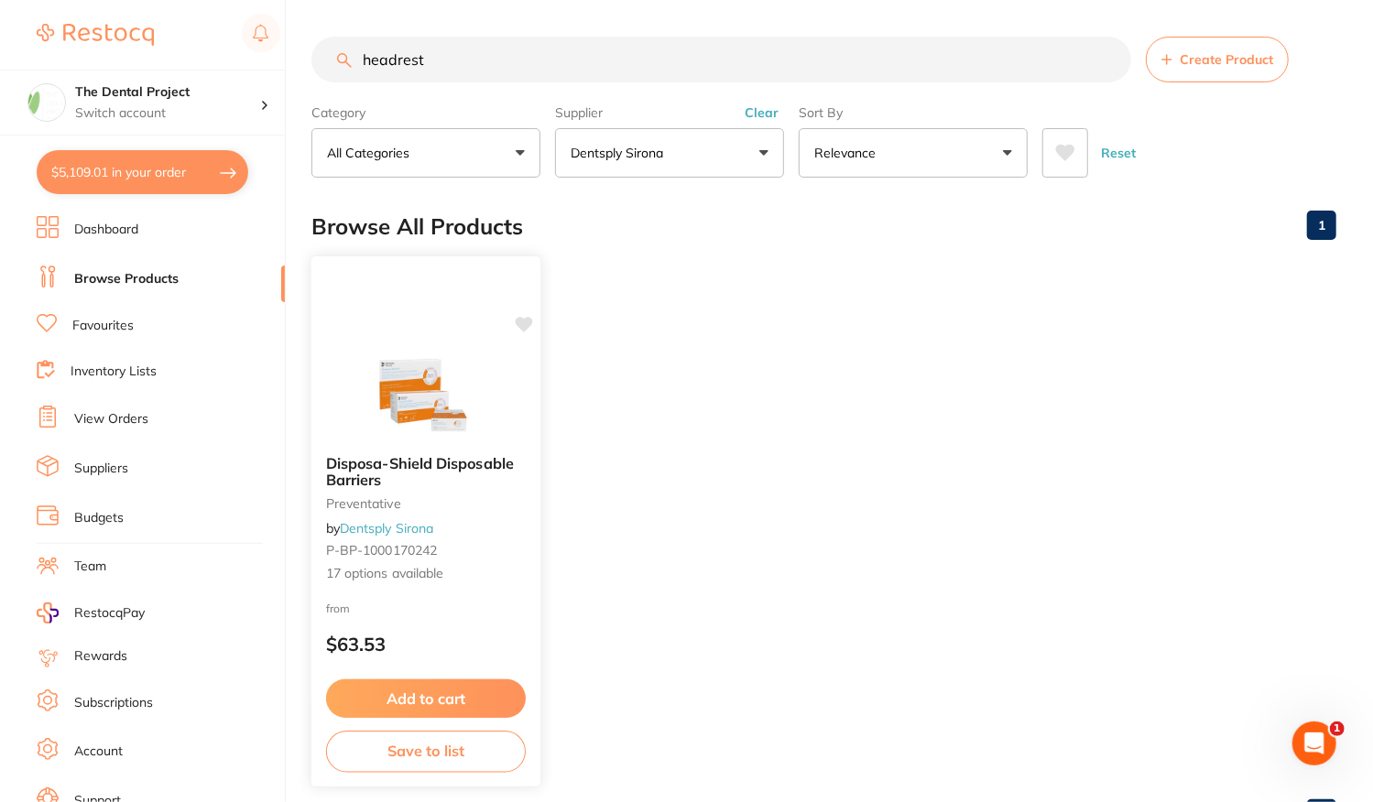
click at [493, 585] on div "Disposa-Shield Disposable Barriers preventative by Dentsply Sirona P-BP-1000170…" at bounding box center [425, 519] width 229 height 158
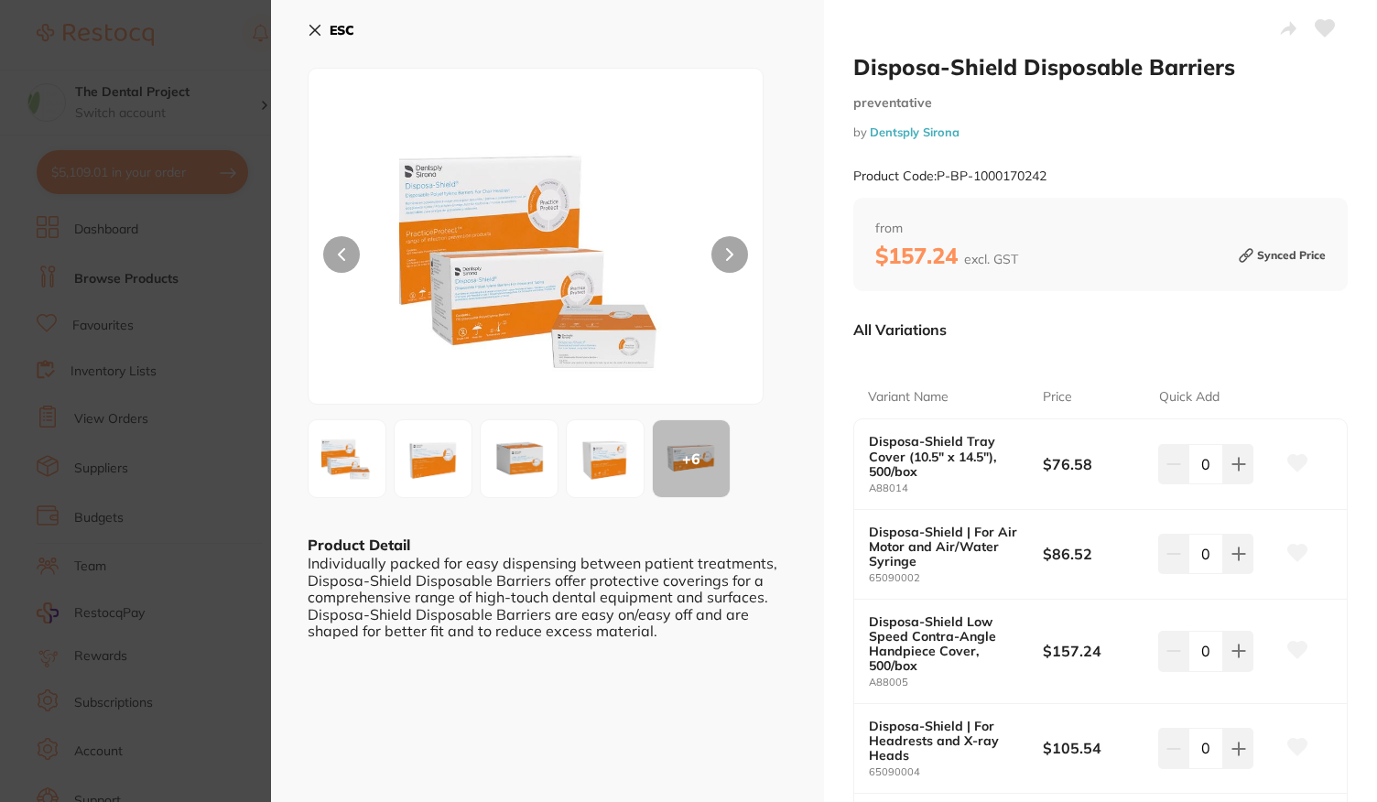
click at [333, 34] on b "ESC" at bounding box center [342, 30] width 25 height 16
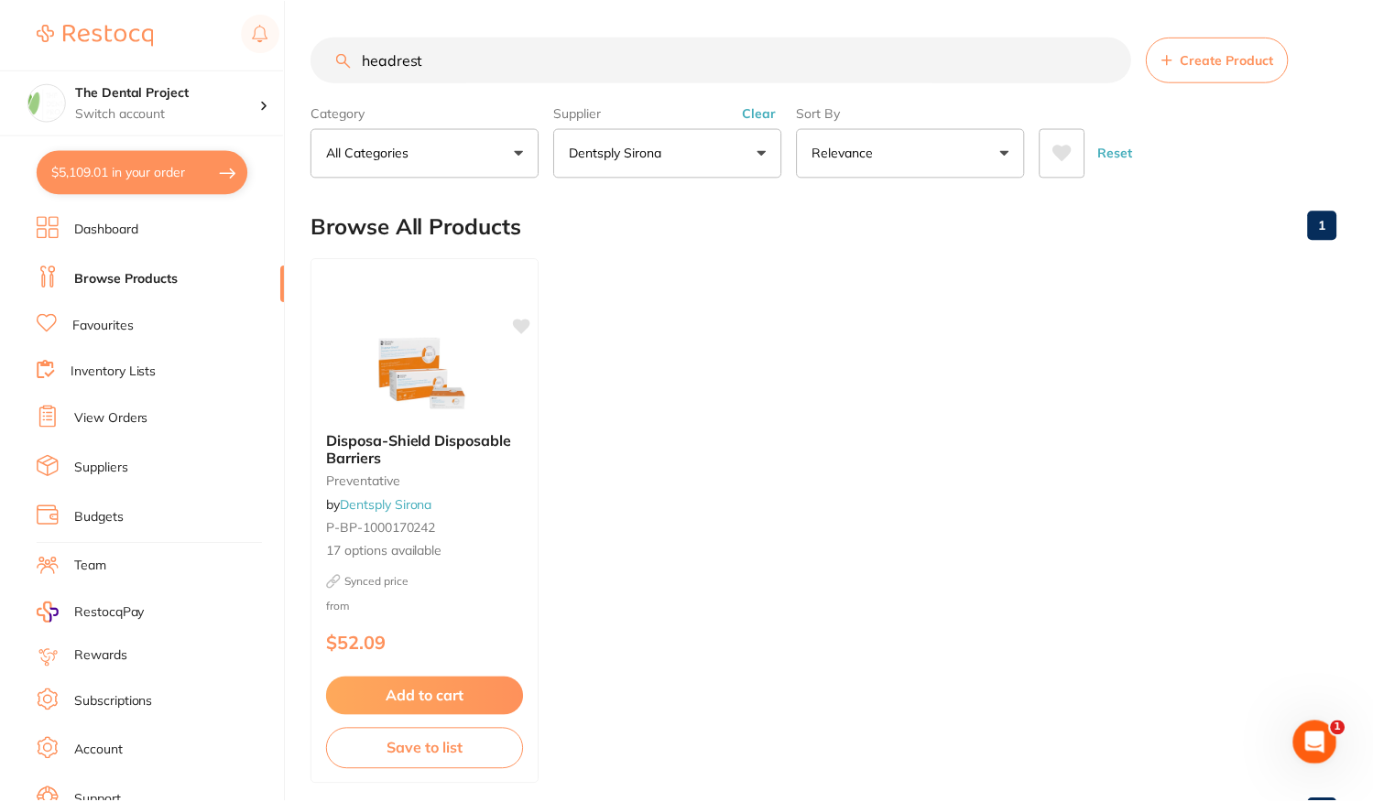
scroll to position [2, 0]
drag, startPoint x: 438, startPoint y: 61, endPoint x: 274, endPoint y: 63, distance: 163.9
click at [274, 63] on div "$5,109.01 The Dental Project Switch account The Dental Project $5,109.01 in you…" at bounding box center [686, 399] width 1373 height 802
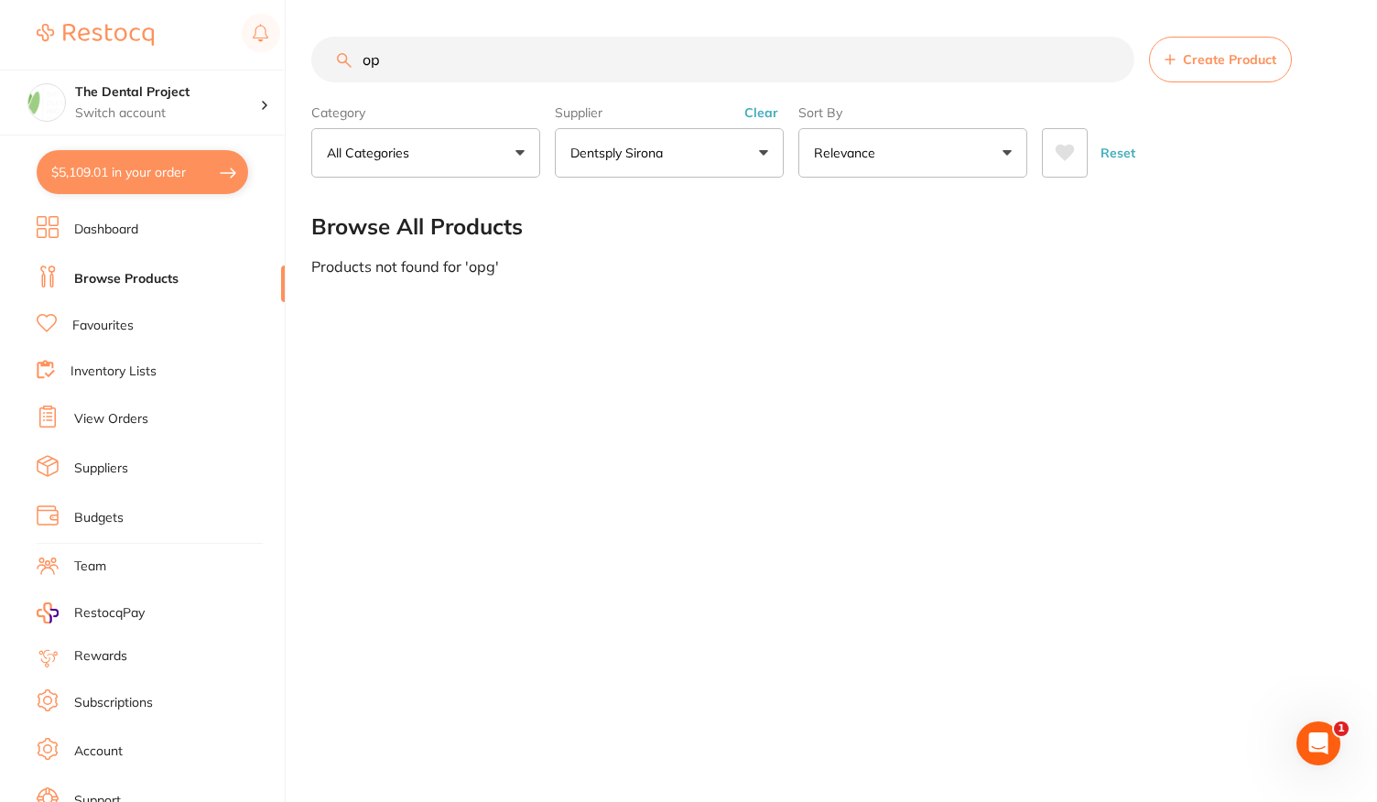
type input "o"
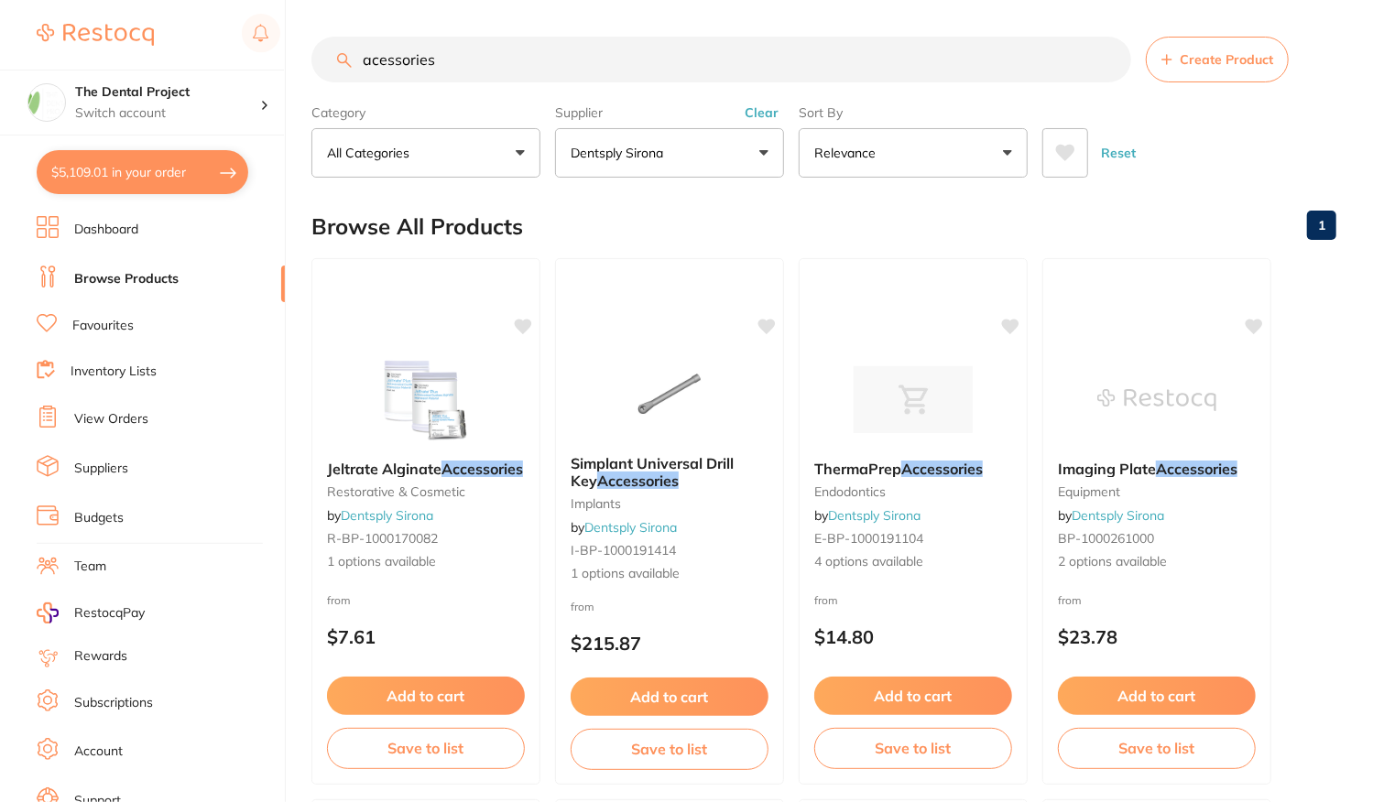
click at [381, 70] on input "acessories" at bounding box center [721, 60] width 820 height 46
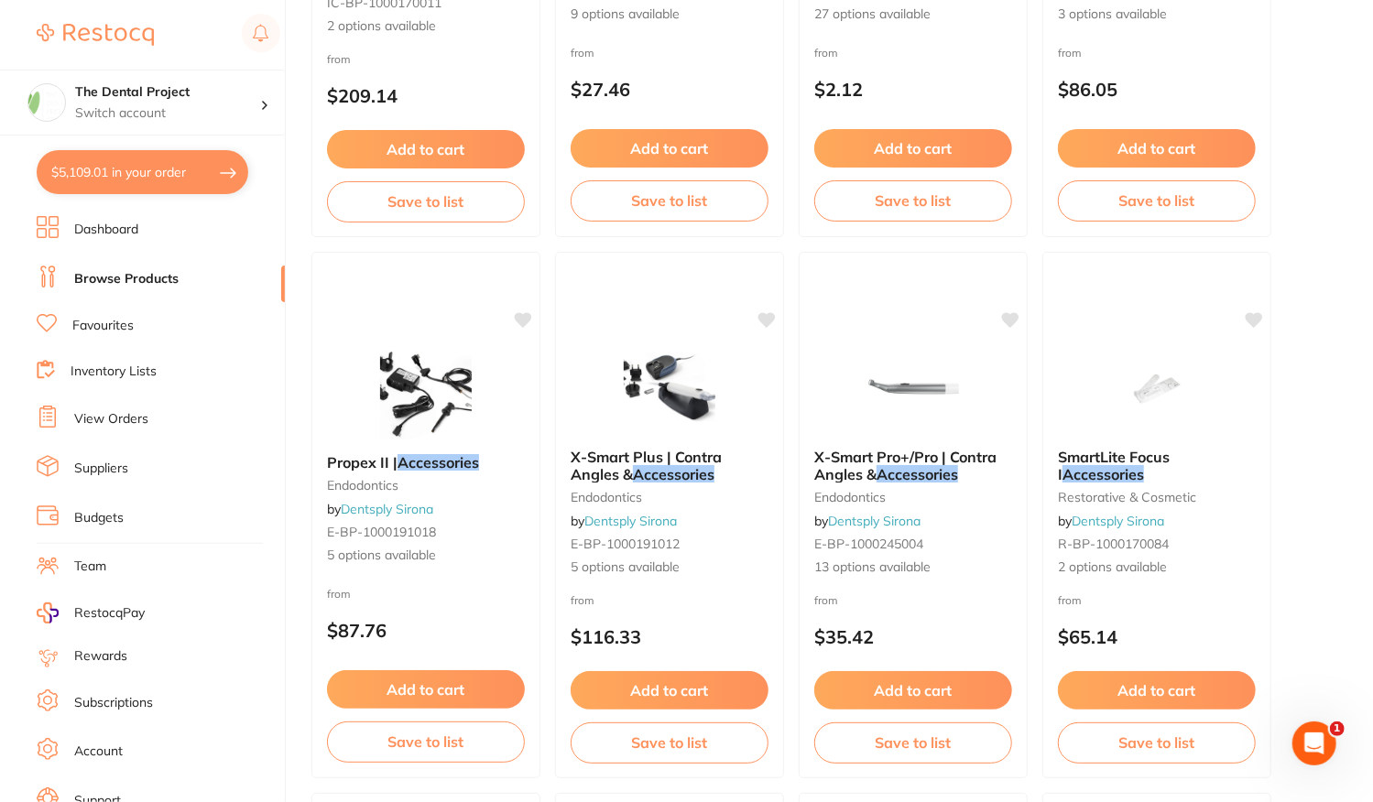
scroll to position [1648, 0]
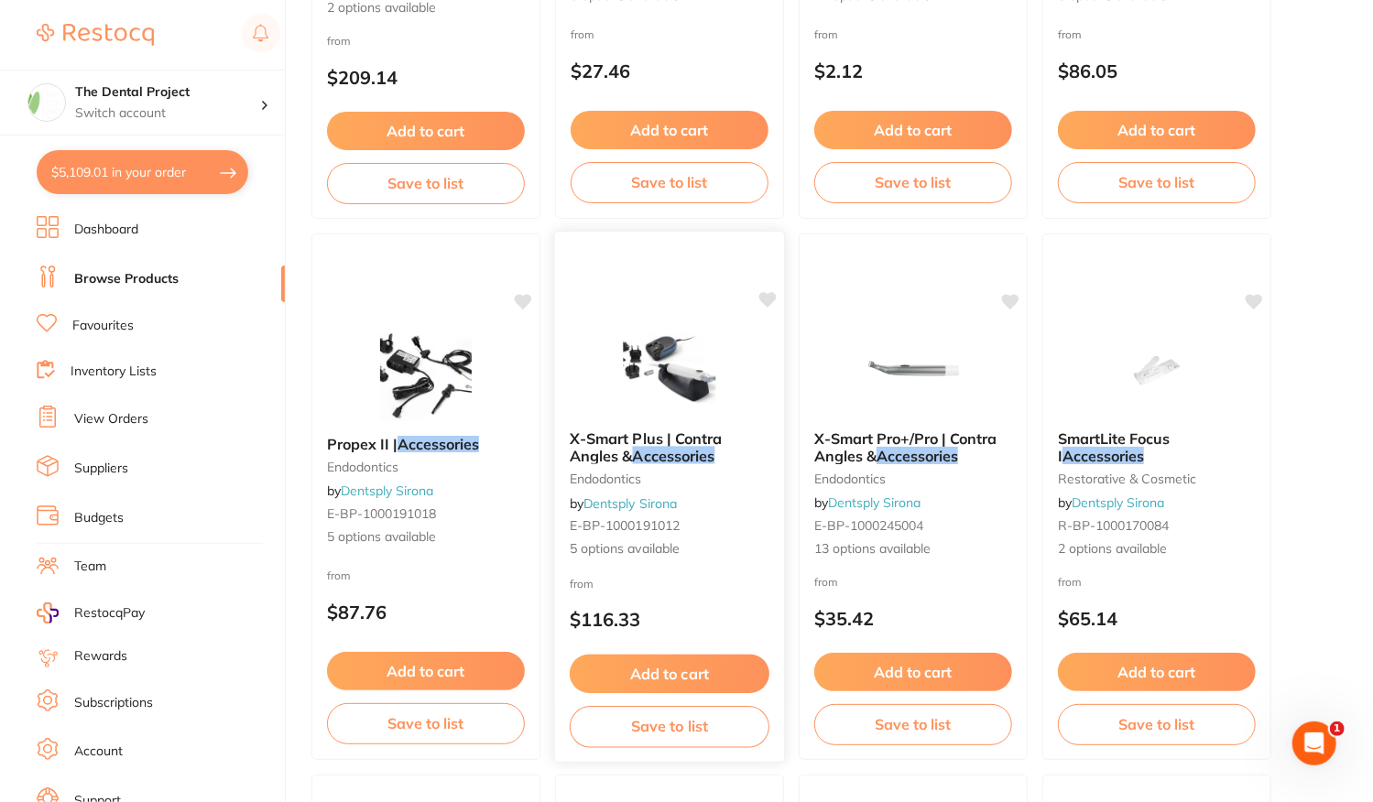
click at [738, 557] on span "5 options available" at bounding box center [670, 549] width 200 height 18
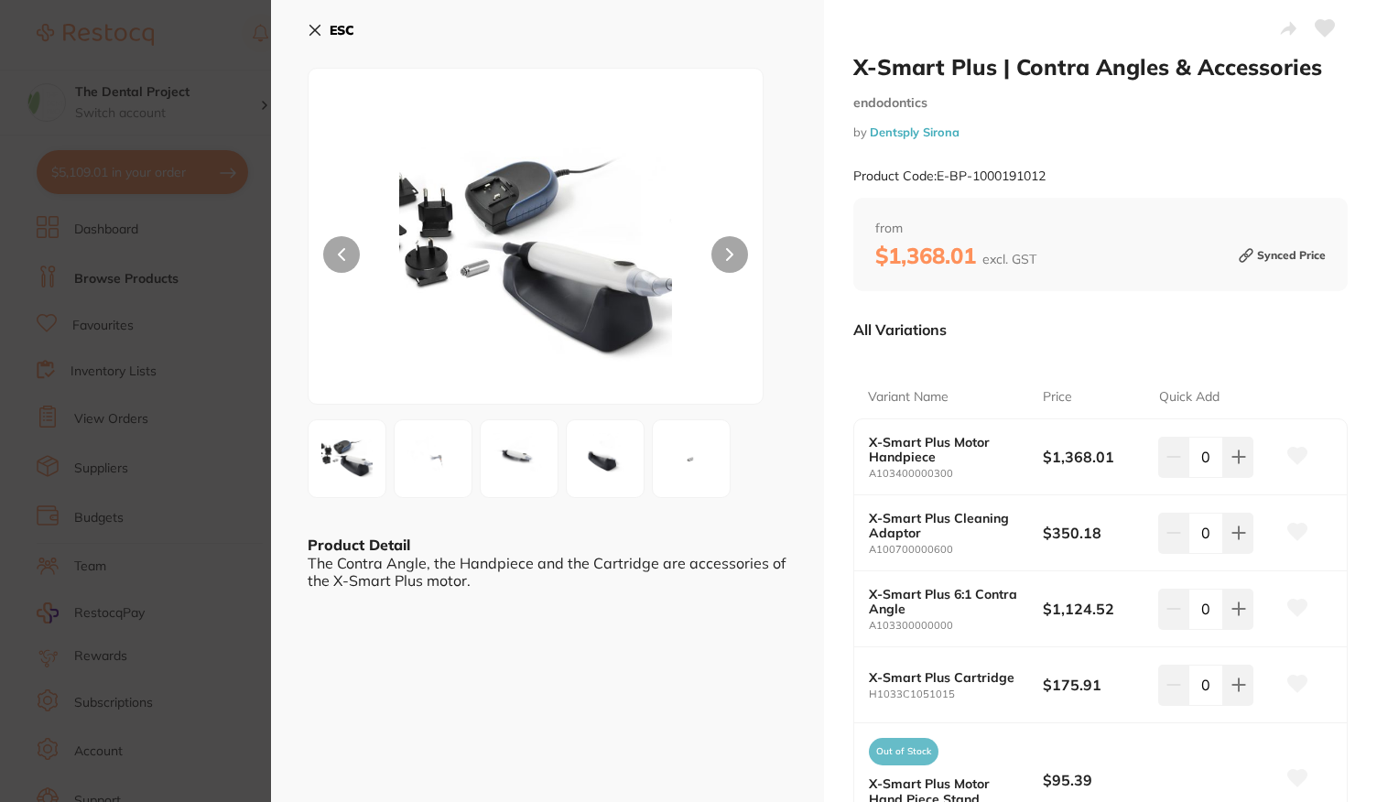
click at [341, 16] on button "ESC" at bounding box center [331, 30] width 47 height 31
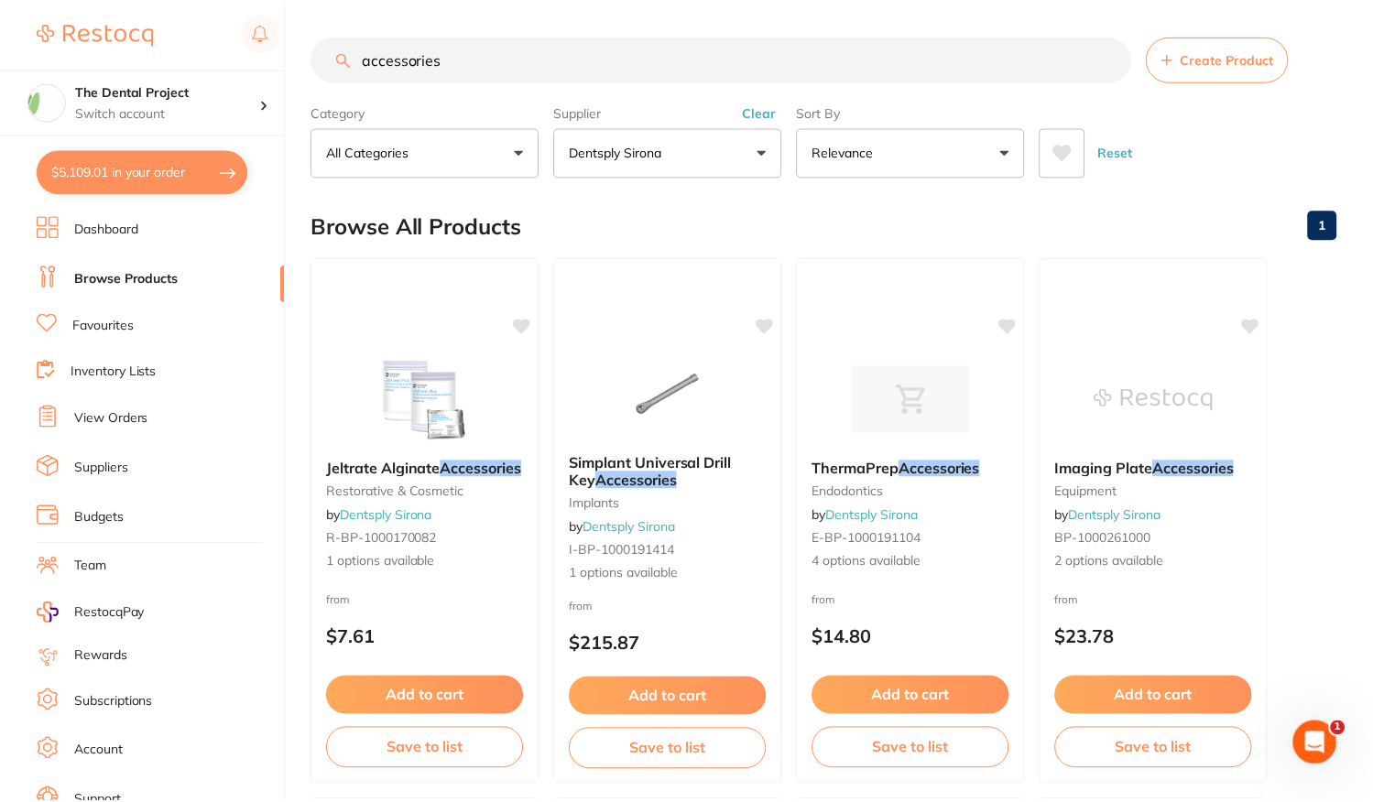
scroll to position [1648, 0]
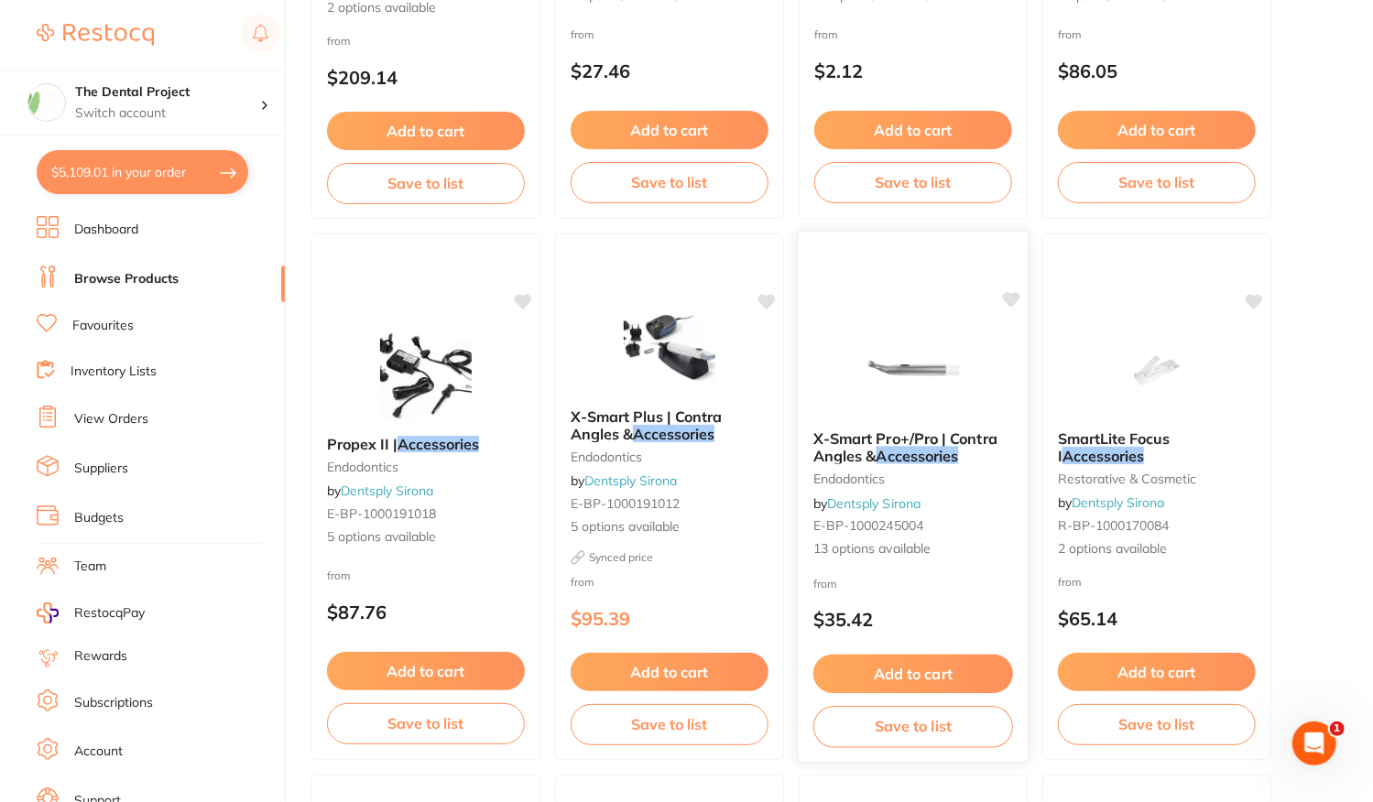
click at [961, 569] on div "X-Smart Pro+/Pro | Contra Angles & Accessories endodontics by Dentsply Sirona E…" at bounding box center [912, 495] width 229 height 158
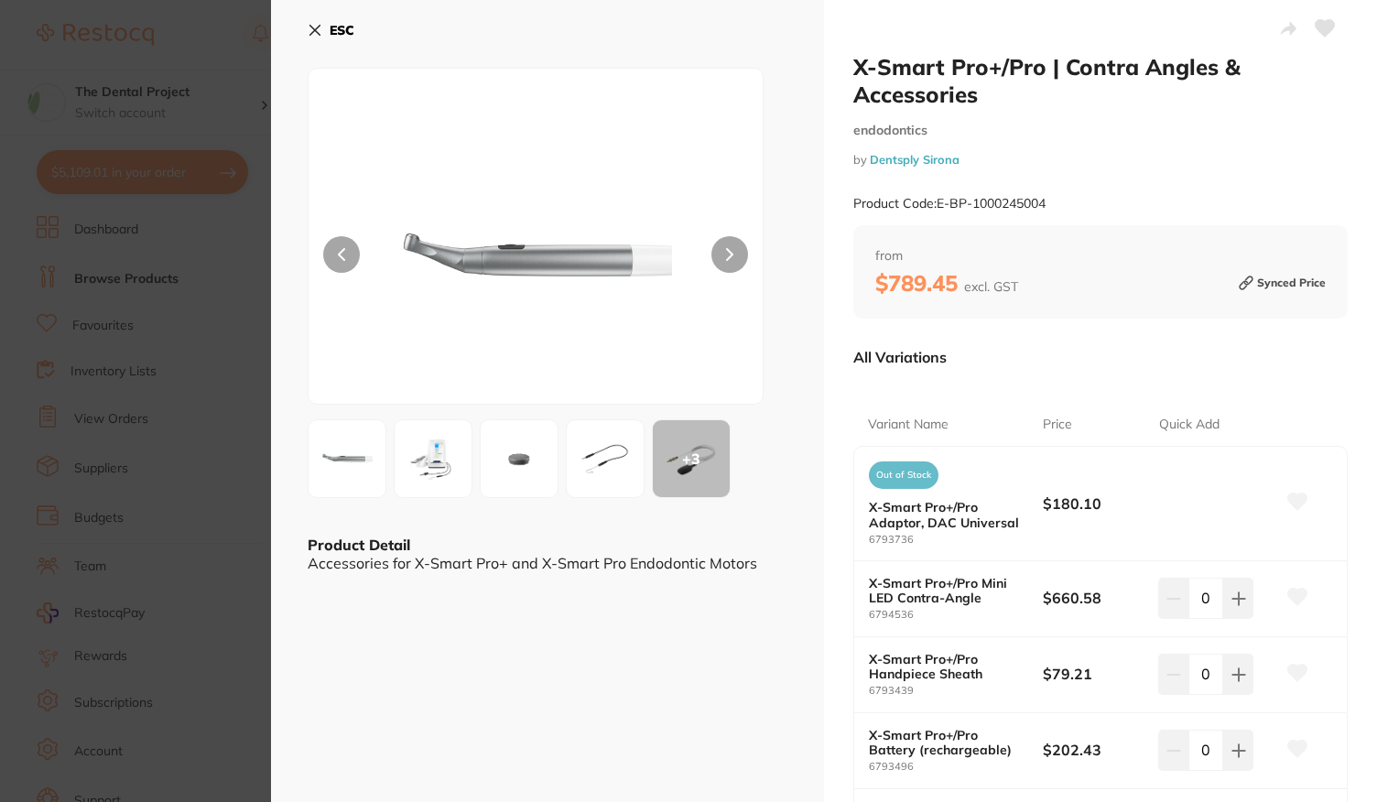
click at [331, 25] on b "ESC" at bounding box center [342, 30] width 25 height 16
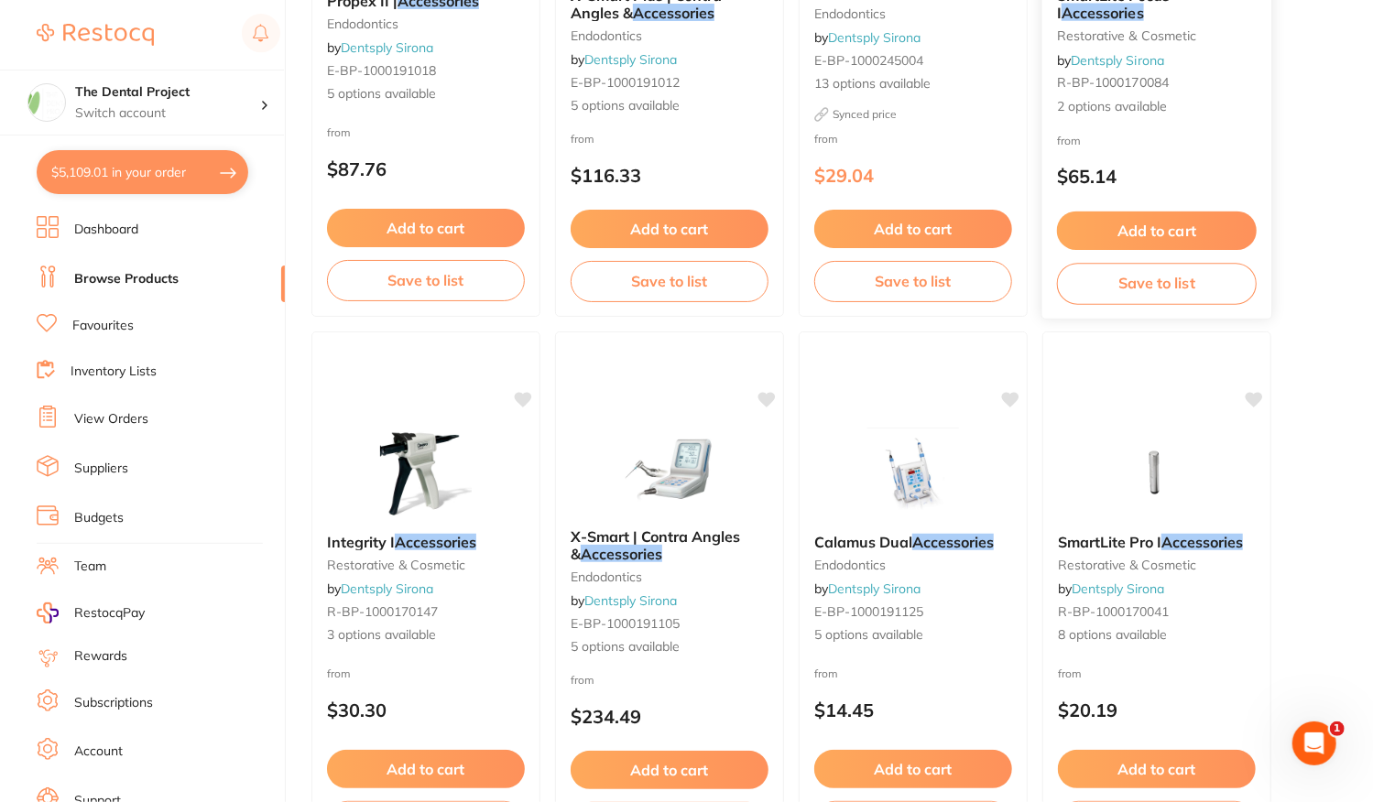
scroll to position [2106, 0]
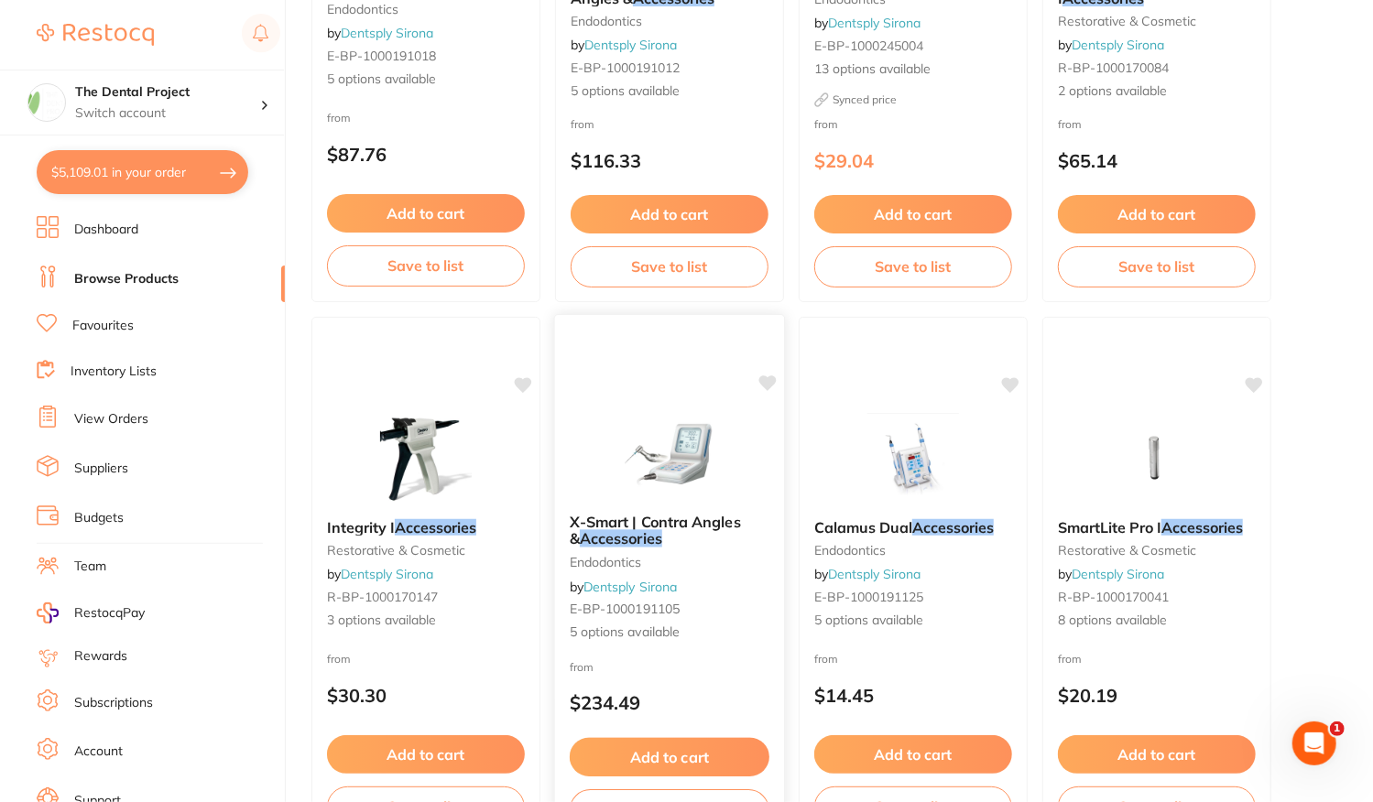
click at [714, 644] on div "X-Smart | Contra Angles & Accessories endodontics by Dentsply Sirona E-BP-10001…" at bounding box center [669, 578] width 229 height 158
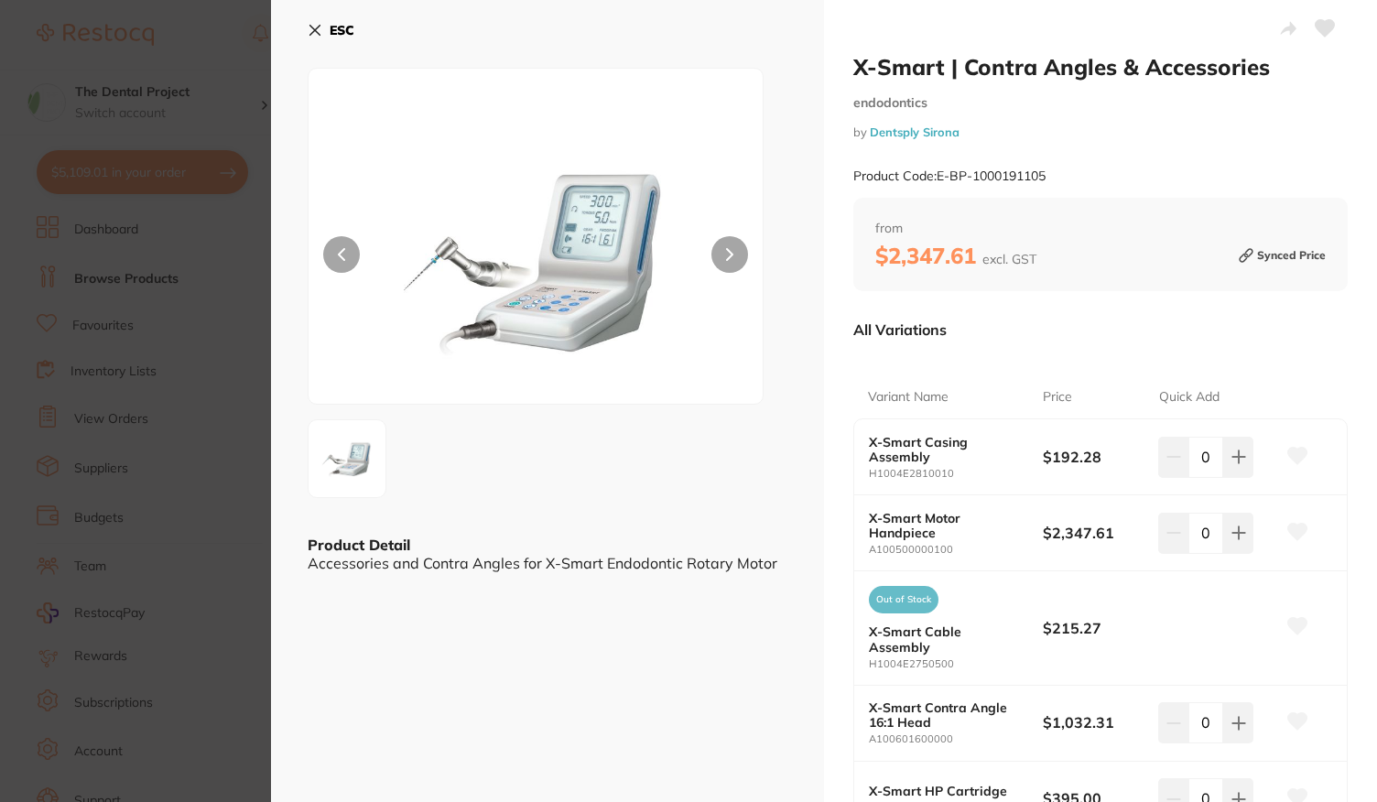
click at [337, 34] on b "ESC" at bounding box center [342, 30] width 25 height 16
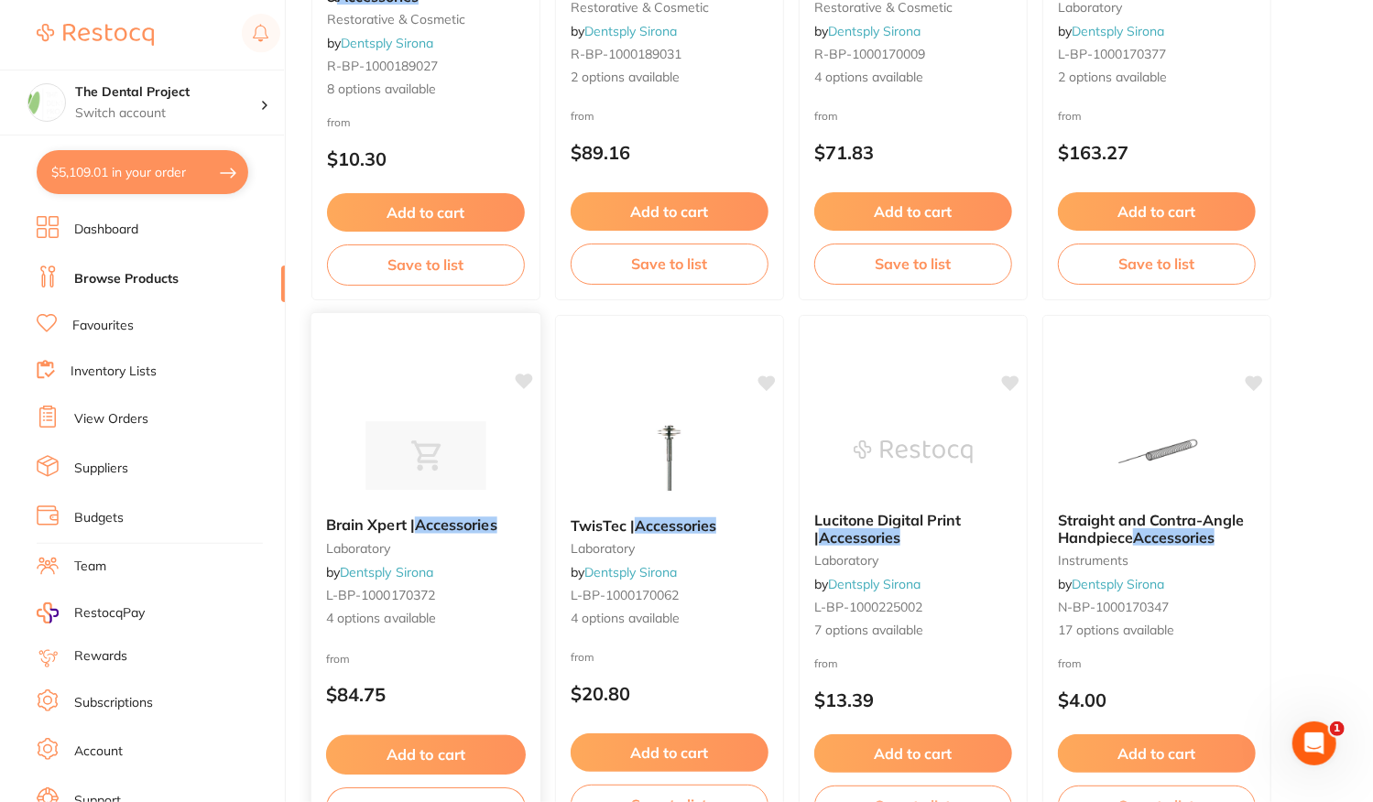
scroll to position [3296, 0]
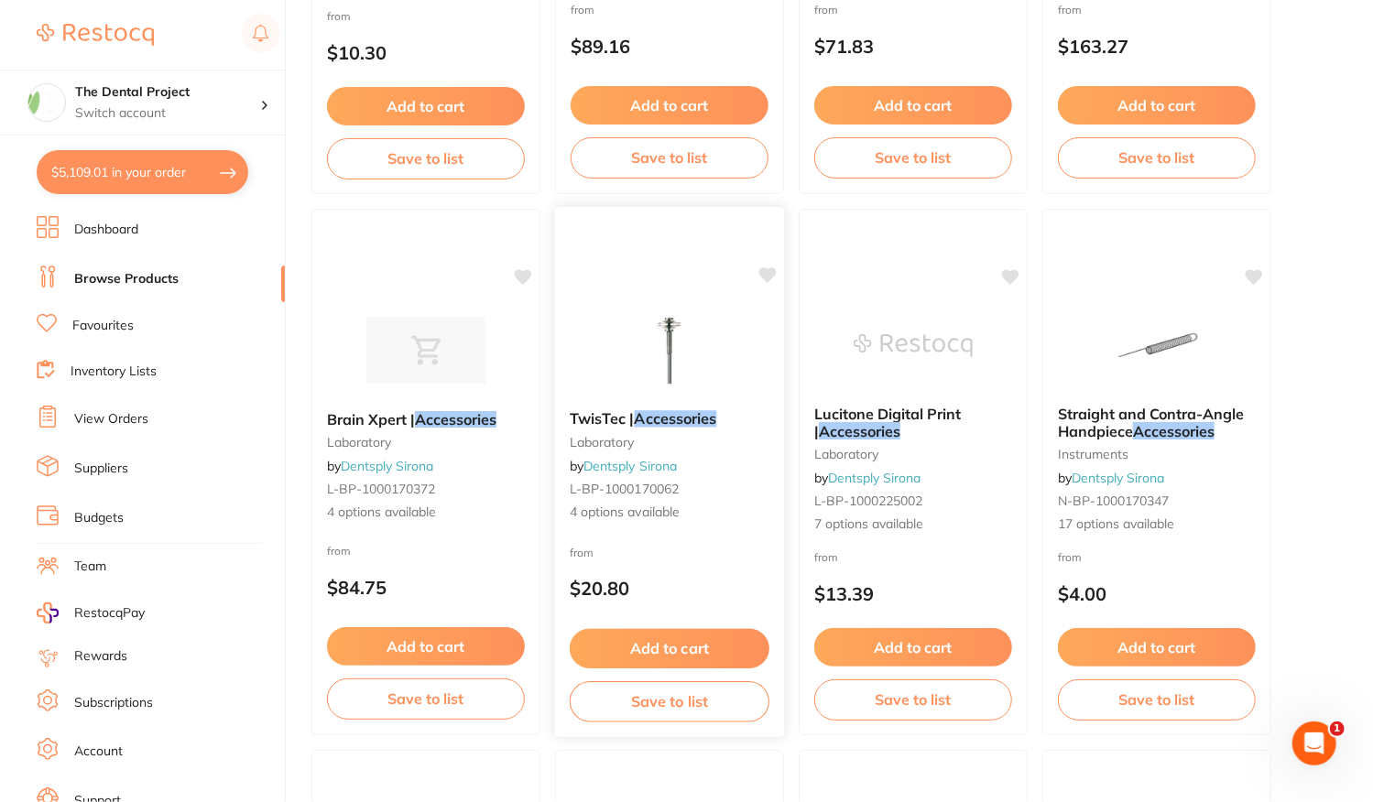
click at [700, 527] on div "TwisTec | Accessories laboratory by Dentsply Sirona L-BP-1000170062 4 options a…" at bounding box center [669, 466] width 229 height 141
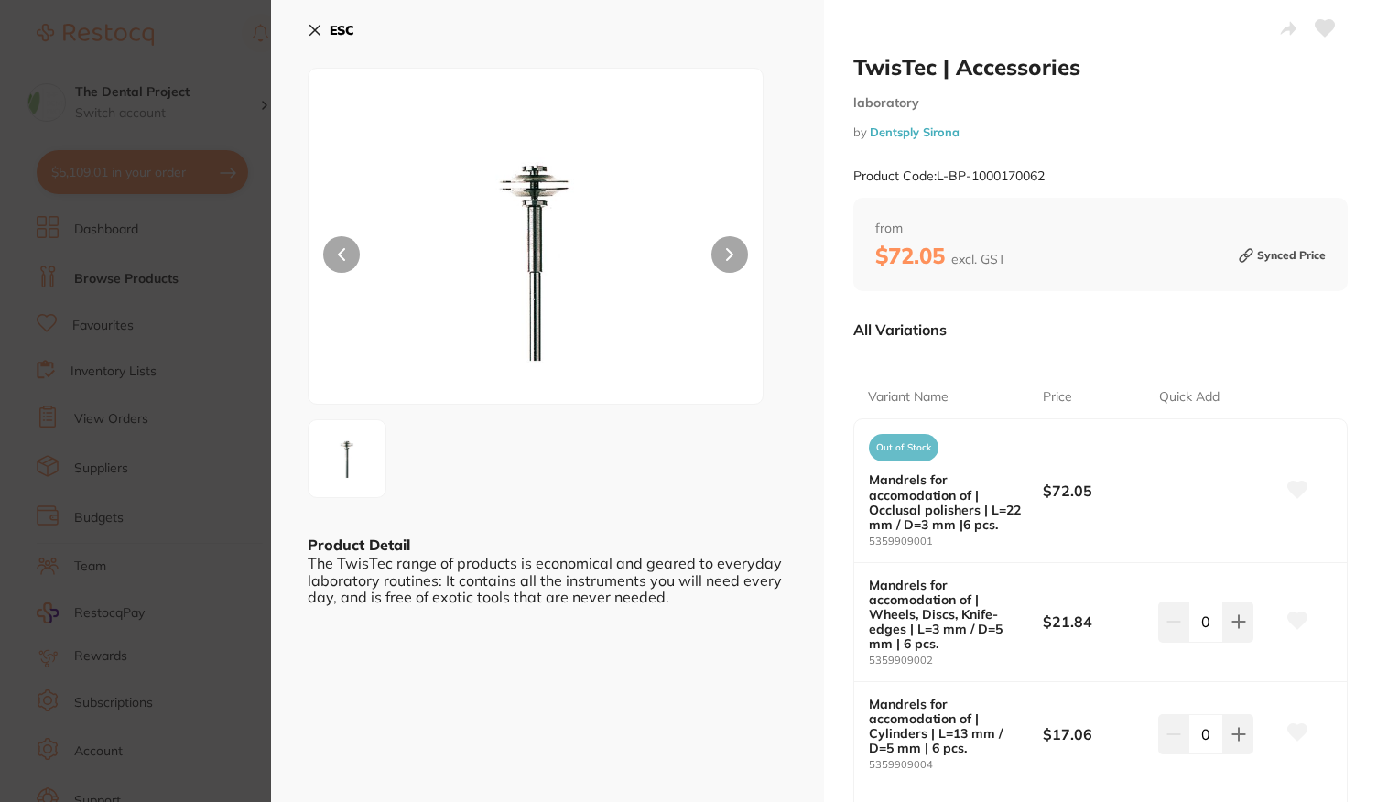
click at [342, 28] on b "ESC" at bounding box center [342, 30] width 25 height 16
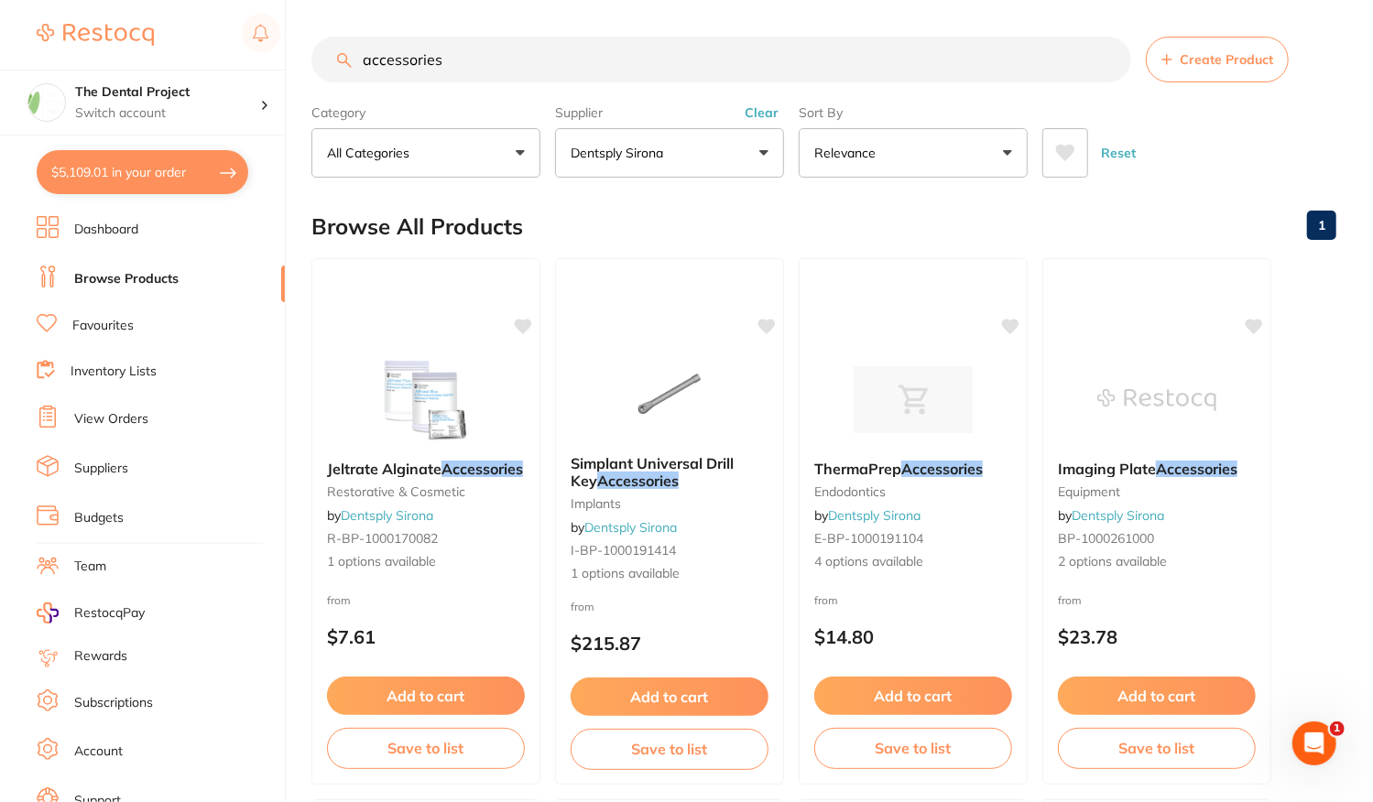
click at [763, 117] on button "Clear" at bounding box center [761, 112] width 45 height 16
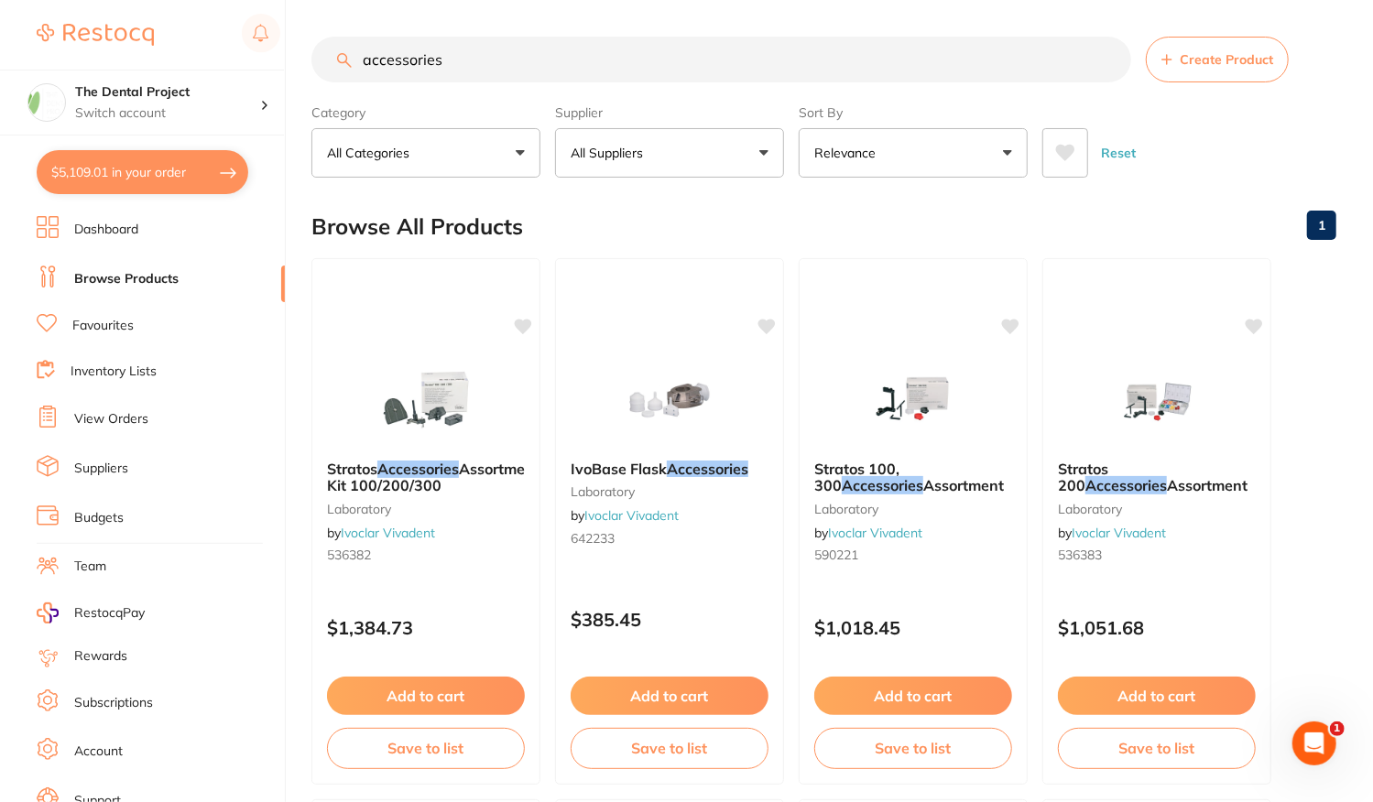
drag, startPoint x: 451, startPoint y: 60, endPoint x: 208, endPoint y: 32, distance: 245.1
click at [208, 32] on div "$5,109.01 The Dental Project Switch account The Dental Project $5,109.01 in you…" at bounding box center [686, 401] width 1373 height 802
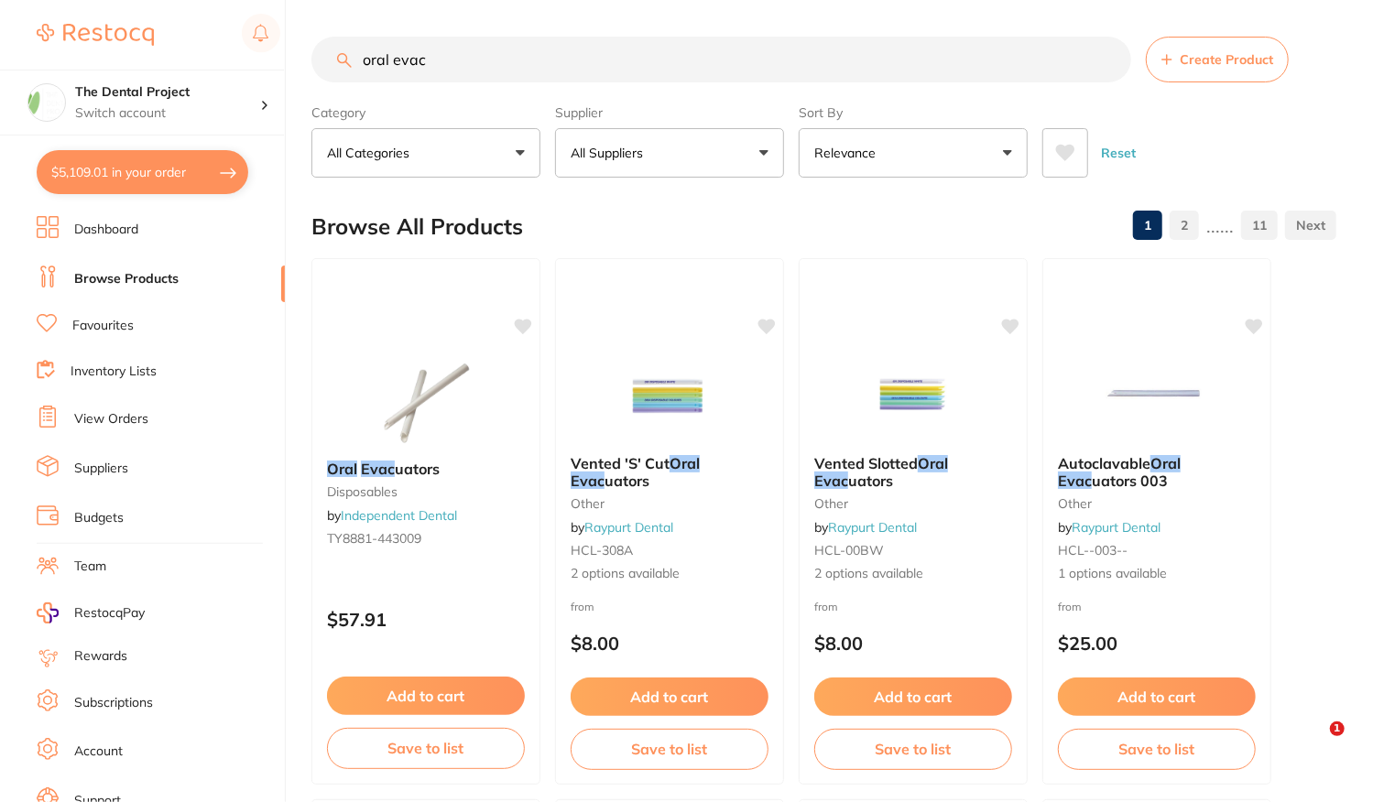
type input "oral evac"
click at [767, 155] on button "All Suppliers" at bounding box center [669, 152] width 229 height 49
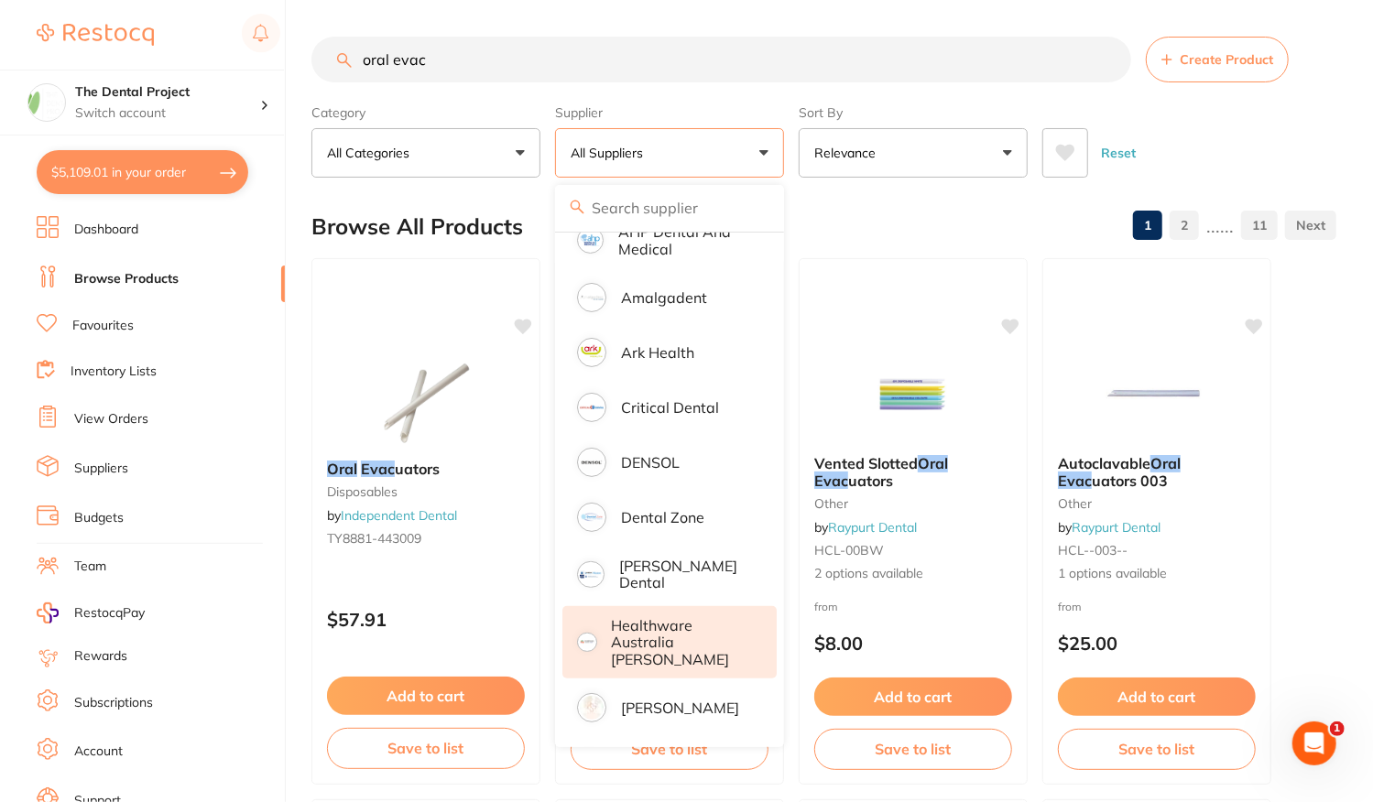
scroll to position [366, 0]
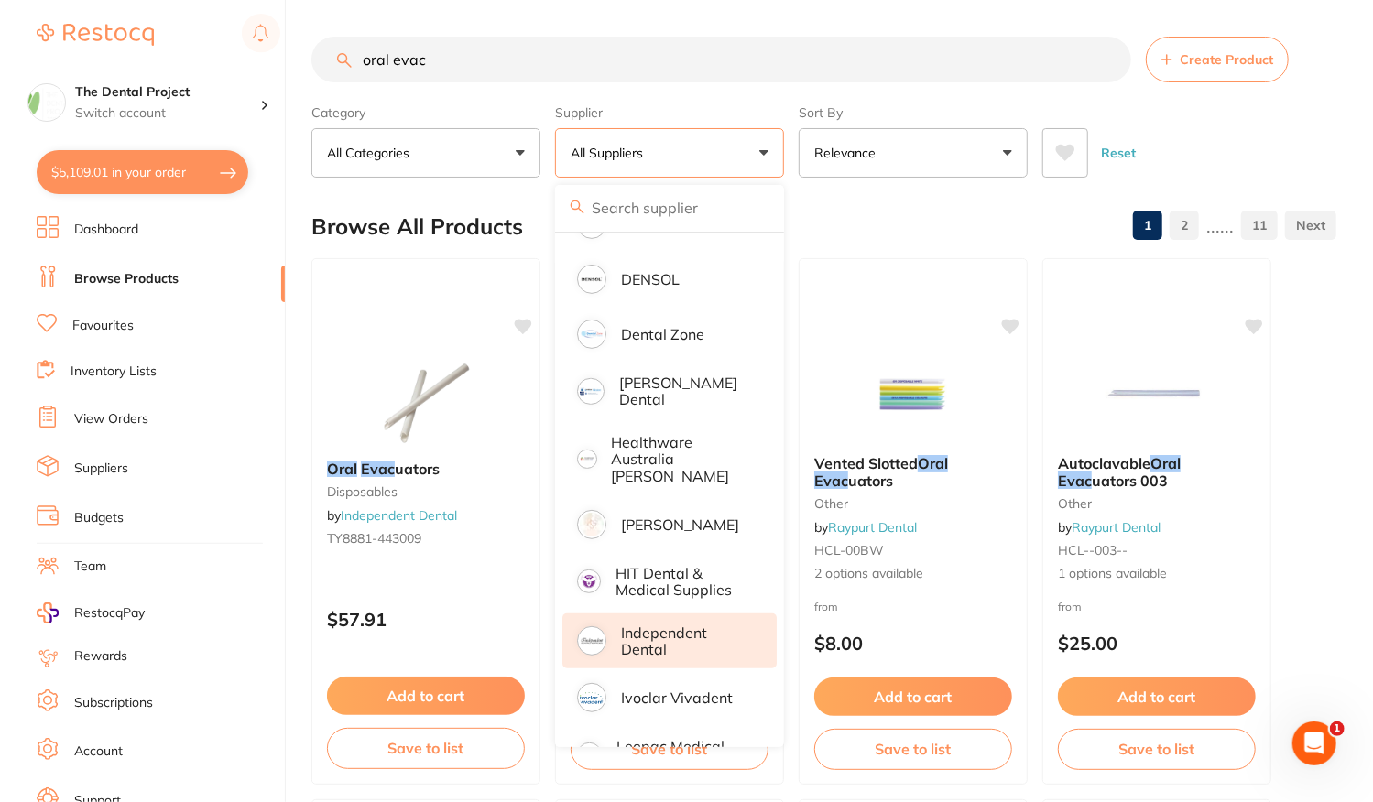
click at [679, 631] on p "Independent Dental" at bounding box center [686, 642] width 130 height 34
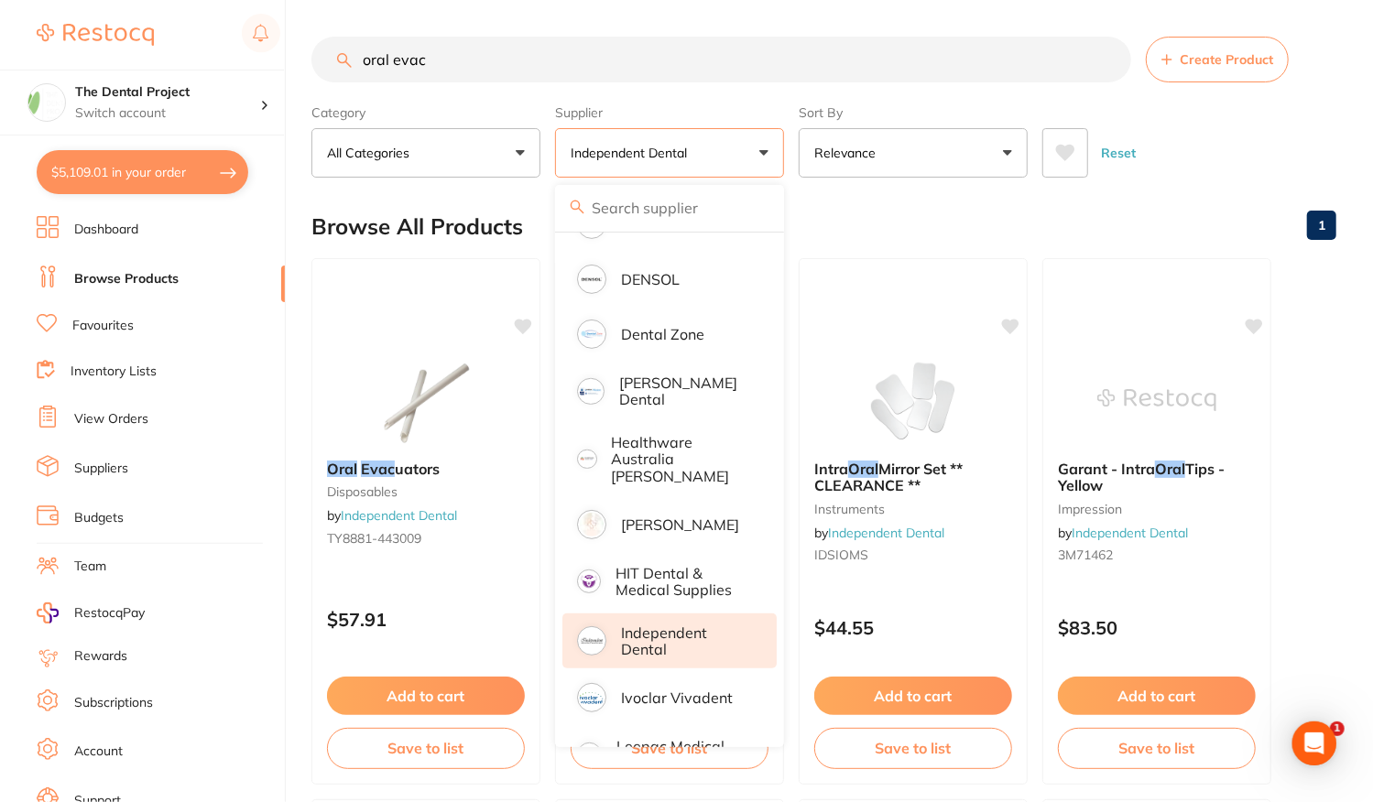
scroll to position [0, 0]
click at [1161, 224] on div "Browse All Products 1" at bounding box center [823, 226] width 1025 height 61
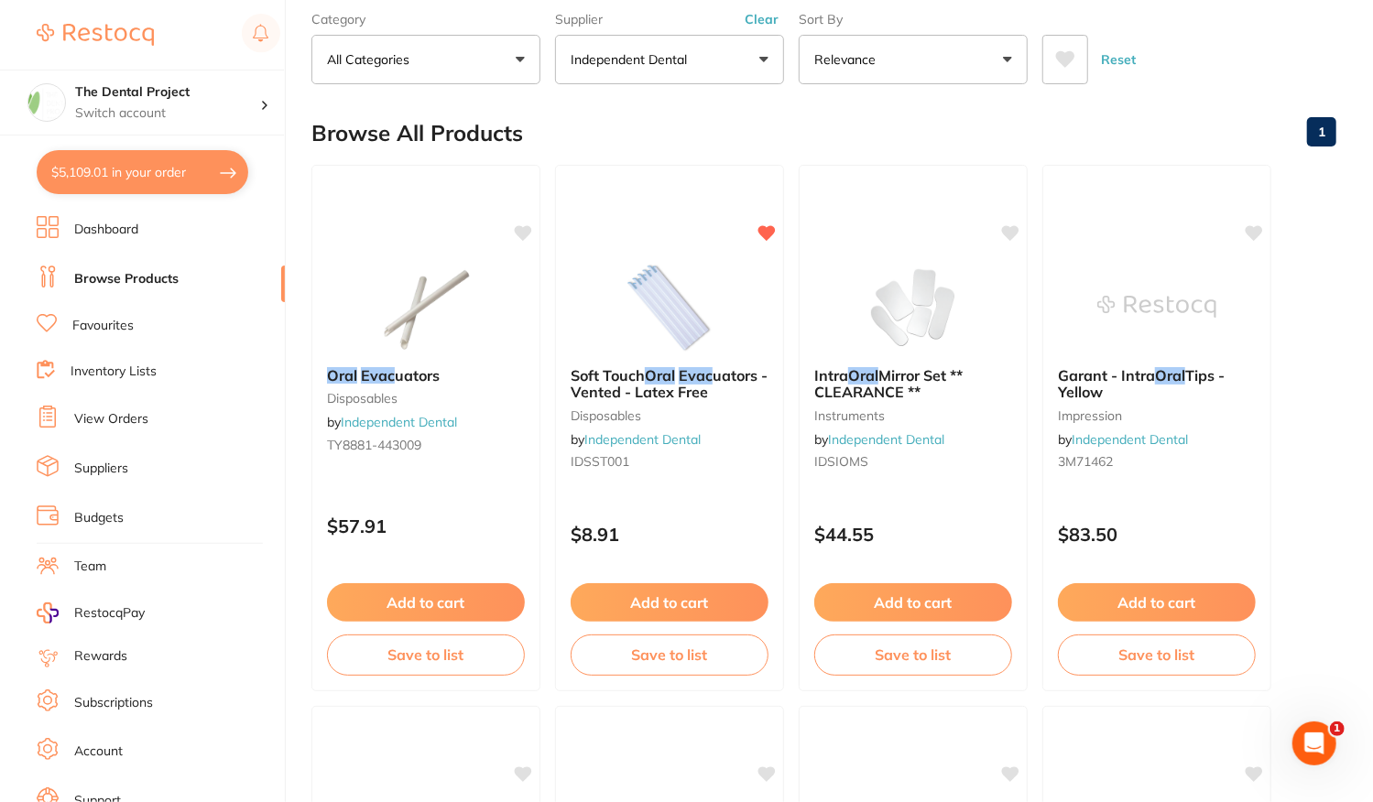
scroll to position [275, 0]
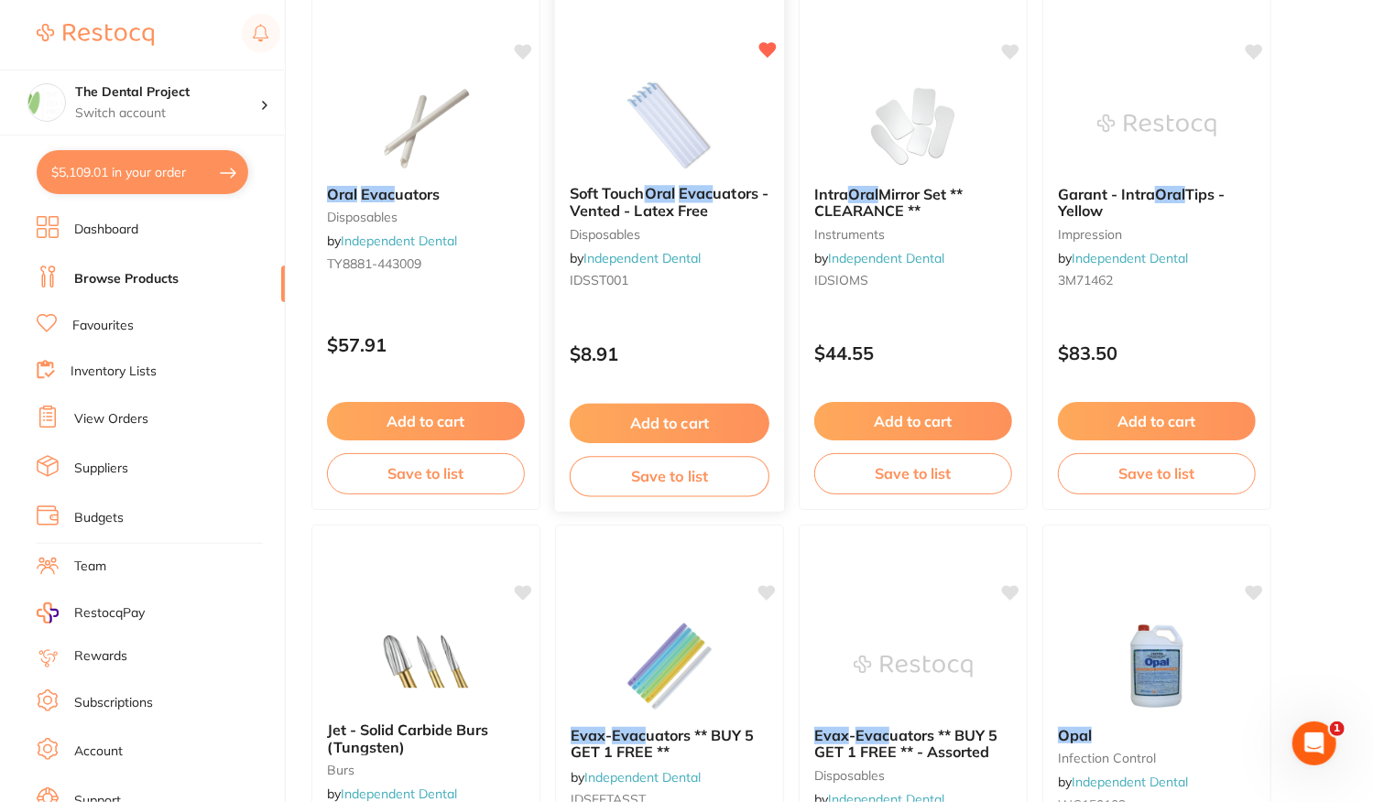
click at [707, 312] on div "Soft Touch Oral Evac uators - Vented - Latex Free disposables by Independent De…" at bounding box center [670, 247] width 232 height 532
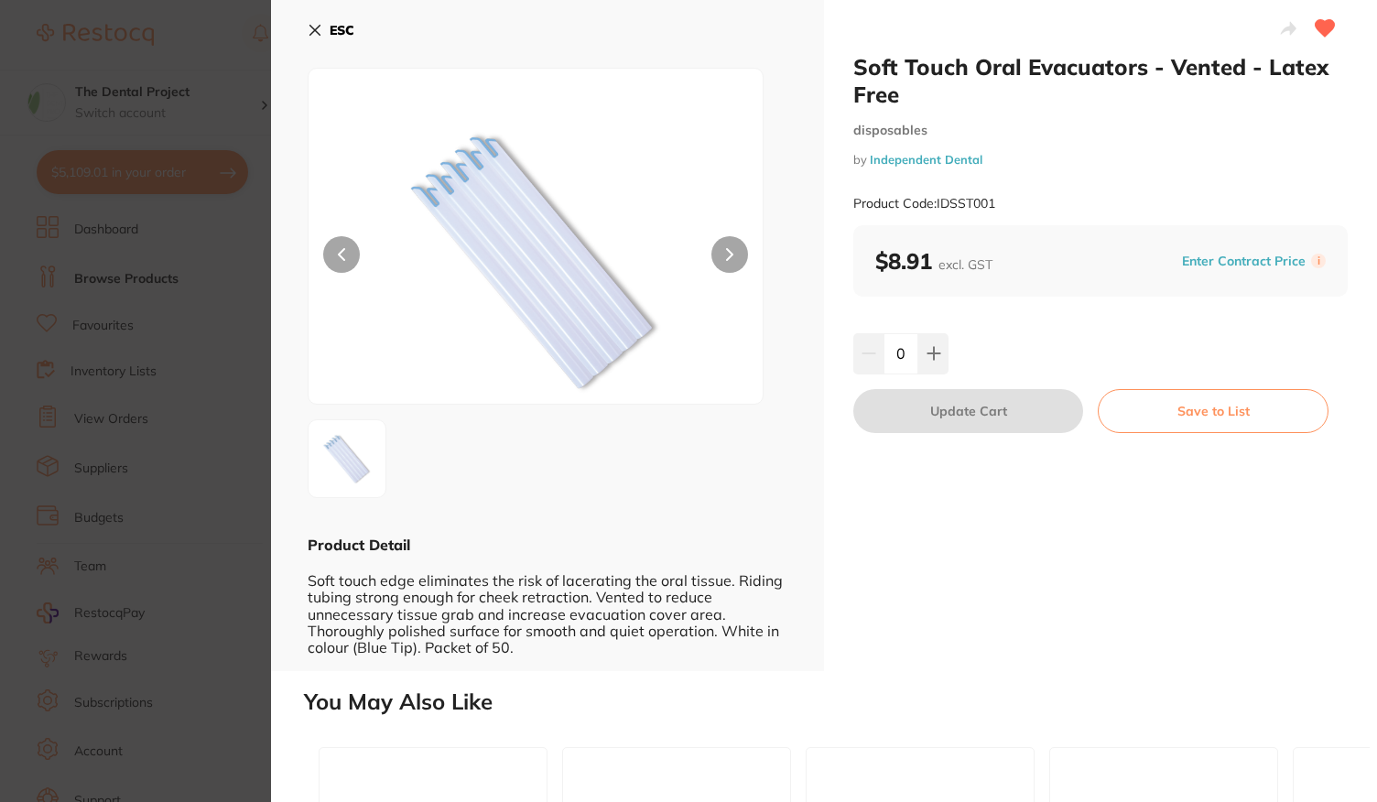
click at [896, 351] on input "0" at bounding box center [901, 353] width 35 height 40
type input "20"
click at [1018, 309] on div "Soft Touch Oral Evacuators - Vented - Latex Free disposables by Independent Den…" at bounding box center [1100, 335] width 553 height 671
click at [989, 402] on button "Update Cart" at bounding box center [968, 411] width 230 height 44
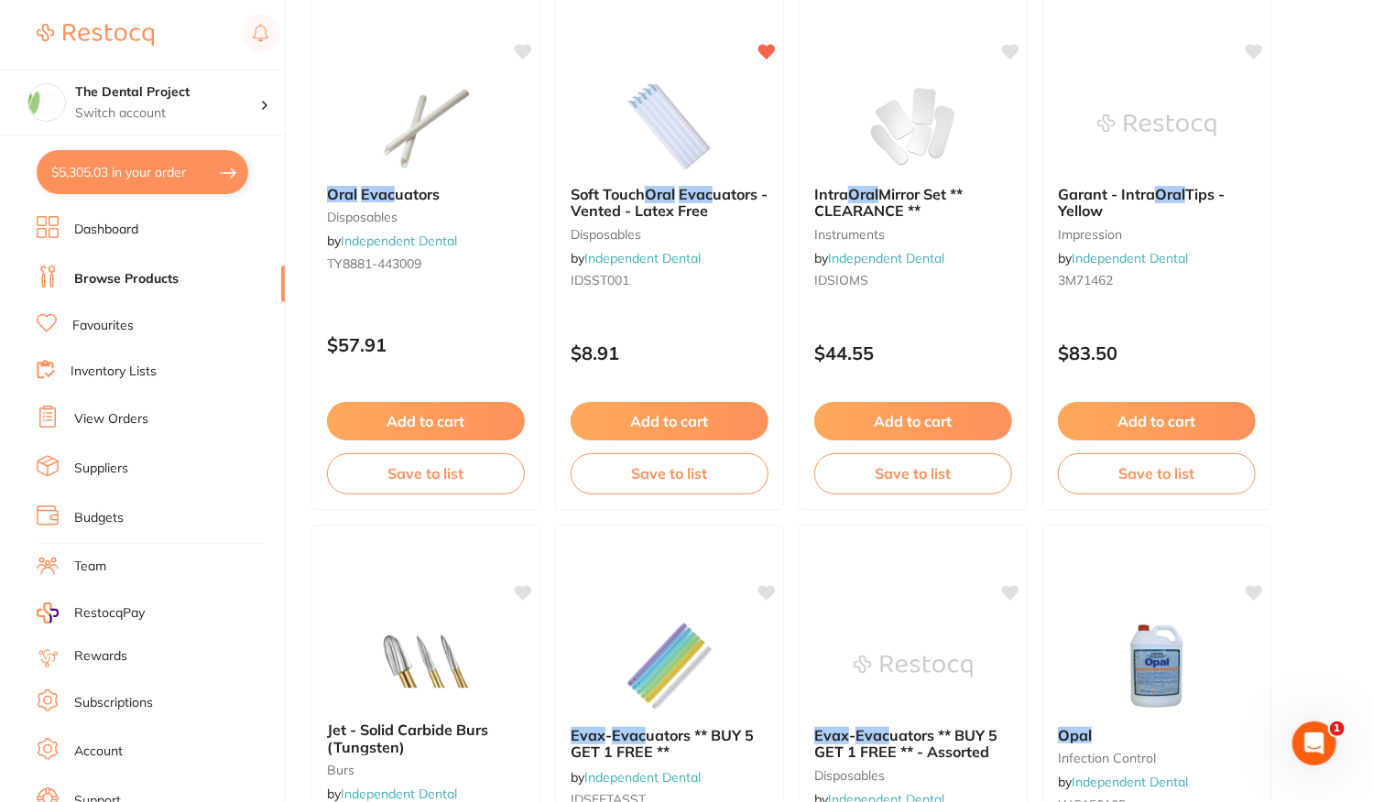
click at [119, 166] on button "$5,305.03 in your order" at bounding box center [143, 172] width 212 height 44
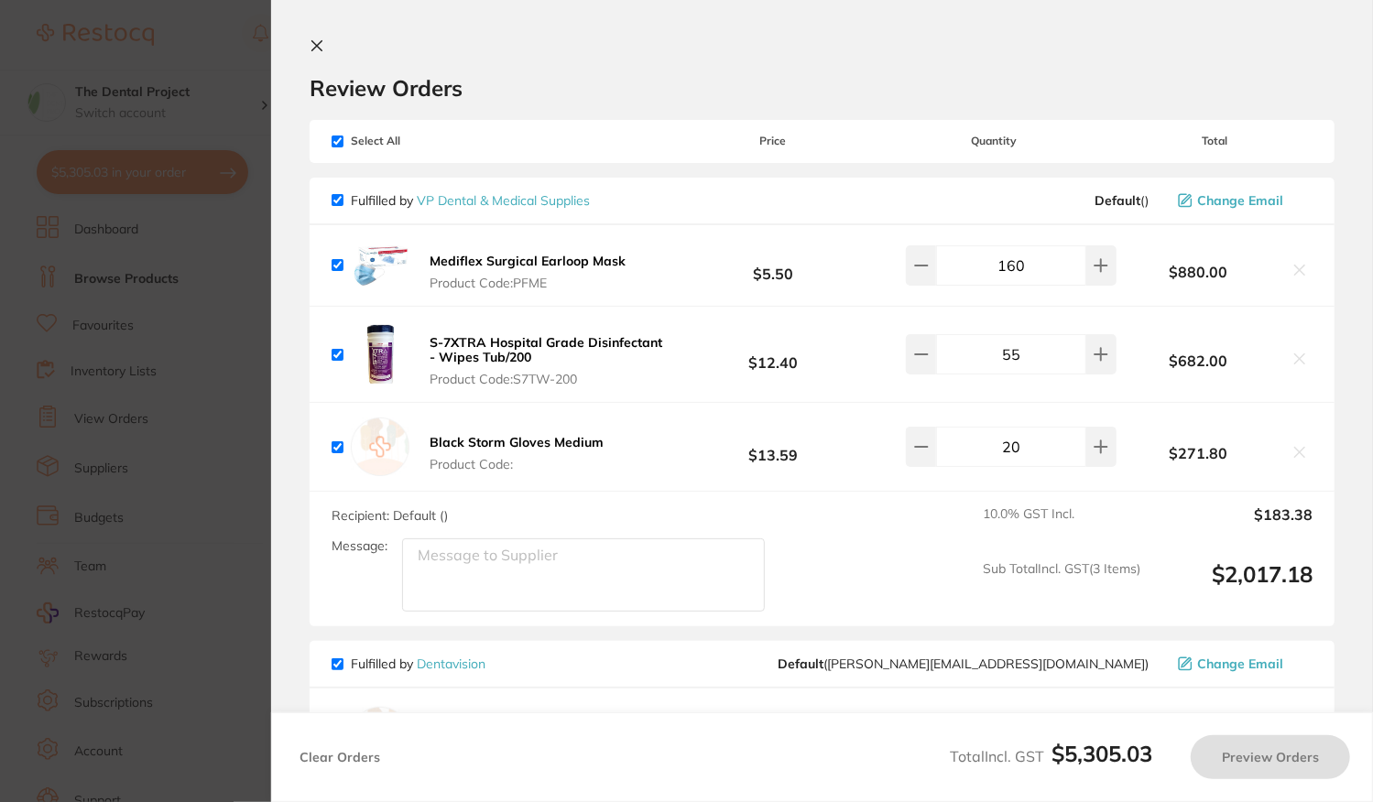
checkbox input "true"
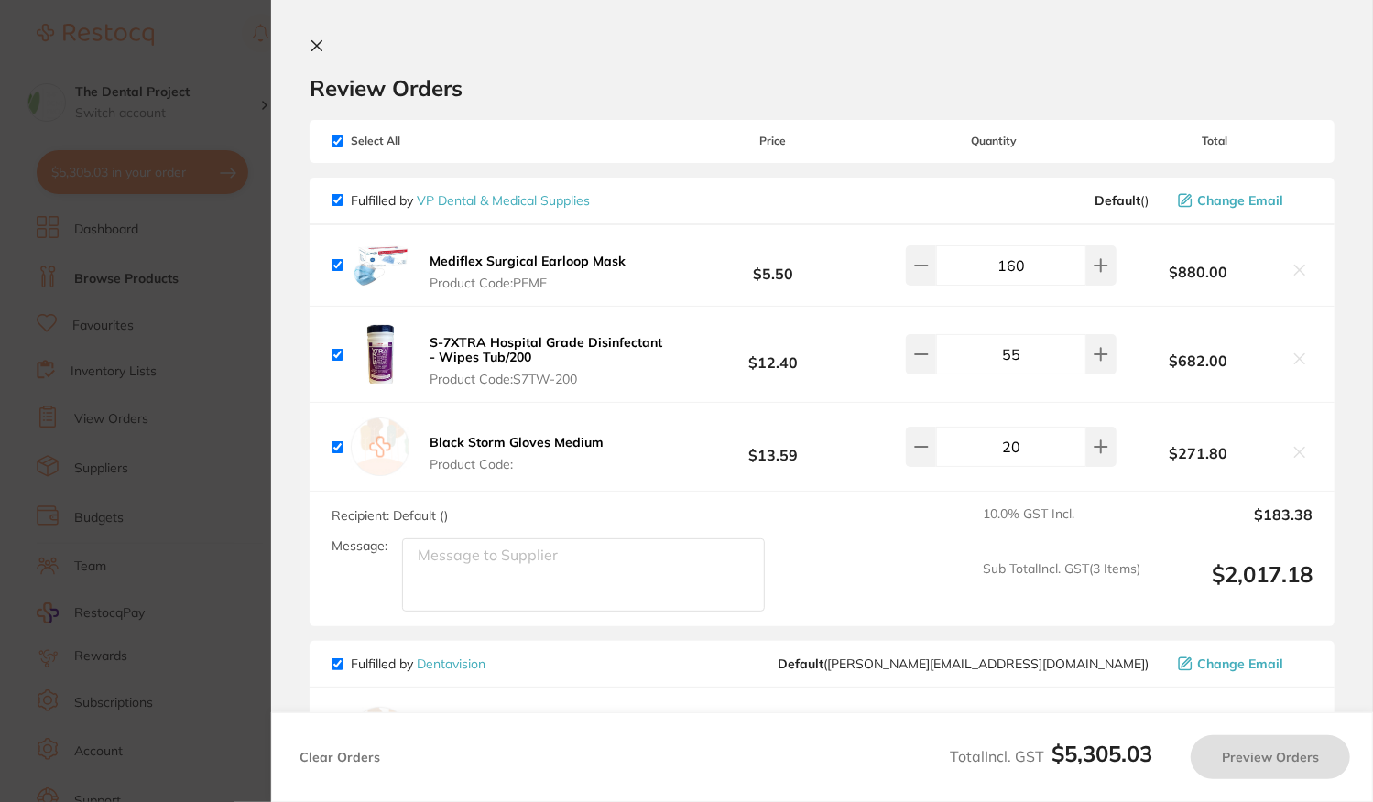
checkbox input "true"
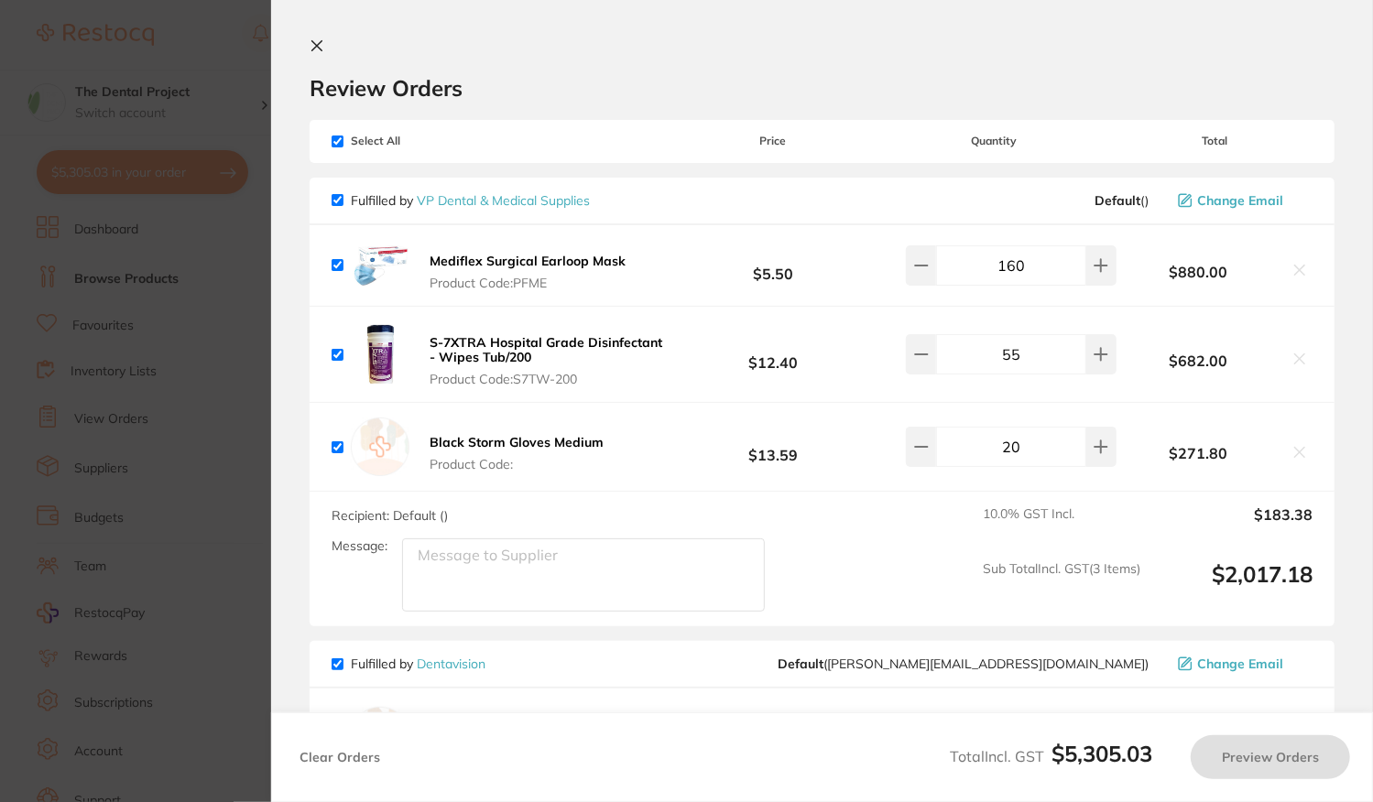
checkbox input "true"
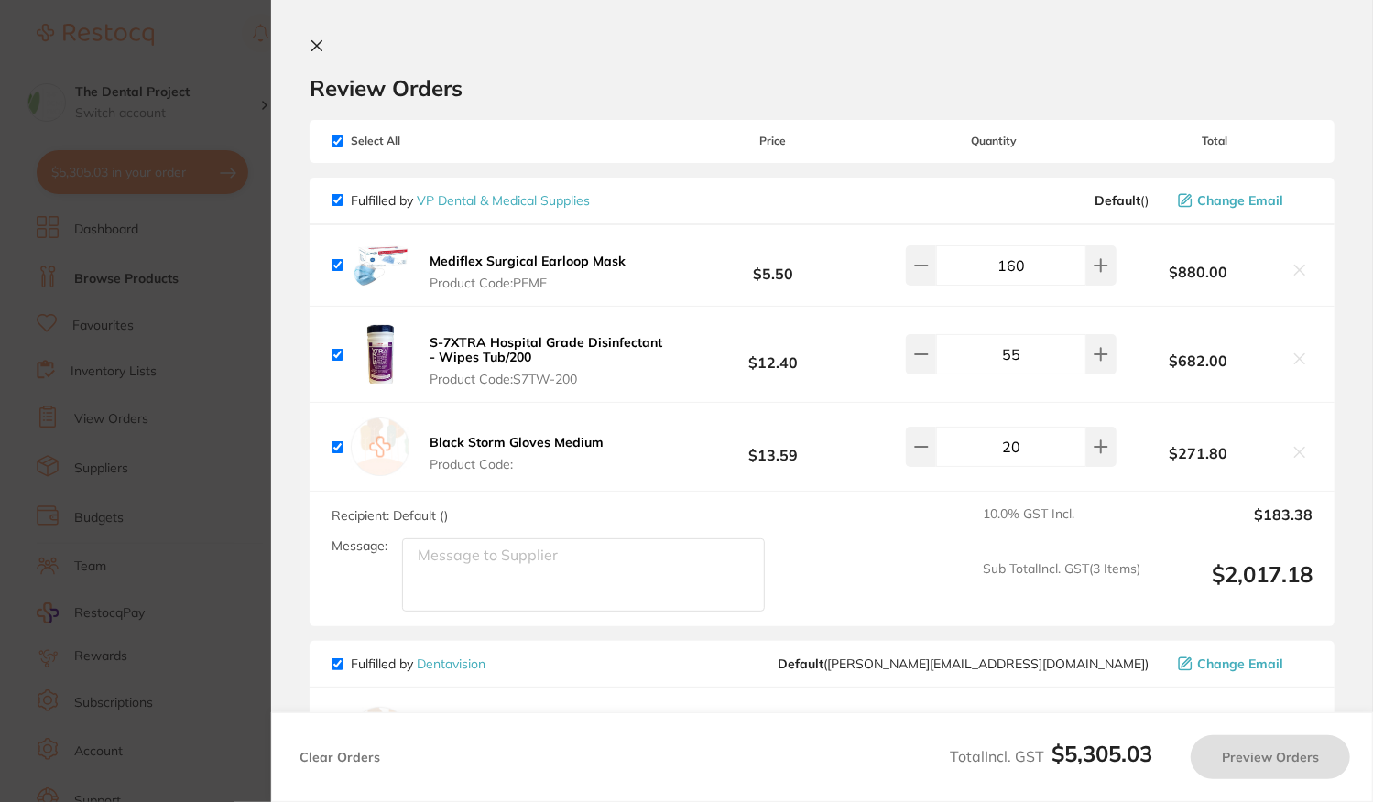
checkbox input "true"
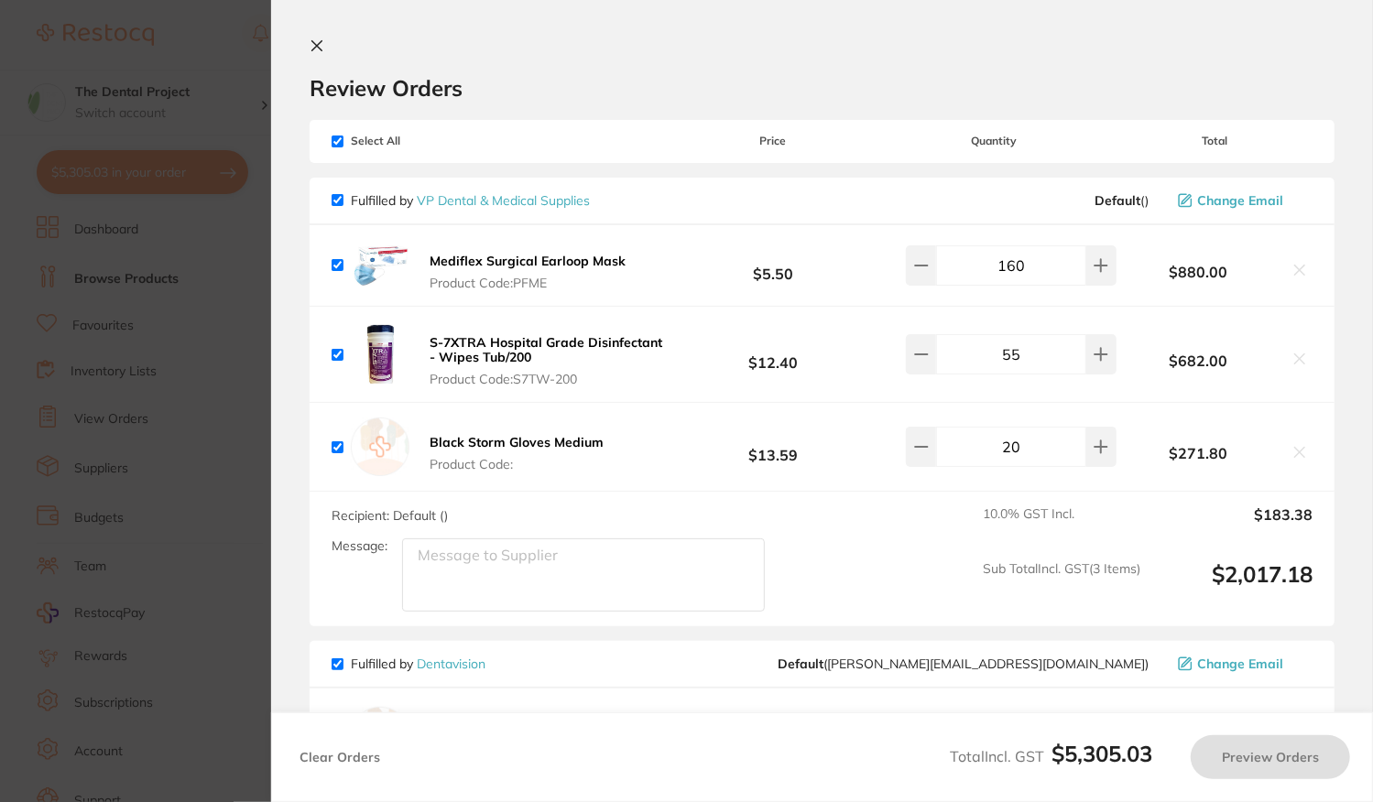
checkbox input "true"
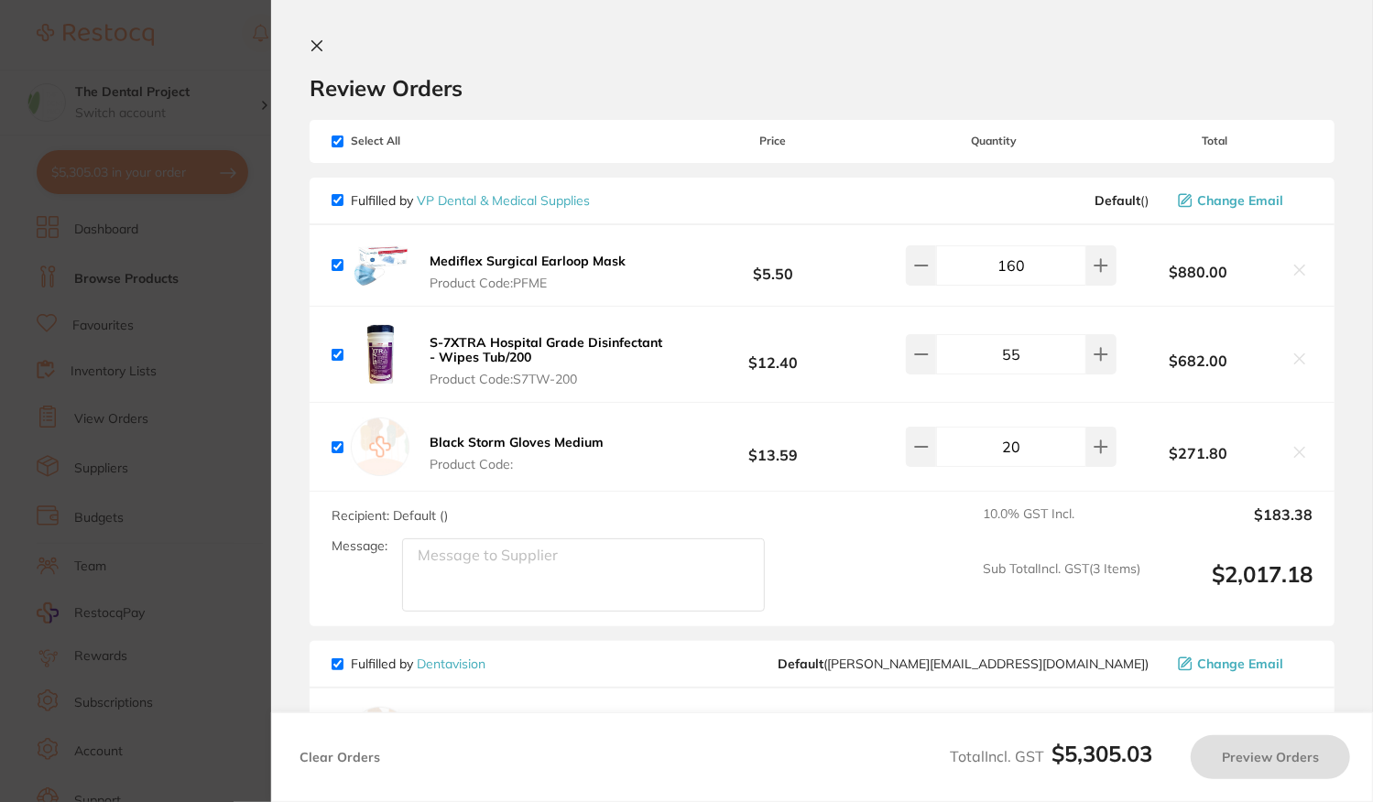
checkbox input "true"
click at [334, 136] on input "checkbox" at bounding box center [337, 142] width 12 height 12
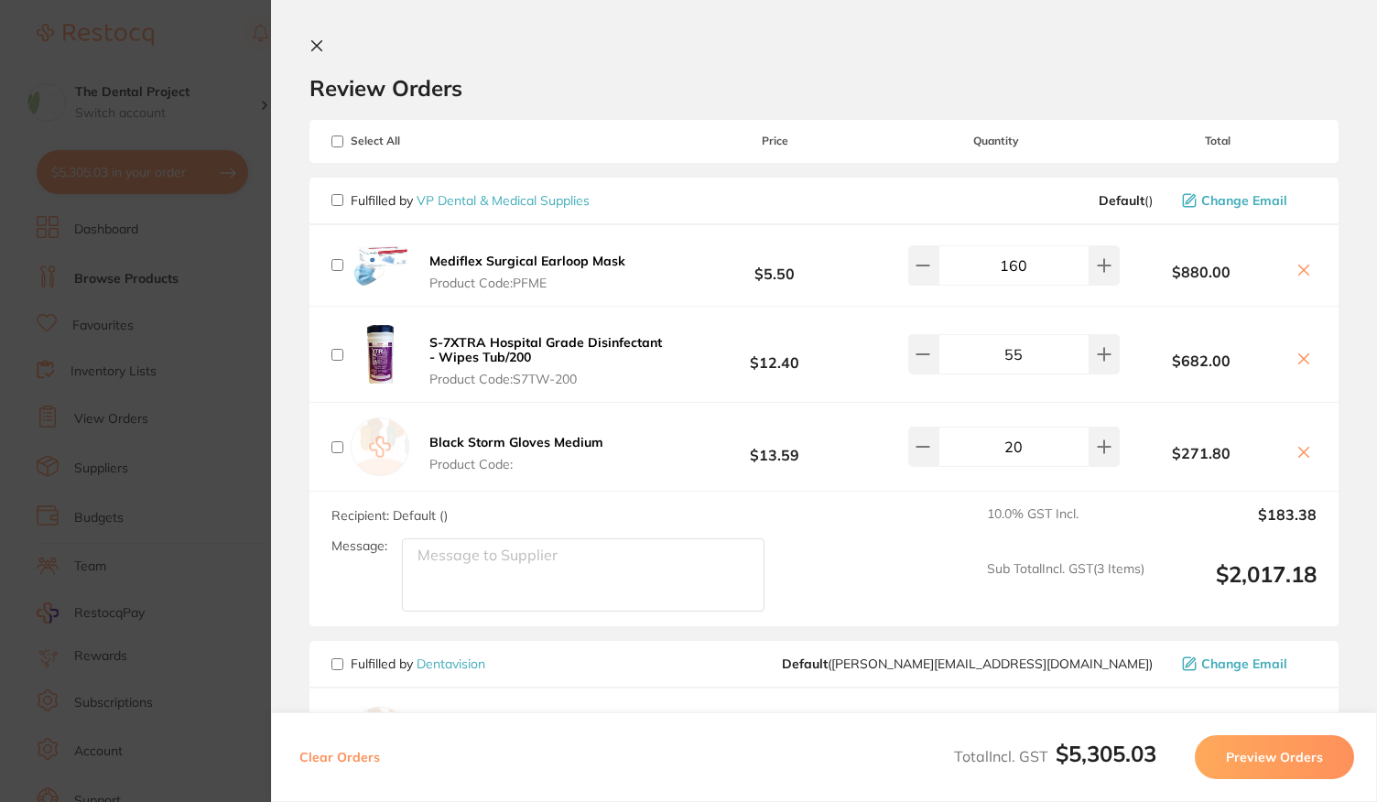
click at [336, 138] on input "checkbox" at bounding box center [337, 142] width 12 height 12
click at [332, 142] on input "checkbox" at bounding box center [337, 142] width 12 height 12
click at [483, 134] on div "Select All Price Quantity Total" at bounding box center [824, 141] width 1029 height 42
click at [333, 142] on input "checkbox" at bounding box center [337, 142] width 12 height 12
checkbox input "true"
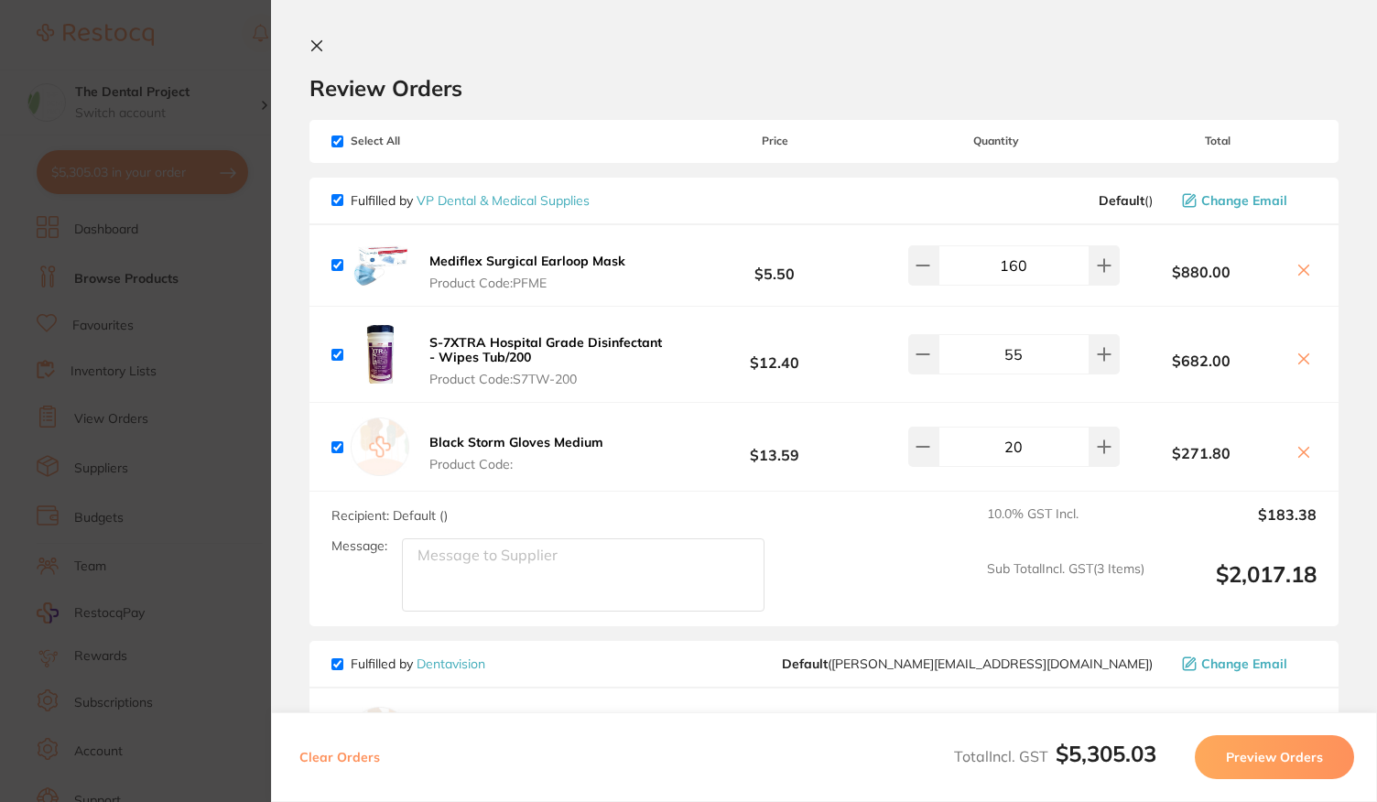
checkbox input "true"
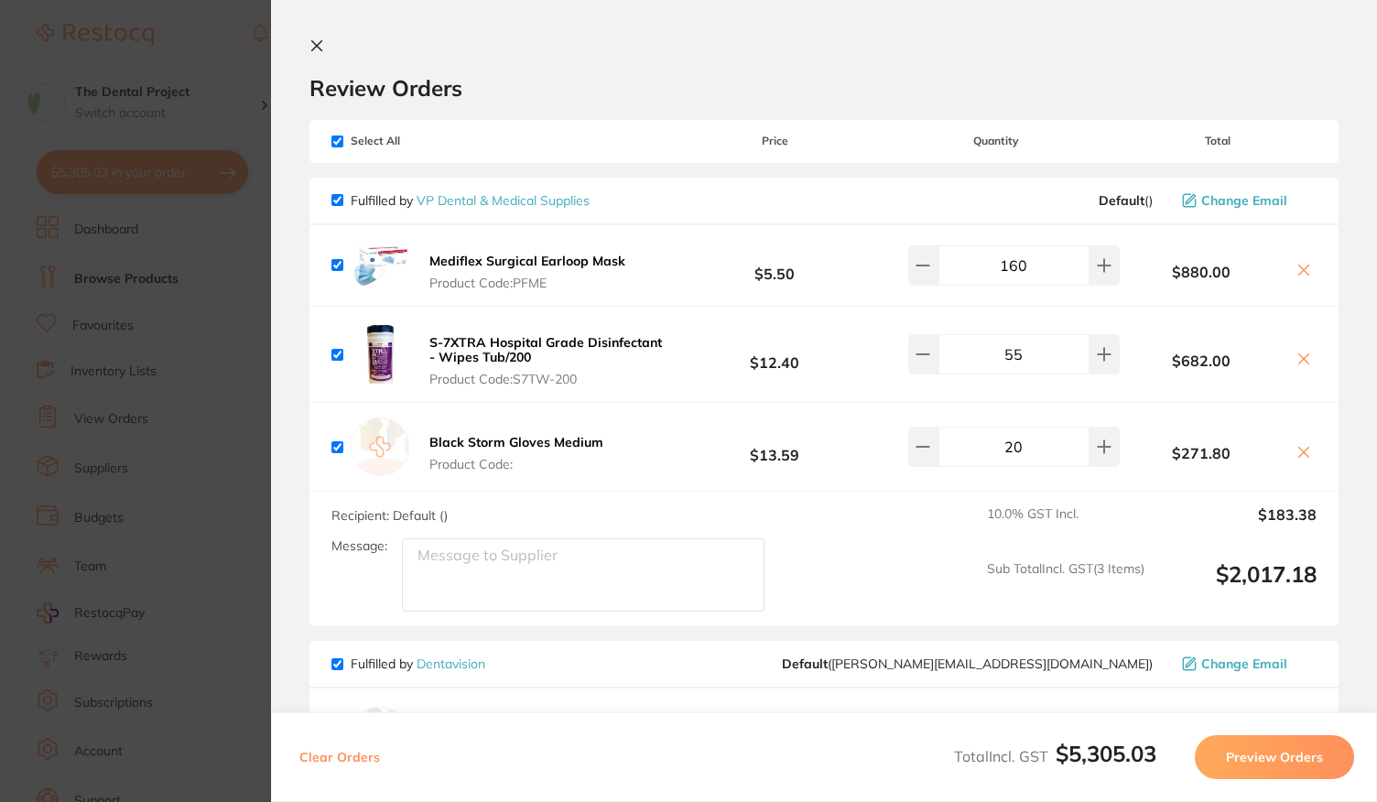
checkbox input "true"
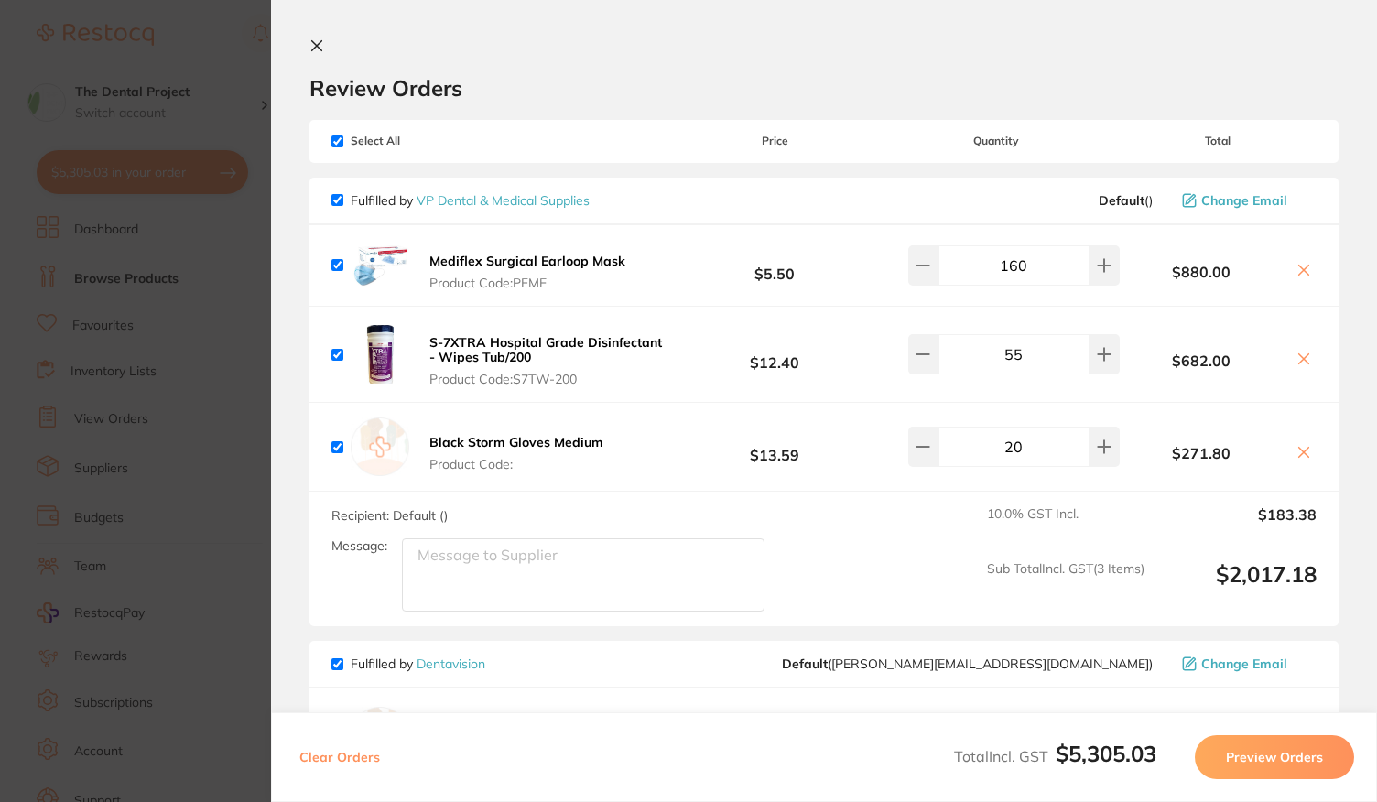
checkbox input "true"
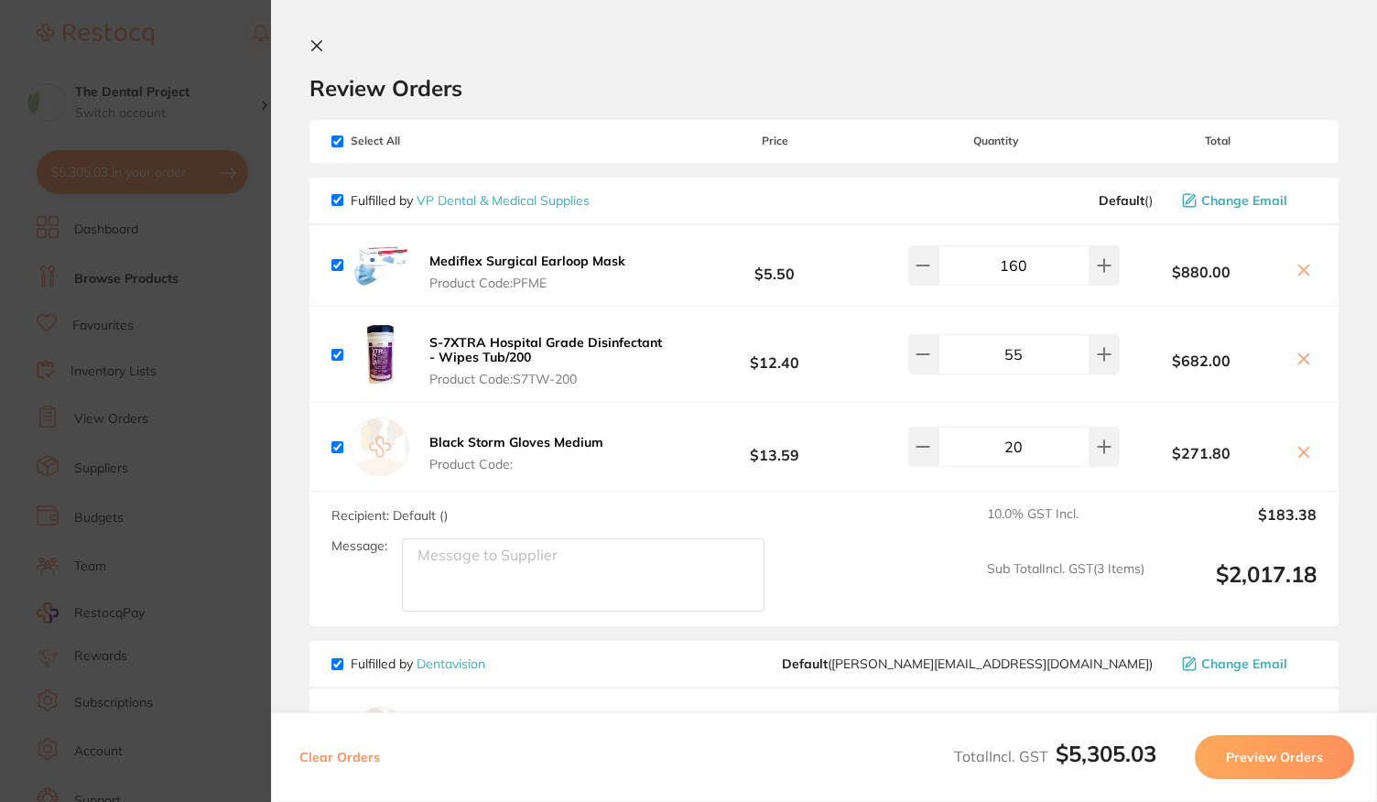
checkbox input "true"
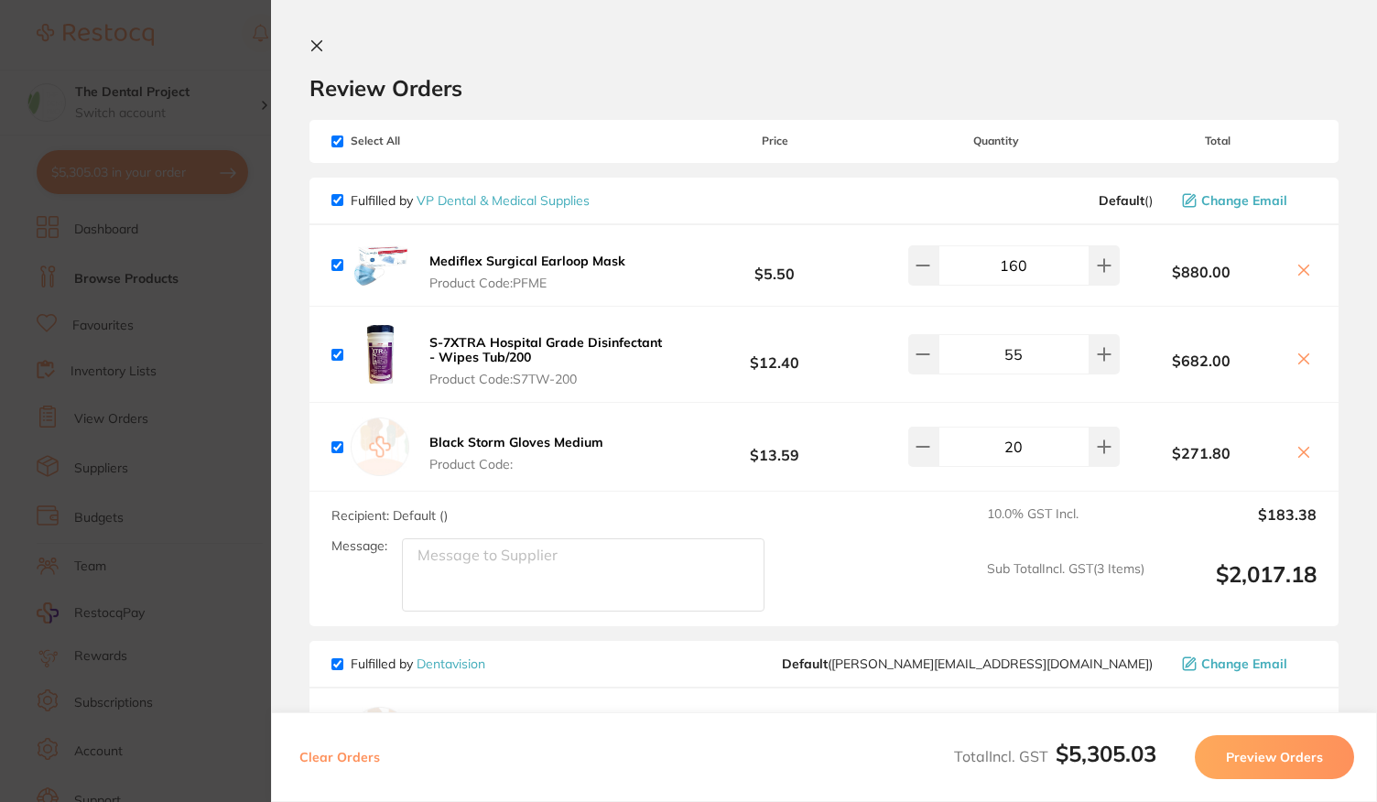
checkbox input "true"
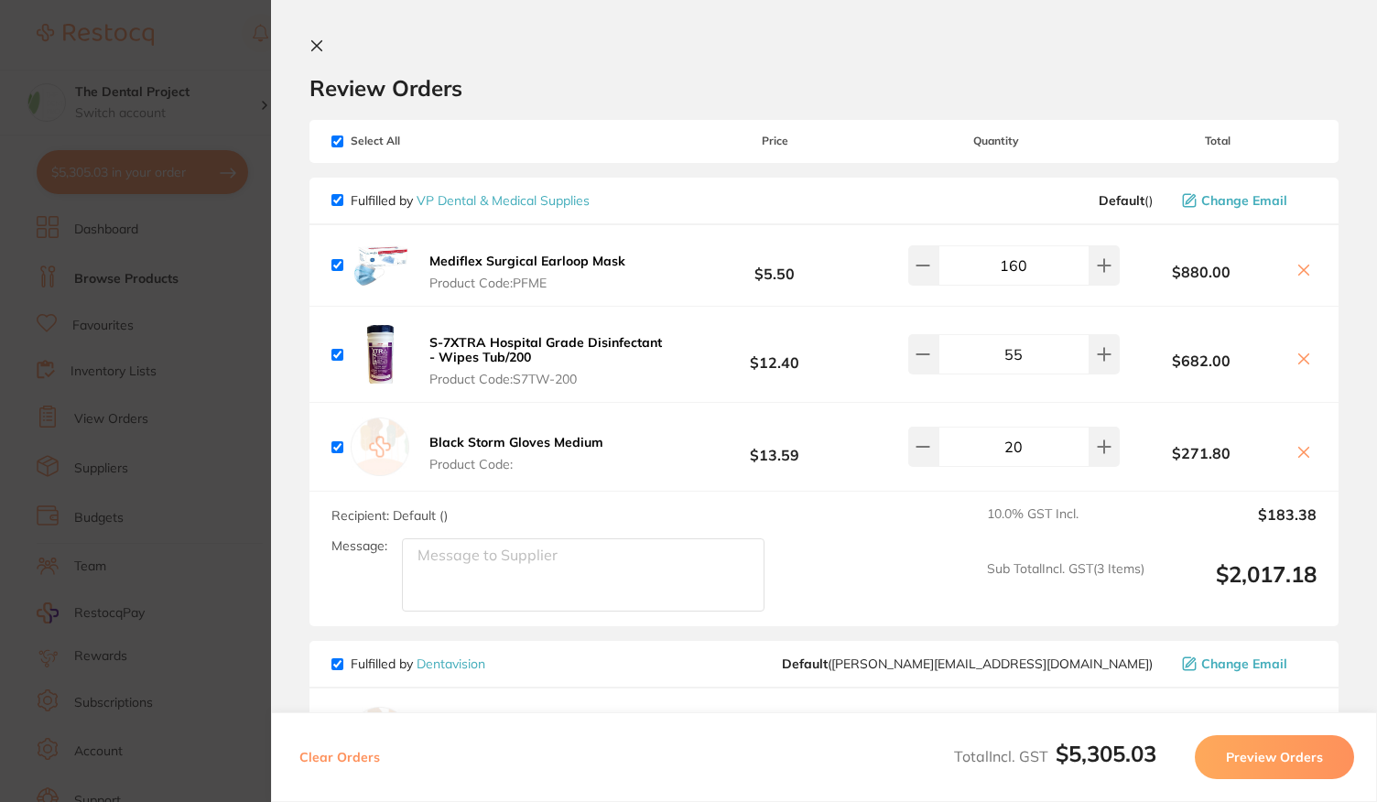
click at [335, 202] on input "checkbox" at bounding box center [337, 200] width 12 height 12
checkbox input "false"
click at [317, 45] on icon at bounding box center [317, 46] width 10 height 10
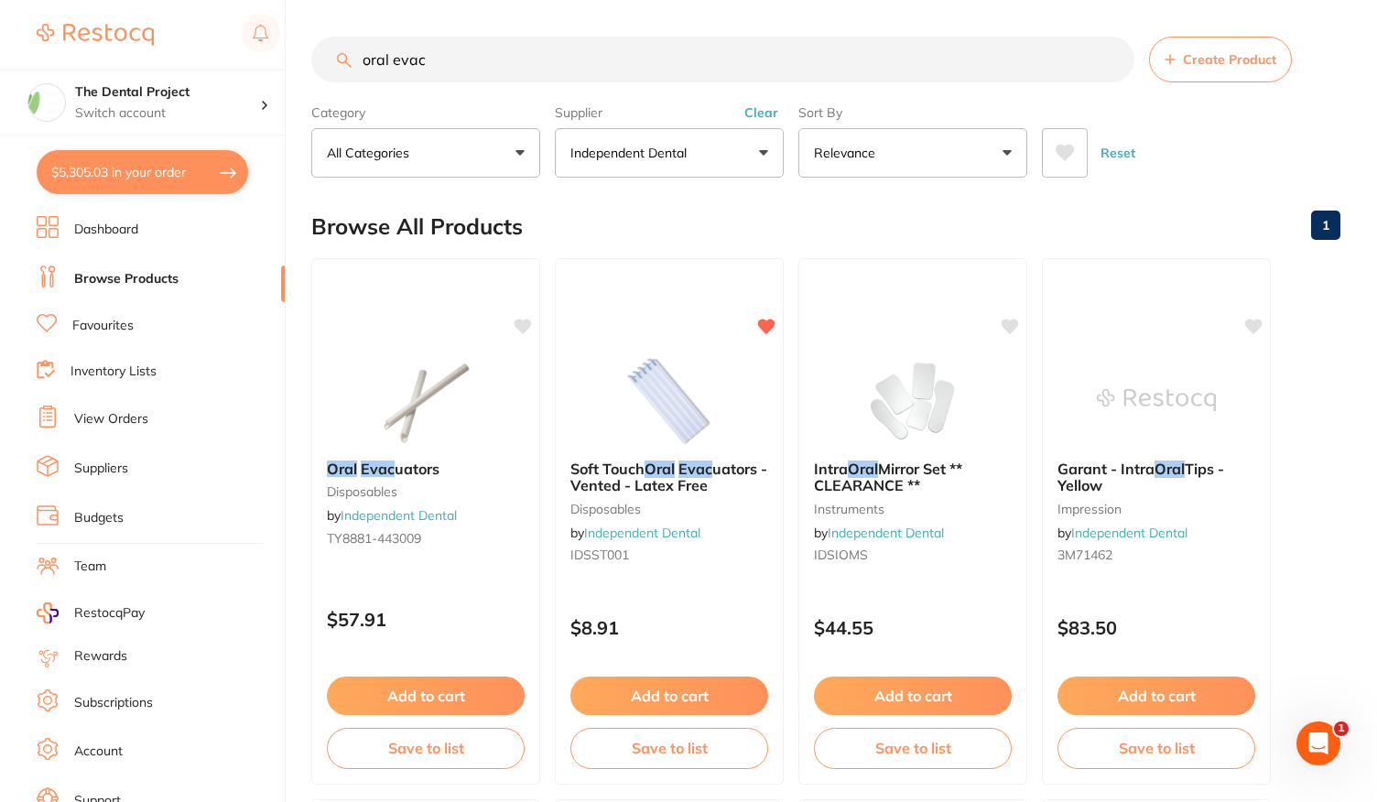
checkbox input "false"
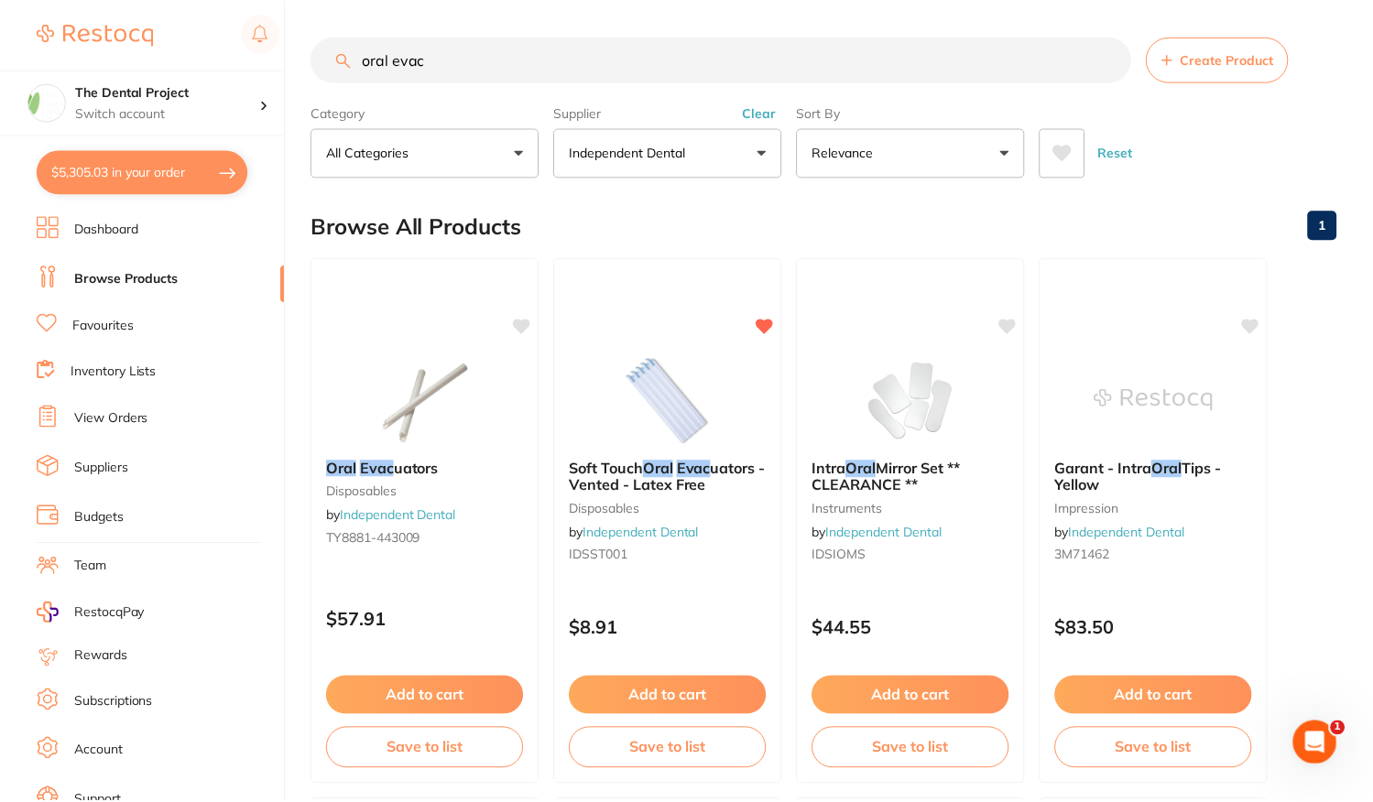
scroll to position [275, 0]
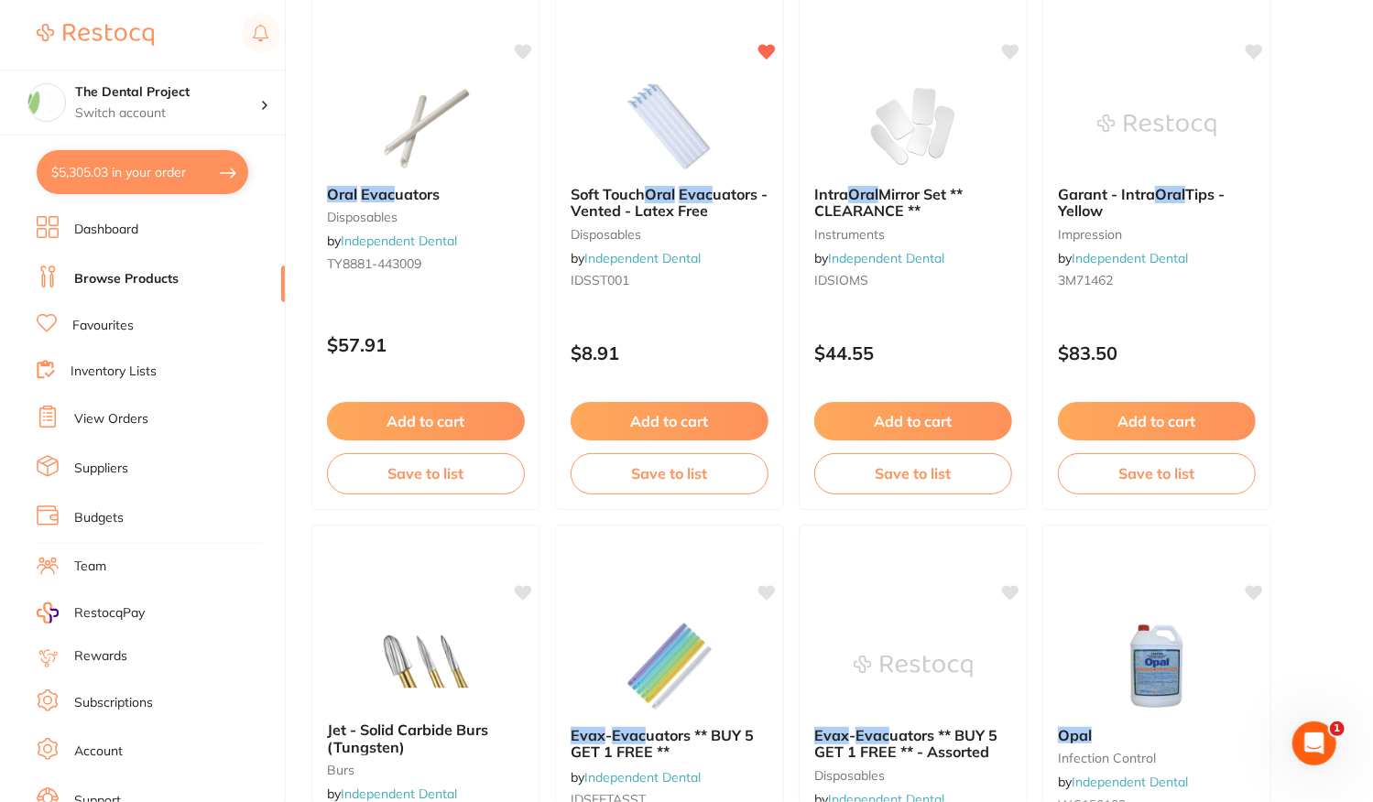
click at [216, 179] on button "$5,305.03 in your order" at bounding box center [143, 172] width 212 height 44
click at [335, 141] on section "Update RRP Set your pre negotiated price for this item. Item Agreed RRP (excl. …" at bounding box center [686, 401] width 1373 height 802
checkbox input "true"
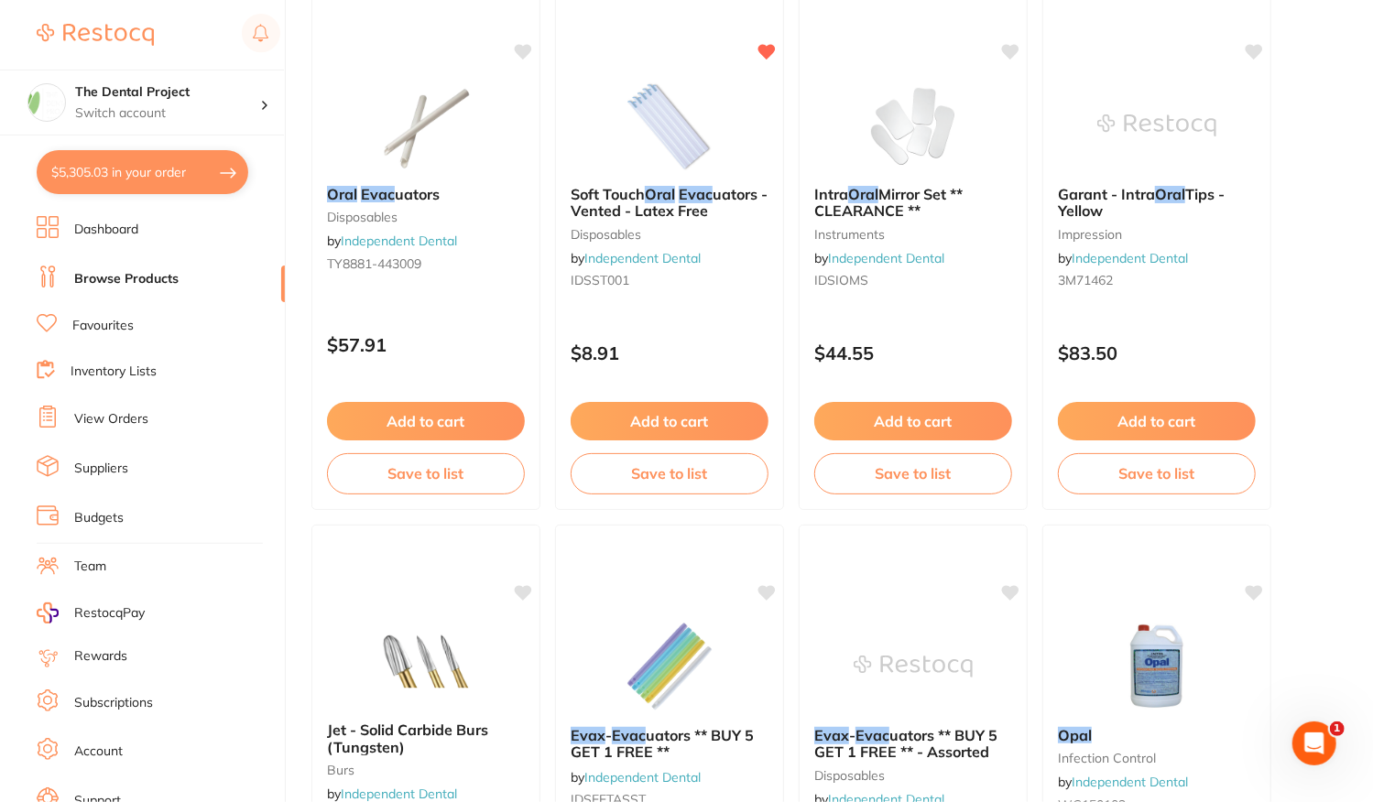
checkbox input "true"
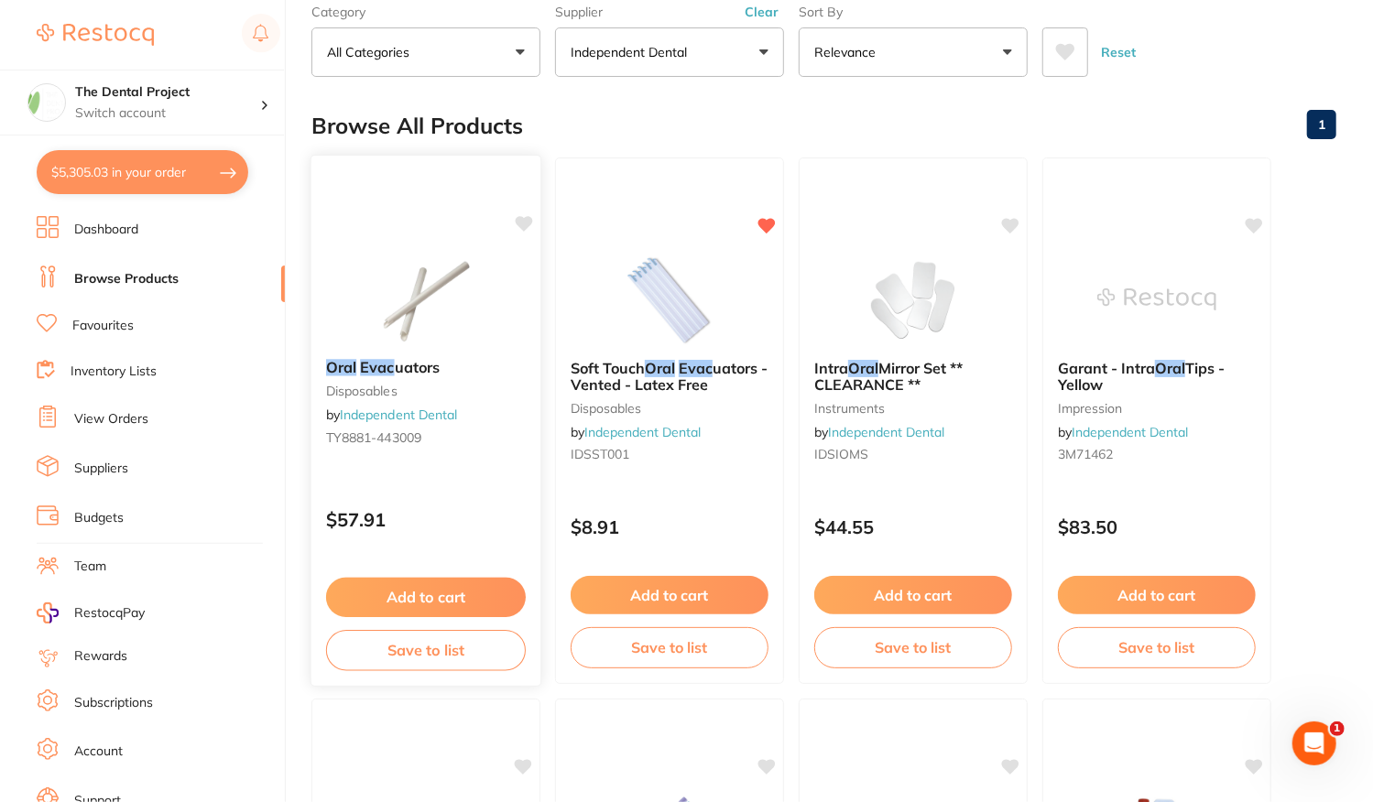
scroll to position [183, 0]
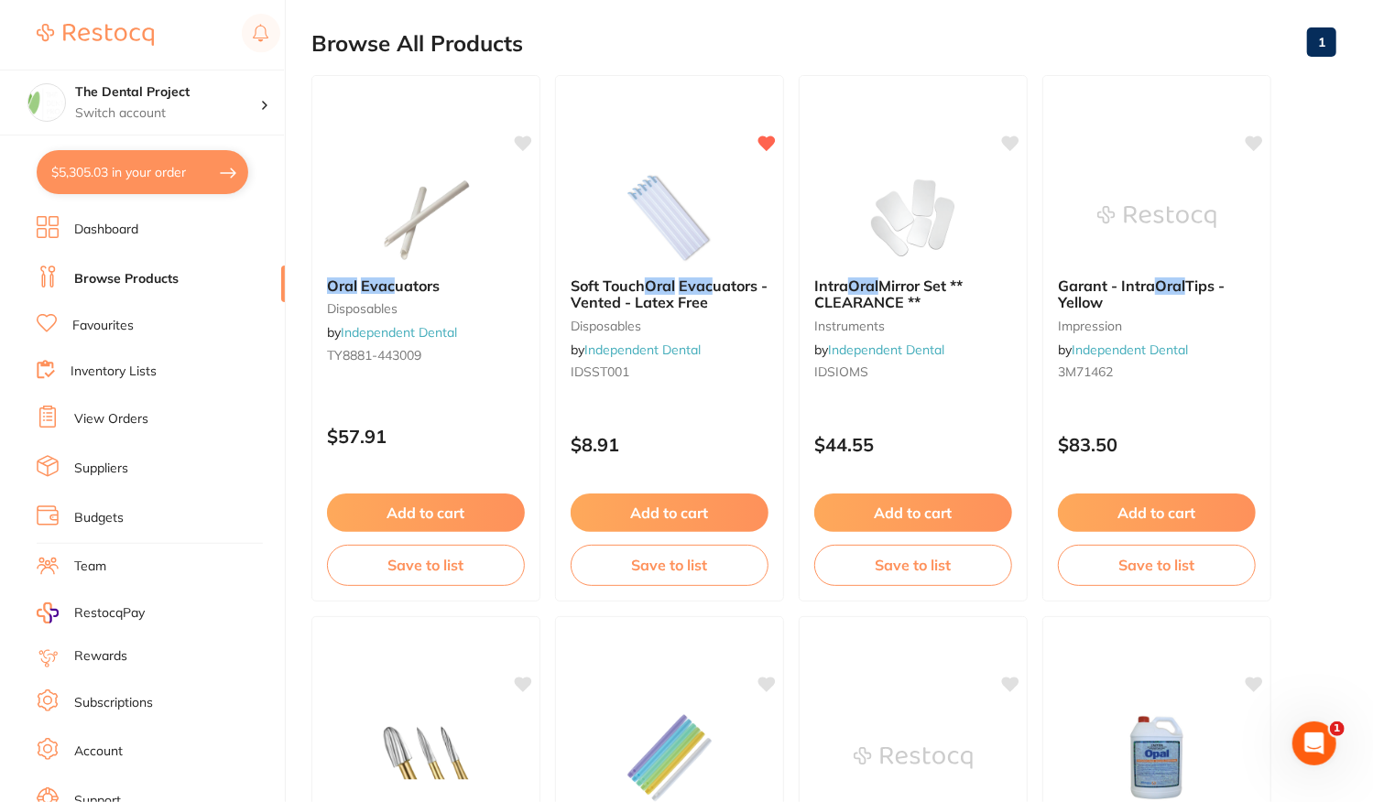
click at [168, 185] on button "$5,305.03 in your order" at bounding box center [143, 172] width 212 height 44
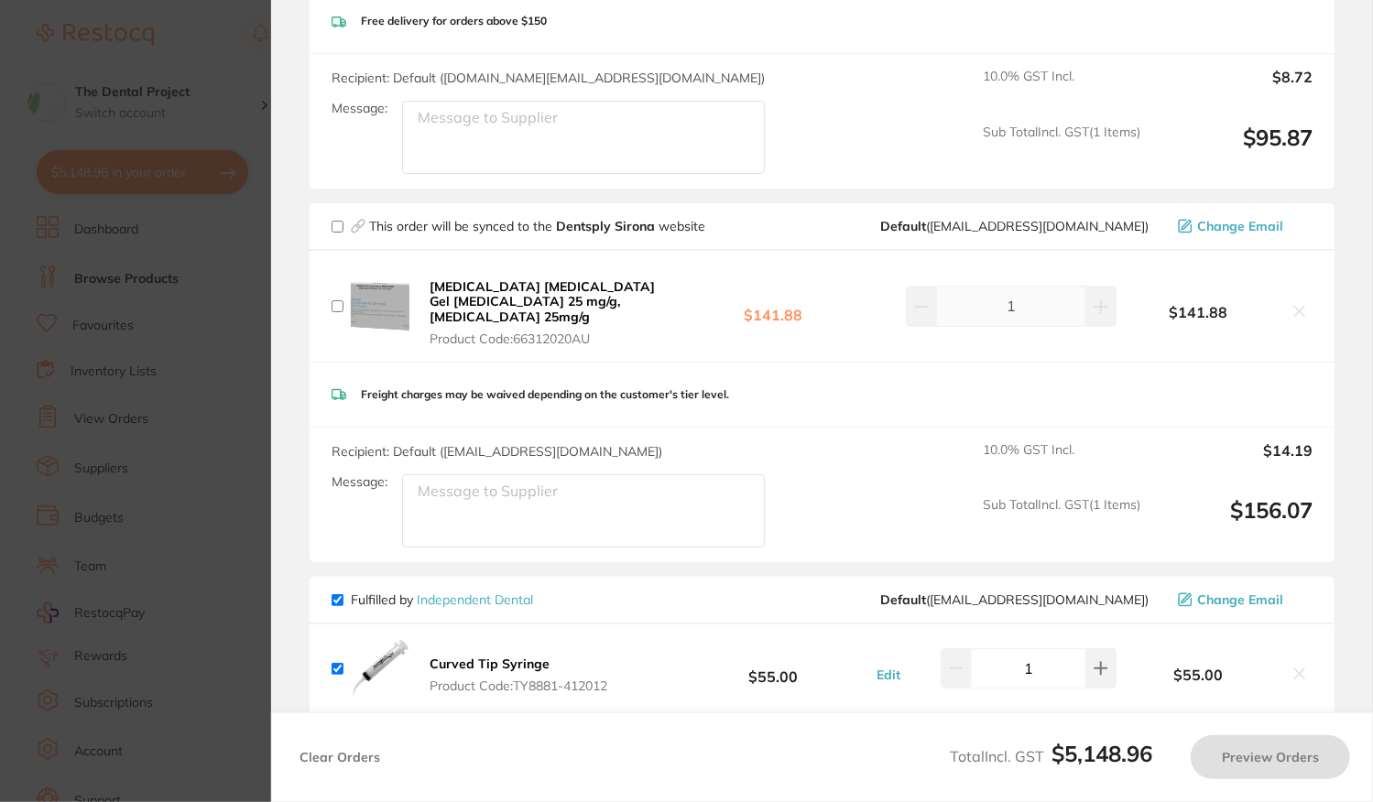
click at [339, 223] on input "checkbox" at bounding box center [337, 227] width 12 height 12
checkbox input "true"
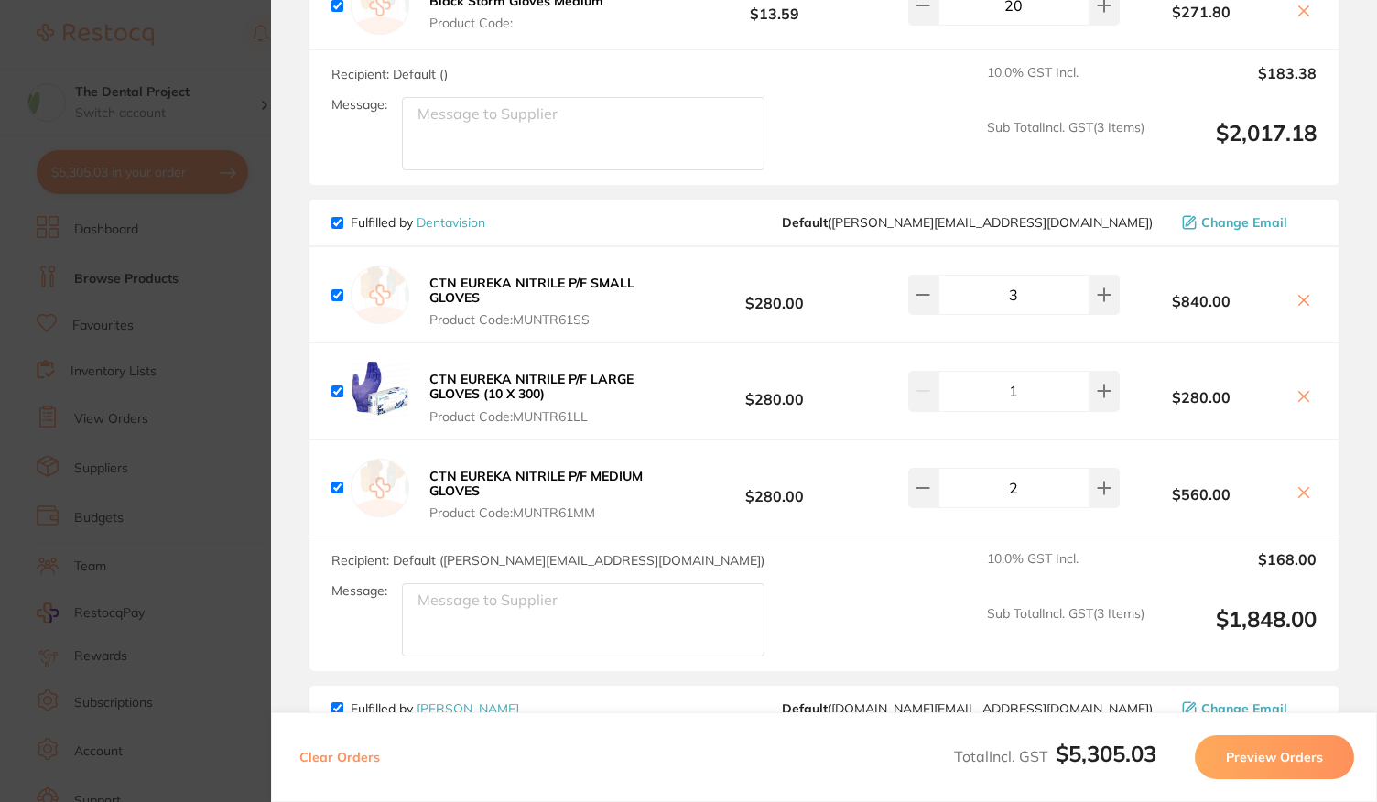
scroll to position [0, 0]
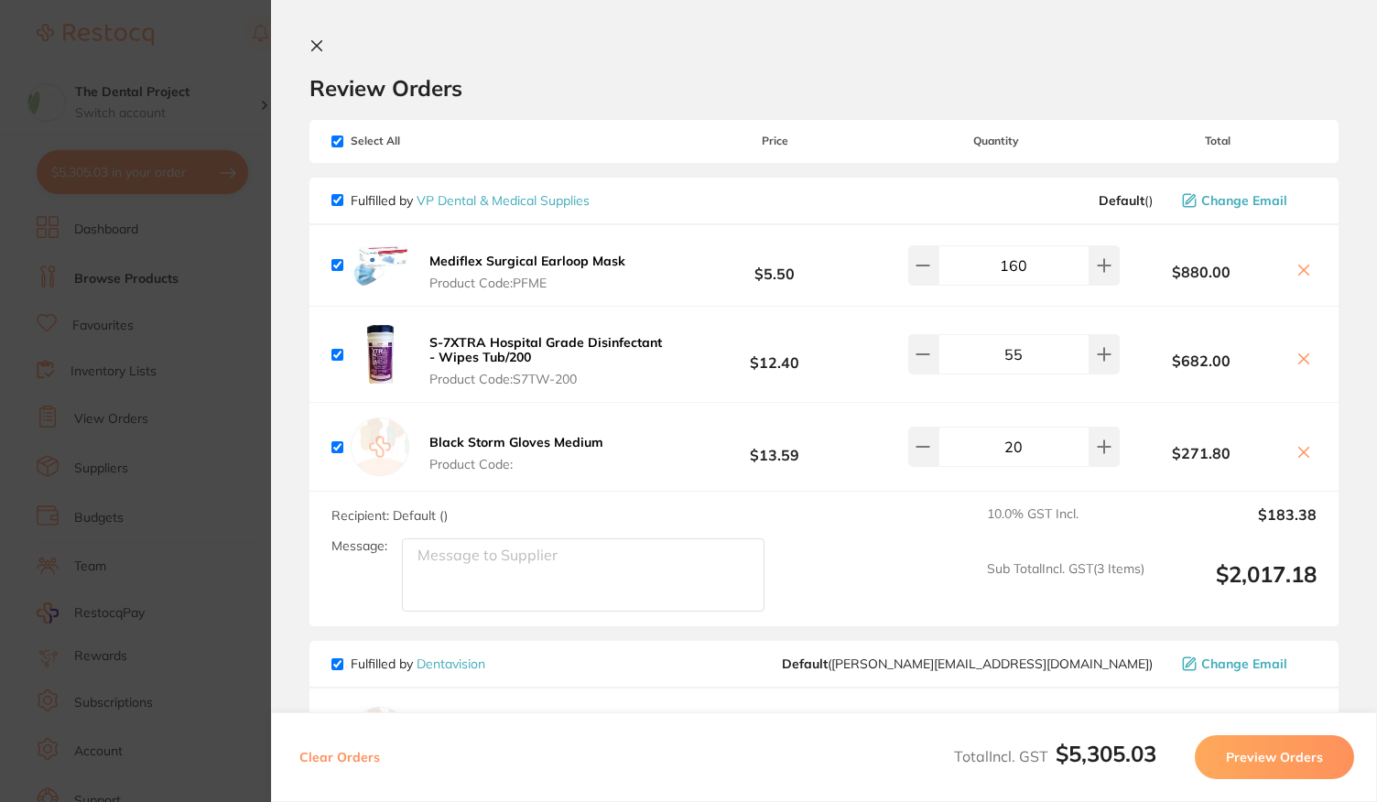
click at [318, 48] on icon at bounding box center [317, 46] width 10 height 10
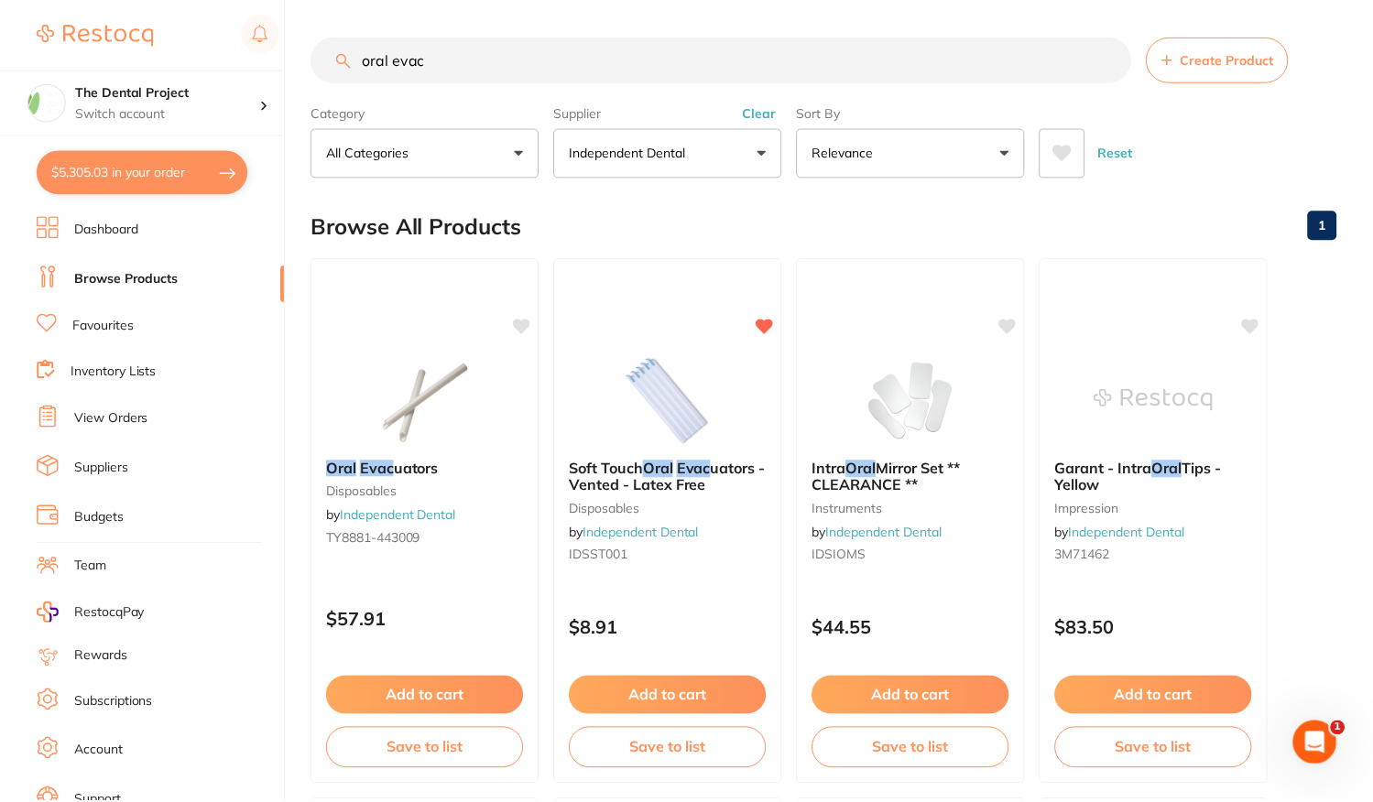
scroll to position [183, 0]
